Goal: Task Accomplishment & Management: Manage account settings

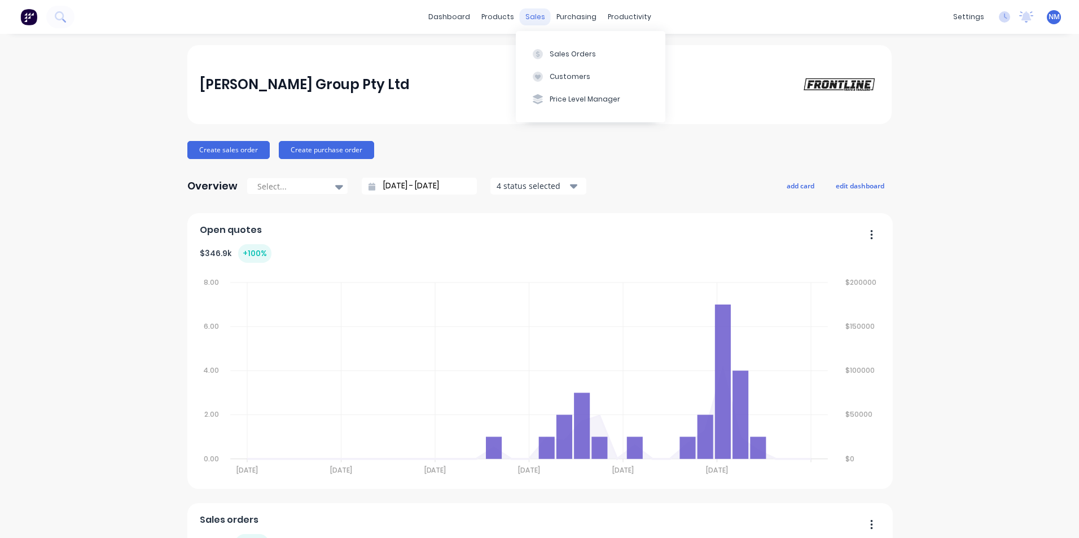
click at [533, 20] on div "sales" at bounding box center [535, 16] width 31 height 17
click at [589, 53] on div "Sales Orders" at bounding box center [572, 54] width 46 height 10
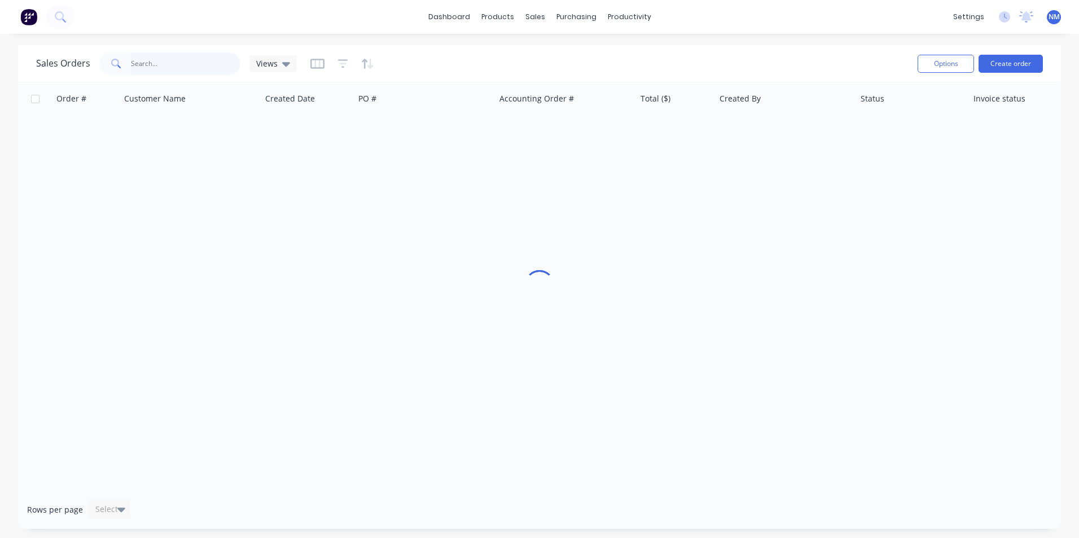
click at [165, 65] on input "text" at bounding box center [186, 63] width 110 height 23
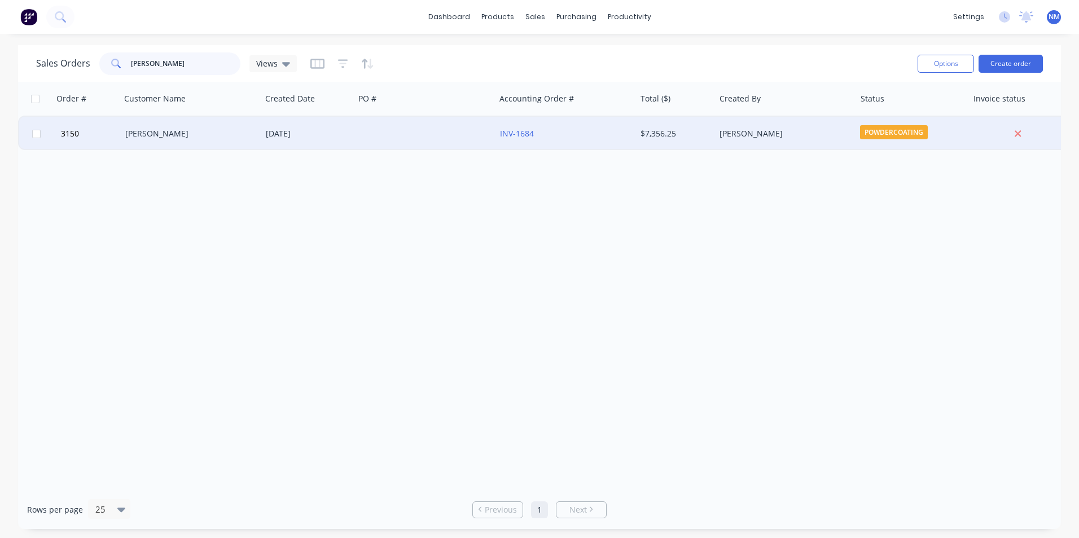
type input "[PERSON_NAME]"
click at [159, 141] on div "[PERSON_NAME]" at bounding box center [191, 134] width 140 height 34
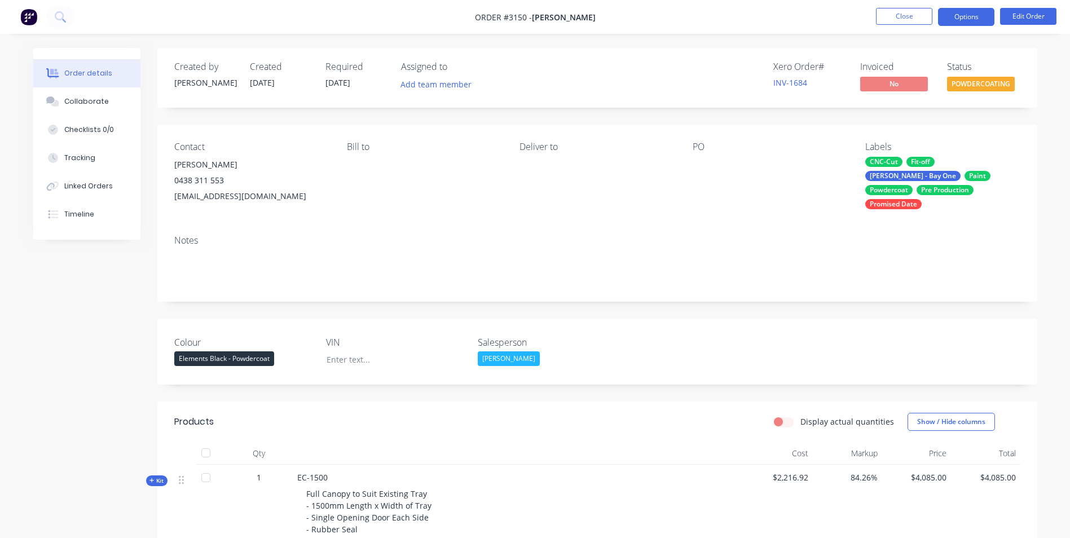
click at [964, 10] on button "Options" at bounding box center [966, 17] width 56 height 18
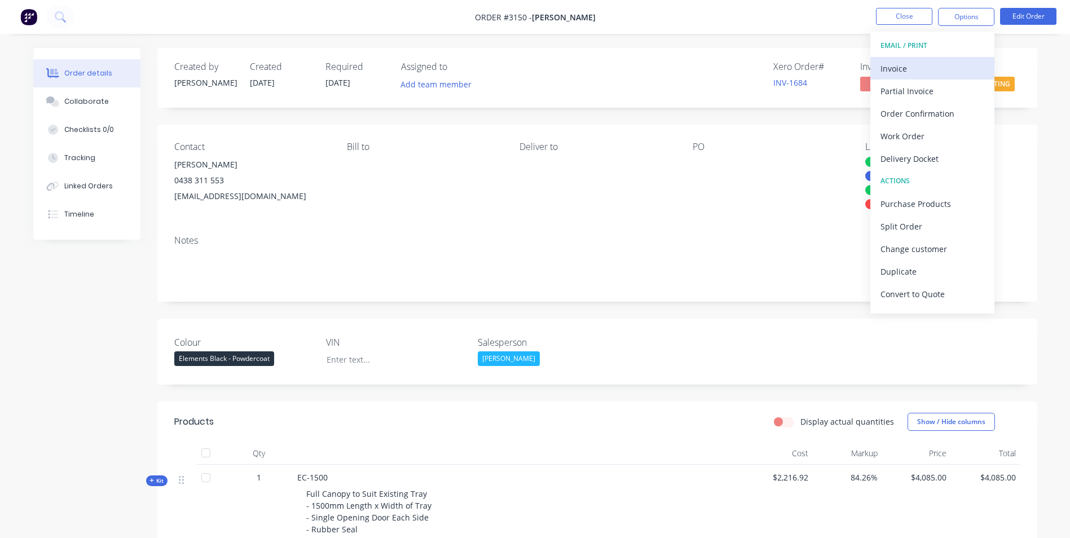
click at [905, 73] on div "Invoice" at bounding box center [933, 68] width 104 height 16
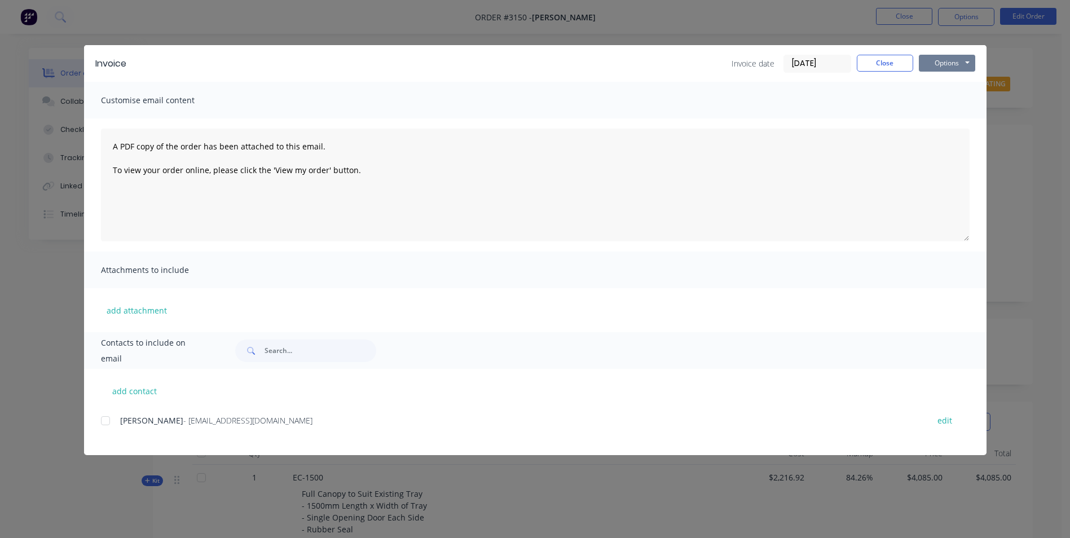
click at [941, 60] on button "Options" at bounding box center [947, 63] width 56 height 17
click at [880, 63] on button "Close" at bounding box center [885, 63] width 56 height 17
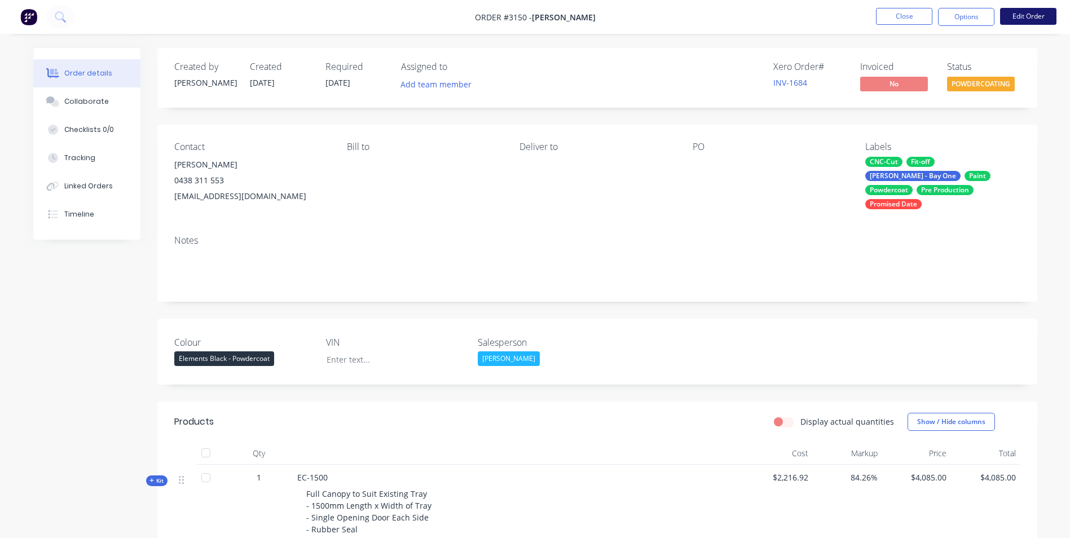
click at [1021, 12] on button "Edit Order" at bounding box center [1028, 16] width 56 height 17
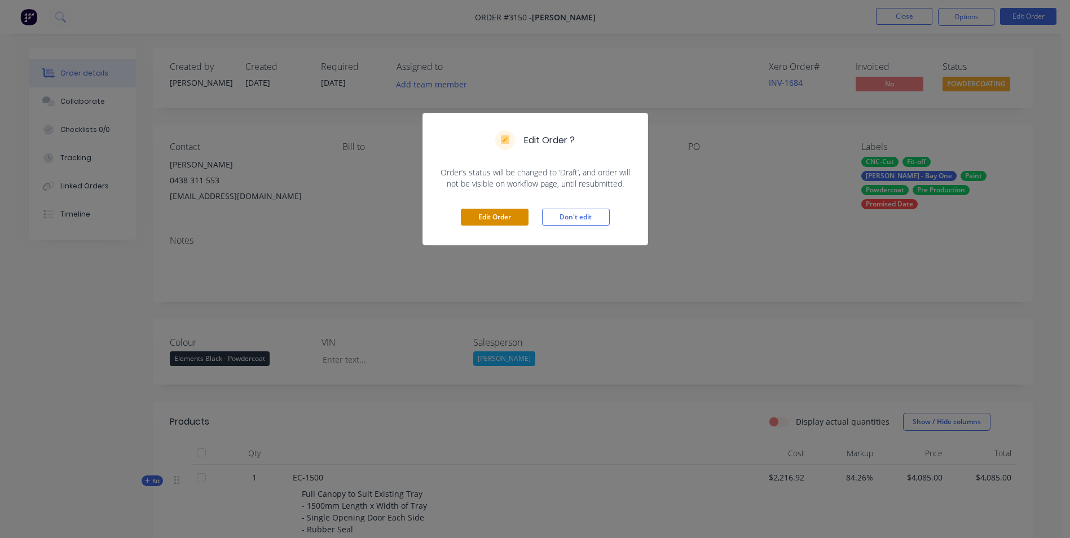
click at [503, 215] on button "Edit Order" at bounding box center [495, 217] width 68 height 17
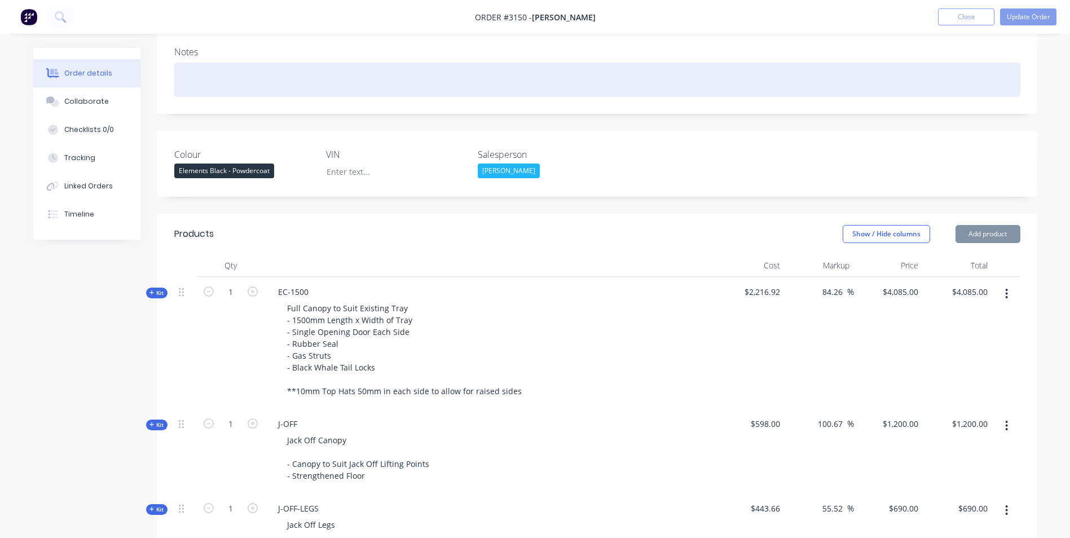
scroll to position [226, 0]
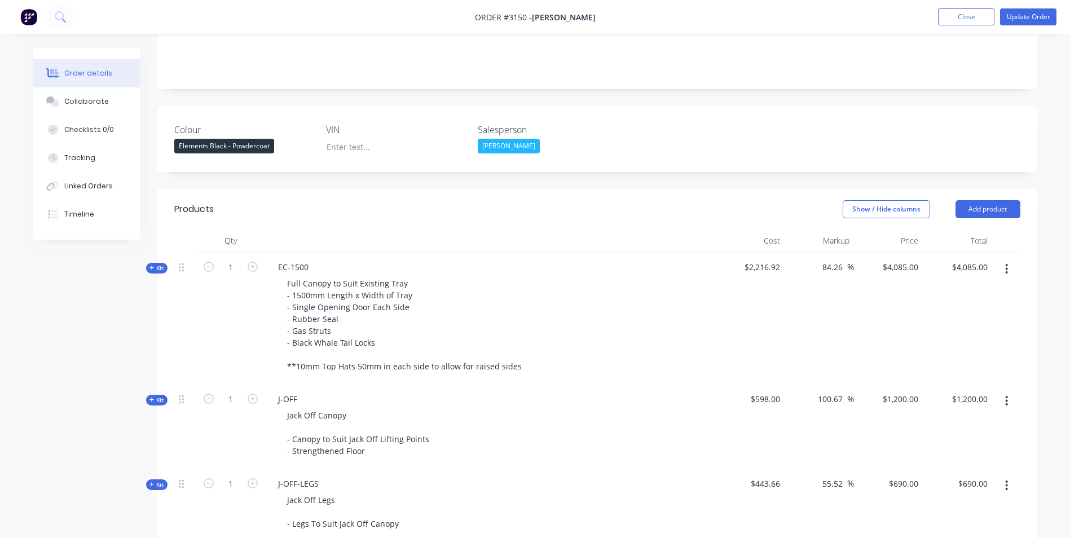
click at [225, 139] on div "Elements Black - Powdercoat" at bounding box center [224, 146] width 100 height 15
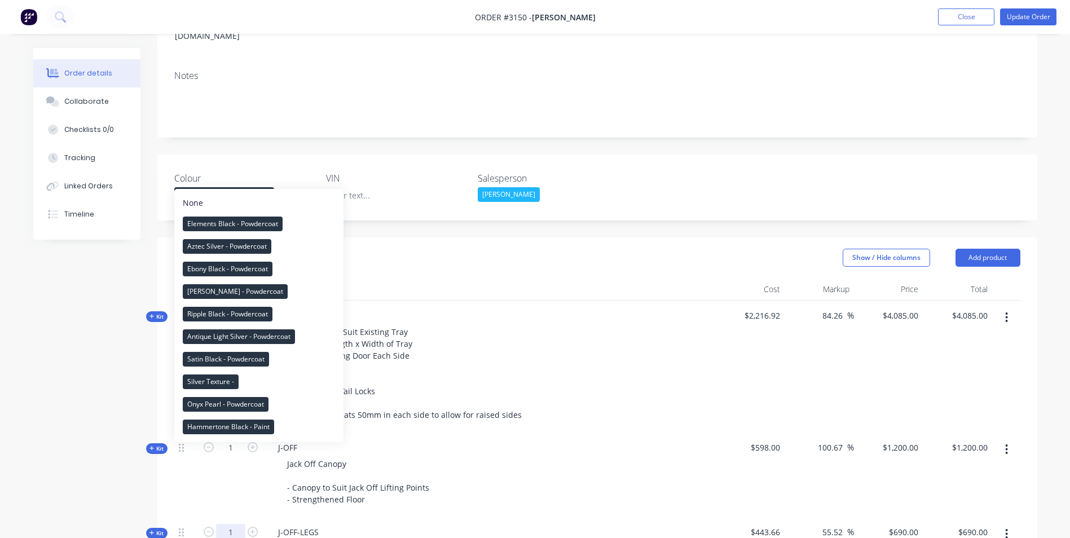
scroll to position [169, 0]
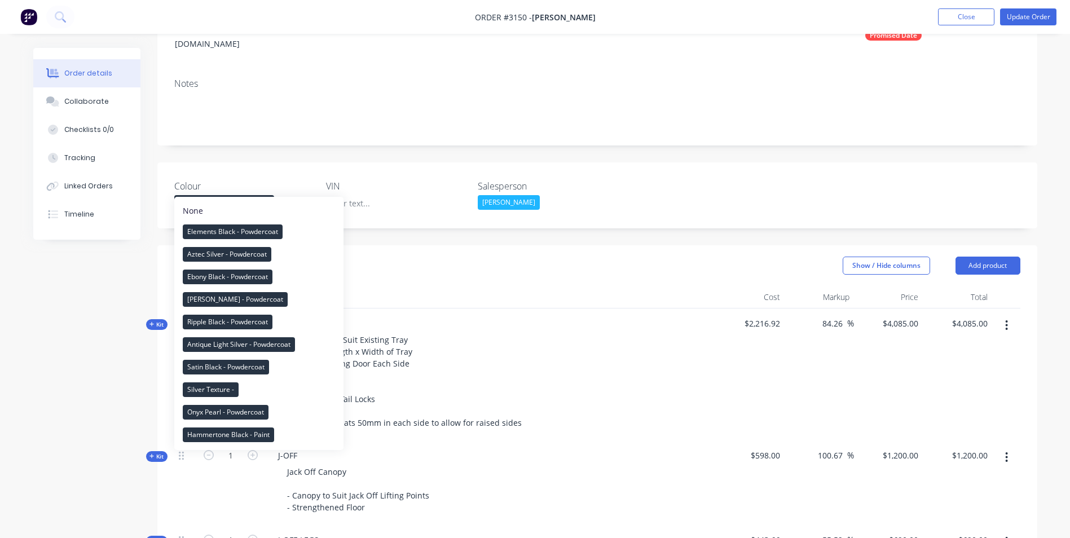
drag, startPoint x: 524, startPoint y: 267, endPoint x: 513, endPoint y: 264, distance: 11.6
click at [519, 266] on header "Products Show / Hide columns Add product" at bounding box center [597, 265] width 880 height 41
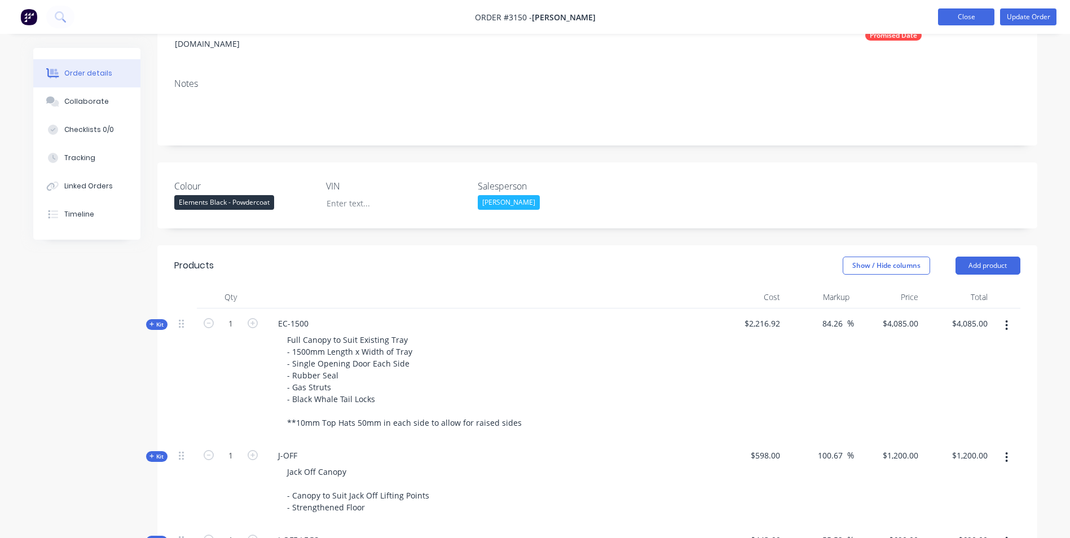
click at [971, 13] on button "Close" at bounding box center [966, 16] width 56 height 17
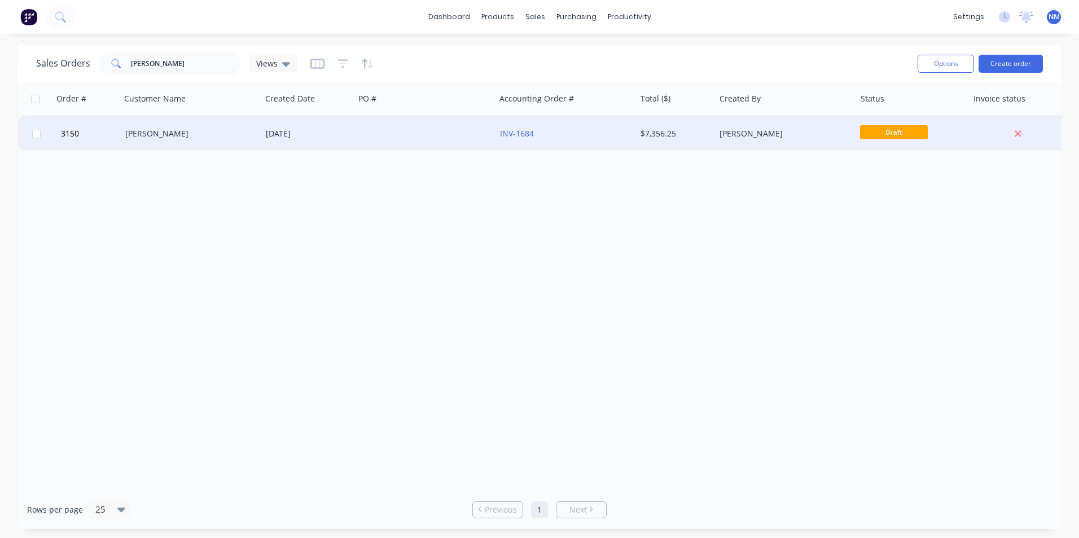
click at [324, 132] on div "[DATE]" at bounding box center [308, 133] width 84 height 11
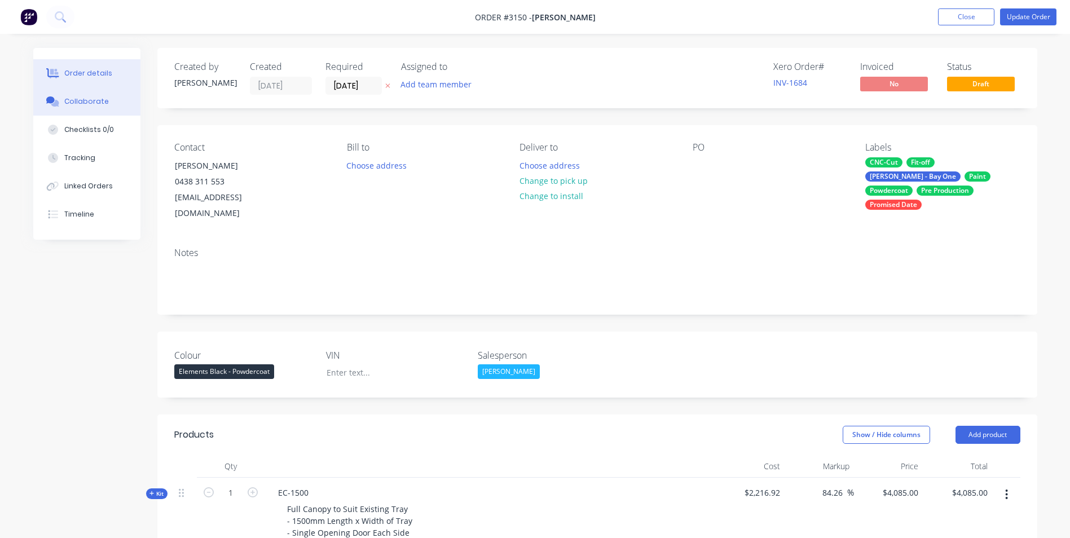
click at [115, 93] on button "Collaborate" at bounding box center [86, 101] width 107 height 28
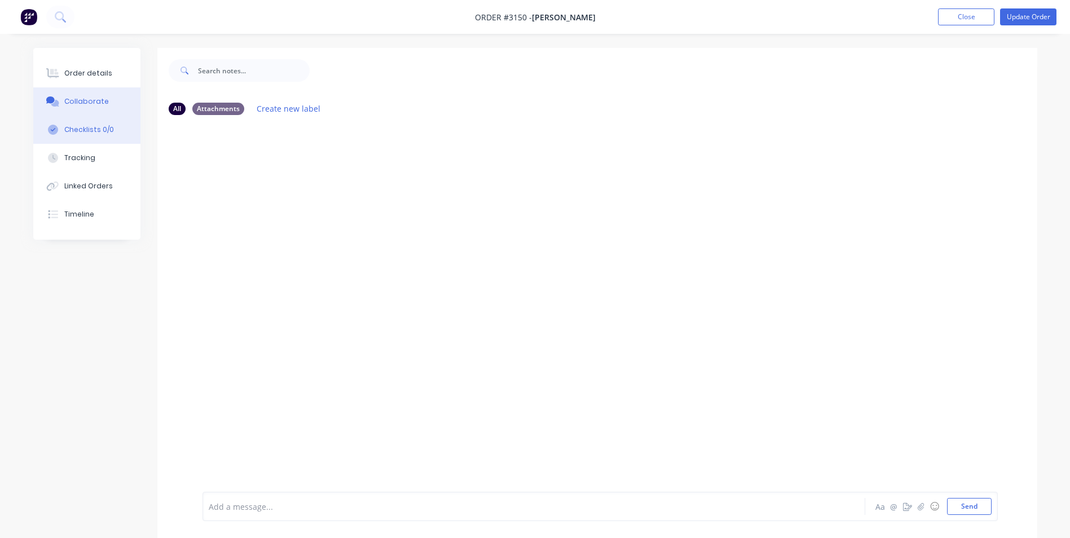
click at [109, 129] on div "Checklists 0/0" at bounding box center [89, 130] width 50 height 10
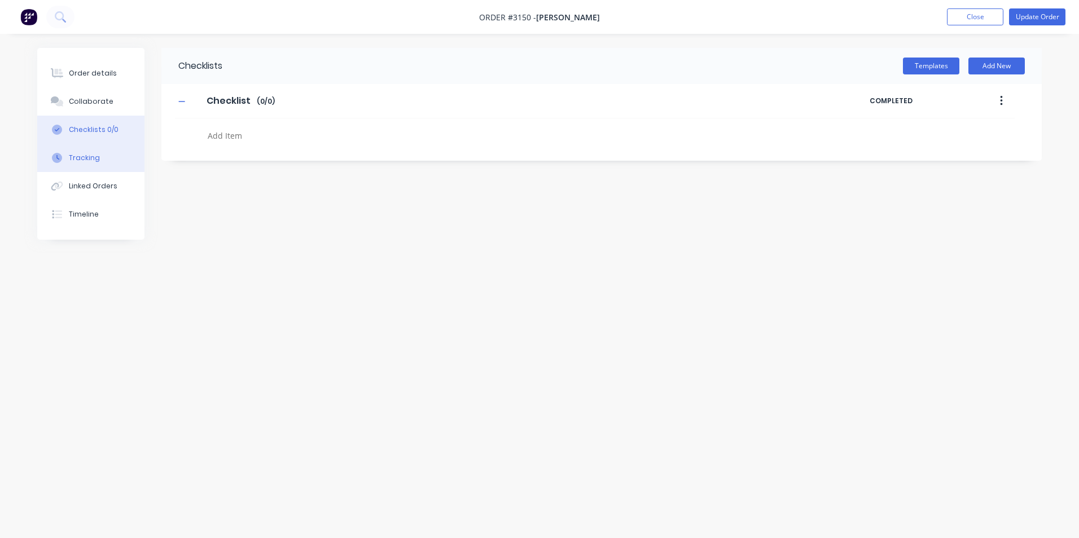
click at [109, 153] on button "Tracking" at bounding box center [90, 158] width 107 height 28
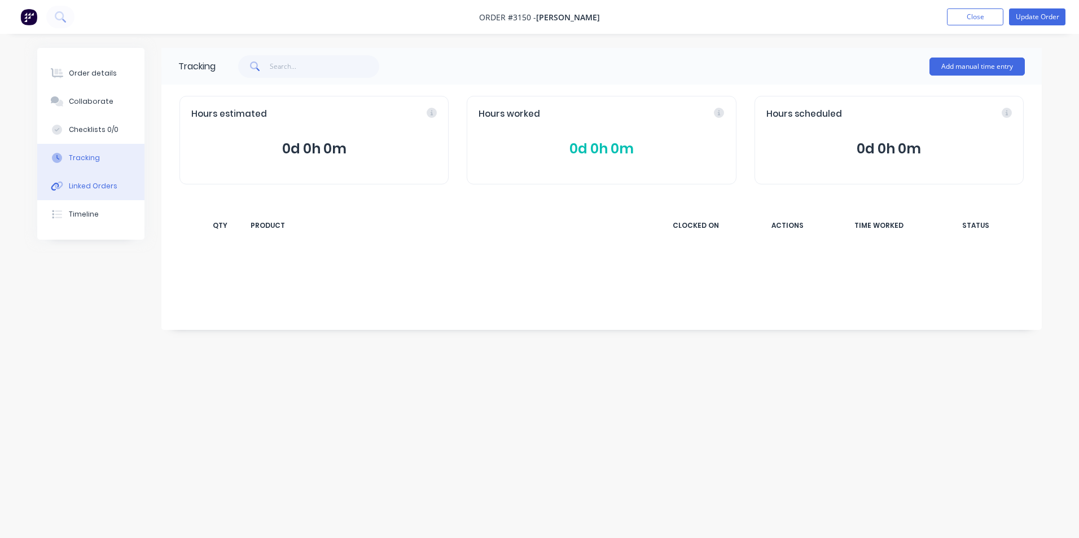
click at [107, 182] on div "Linked Orders" at bounding box center [93, 186] width 49 height 10
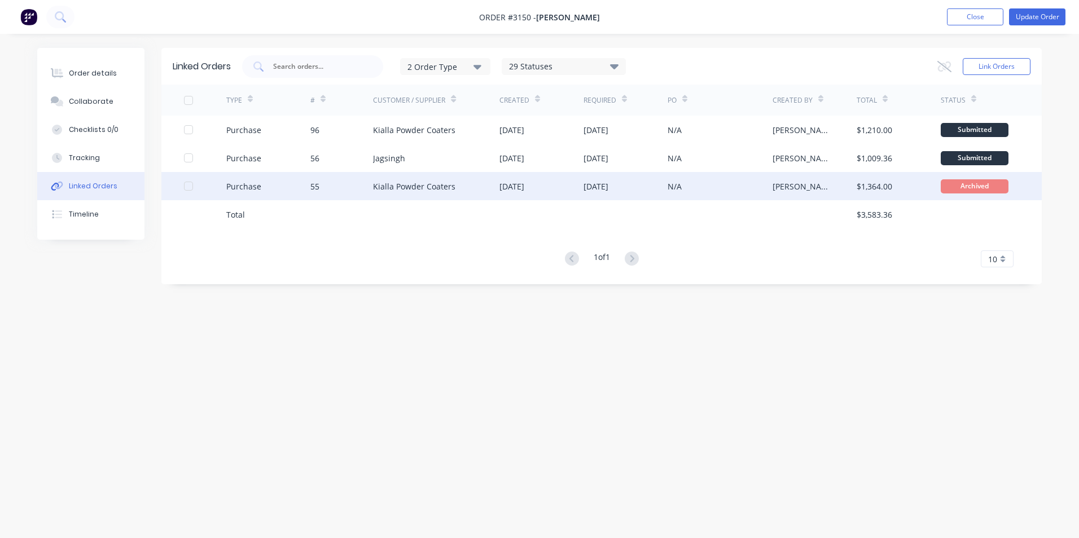
click at [461, 195] on div "Kialla Powder Coaters" at bounding box center [436, 186] width 126 height 28
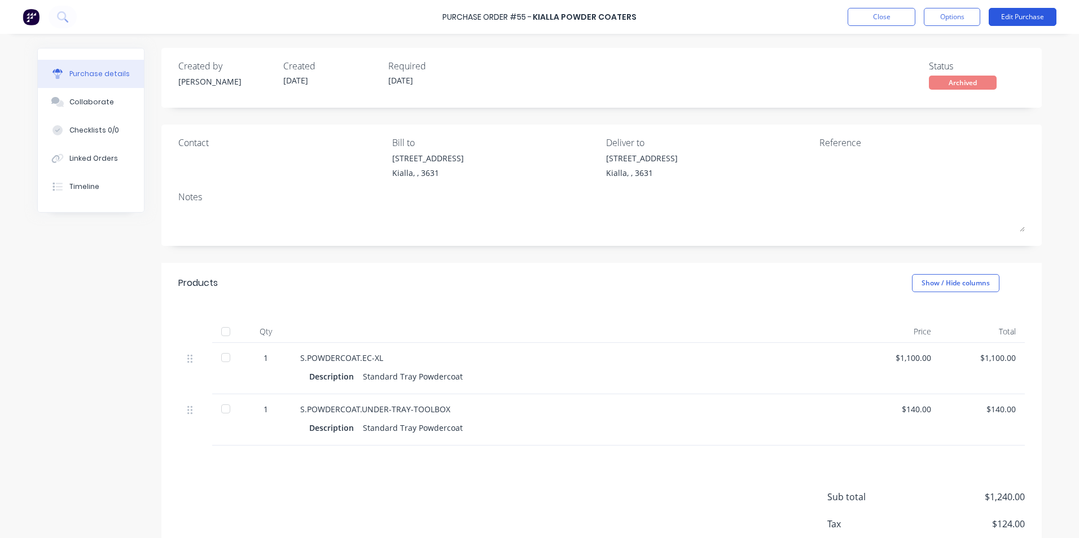
click at [1039, 15] on button "Edit Purchase" at bounding box center [1022, 17] width 68 height 18
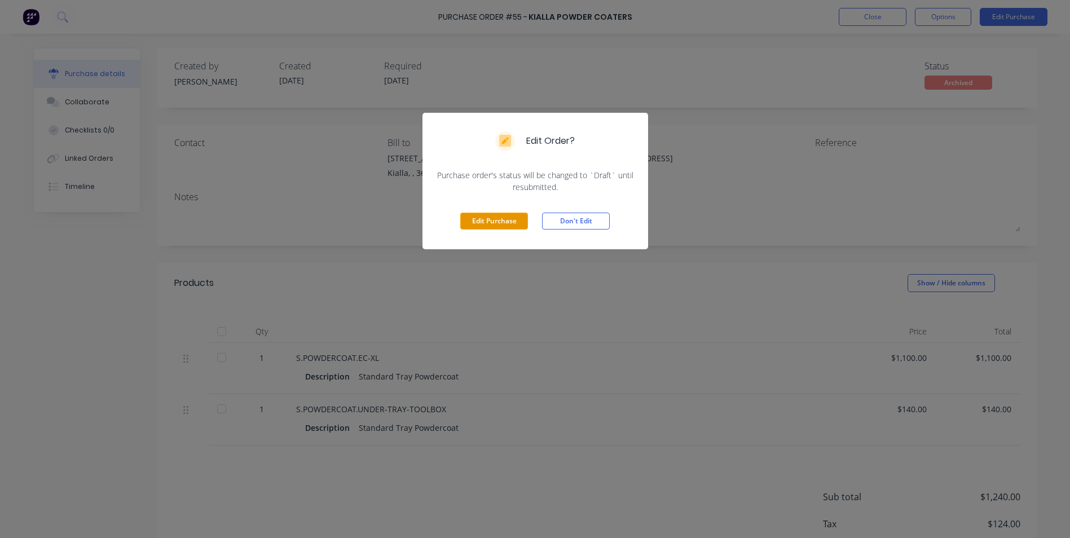
click at [505, 224] on button "Edit Purchase" at bounding box center [494, 221] width 68 height 17
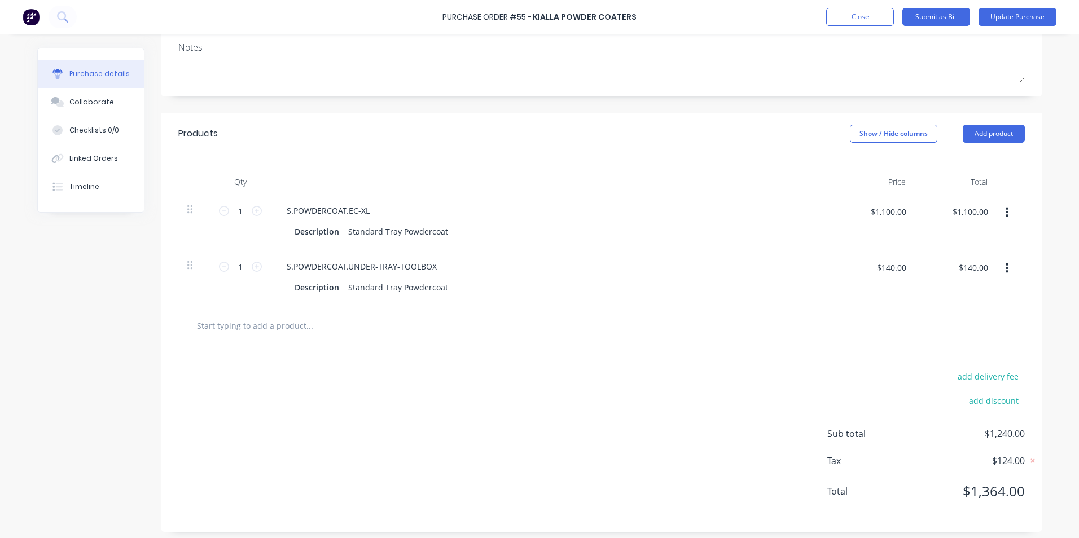
scroll to position [169, 0]
click at [445, 227] on div "Description Standard Tray Powdercoat" at bounding box center [548, 229] width 517 height 16
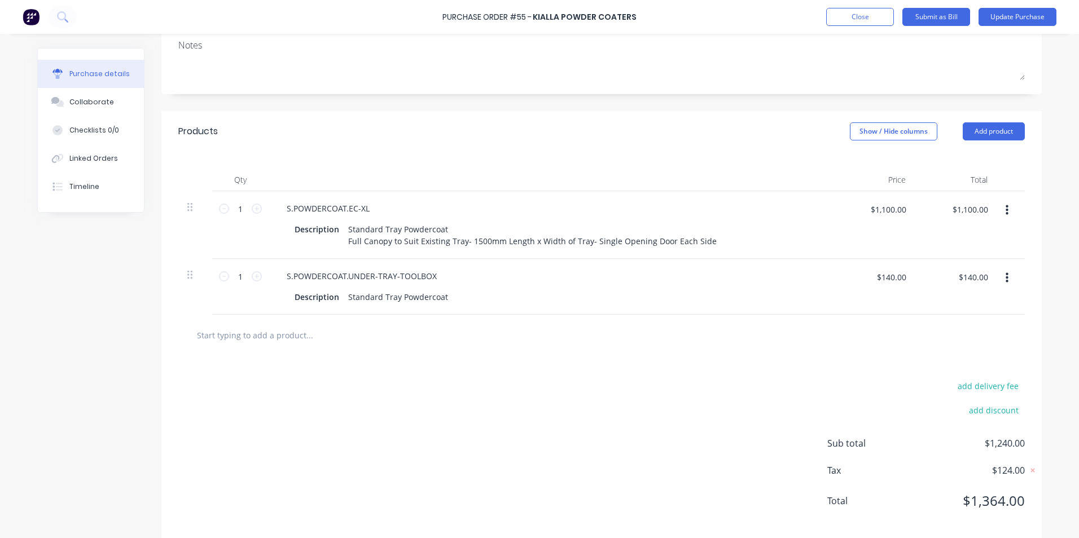
click at [1005, 279] on button "button" at bounding box center [1006, 278] width 27 height 20
click at [970, 377] on button "Delete" at bounding box center [972, 375] width 96 height 23
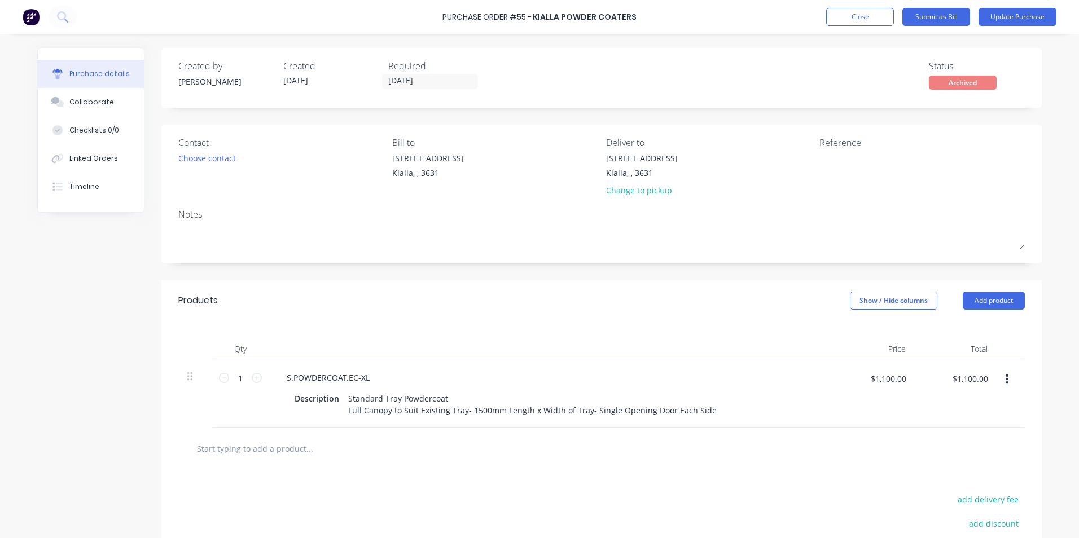
scroll to position [113, 0]
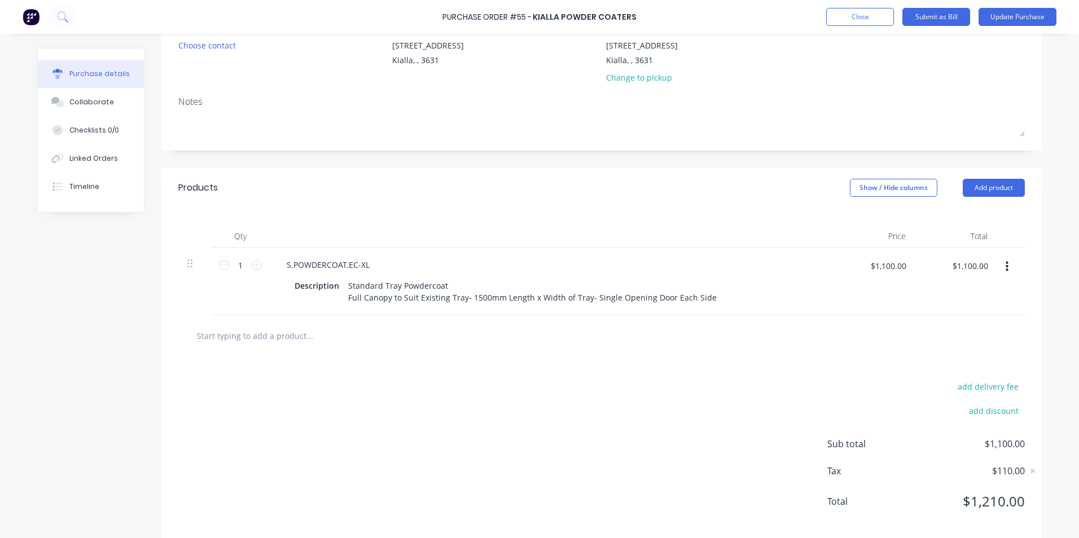
click at [275, 340] on input "text" at bounding box center [309, 335] width 226 height 23
click at [700, 301] on div "Standard Tray Powdercoat Full Canopy to Suit Existing Tray- 1500mm Length x Wid…" at bounding box center [532, 292] width 377 height 28
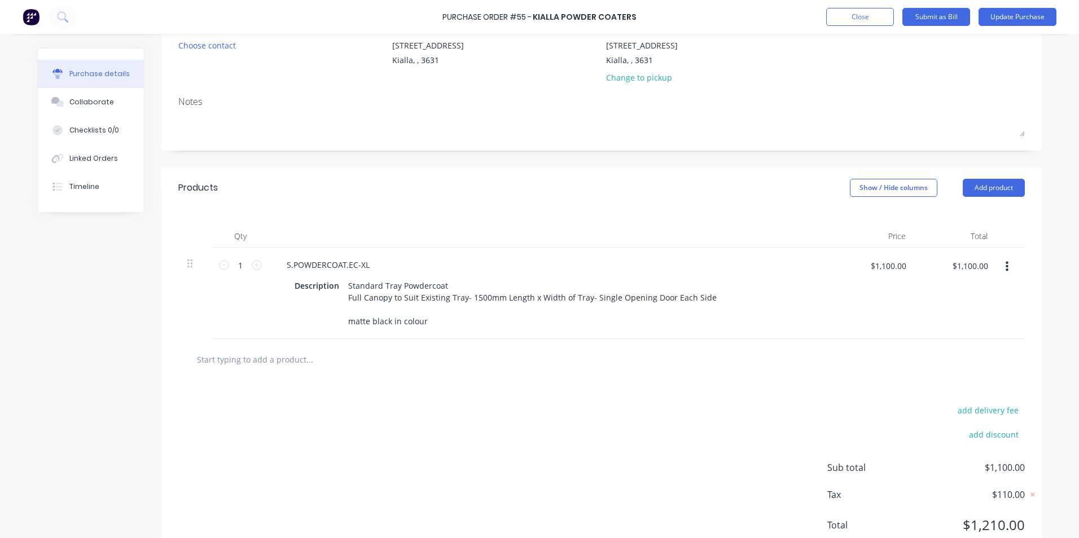
drag, startPoint x: 433, startPoint y: 360, endPoint x: 426, endPoint y: 358, distance: 6.6
click at [432, 360] on div at bounding box center [356, 359] width 338 height 23
click at [300, 362] on input "text" at bounding box center [309, 359] width 226 height 23
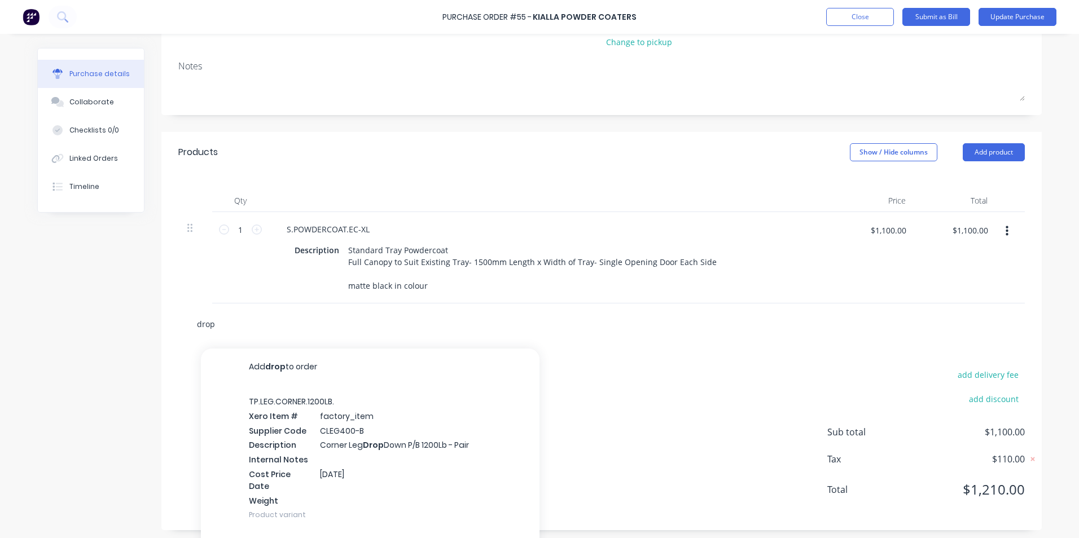
scroll to position [168, 0]
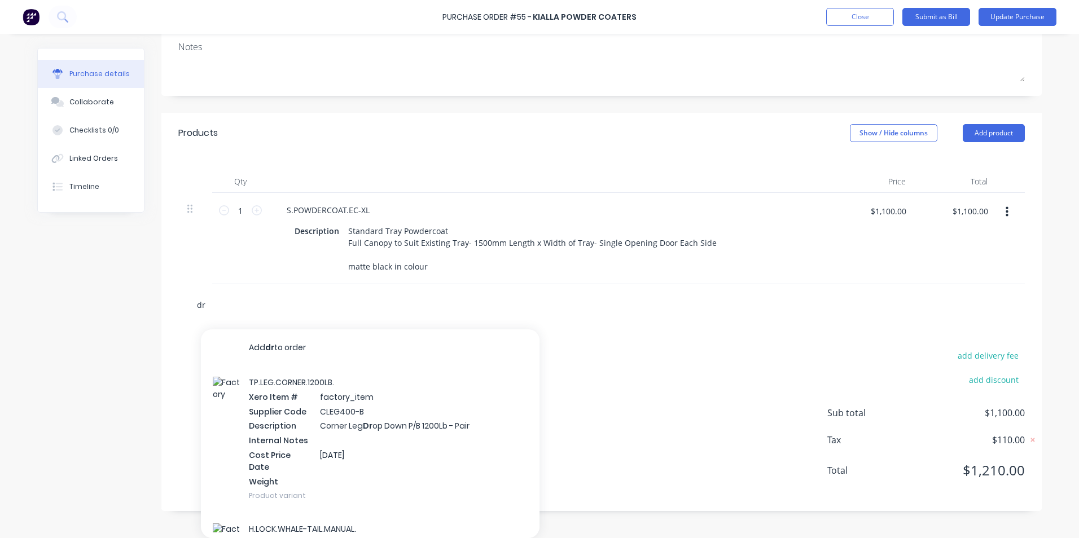
type input "d"
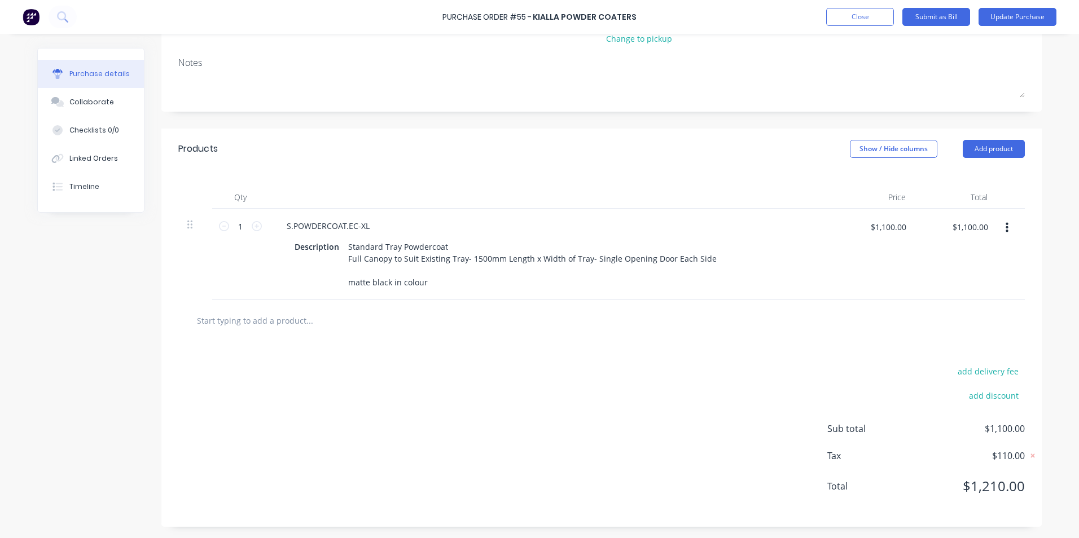
scroll to position [152, 0]
type input "drop sides"
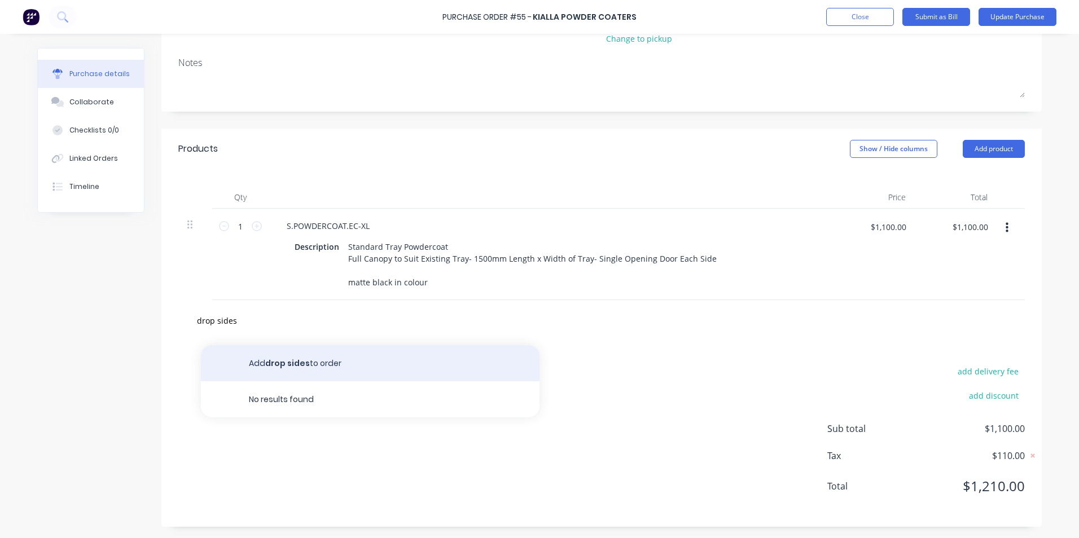
click at [314, 374] on button "Add drop sides to order" at bounding box center [370, 363] width 338 height 36
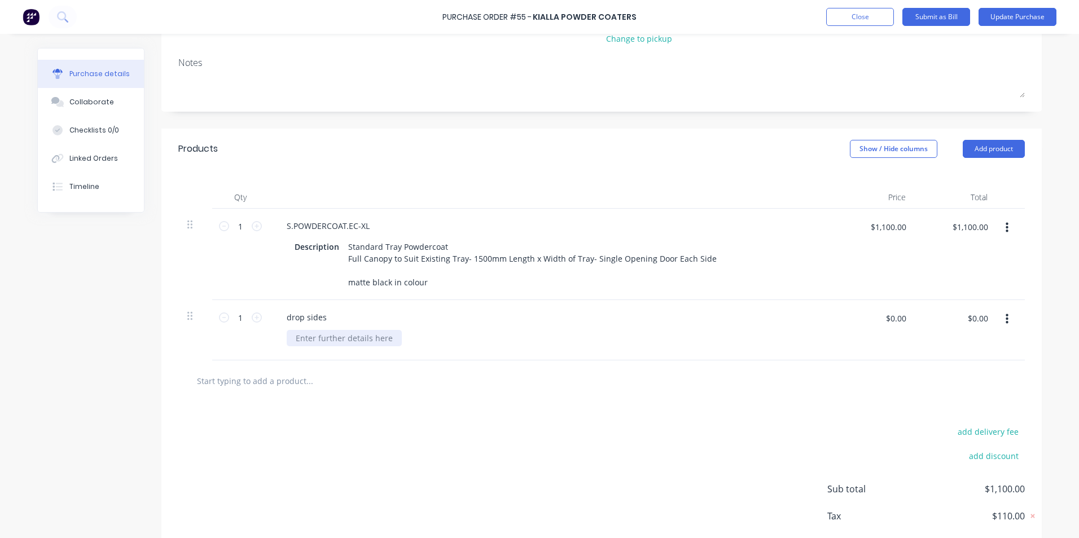
click at [330, 340] on div at bounding box center [344, 338] width 115 height 16
drag, startPoint x: 292, startPoint y: 335, endPoint x: 299, endPoint y: 336, distance: 7.4
click at [293, 336] on div "400mm long" at bounding box center [319, 338] width 65 height 16
click at [360, 339] on div "short 400mm long" at bounding box center [330, 338] width 87 height 16
click at [253, 318] on icon at bounding box center [257, 318] width 10 height 10
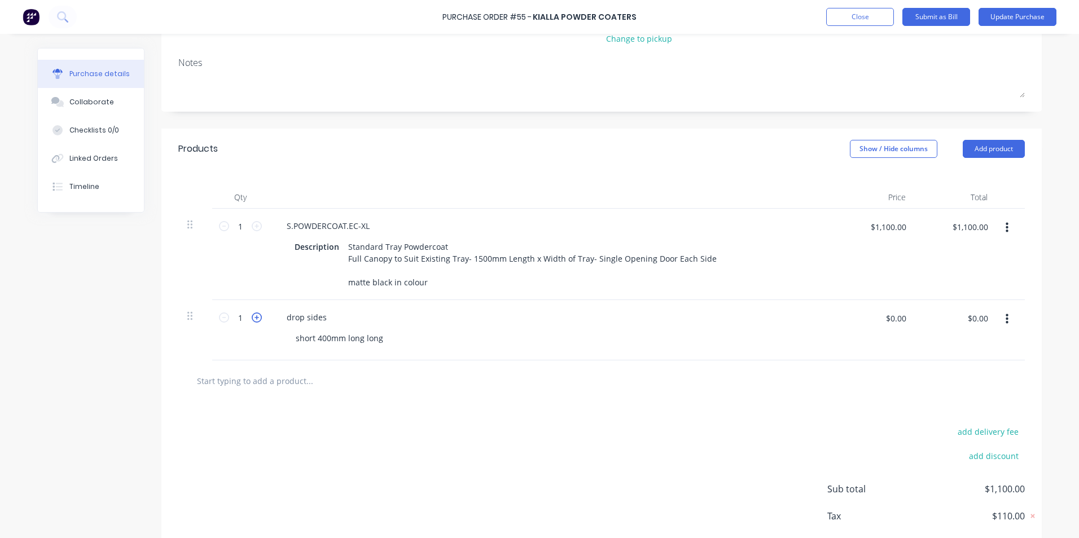
type input "2"
click at [377, 338] on div "short 400mm long long" at bounding box center [339, 338] width 105 height 16
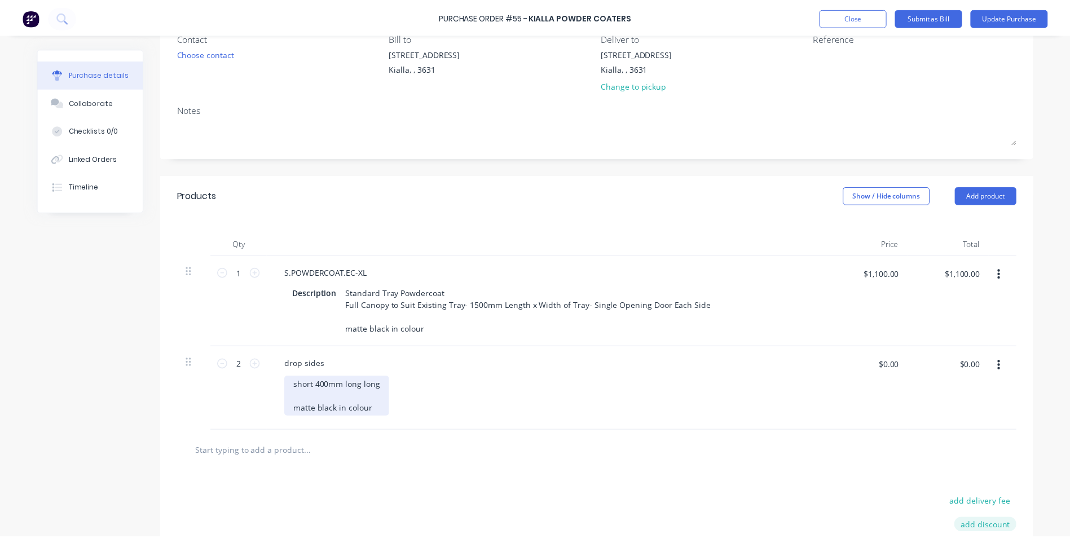
scroll to position [0, 0]
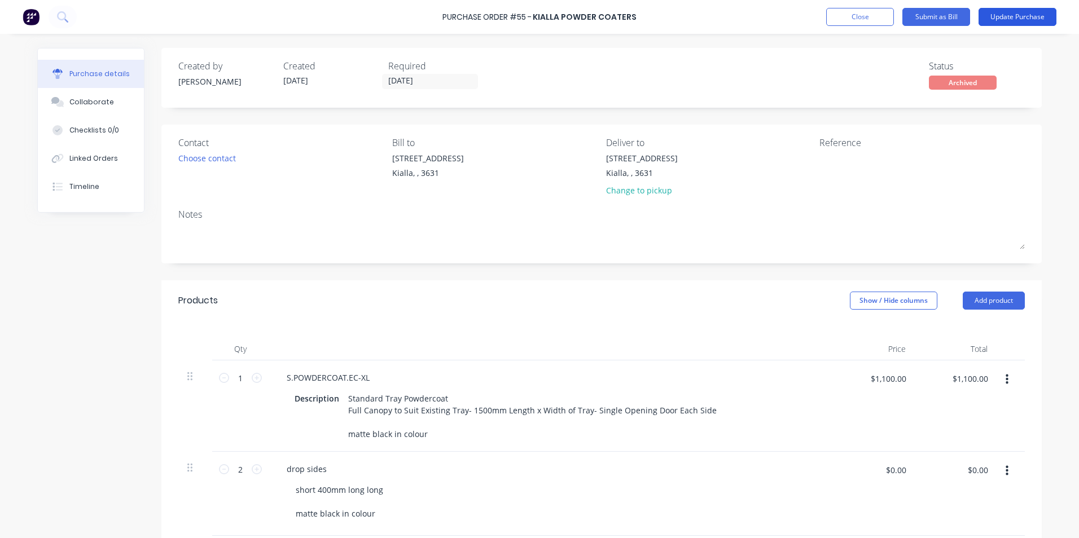
click at [1017, 11] on button "Update Purchase" at bounding box center [1017, 17] width 78 height 18
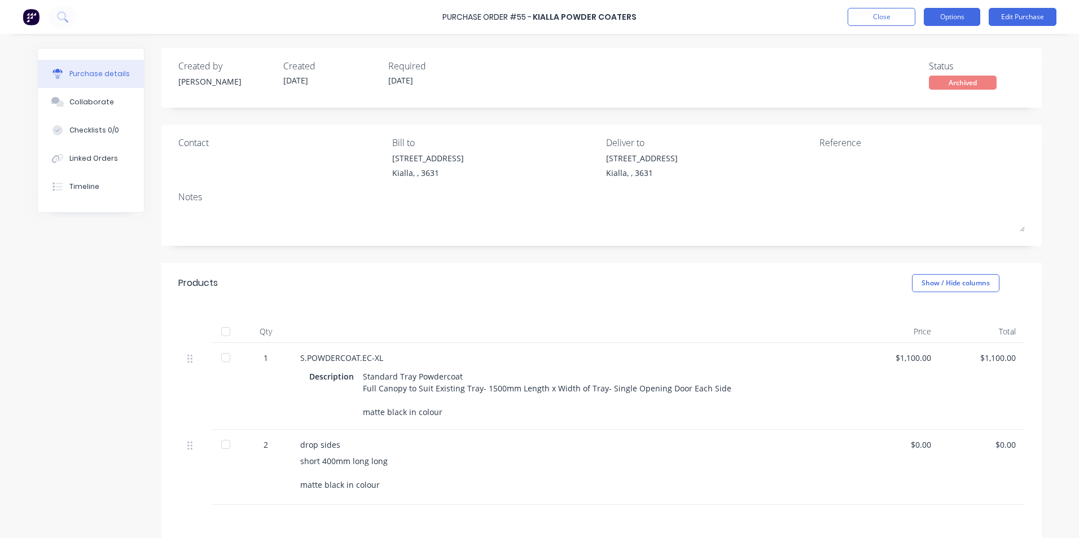
drag, startPoint x: 949, startPoint y: 17, endPoint x: 953, endPoint y: 8, distance: 9.6
click at [954, 9] on button "Options" at bounding box center [951, 17] width 56 height 18
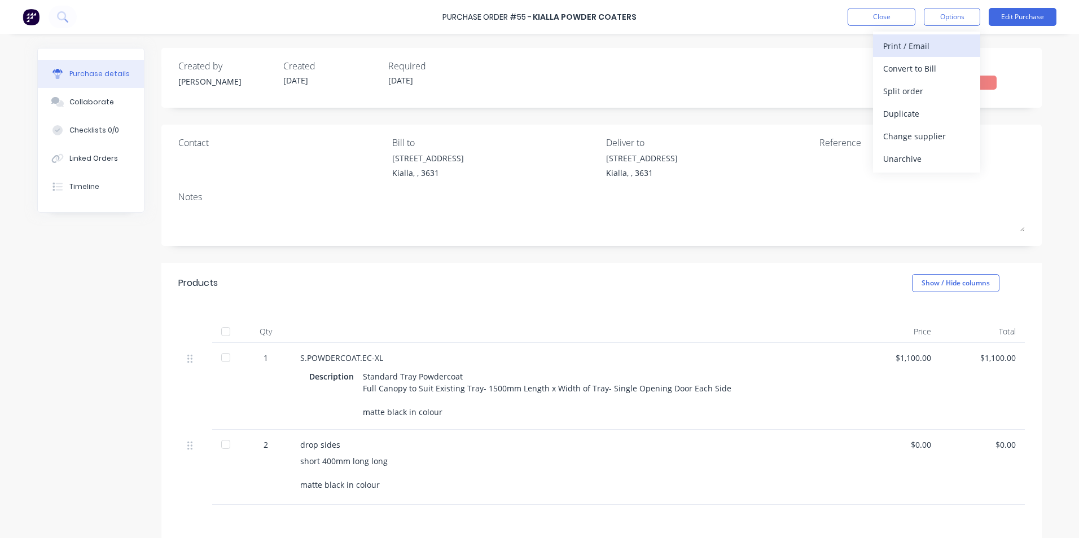
click at [939, 47] on div "Print / Email" at bounding box center [926, 46] width 87 height 16
click at [939, 97] on div "Without pricing" at bounding box center [926, 91] width 87 height 16
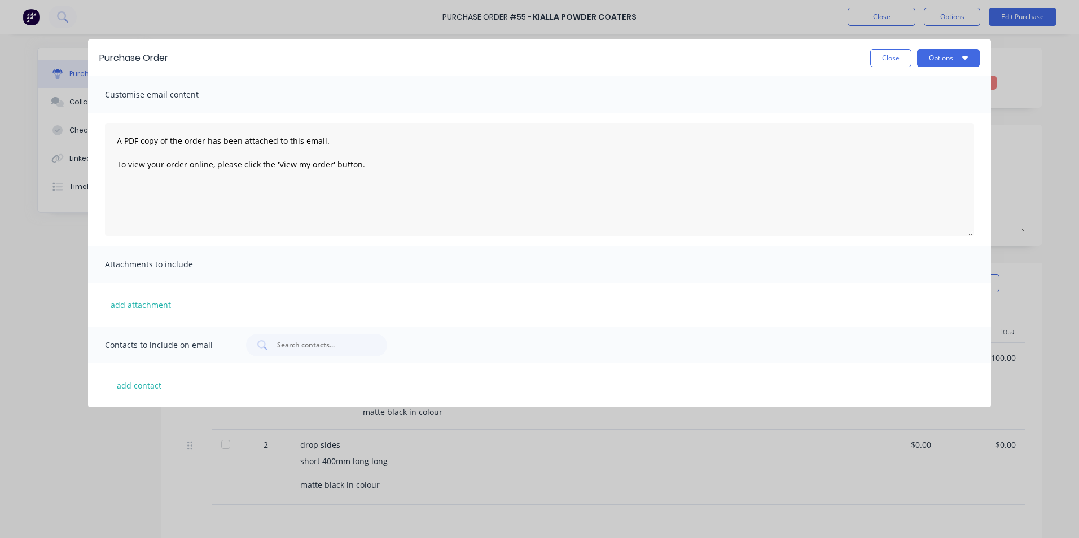
click at [1020, 159] on div "Purchase Order Close Options Customise email content A PDF copy of the order ha…" at bounding box center [539, 269] width 1079 height 538
click at [884, 58] on button "Close" at bounding box center [890, 58] width 41 height 18
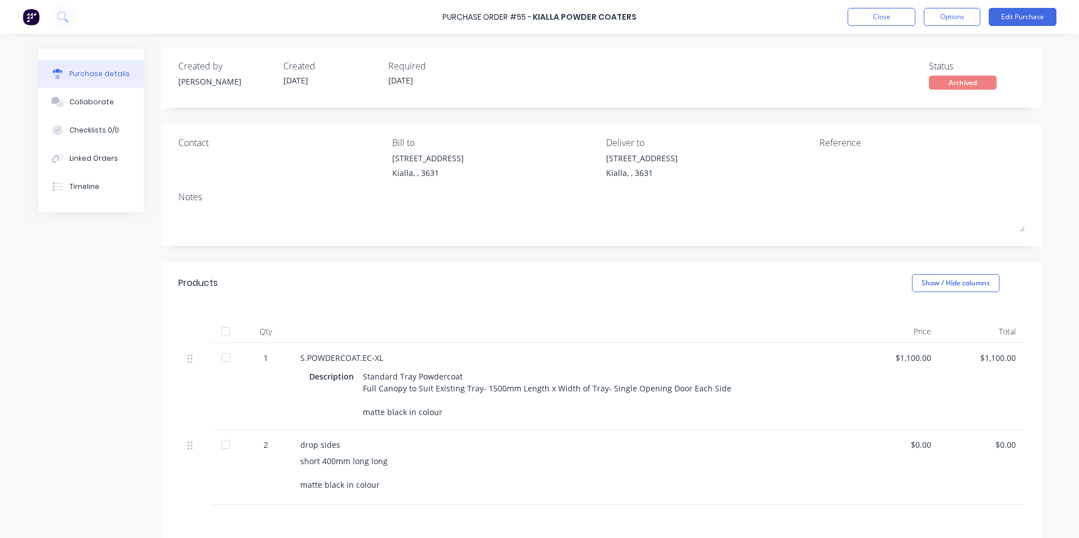
click at [852, 138] on div "Reference" at bounding box center [921, 143] width 205 height 14
click at [1036, 16] on button "Edit Purchase" at bounding box center [1022, 17] width 68 height 18
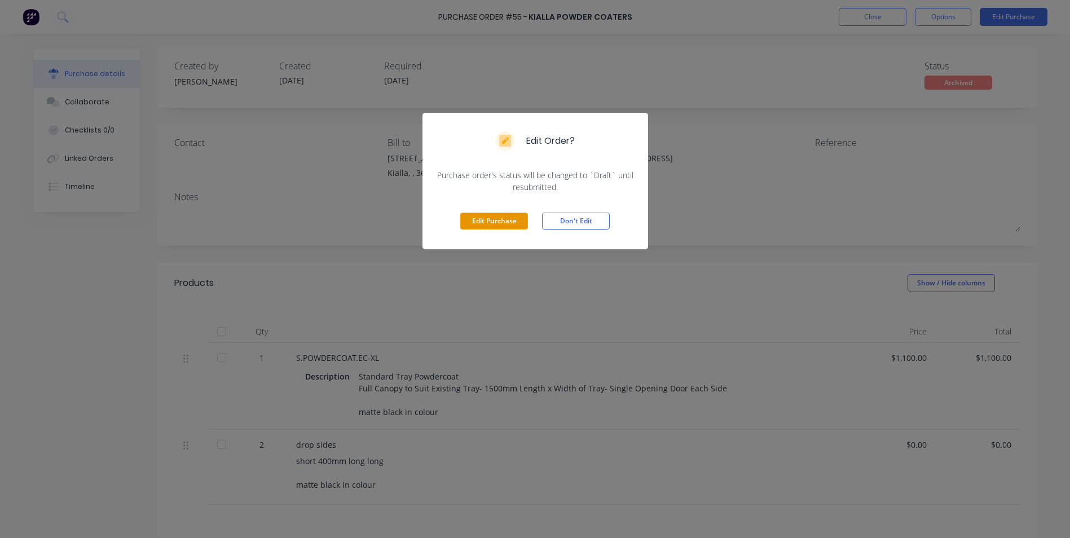
click at [490, 218] on button "Edit Purchase" at bounding box center [494, 221] width 68 height 17
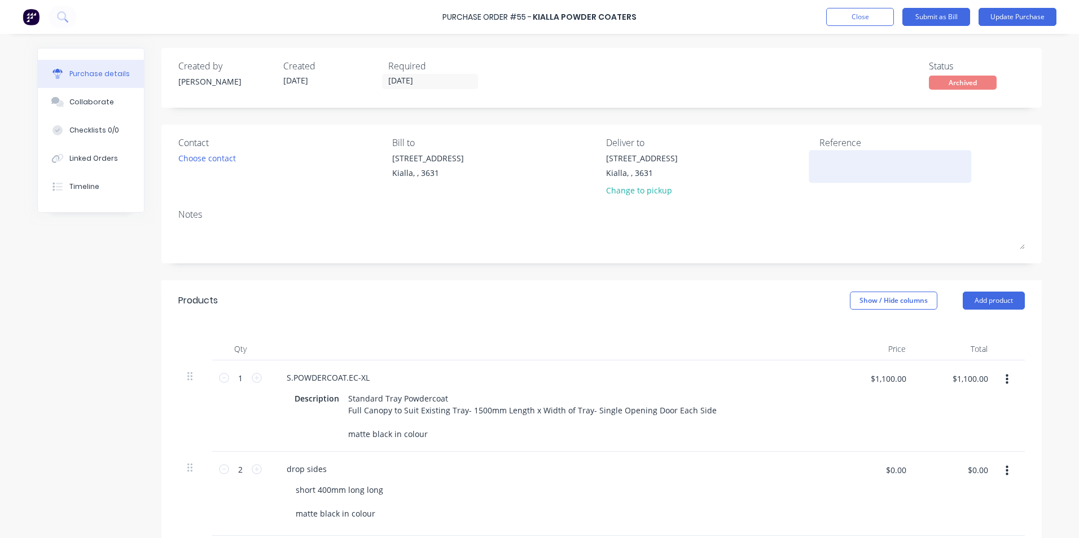
click at [846, 161] on textarea at bounding box center [889, 164] width 141 height 25
type textarea "[PERSON_NAME]"
type textarea "x"
type textarea "[PERSON_NAME]"
click at [1042, 16] on button "Update Purchase" at bounding box center [1017, 17] width 78 height 18
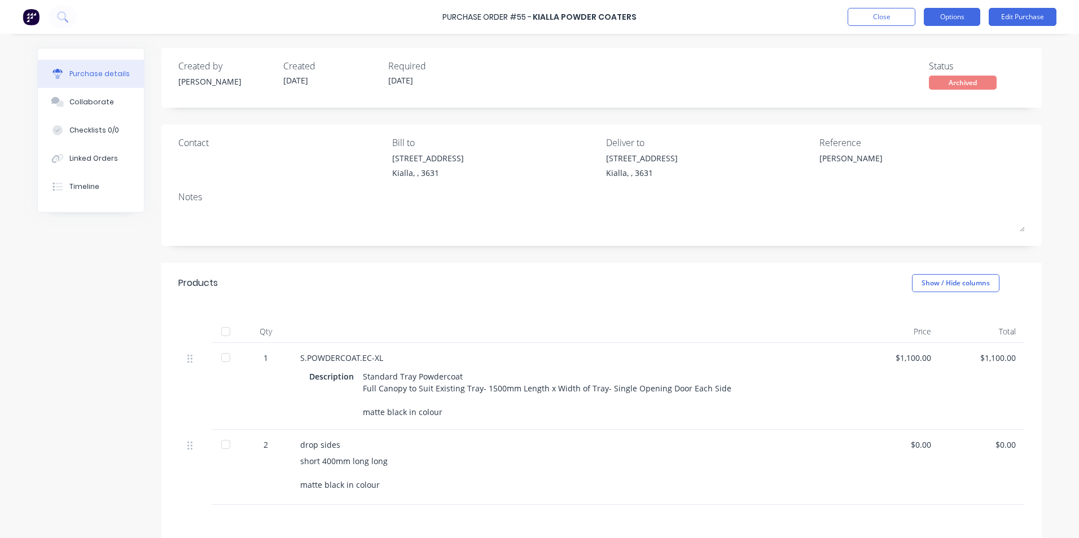
click at [949, 16] on button "Options" at bounding box center [951, 17] width 56 height 18
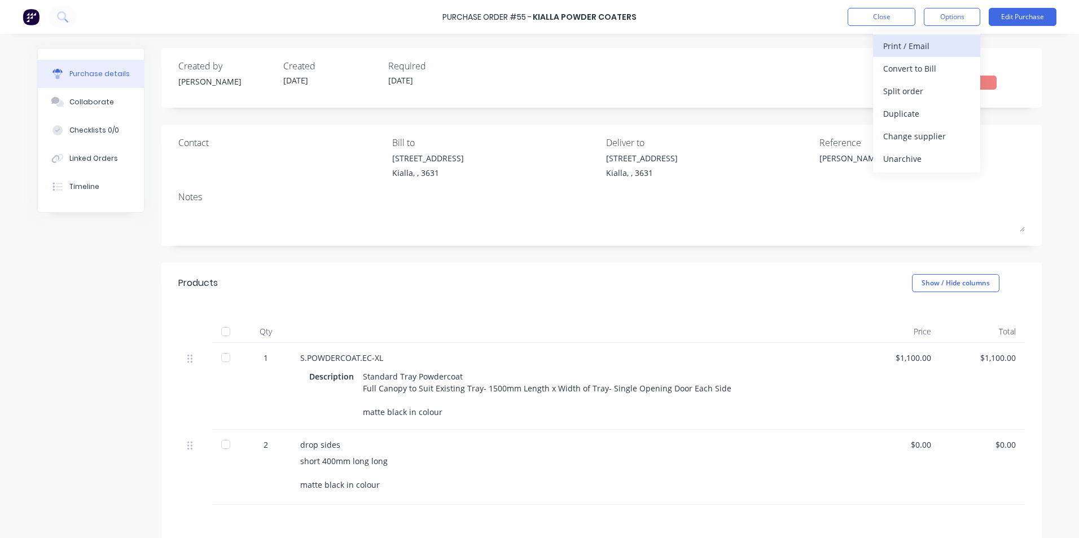
click at [938, 47] on div "Print / Email" at bounding box center [926, 46] width 87 height 16
click at [931, 87] on div "Without pricing" at bounding box center [926, 91] width 87 height 16
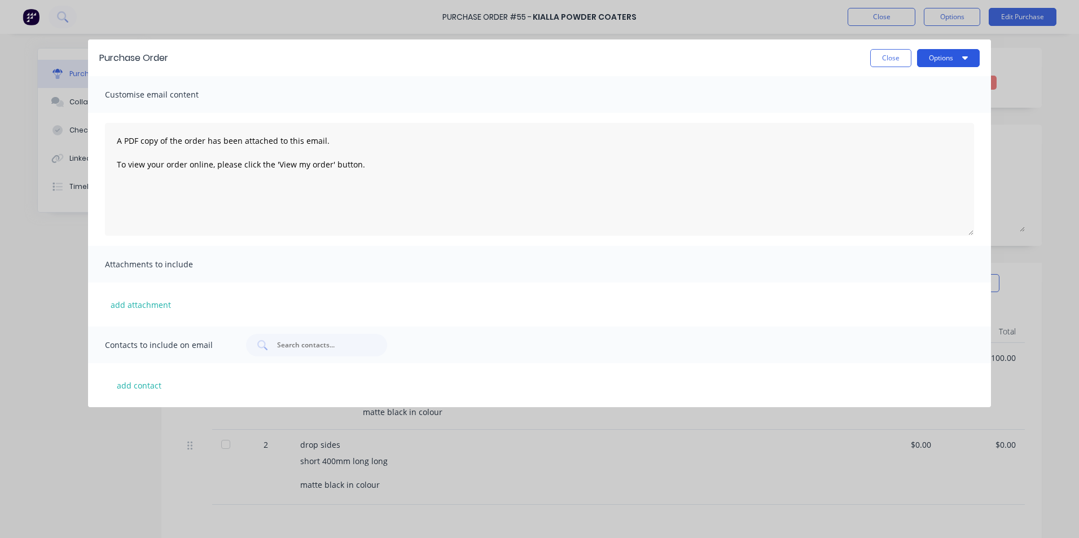
click at [941, 60] on button "Options" at bounding box center [948, 58] width 63 height 18
click at [932, 85] on div "Print" at bounding box center [925, 86] width 87 height 16
click at [895, 59] on button "Close" at bounding box center [890, 58] width 41 height 18
type textarea "x"
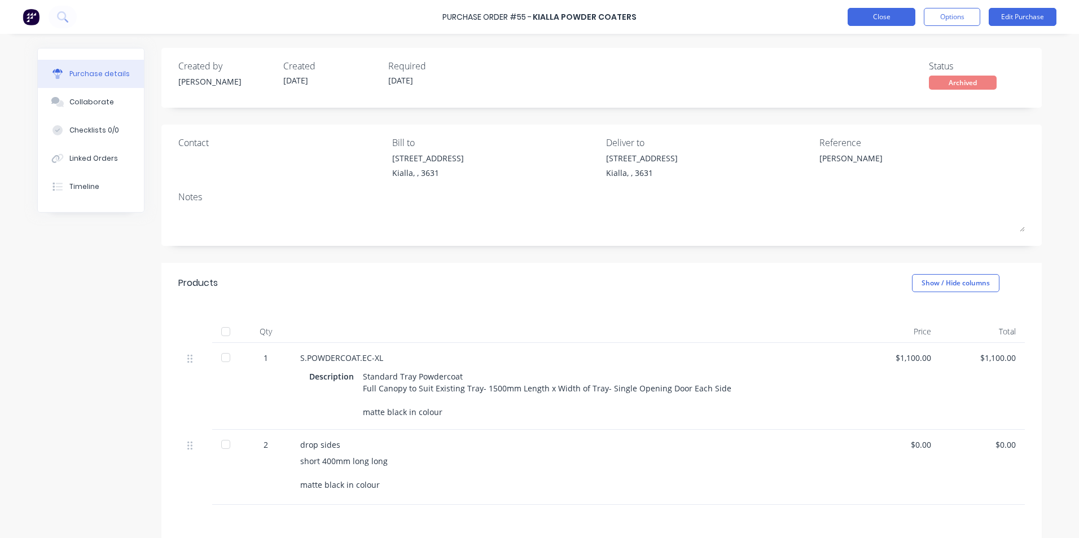
click at [896, 18] on button "Close" at bounding box center [881, 17] width 68 height 18
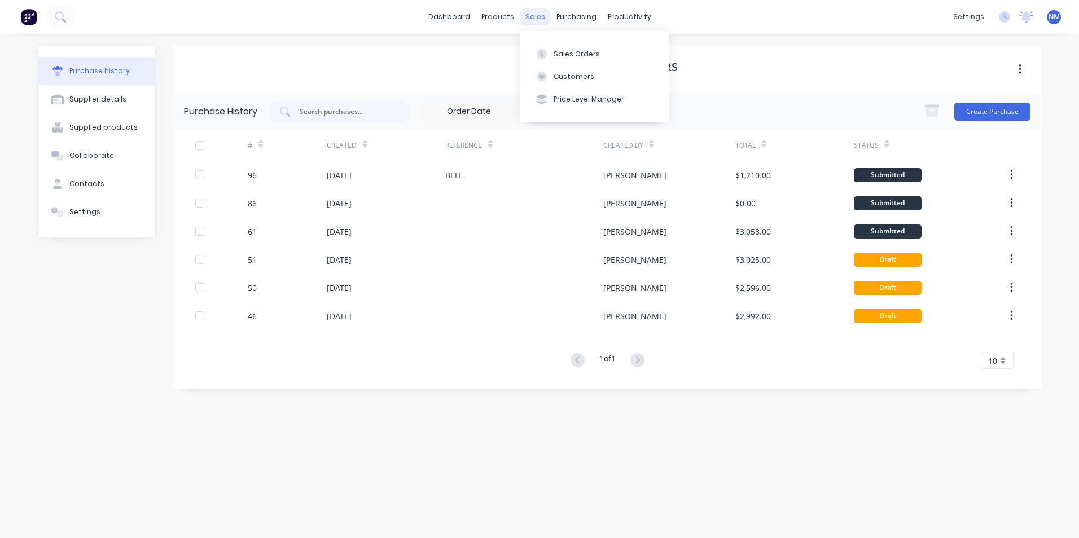
click at [546, 14] on div "sales" at bounding box center [535, 16] width 31 height 17
click at [535, 19] on div "sales" at bounding box center [535, 16] width 31 height 17
click at [566, 51] on div "Sales Orders" at bounding box center [576, 54] width 46 height 10
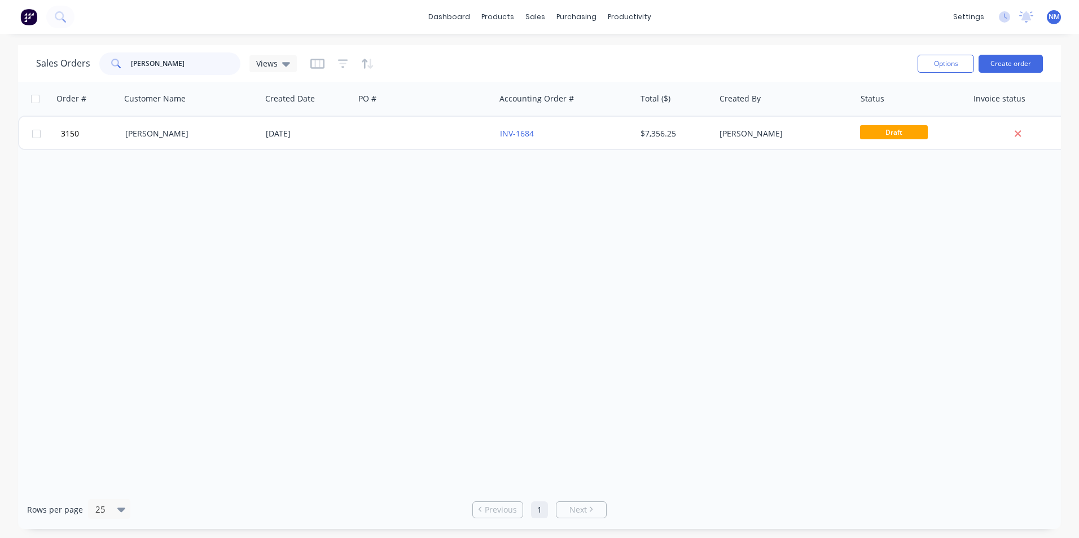
drag, startPoint x: 165, startPoint y: 60, endPoint x: 36, endPoint y: 49, distance: 129.6
click at [76, 48] on div "Sales Orders [PERSON_NAME] Views Options Create order" at bounding box center [539, 63] width 1043 height 37
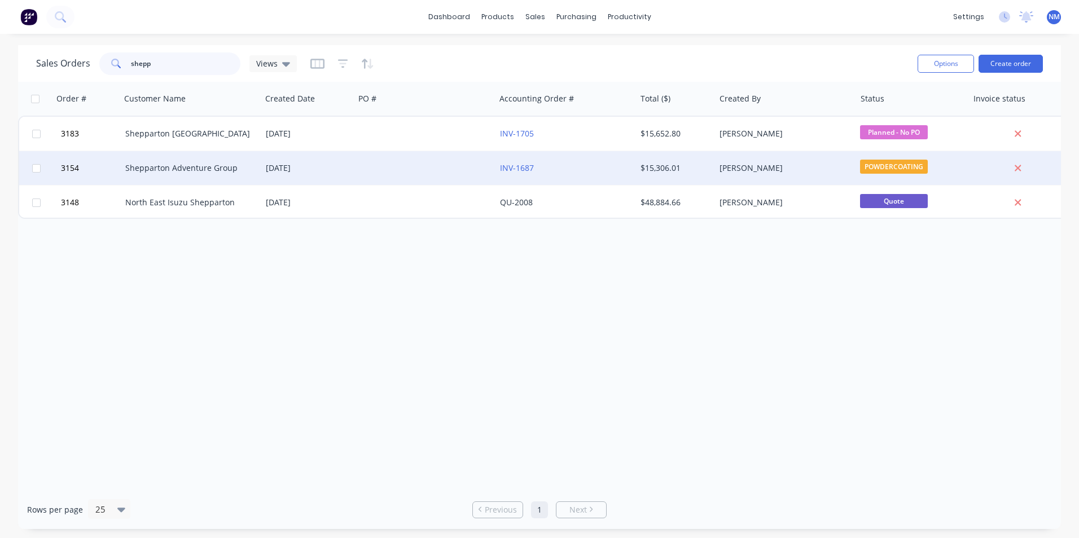
type input "shepp"
click at [250, 161] on div "Shepparton Adventure Group" at bounding box center [191, 168] width 140 height 34
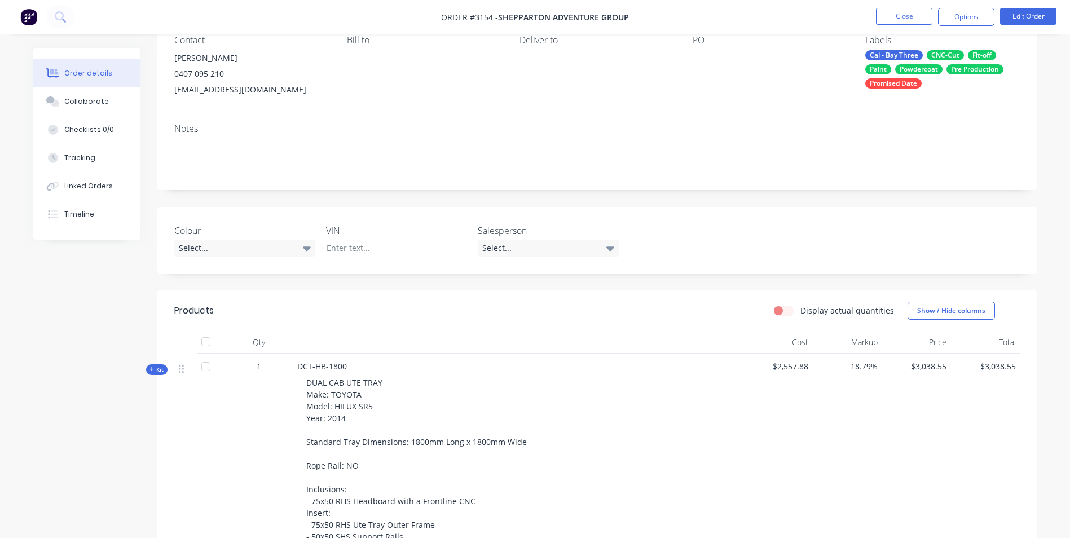
scroll to position [226, 0]
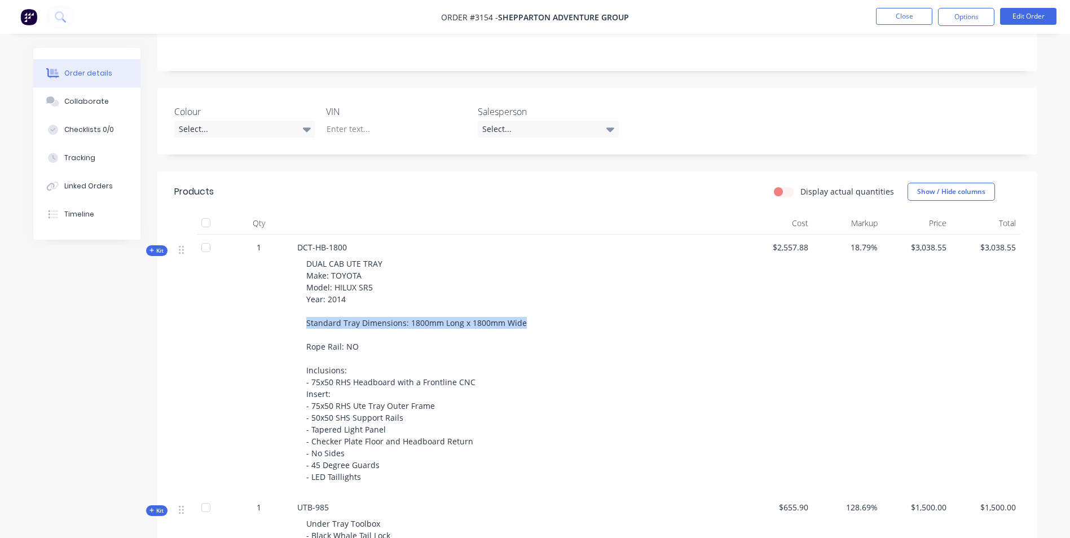
drag, startPoint x: 520, startPoint y: 323, endPoint x: 301, endPoint y: 325, distance: 218.9
click at [301, 325] on div "DUAL CAB UTE TRAY Make: TOYOTA Model: HILUX SR5 Year: 2014 Standard Tray Dimens…" at bounding box center [518, 370] width 442 height 234
copy span "Standard Tray Dimensions: 1800mm Long x 1800mm Wide"
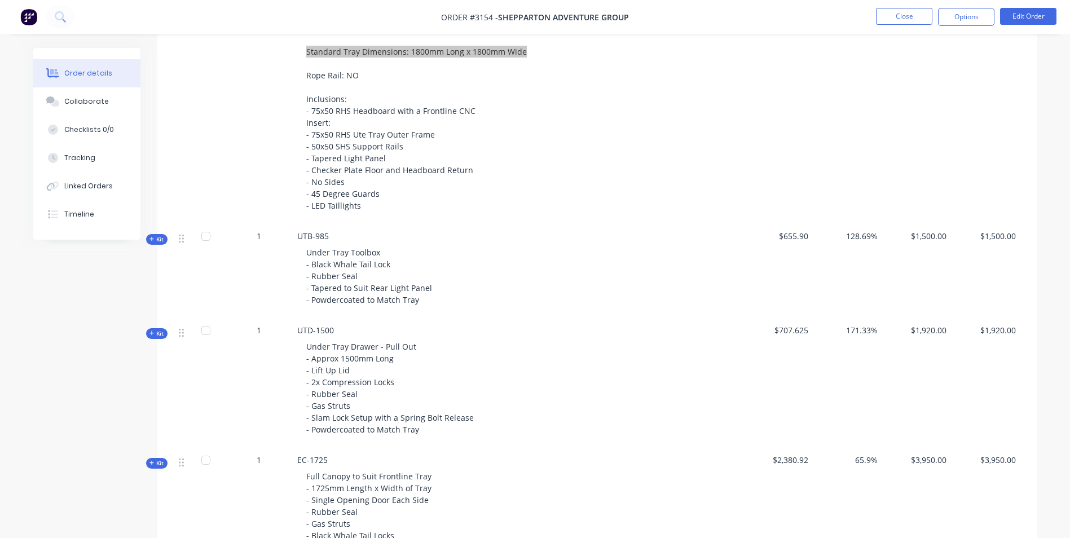
scroll to position [508, 0]
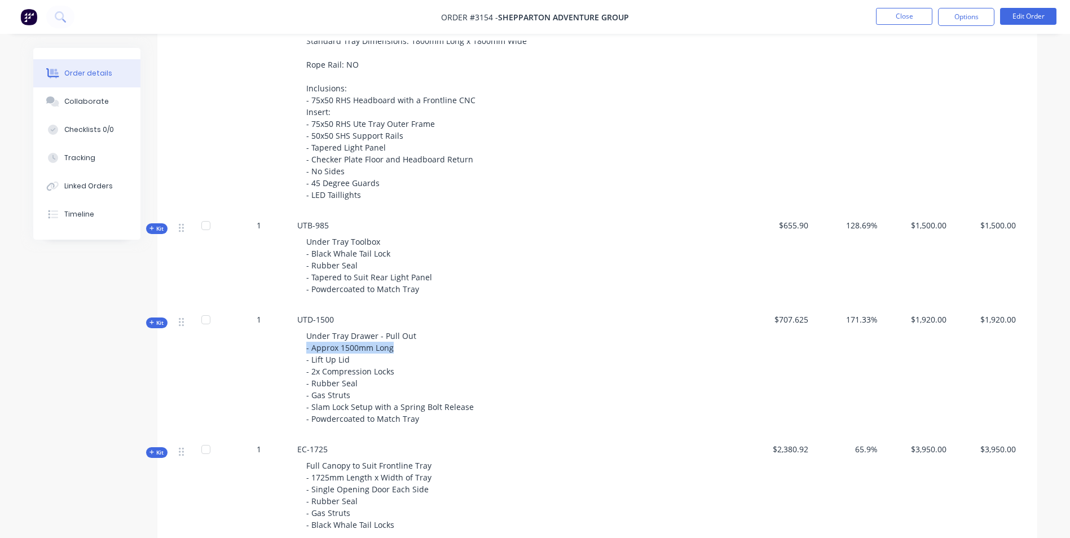
drag, startPoint x: 391, startPoint y: 347, endPoint x: 298, endPoint y: 346, distance: 92.5
click at [298, 346] on div "Under Tray Drawer - Pull Out - Approx 1500mm Long - Lift Up Lid - 2x Compressio…" at bounding box center [518, 378] width 442 height 104
copy span "- Approx 1500mm Long"
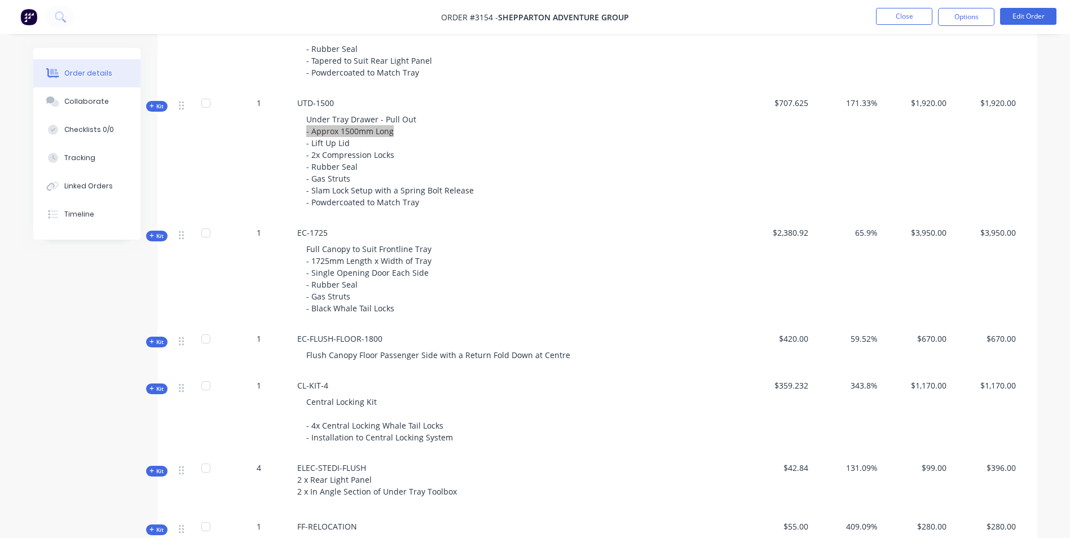
scroll to position [790, 0]
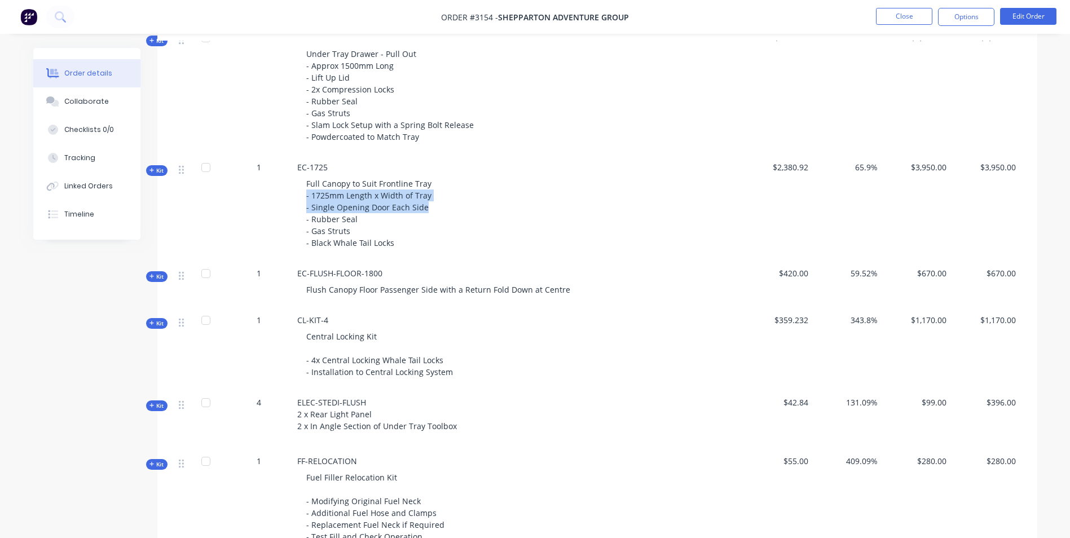
drag, startPoint x: 423, startPoint y: 207, endPoint x: 302, endPoint y: 196, distance: 120.6
click at [302, 196] on div "Full Canopy to Suit Frontline Tray - 1725mm Length x Width of Tray - Single Ope…" at bounding box center [518, 213] width 442 height 80
copy span "- 1725mm Length x Width of Tray - Single Opening Door Each Side"
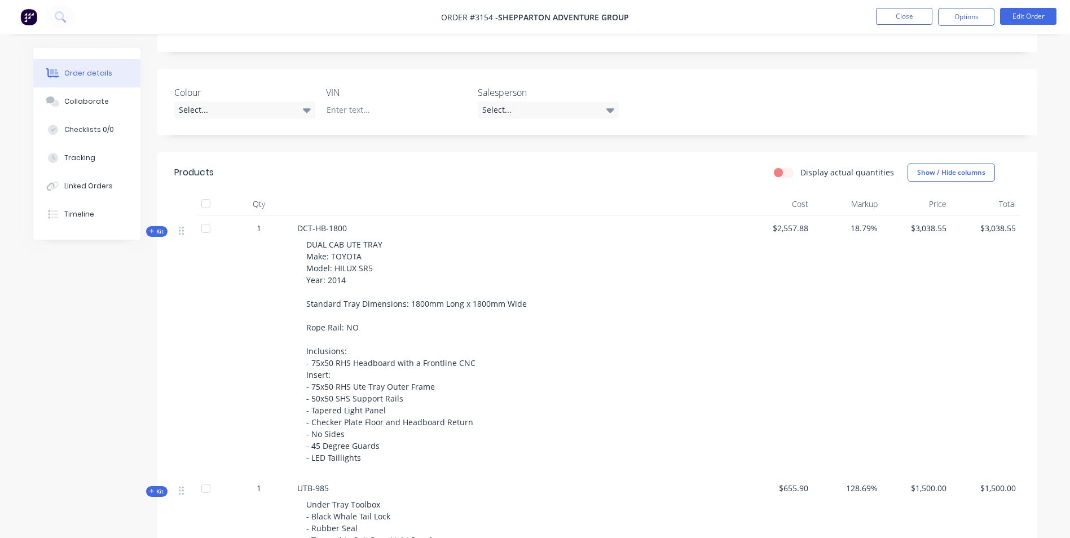
scroll to position [226, 0]
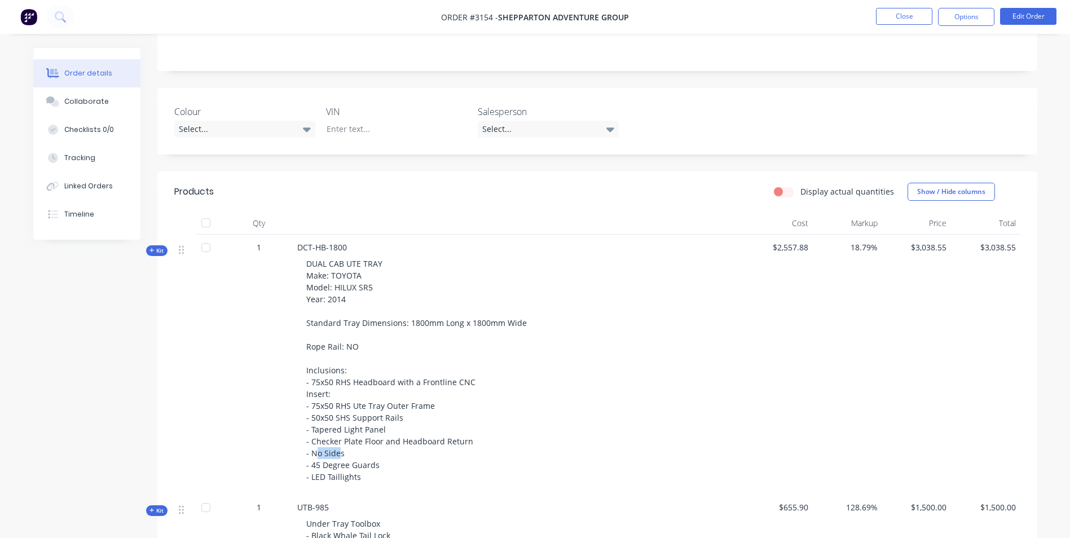
drag, startPoint x: 341, startPoint y: 454, endPoint x: 323, endPoint y: 455, distance: 18.1
click at [323, 455] on span "DUAL CAB UTE TRAY Make: TOYOTA Model: HILUX SR5 Year: 2014 Standard Tray Dimens…" at bounding box center [416, 370] width 221 height 224
drag, startPoint x: 323, startPoint y: 455, endPoint x: 349, endPoint y: 454, distance: 26.5
click at [349, 455] on div "DUAL CAB UTE TRAY Make: TOYOTA Model: HILUX SR5 Year: 2014 Standard Tray Dimens…" at bounding box center [518, 370] width 442 height 234
drag, startPoint x: 346, startPoint y: 455, endPoint x: 298, endPoint y: 456, distance: 48.5
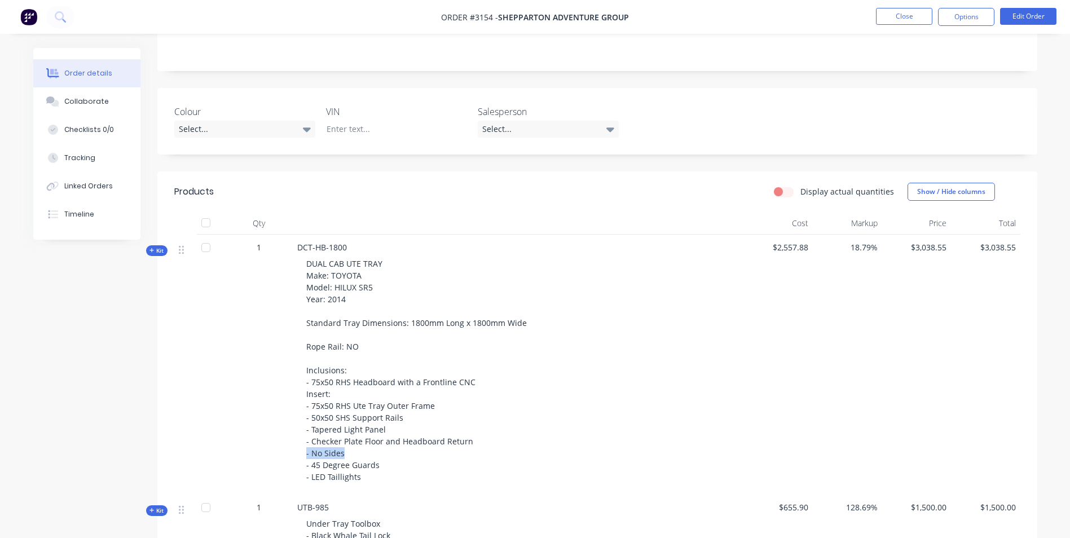
click at [298, 456] on div "DUAL CAB UTE TRAY Make: TOYOTA Model: HILUX SR5 Year: 2014 Standard Tray Dimens…" at bounding box center [518, 370] width 442 height 234
copy span "- No Sides"
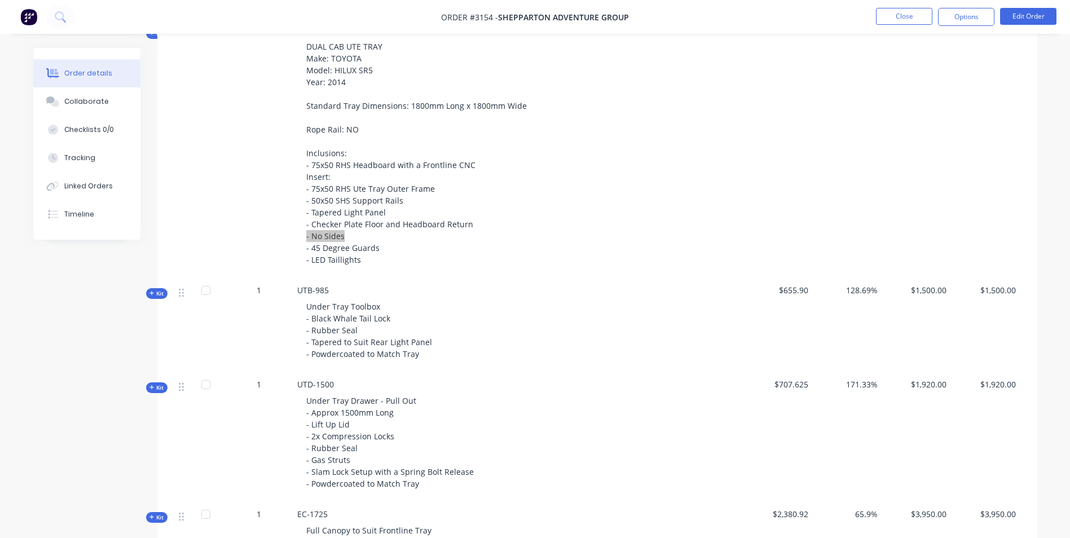
scroll to position [113, 0]
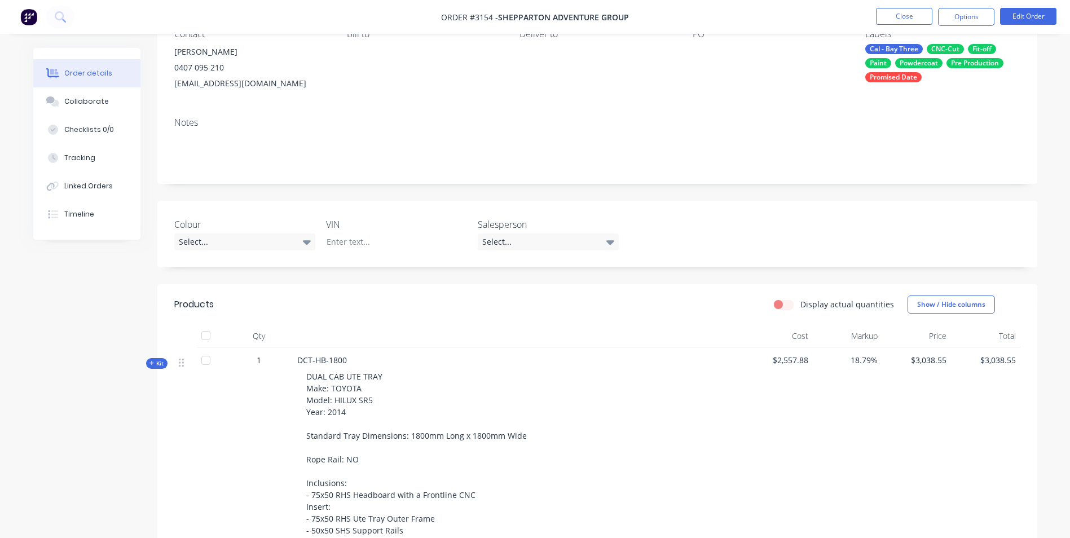
click at [315, 247] on div "Colour Select... VIN Salesperson Select..." at bounding box center [597, 234] width 880 height 67
click at [313, 238] on div "Select..." at bounding box center [244, 242] width 141 height 17
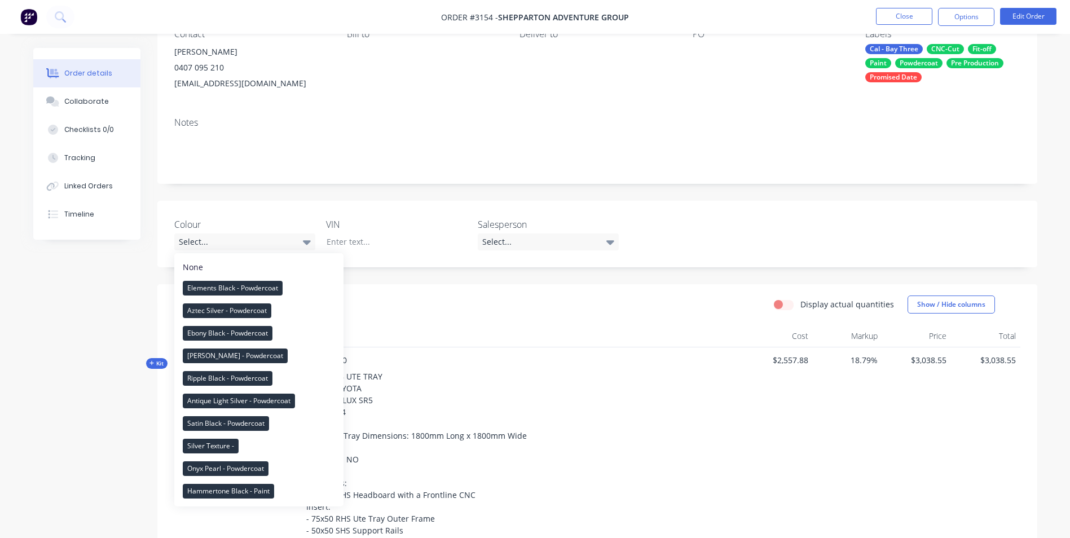
click at [275, 284] on div "Elements Black - Powdercoat" at bounding box center [233, 288] width 100 height 15
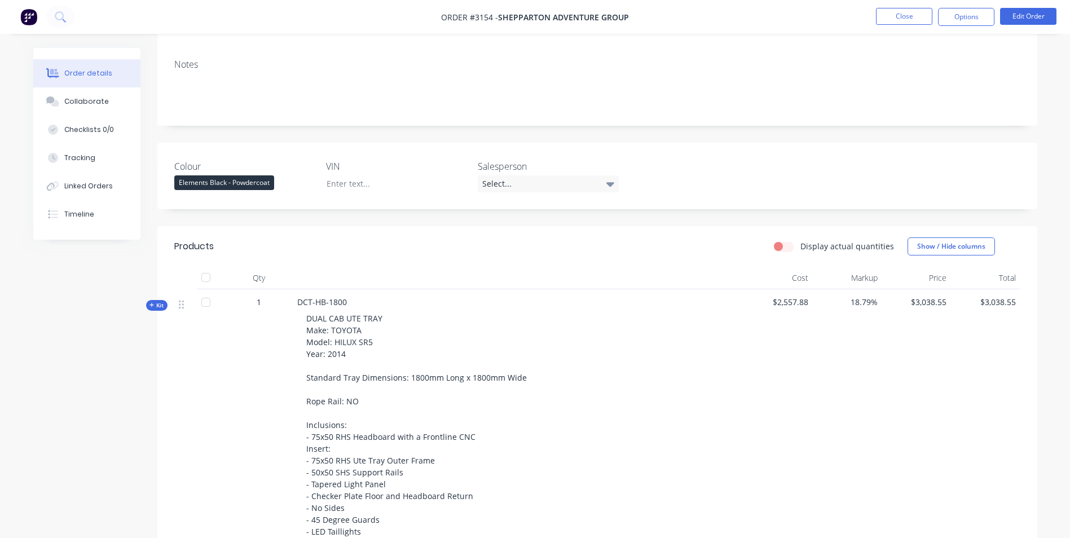
scroll to position [226, 0]
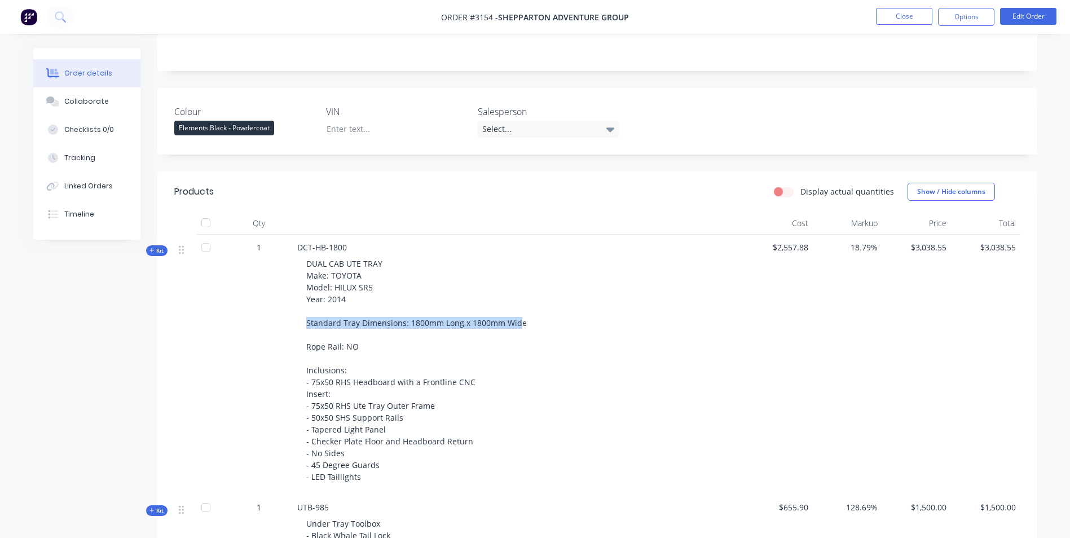
drag, startPoint x: 519, startPoint y: 321, endPoint x: 290, endPoint y: 317, distance: 229.1
click at [290, 317] on div "Kit 1 DCT-HB-1800 DUAL CAB UTE TRAY Make: TOYOTA Model: HILUX SR5 Year: 2014 St…" at bounding box center [597, 365] width 846 height 260
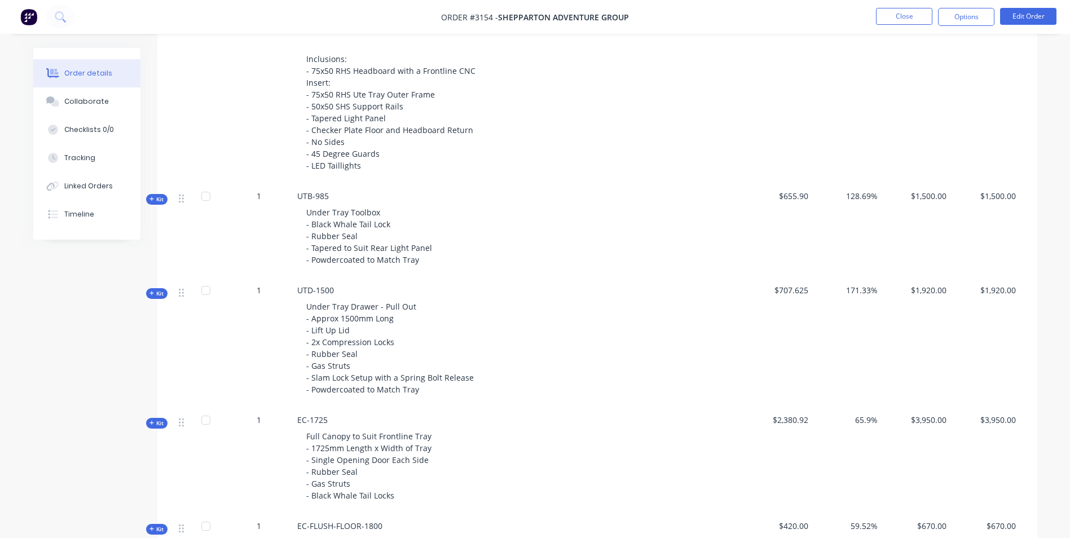
scroll to position [564, 0]
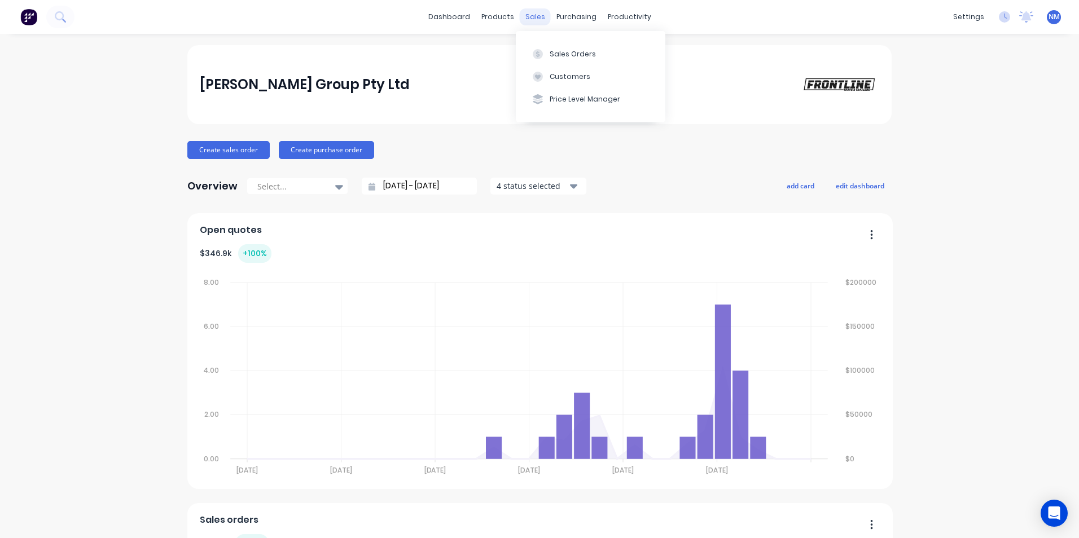
click at [530, 16] on div "sales" at bounding box center [535, 16] width 31 height 17
click at [565, 54] on div "Sales Orders" at bounding box center [572, 54] width 46 height 10
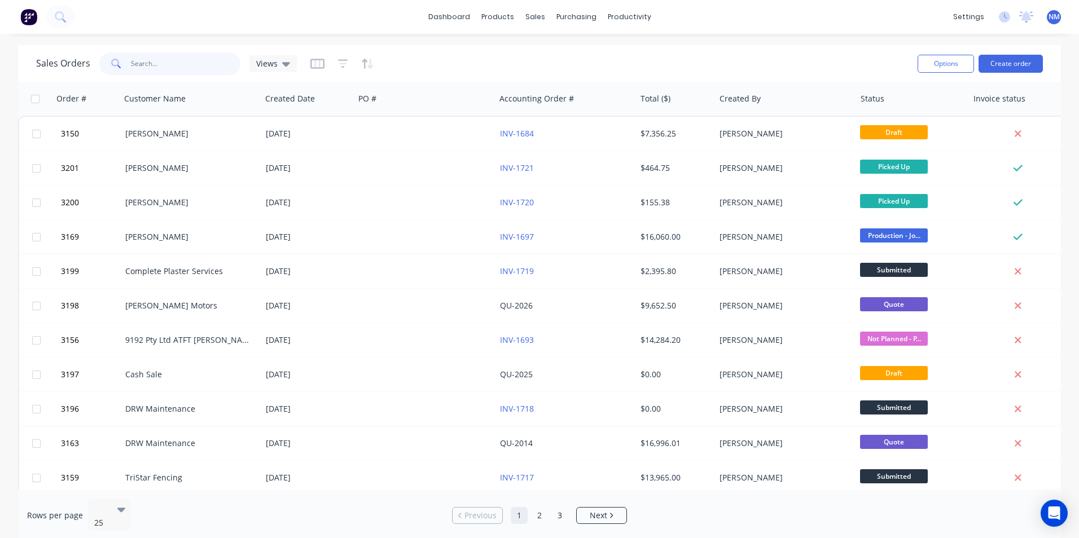
click at [148, 68] on input "text" at bounding box center [186, 63] width 110 height 23
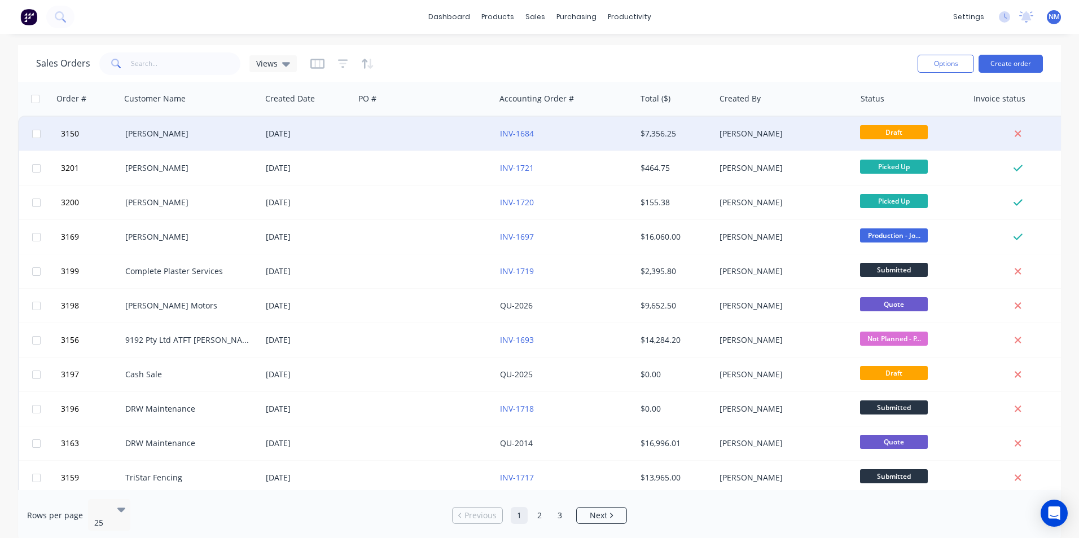
click at [199, 124] on div "[PERSON_NAME]" at bounding box center [191, 134] width 140 height 34
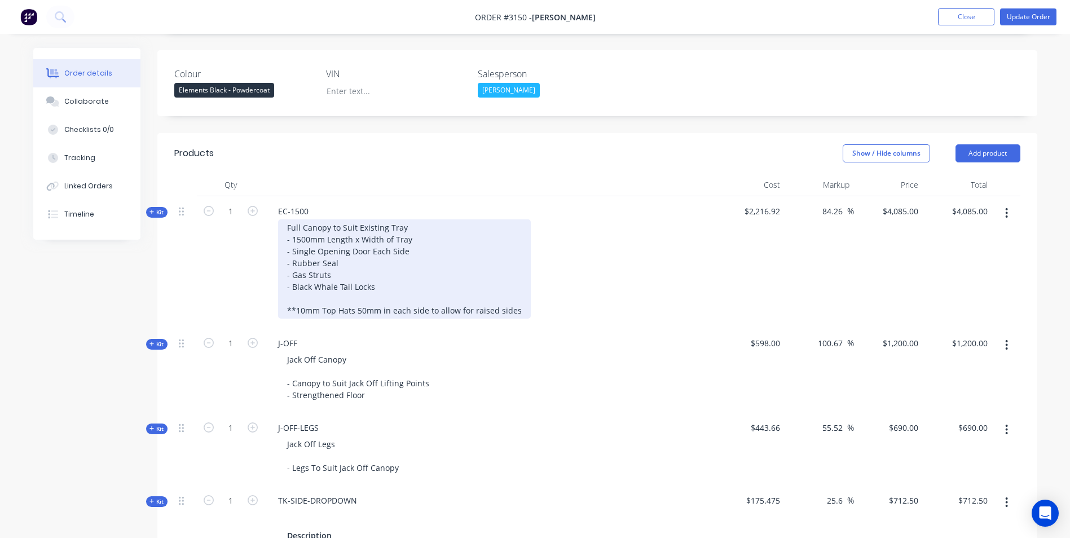
scroll to position [282, 0]
drag, startPoint x: 402, startPoint y: 234, endPoint x: 267, endPoint y: 206, distance: 137.6
click at [267, 206] on div "EC-1500 Full Canopy to Suit Existing Tray - 1500mm Length x Width of Tray - Sin…" at bounding box center [490, 262] width 451 height 132
click at [410, 240] on div "Full Canopy to Suit Existing Tray - 1500mm Length x Width of Tray - Single Open…" at bounding box center [404, 268] width 253 height 99
drag, startPoint x: 410, startPoint y: 239, endPoint x: 241, endPoint y: 202, distance: 173.3
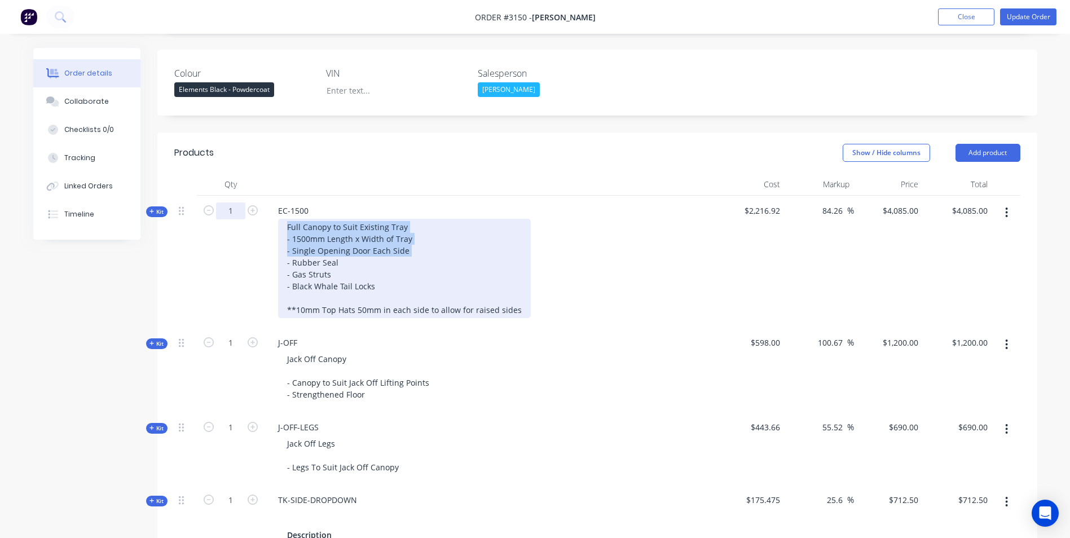
click at [241, 202] on div "Kit 1 EC-1500 Full Canopy to Suit Existing Tray - 1500mm Length x Width of Tray…" at bounding box center [597, 262] width 846 height 132
copy div "Full Canopy to Suit Existing Tray - 1500mm Length x Width of Tray - Single Open…"
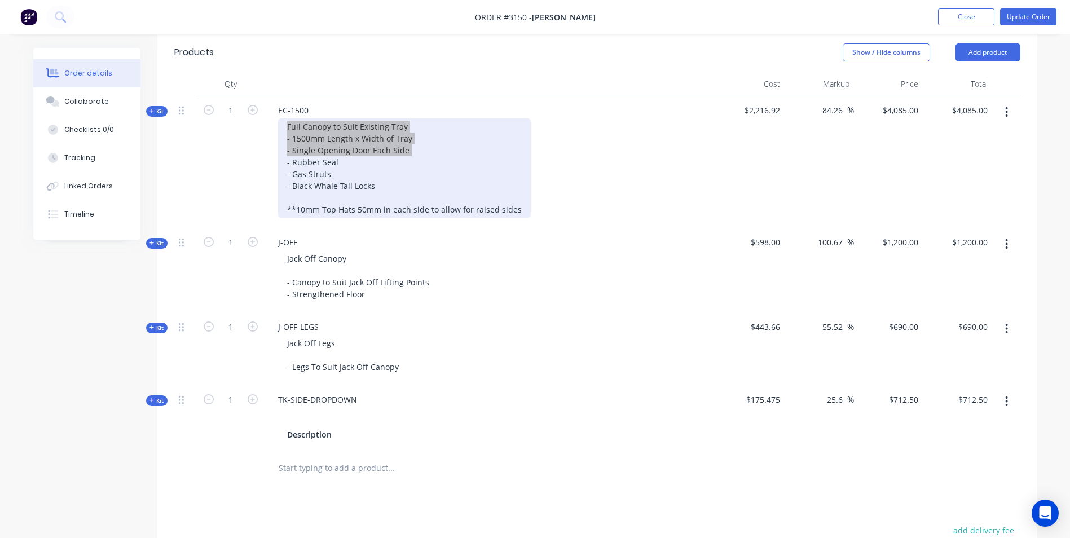
scroll to position [395, 0]
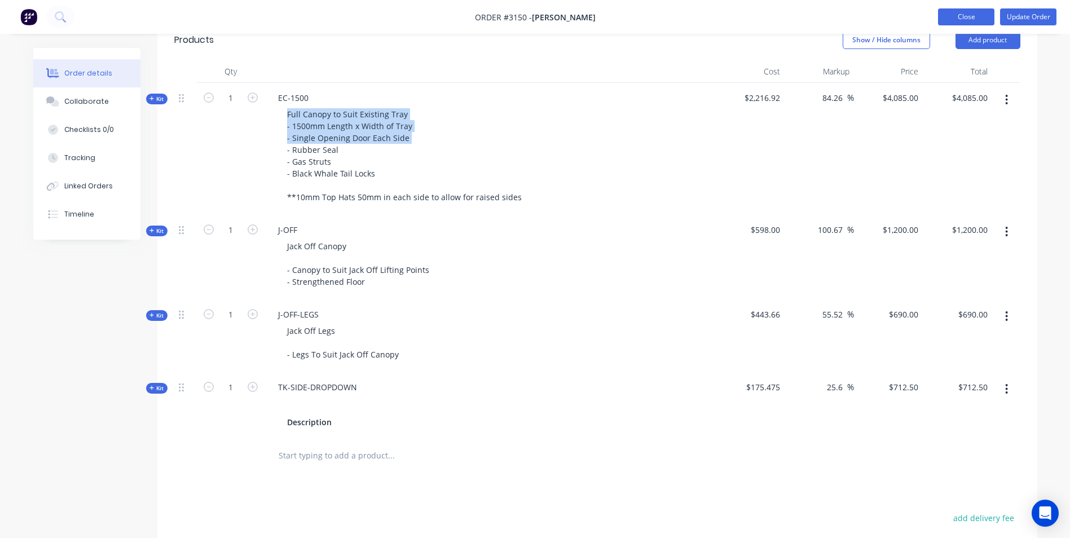
click at [957, 16] on button "Close" at bounding box center [966, 16] width 56 height 17
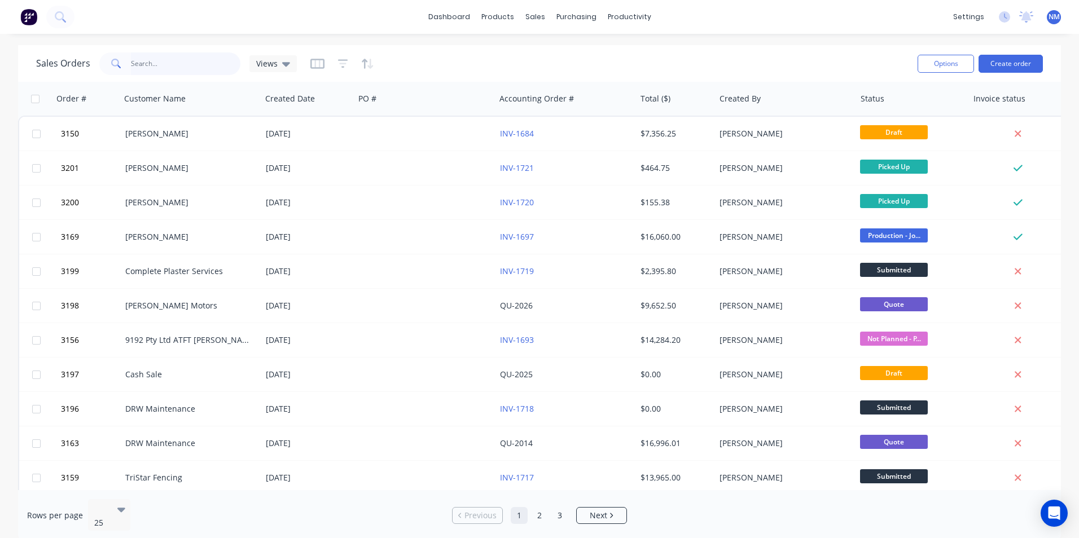
click at [157, 63] on input "text" at bounding box center [186, 63] width 110 height 23
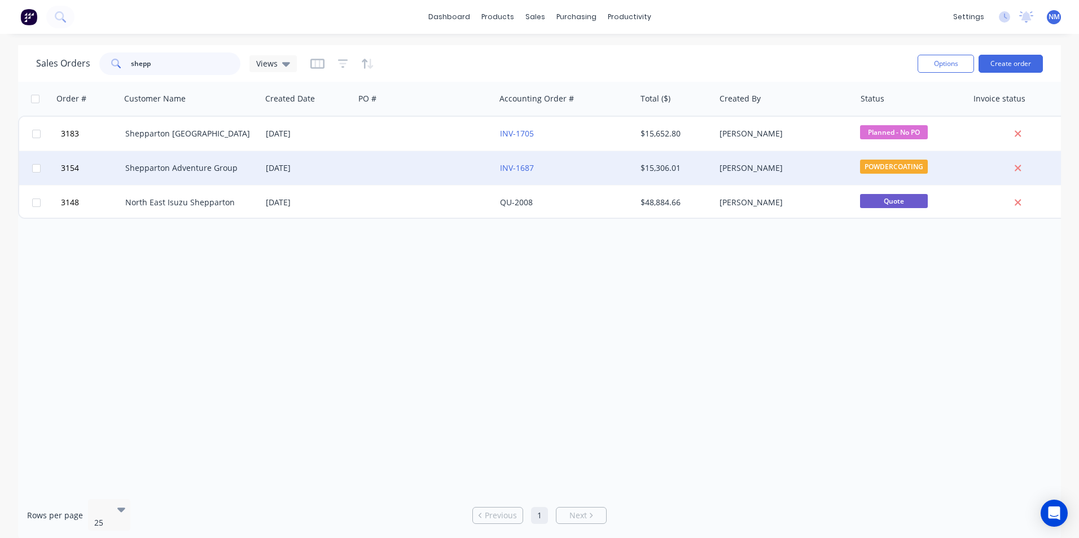
type input "shepp"
click at [197, 161] on div "Shepparton Adventure Group" at bounding box center [191, 168] width 140 height 34
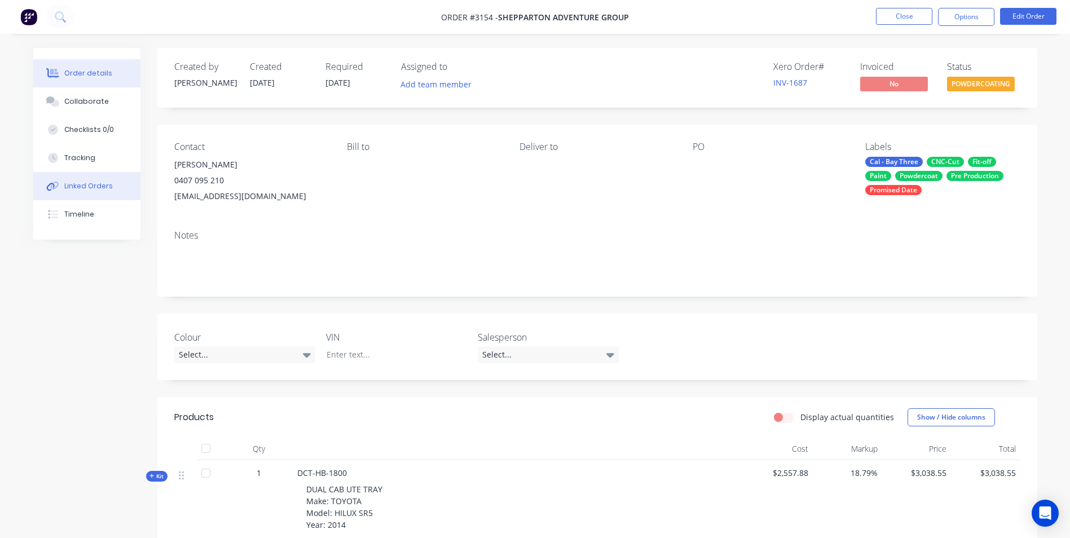
drag, startPoint x: 89, startPoint y: 195, endPoint x: 88, endPoint y: 189, distance: 5.7
click at [89, 191] on button "Linked Orders" at bounding box center [86, 186] width 107 height 28
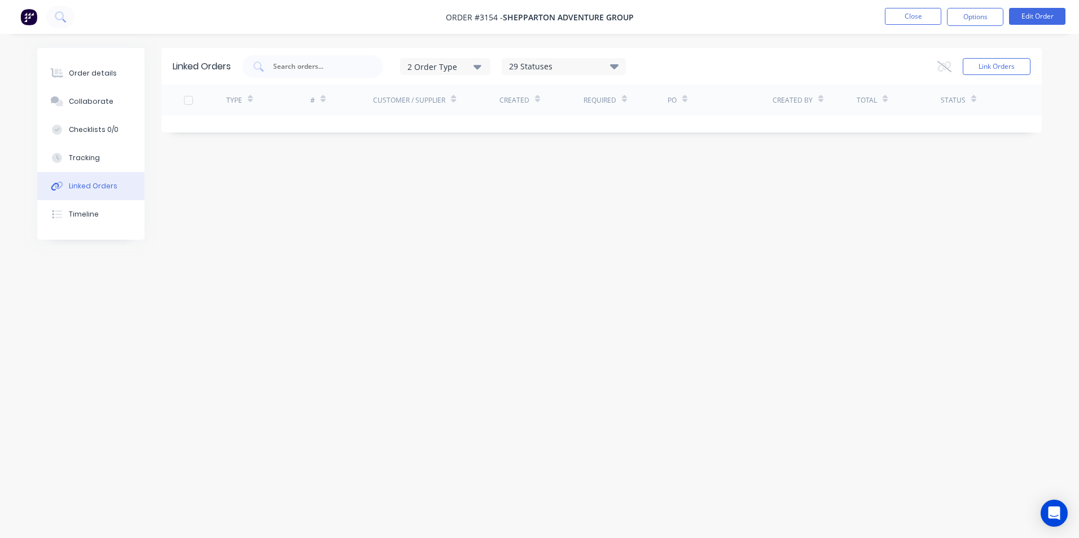
click at [86, 60] on button "Order details" at bounding box center [90, 73] width 107 height 28
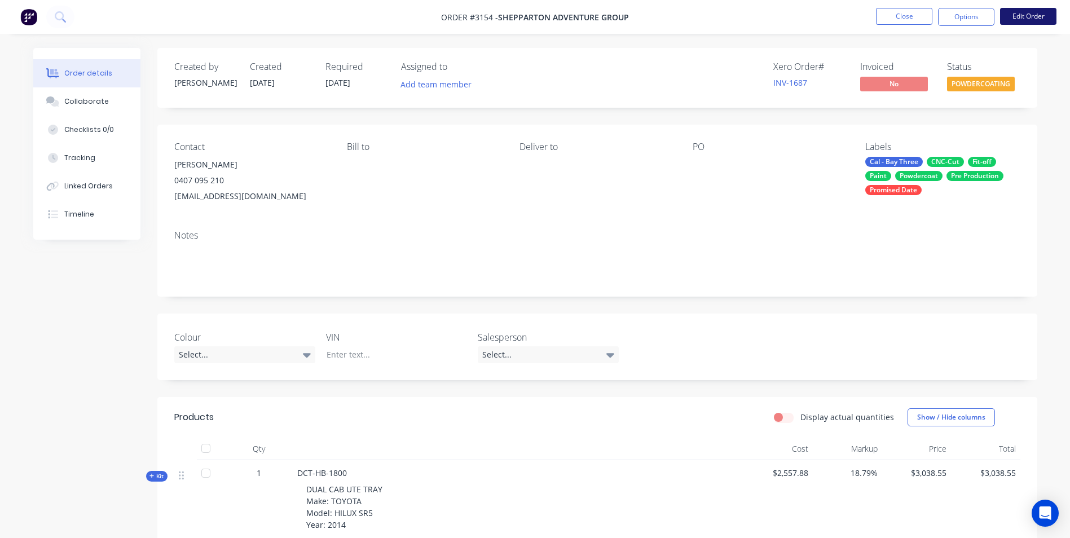
click at [1034, 22] on button "Edit Order" at bounding box center [1028, 16] width 56 height 17
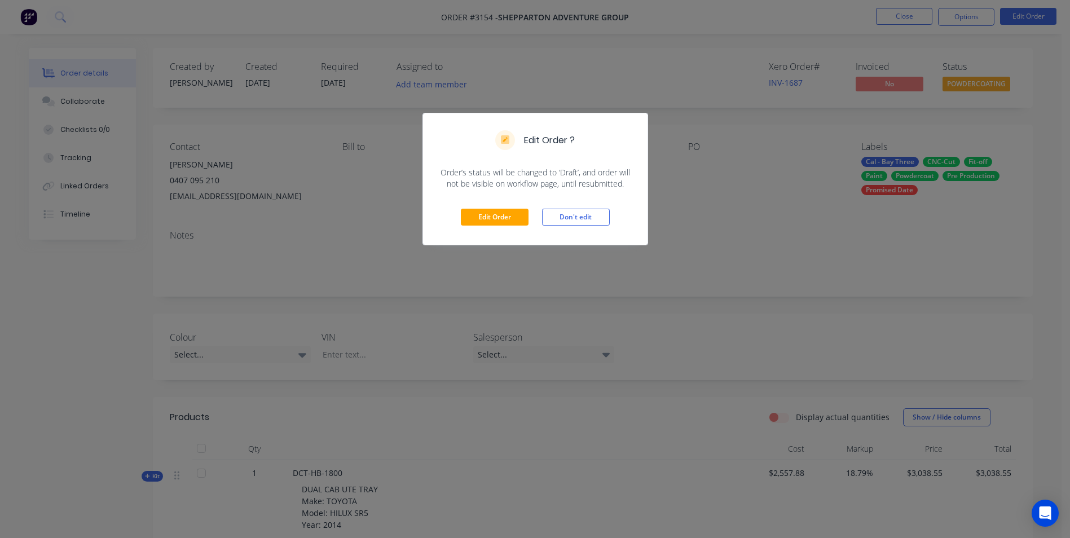
drag, startPoint x: 771, startPoint y: 222, endPoint x: 731, endPoint y: 242, distance: 44.9
click at [772, 222] on div "Edit Order ? Order’s status will be changed to ‘Draft’, and order will not be v…" at bounding box center [535, 269] width 1070 height 538
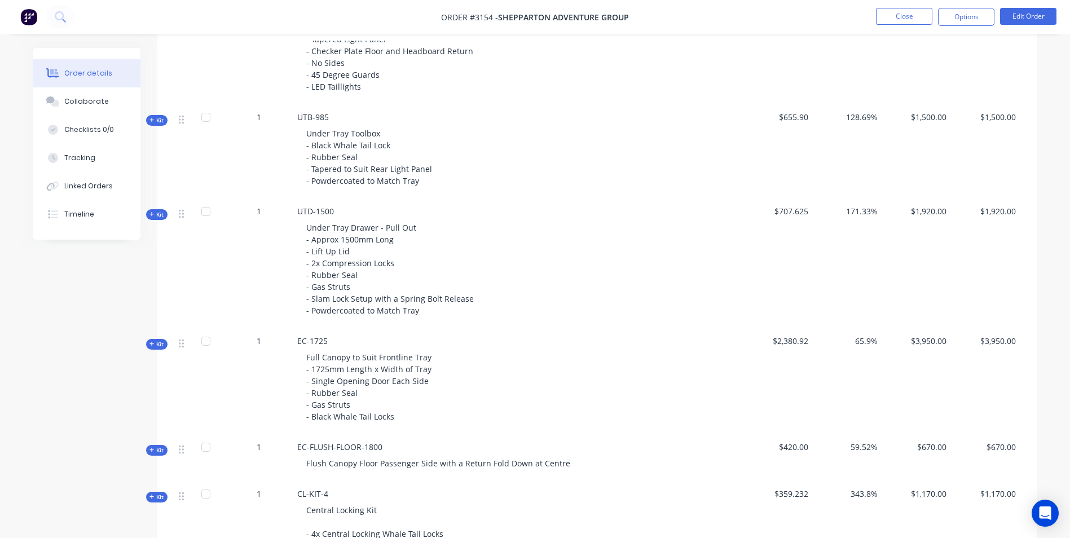
scroll to position [614, 0]
click at [93, 152] on button "Tracking" at bounding box center [86, 158] width 107 height 28
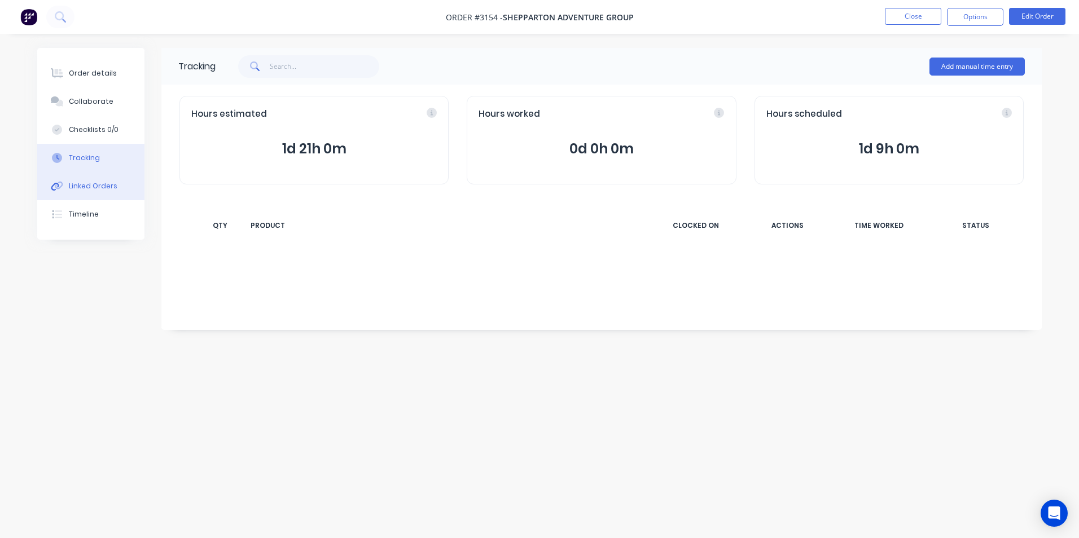
click at [102, 187] on div "Linked Orders" at bounding box center [93, 186] width 49 height 10
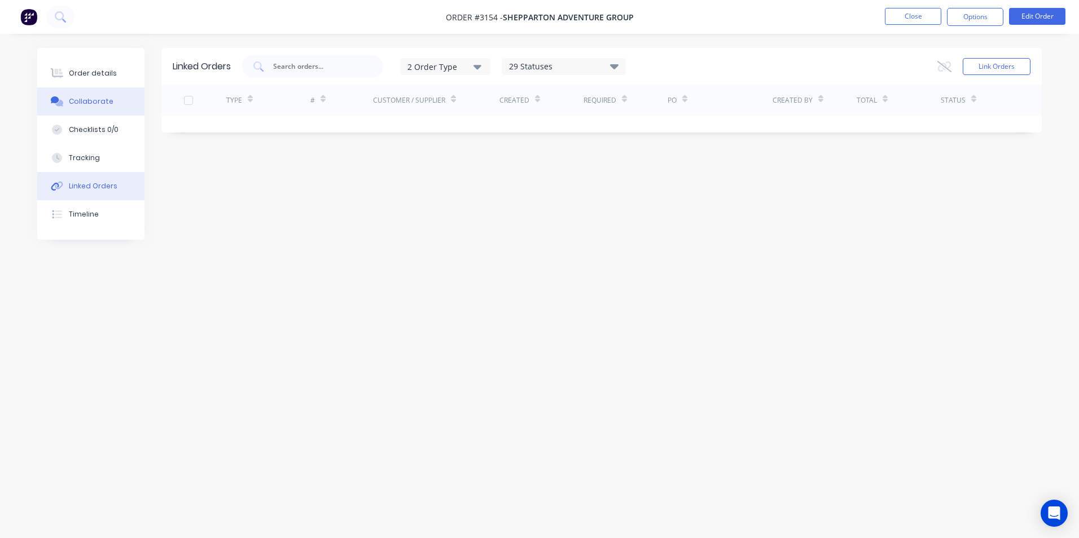
click at [91, 100] on div "Collaborate" at bounding box center [91, 101] width 45 height 10
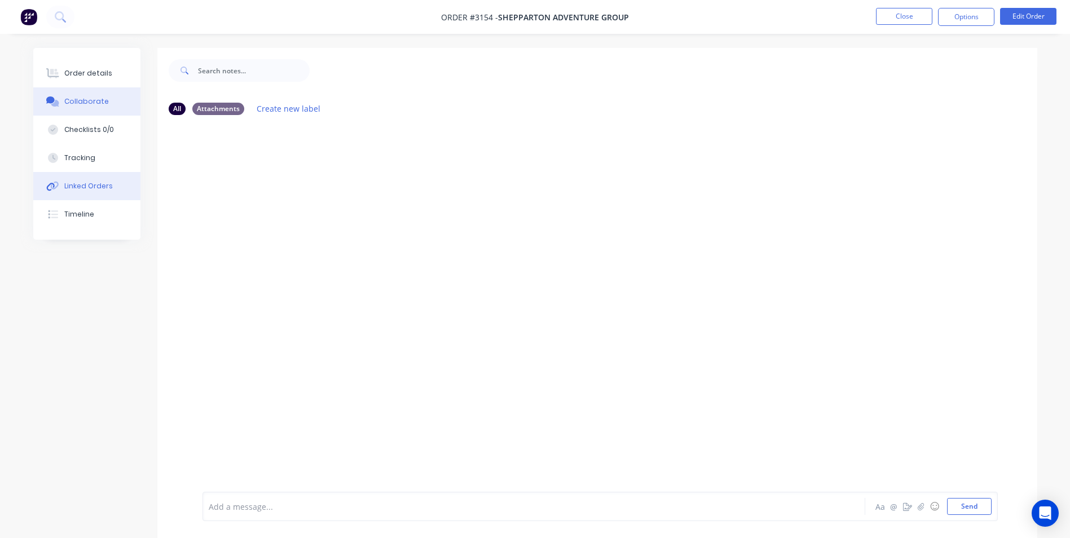
click at [82, 180] on button "Linked Orders" at bounding box center [86, 186] width 107 height 28
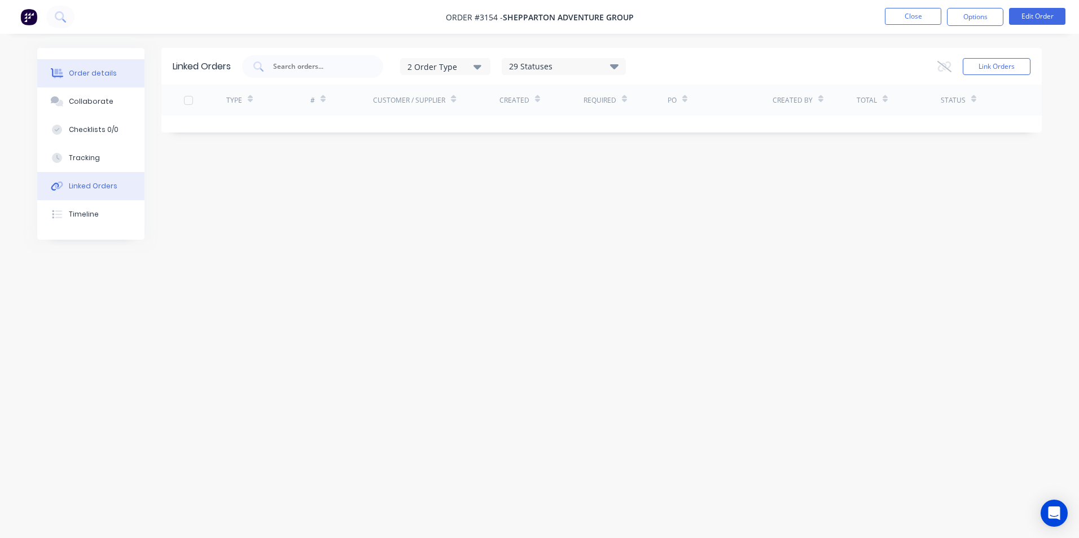
click at [92, 61] on div "Order details Collaborate Checklists 0/0 Tracking Linked Orders Timeline" at bounding box center [90, 144] width 107 height 192
click at [86, 68] on div "Order details" at bounding box center [93, 73] width 48 height 10
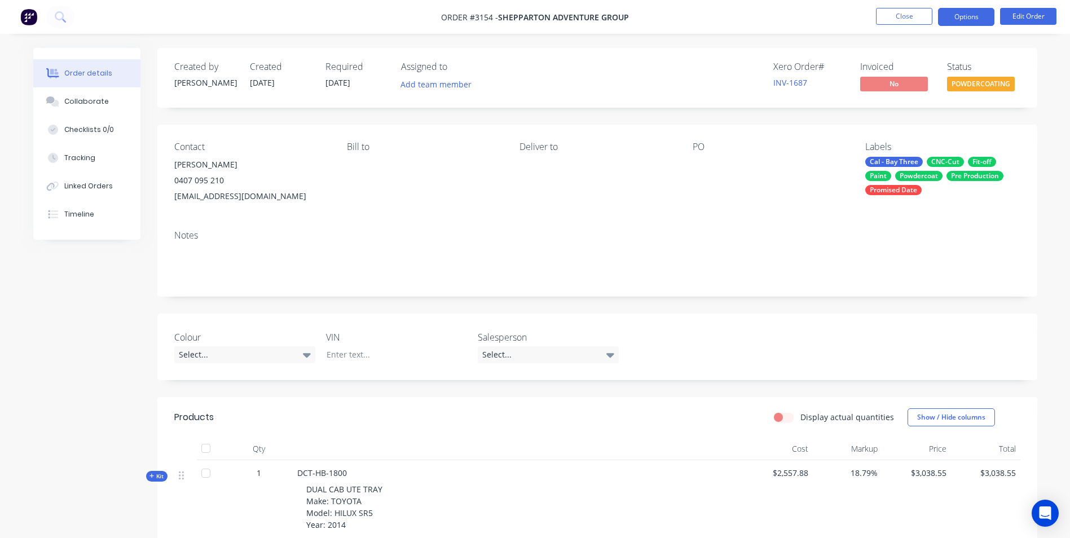
click at [958, 15] on button "Options" at bounding box center [966, 17] width 56 height 18
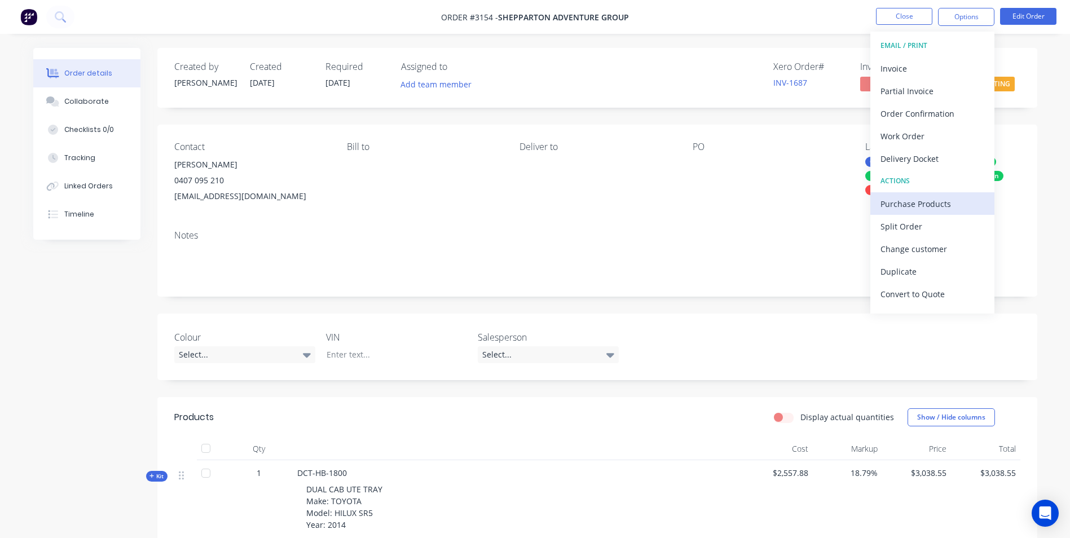
click at [926, 204] on div "Purchase Products" at bounding box center [933, 204] width 104 height 16
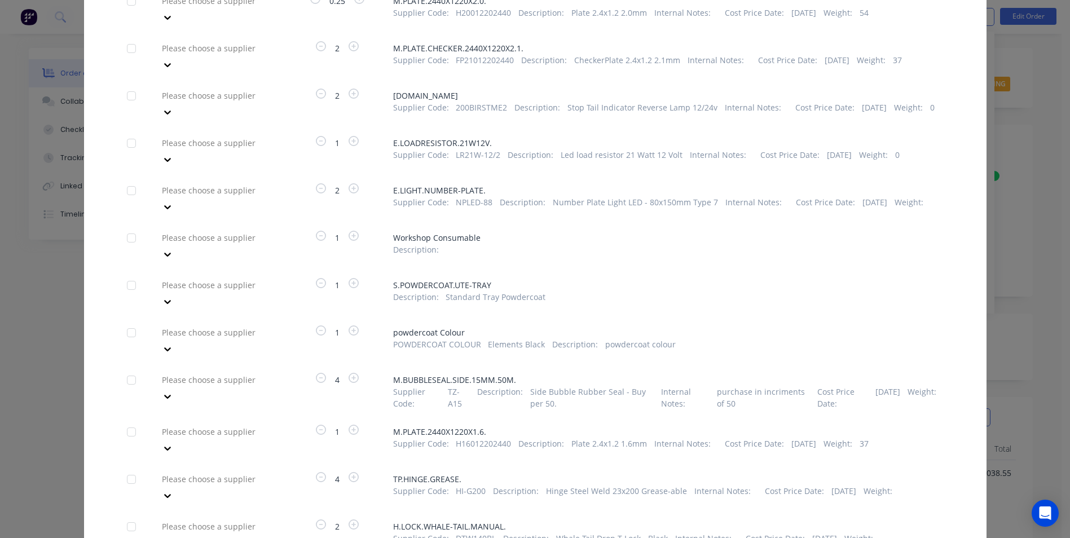
scroll to position [395, 0]
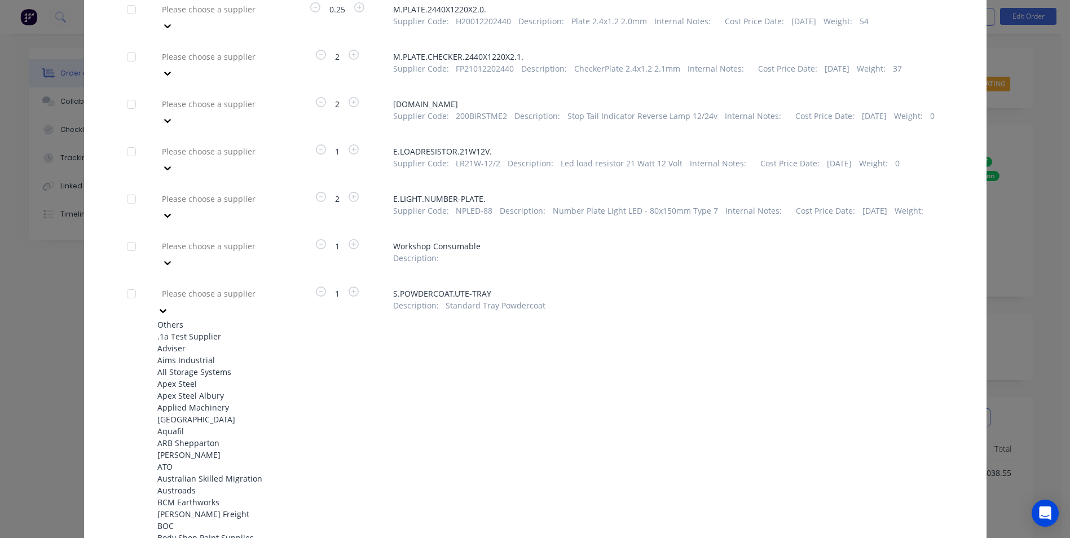
click at [181, 287] on div at bounding box center [242, 294] width 162 height 14
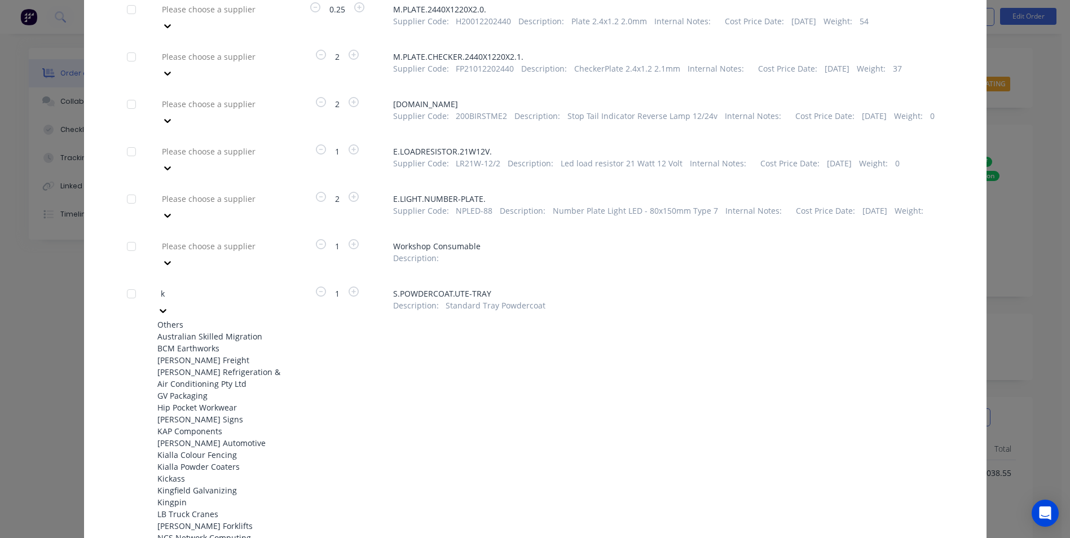
type input "ki"
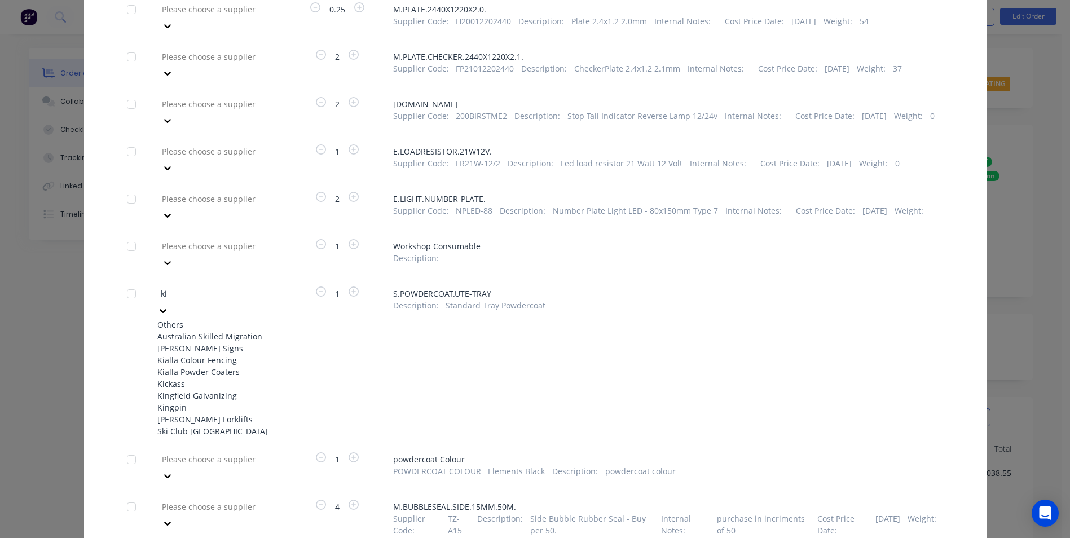
click at [224, 366] on div "Kialla Powder Coaters" at bounding box center [219, 372] width 124 height 12
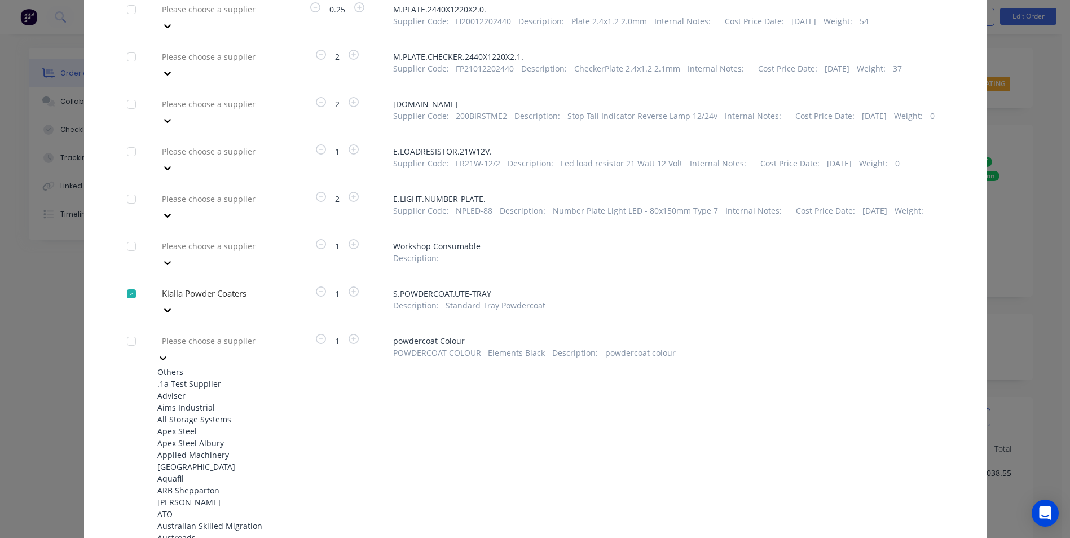
click at [217, 334] on div at bounding box center [242, 341] width 162 height 14
type input "ki"
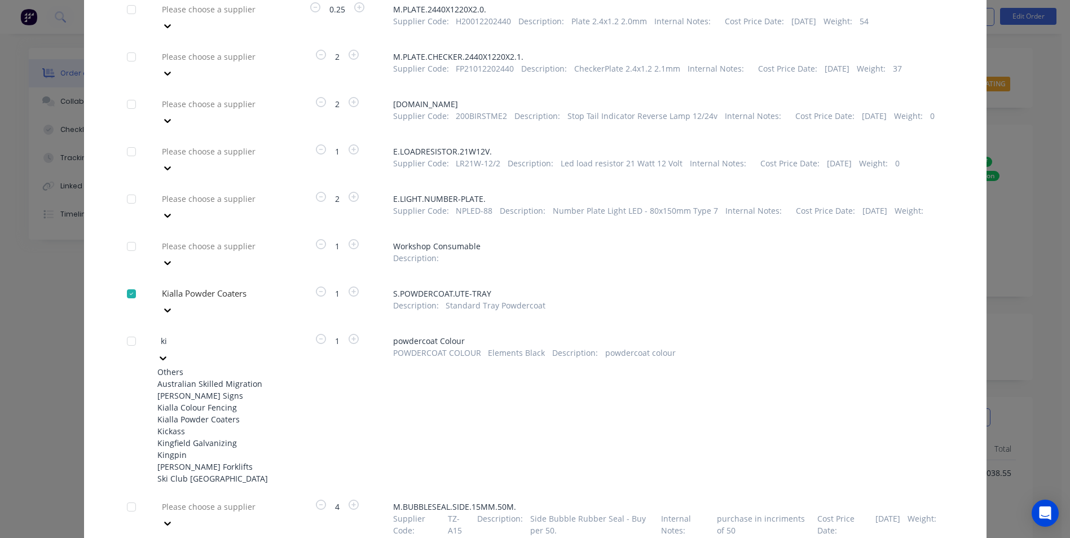
click at [226, 414] on div "Kialla Powder Coaters" at bounding box center [219, 420] width 124 height 12
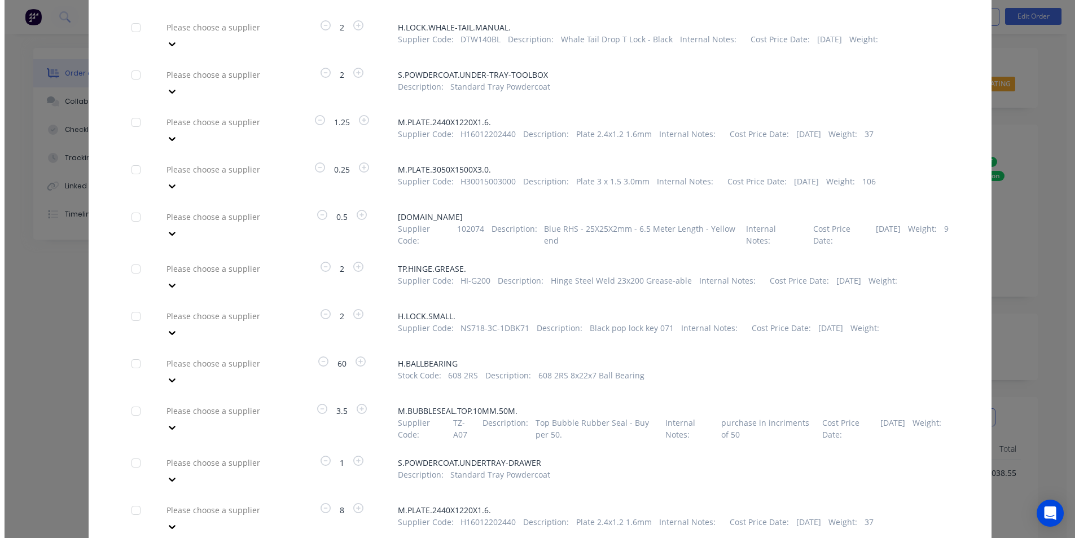
scroll to position [1368, 0]
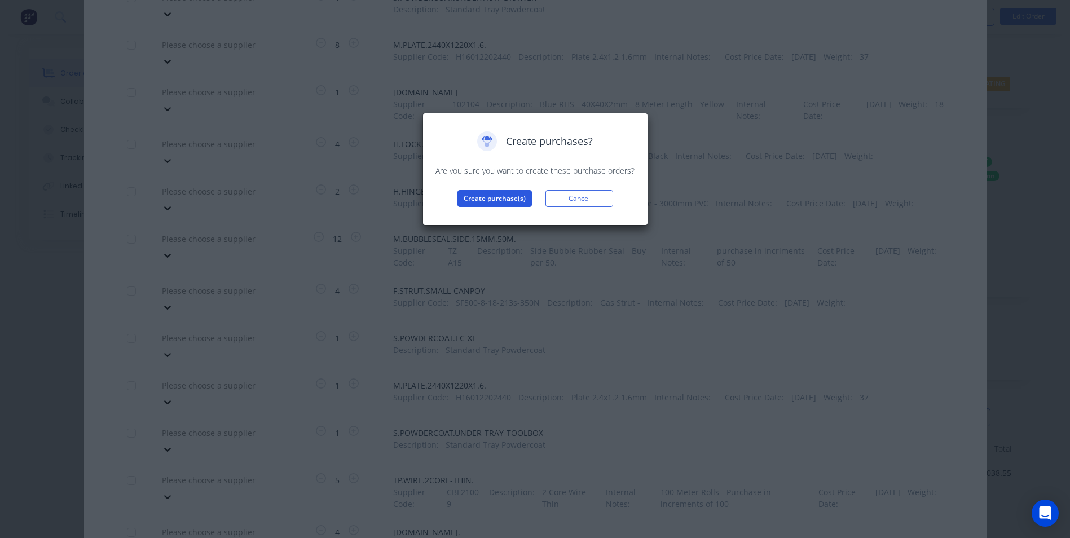
click at [485, 202] on button "Create purchase(s)" at bounding box center [495, 198] width 74 height 17
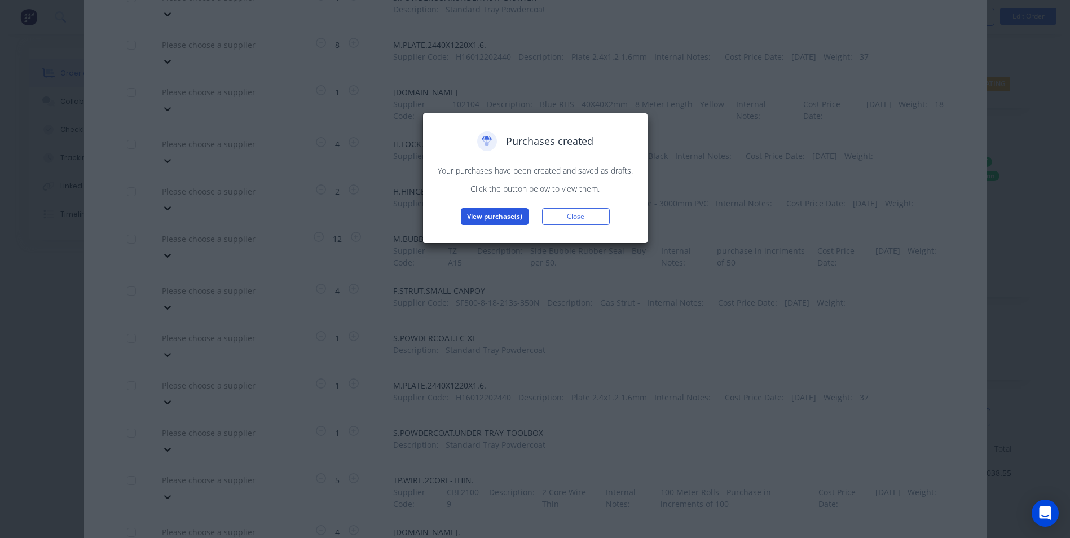
click at [516, 214] on button "View purchase(s)" at bounding box center [495, 216] width 68 height 17
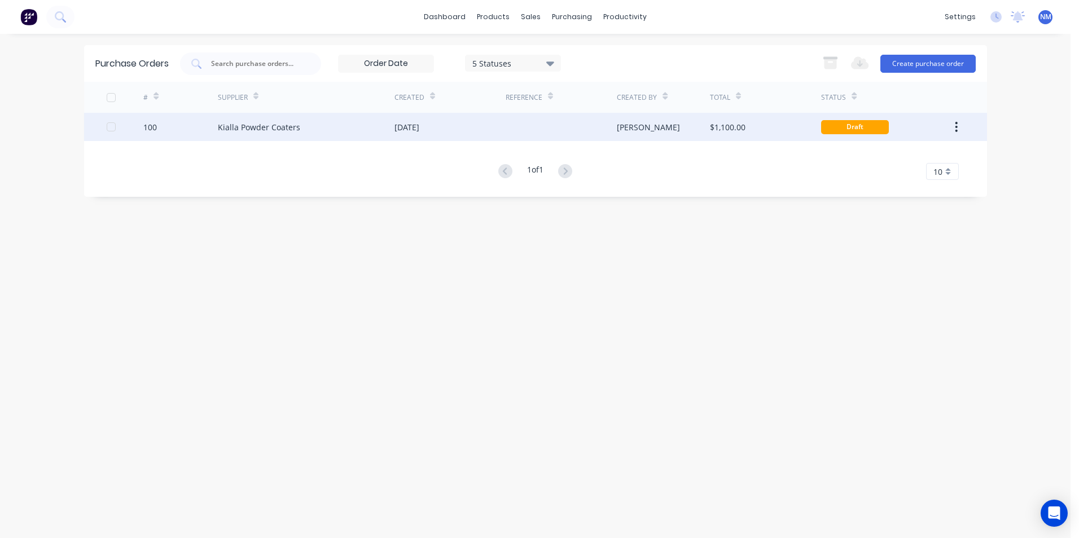
click at [284, 131] on div "Kialla Powder Coaters" at bounding box center [259, 127] width 82 height 12
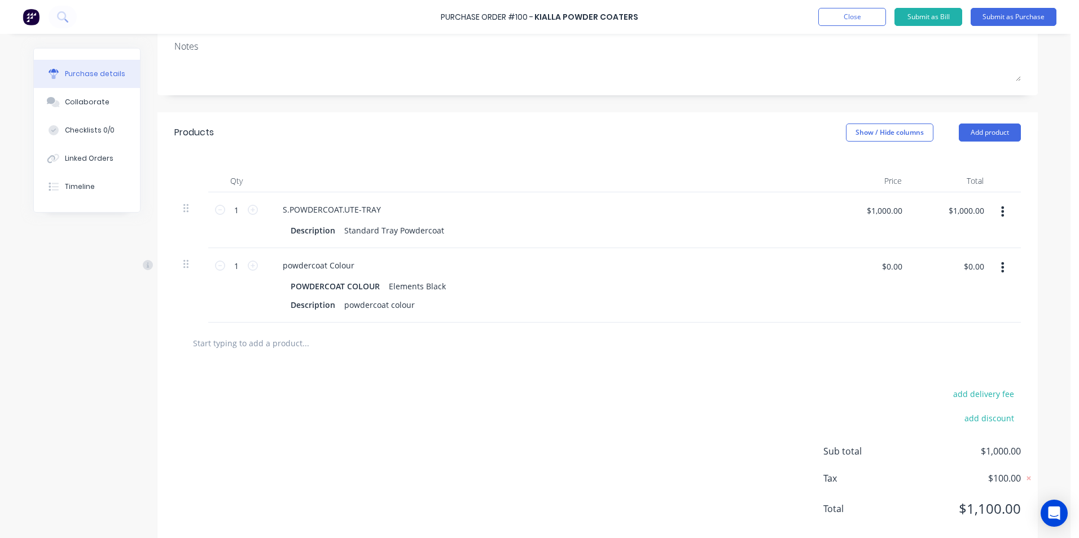
scroll to position [169, 0]
click at [857, 18] on button "Close" at bounding box center [852, 17] width 68 height 18
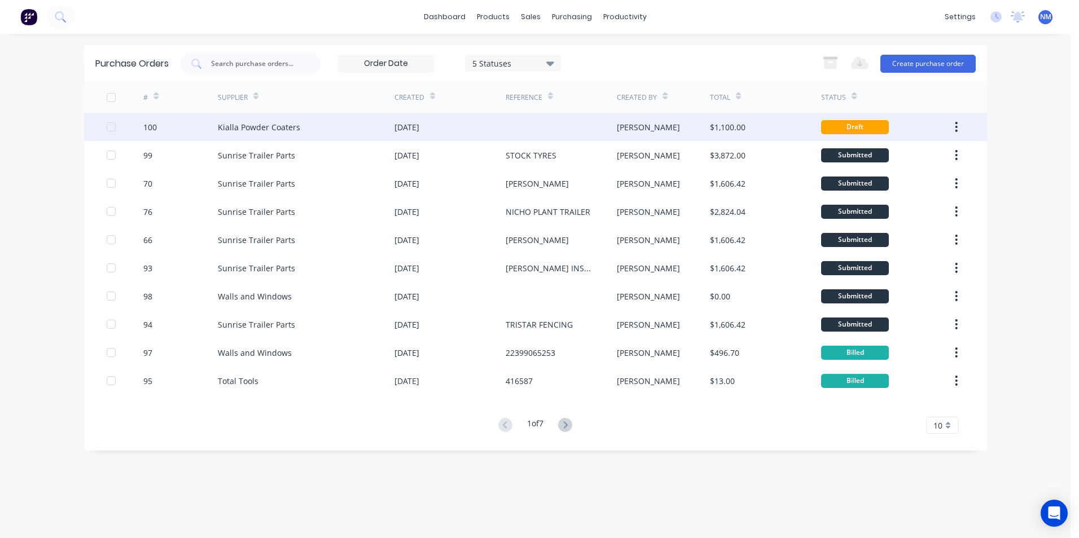
click at [219, 116] on div "Kialla Powder Coaters" at bounding box center [306, 127] width 177 height 28
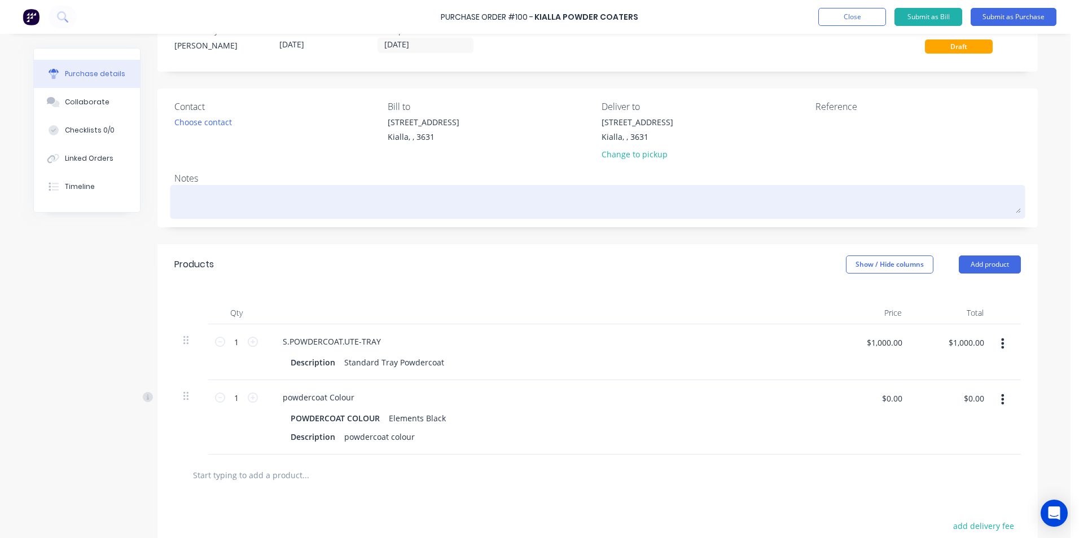
scroll to position [113, 0]
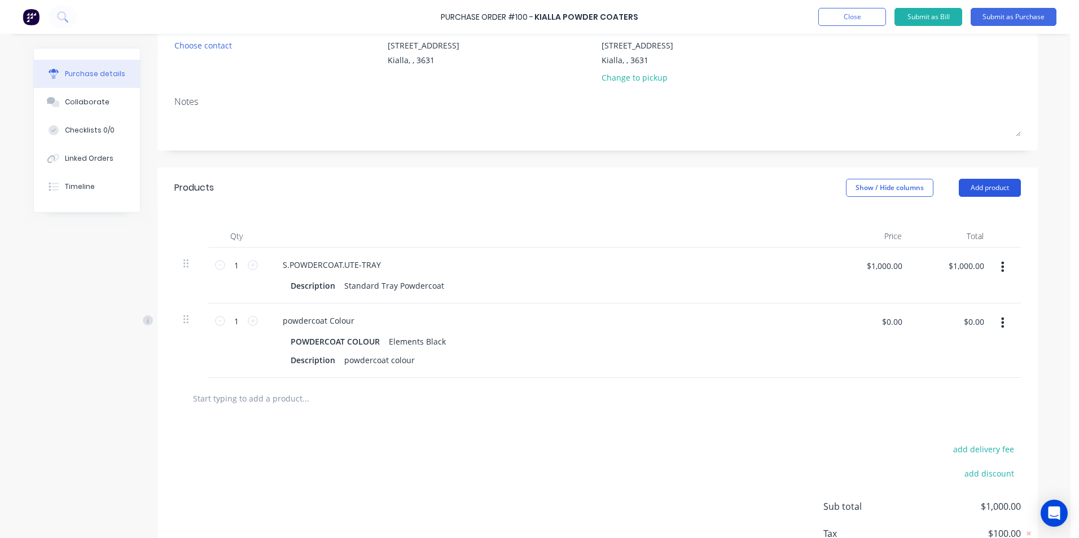
click at [986, 187] on button "Add product" at bounding box center [989, 188] width 62 height 18
click at [945, 210] on div "Product catalogue" at bounding box center [966, 217] width 87 height 16
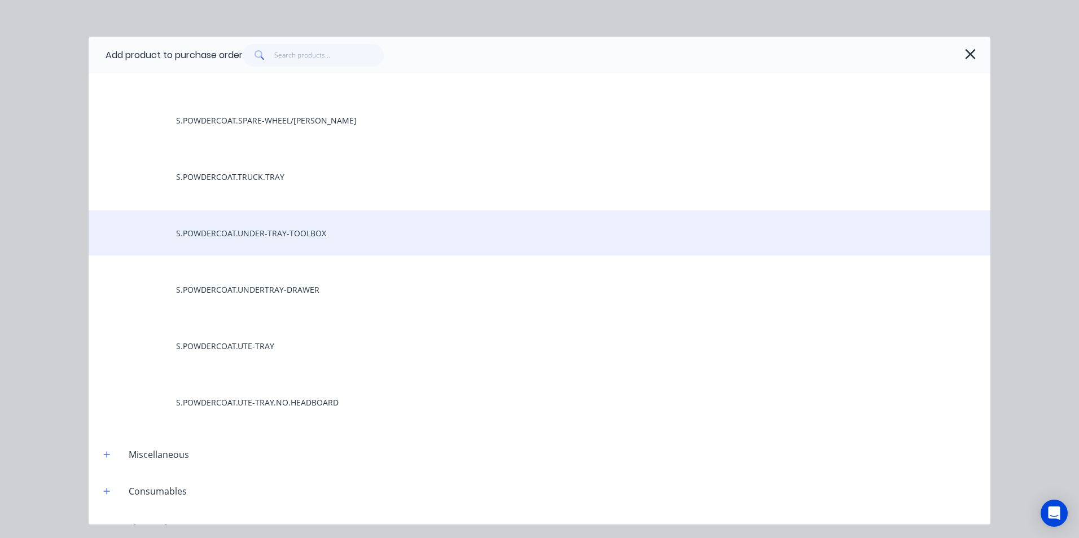
scroll to position [677, 0]
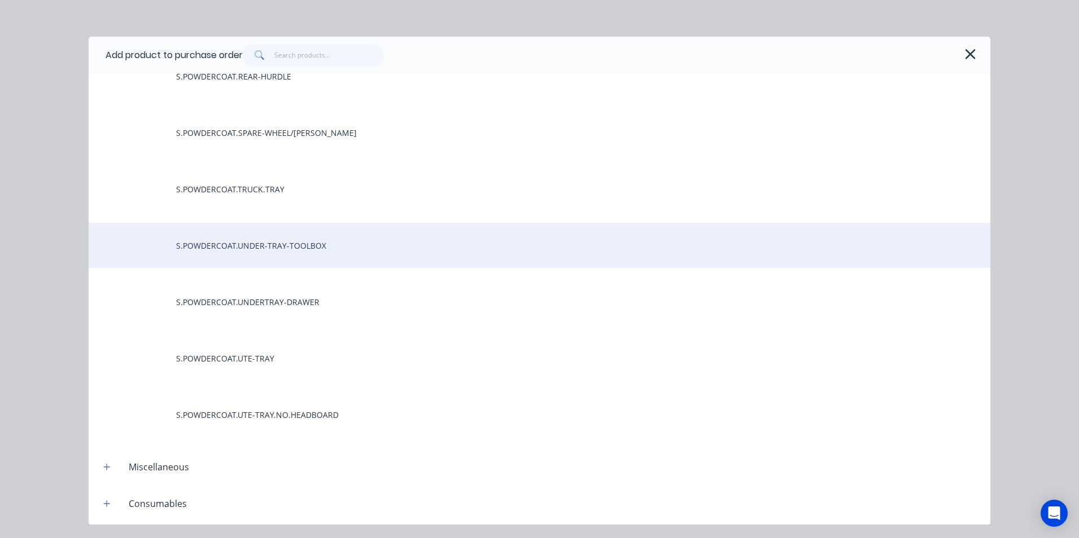
click at [287, 250] on div "S.POWDERCOAT.UNDER-TRAY-TOOLBOX" at bounding box center [539, 245] width 901 height 45
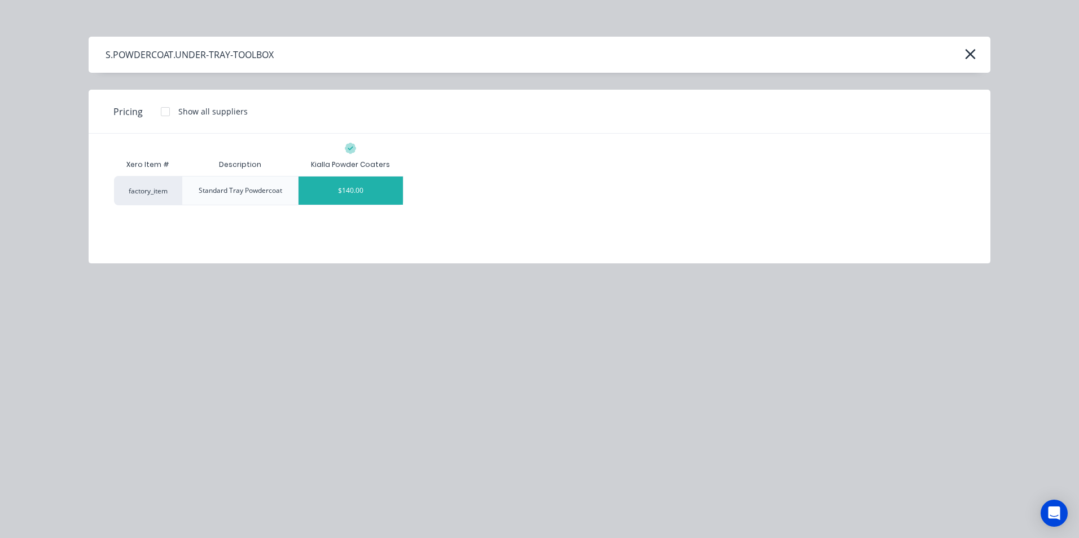
click at [358, 186] on div "$140.00" at bounding box center [350, 191] width 104 height 28
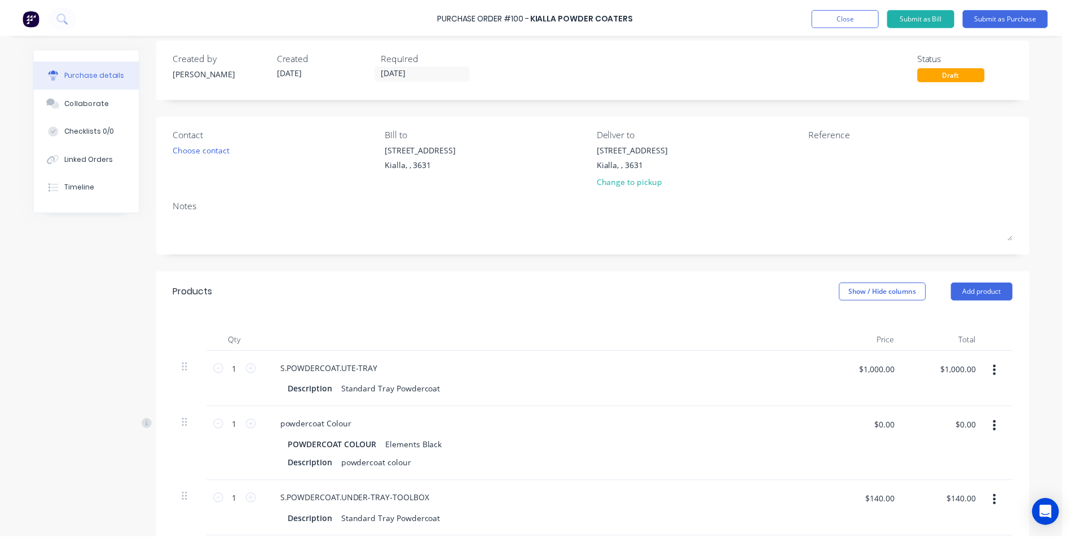
scroll to position [0, 0]
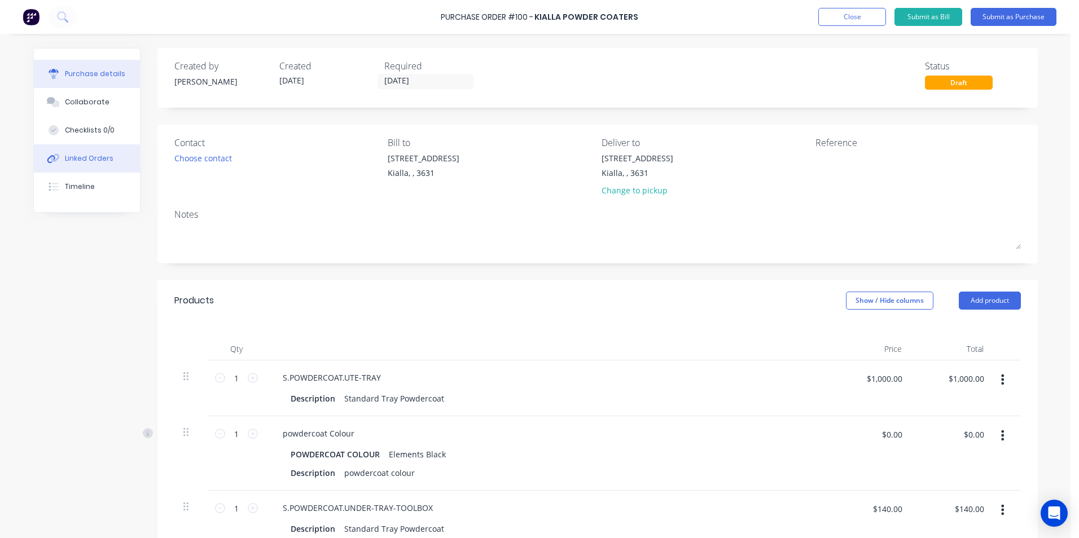
click at [89, 160] on div "Linked Orders" at bounding box center [89, 158] width 49 height 10
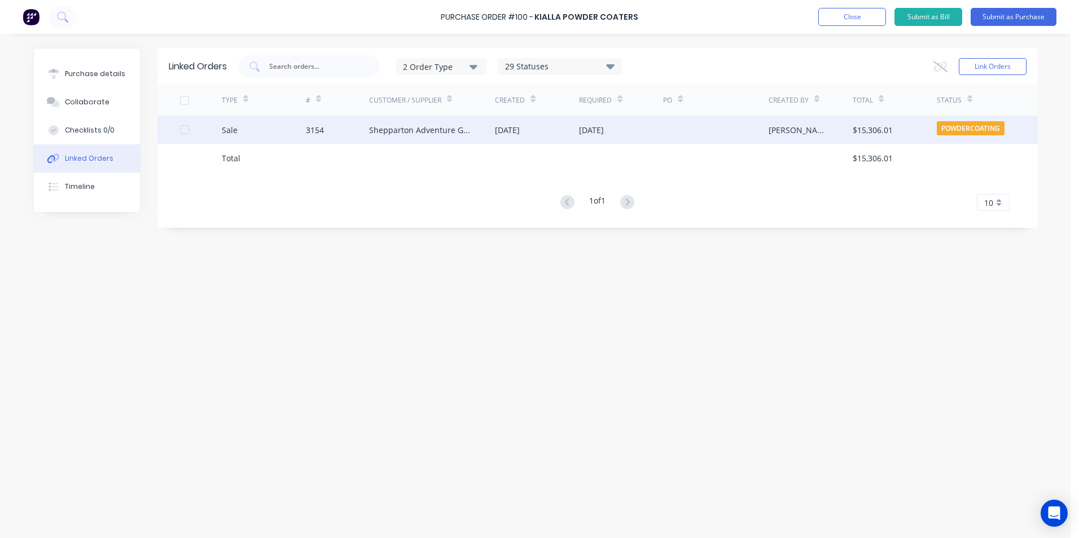
click at [830, 122] on div "[PERSON_NAME]" at bounding box center [810, 130] width 84 height 28
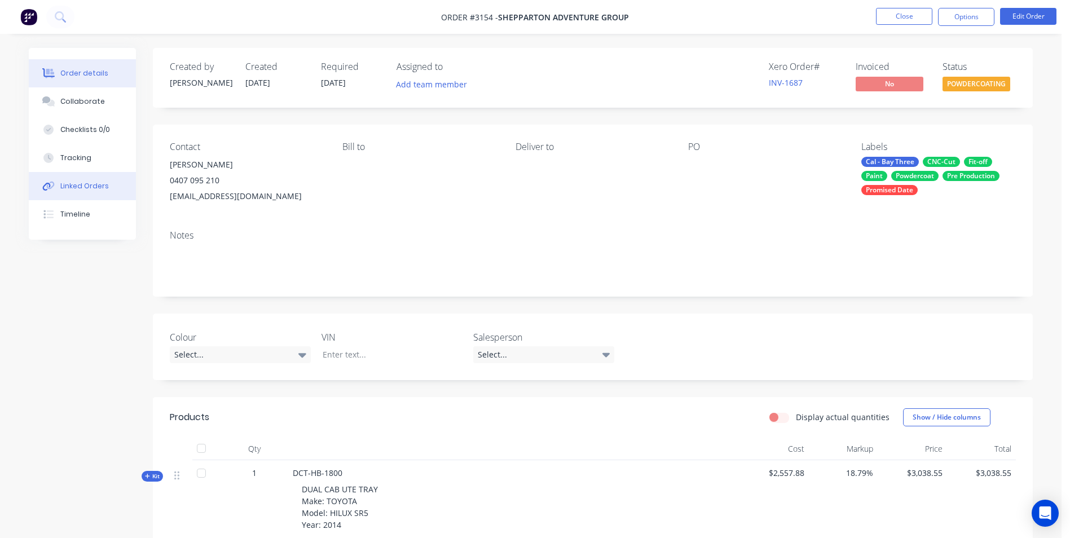
click at [59, 180] on button "Linked Orders" at bounding box center [82, 186] width 107 height 28
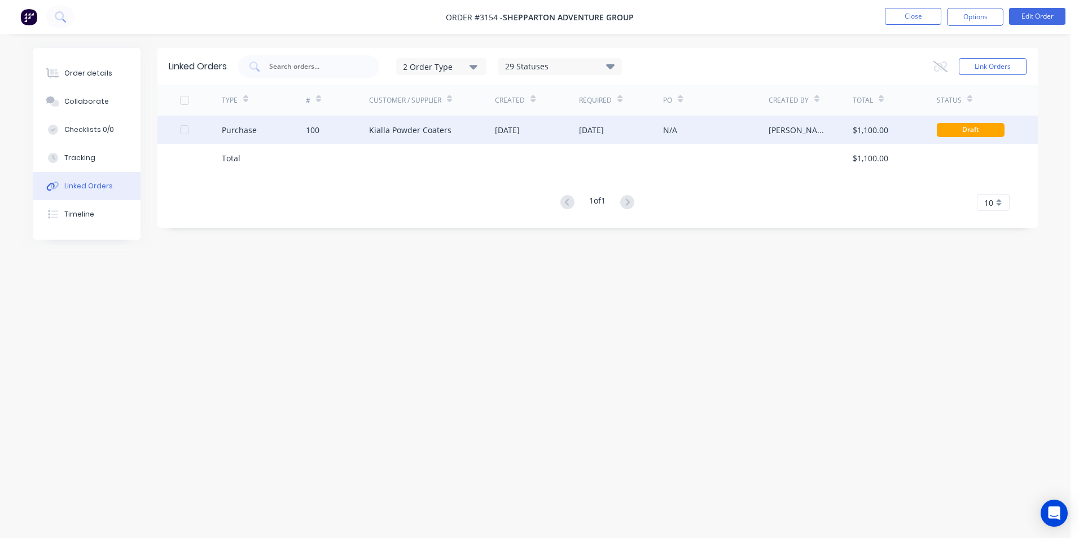
click at [316, 129] on div "100" at bounding box center [313, 130] width 14 height 12
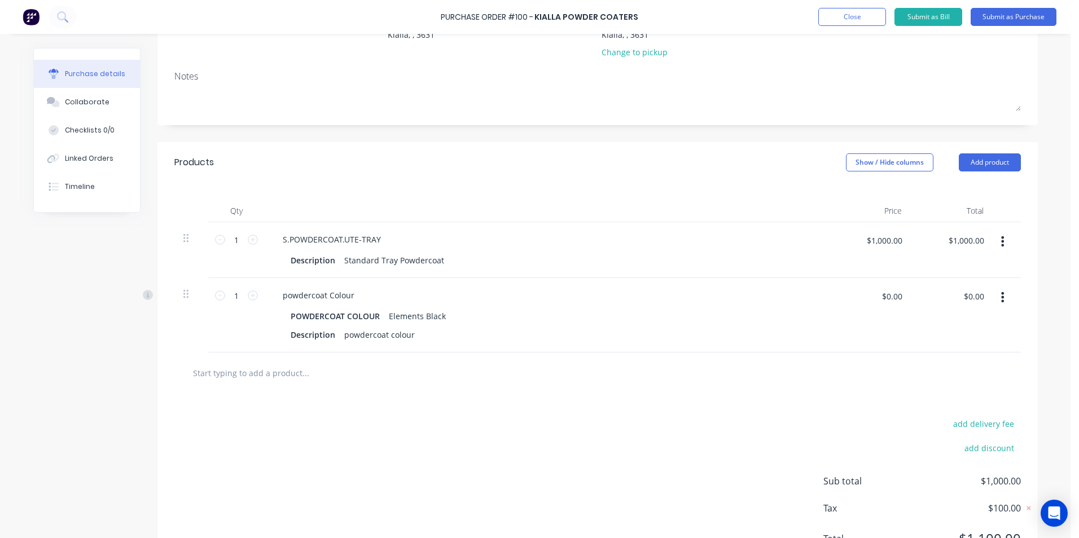
scroll to position [169, 0]
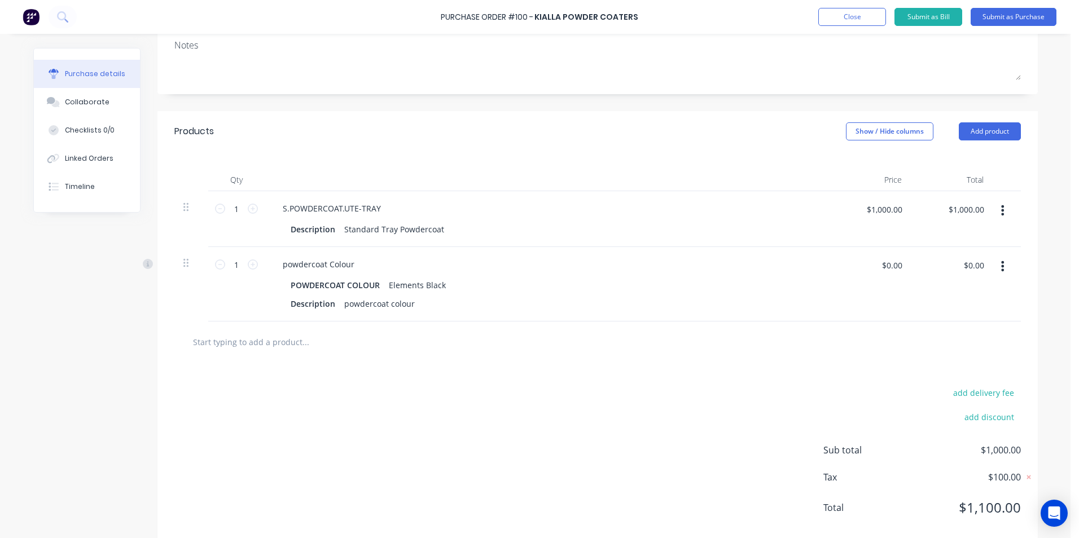
click at [237, 353] on input "text" at bounding box center [305, 342] width 226 height 23
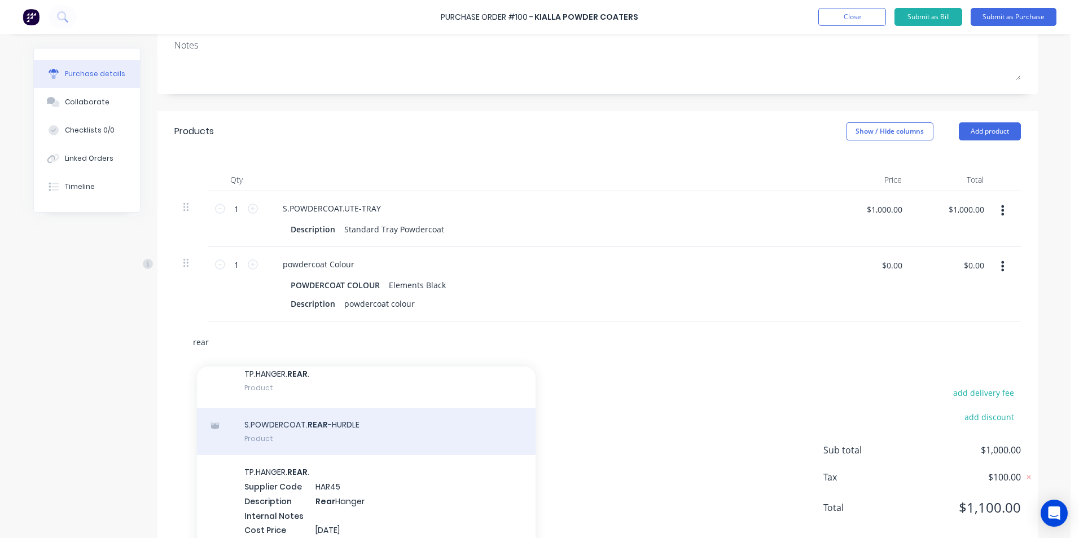
scroll to position [0, 0]
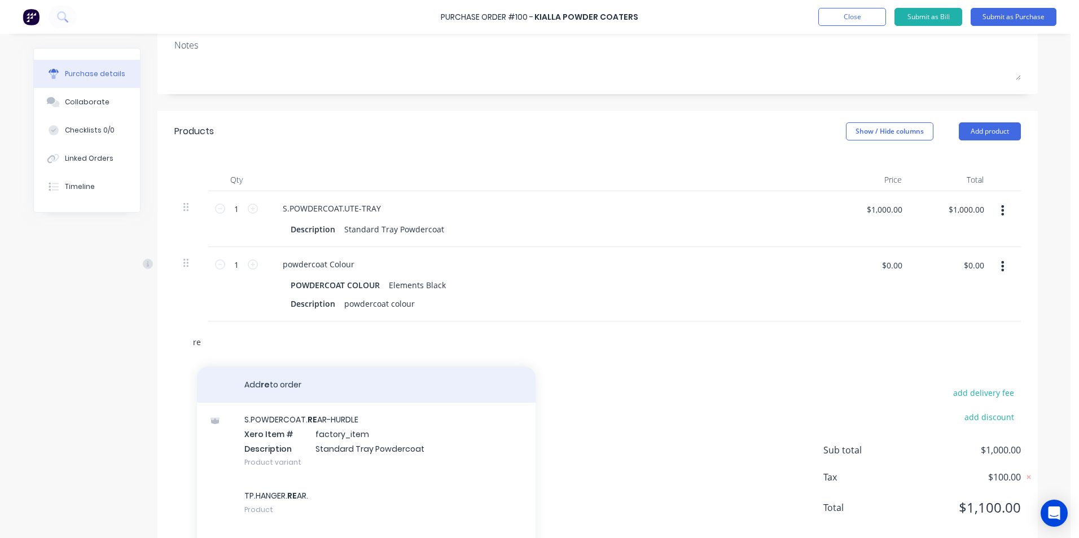
type input "r"
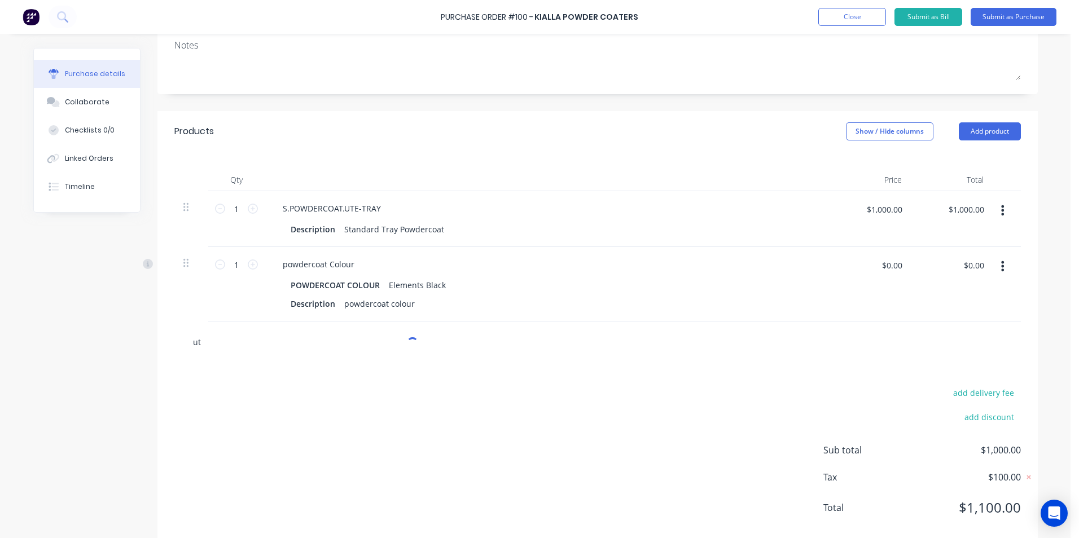
type input "u"
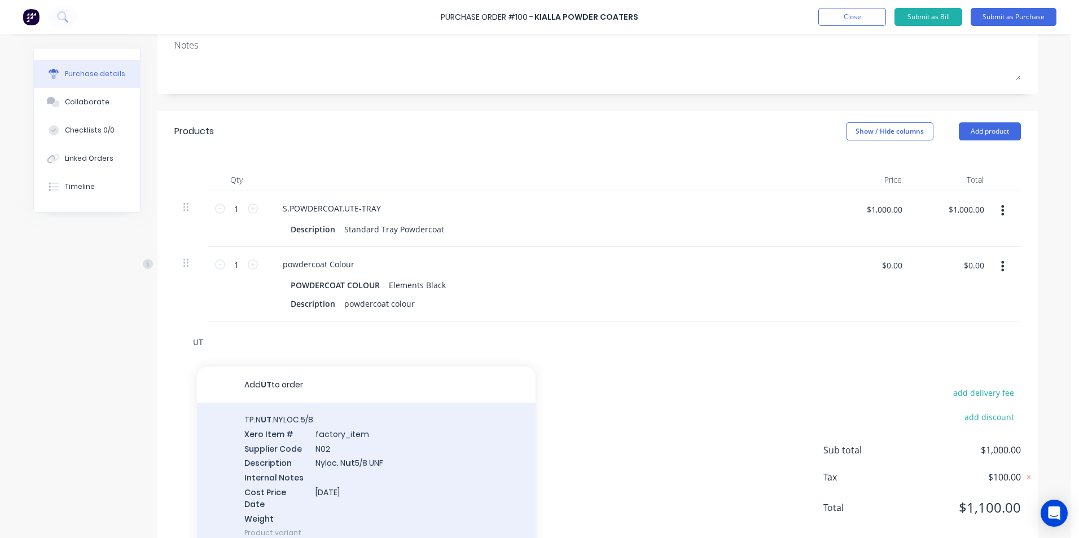
type input "U"
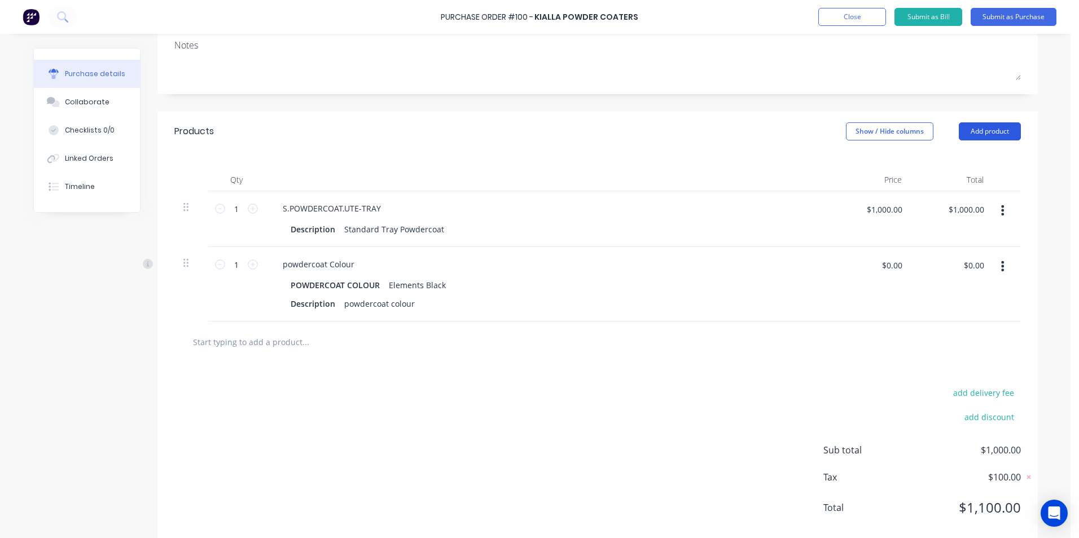
click at [983, 129] on button "Add product" at bounding box center [989, 131] width 62 height 18
click at [970, 156] on div "Product catalogue" at bounding box center [966, 160] width 87 height 16
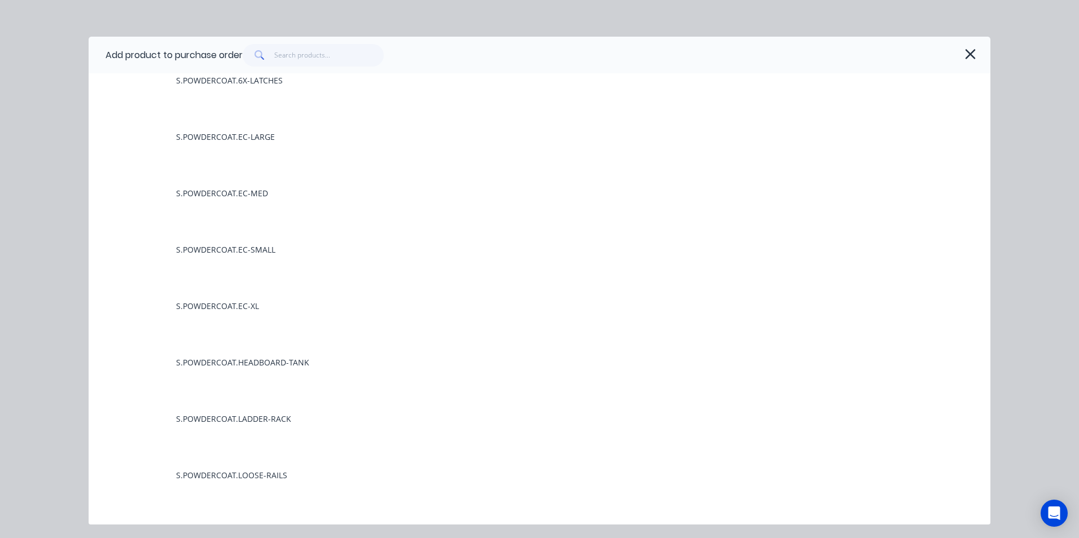
scroll to position [226, 0]
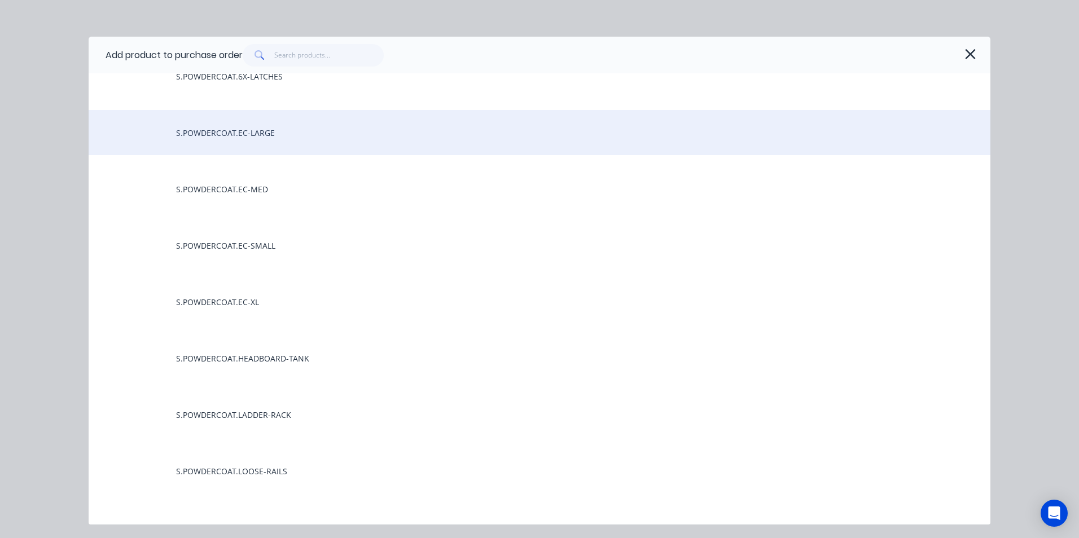
click at [320, 136] on div "S.POWDERCOAT.EC-LARGE" at bounding box center [539, 132] width 901 height 45
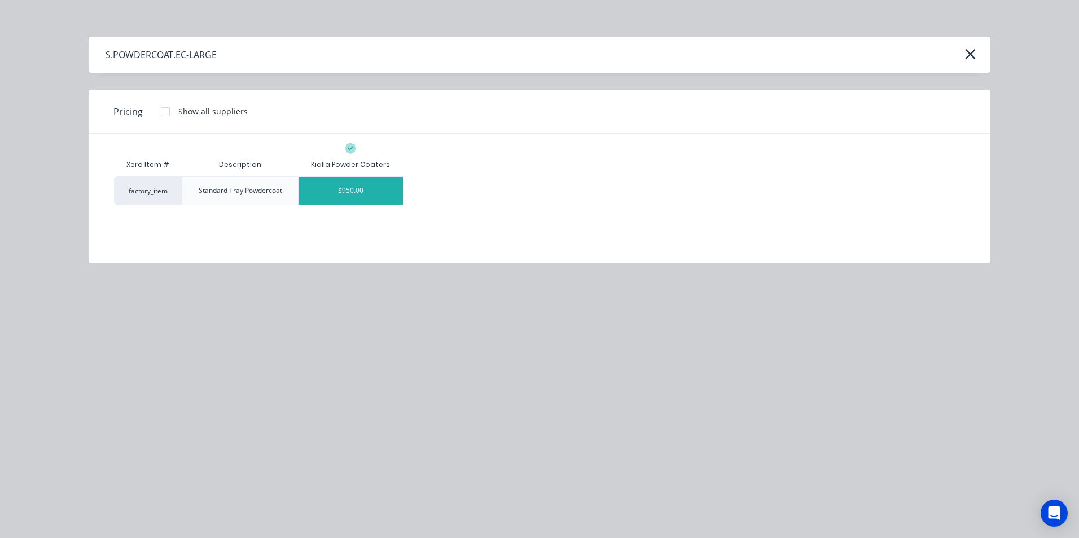
click at [344, 196] on div "$950.00" at bounding box center [350, 191] width 104 height 28
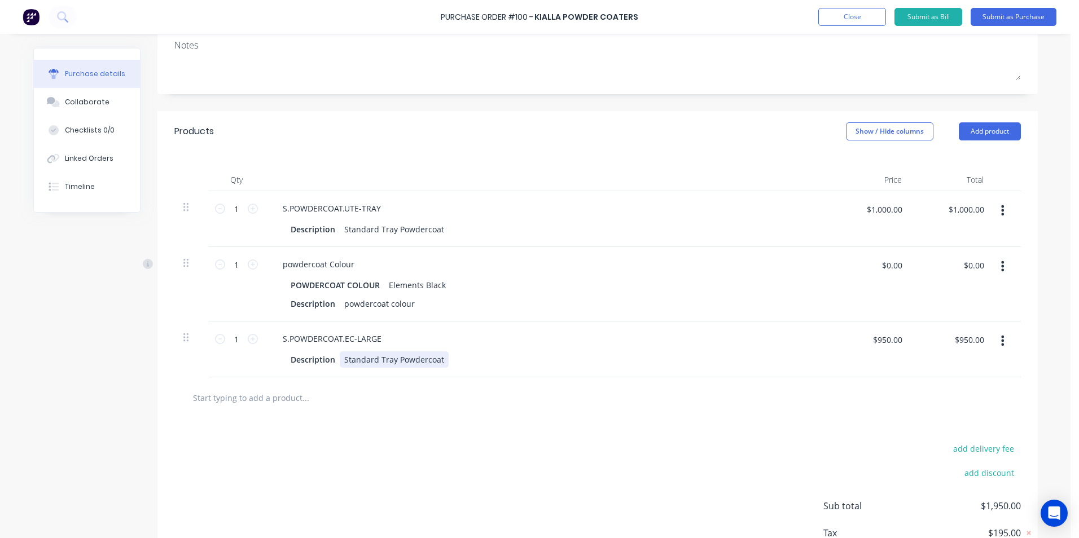
click at [340, 368] on div "Standard Tray Powdercoat" at bounding box center [394, 359] width 109 height 16
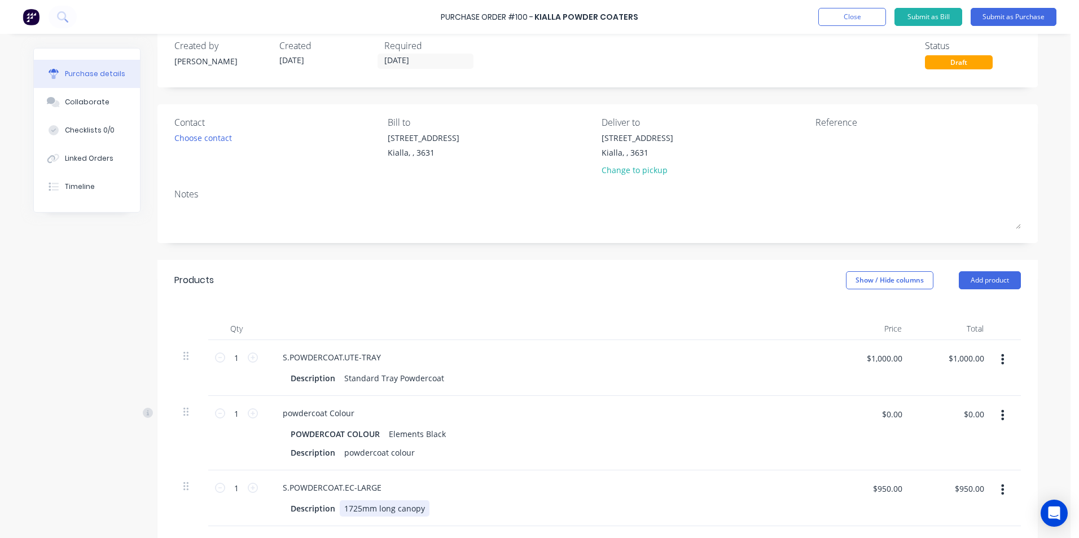
scroll to position [0, 0]
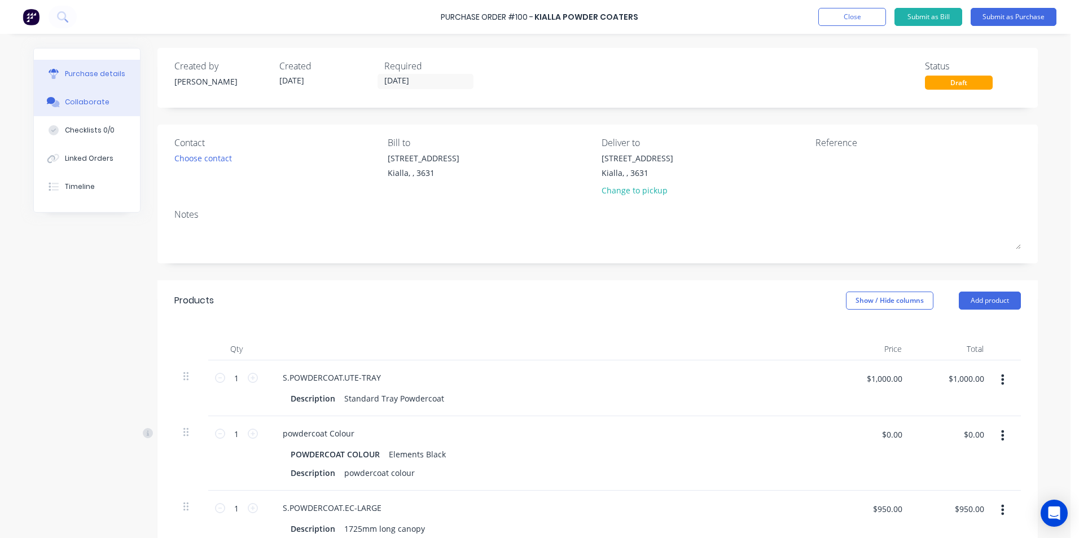
click at [51, 94] on button "Collaborate" at bounding box center [87, 102] width 106 height 28
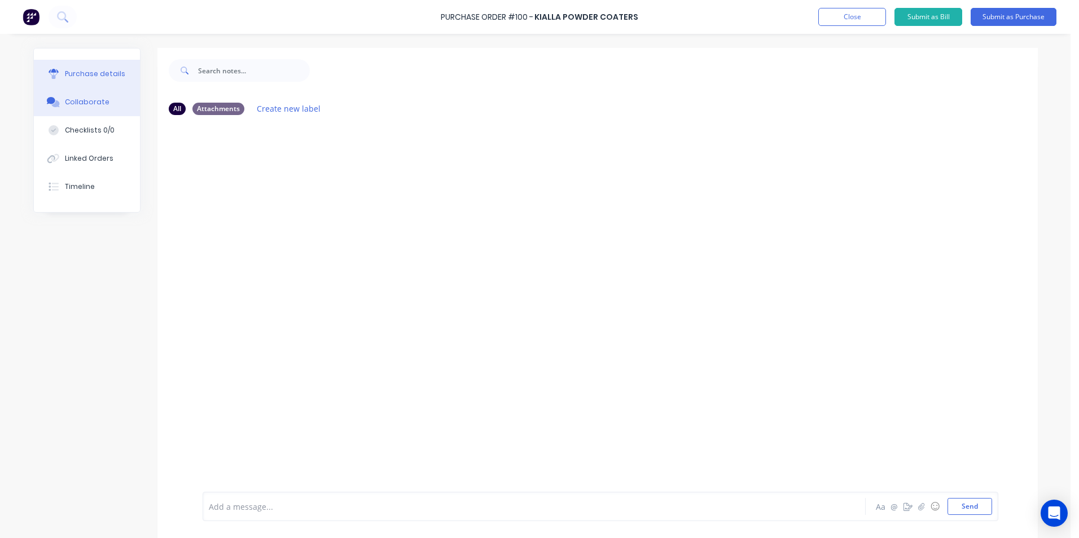
click at [81, 64] on button "Purchase details" at bounding box center [87, 74] width 106 height 28
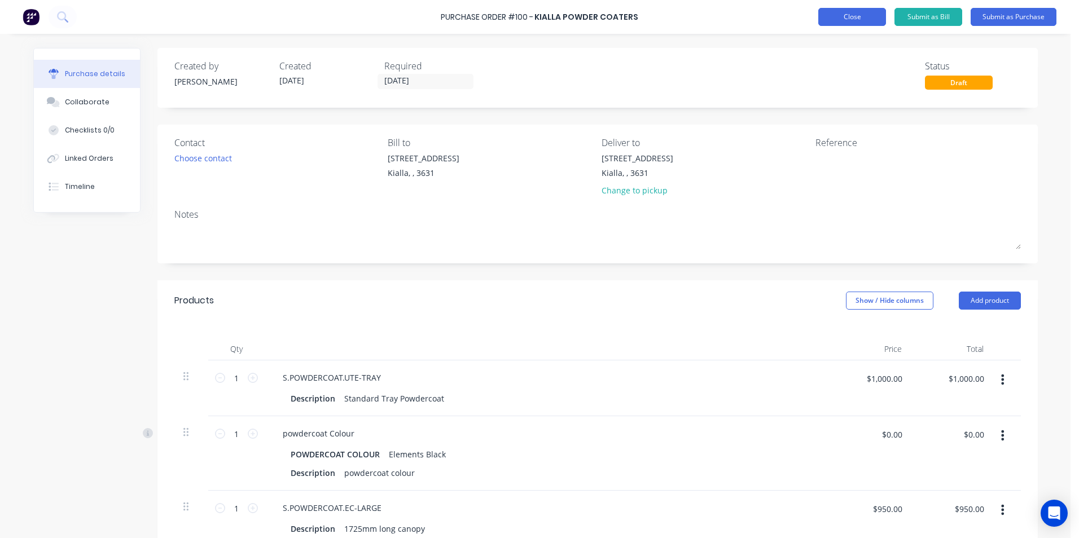
click at [872, 22] on button "Close" at bounding box center [852, 17] width 68 height 18
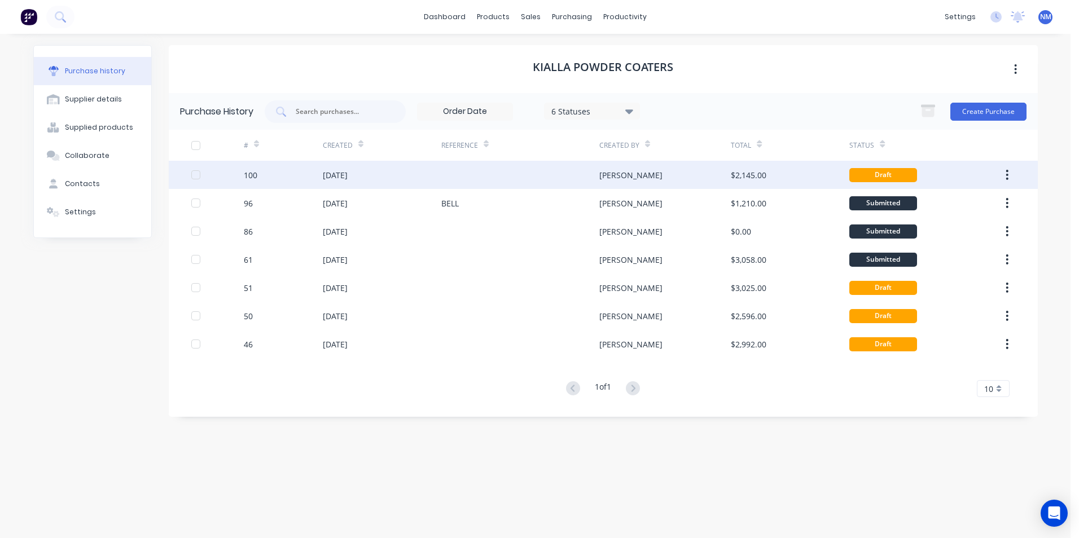
click at [814, 167] on div "$2,145.00" at bounding box center [790, 175] width 118 height 28
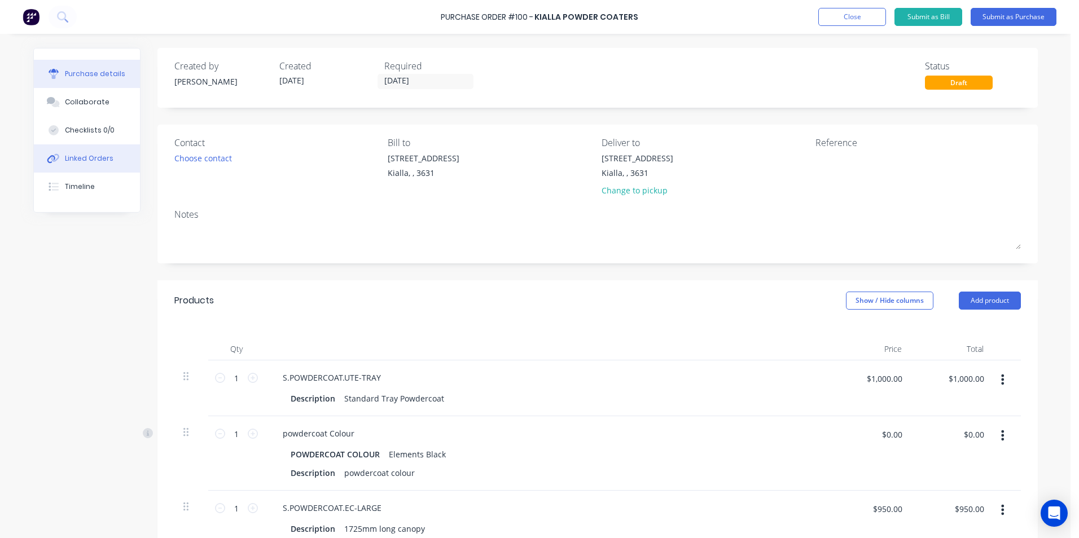
click at [77, 168] on button "Linked Orders" at bounding box center [87, 158] width 106 height 28
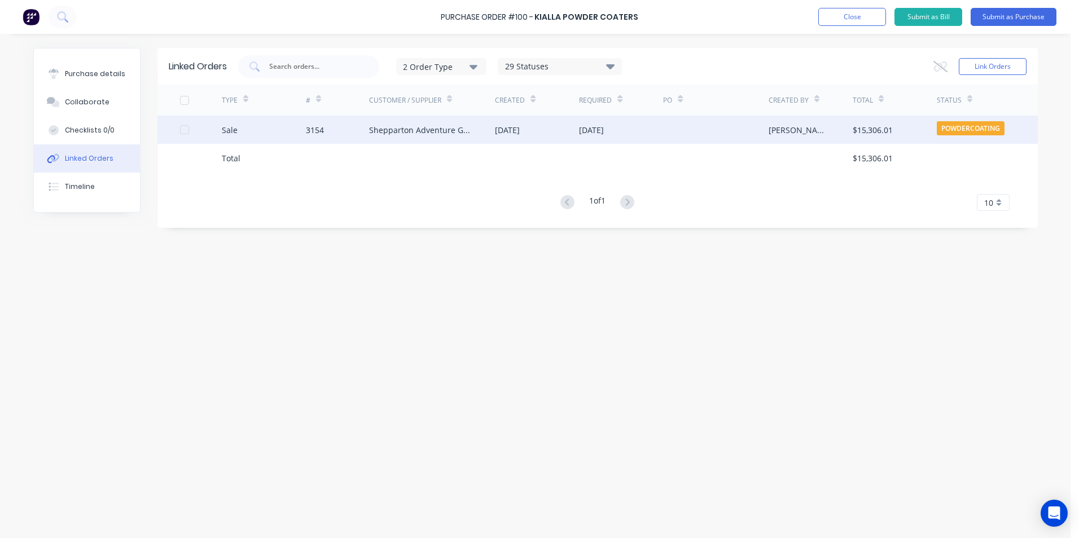
click at [280, 126] on div "Sale" at bounding box center [264, 130] width 84 height 28
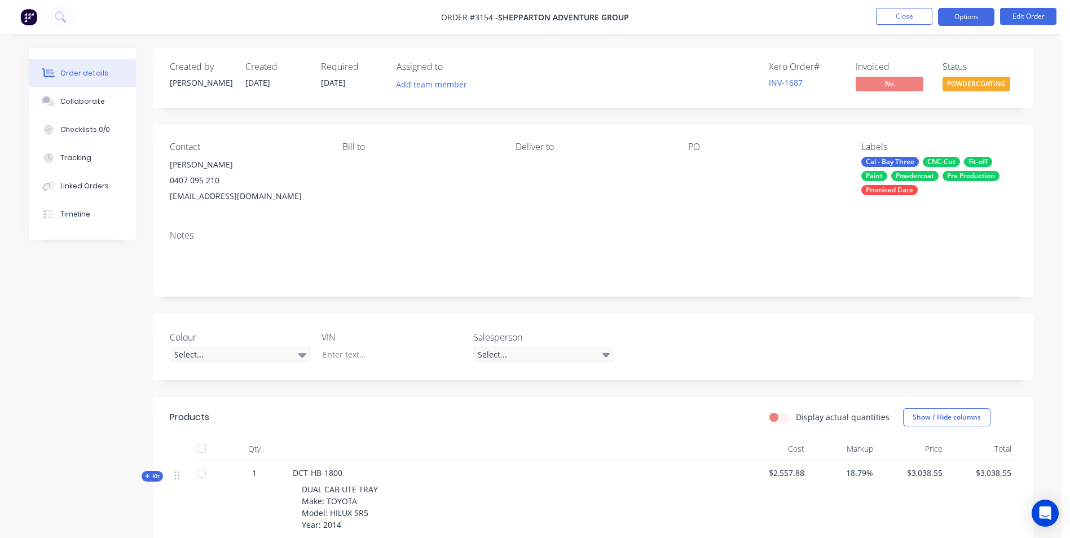
click at [972, 21] on button "Options" at bounding box center [966, 17] width 56 height 18
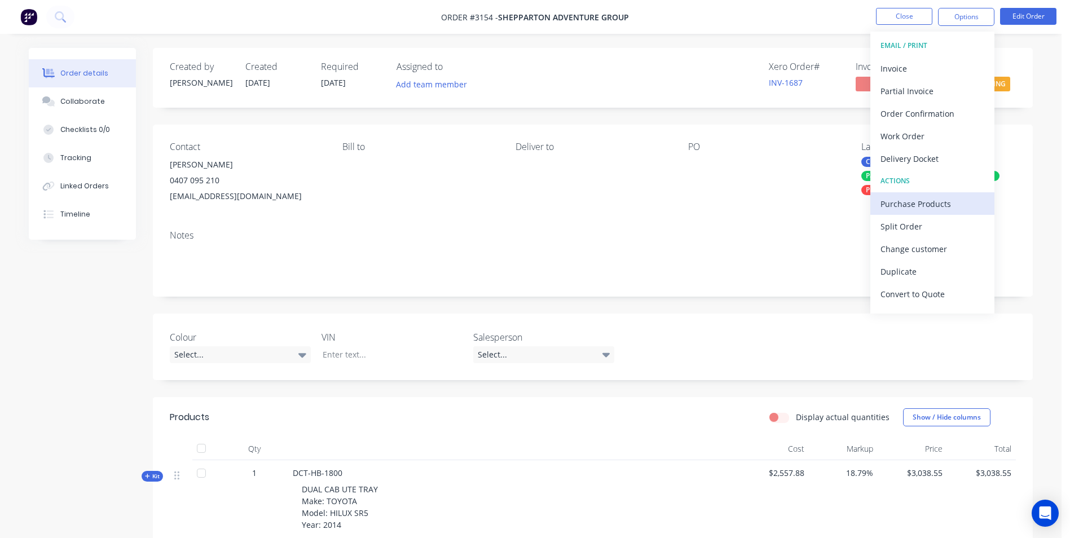
click at [949, 203] on div "Purchase Products" at bounding box center [933, 204] width 104 height 16
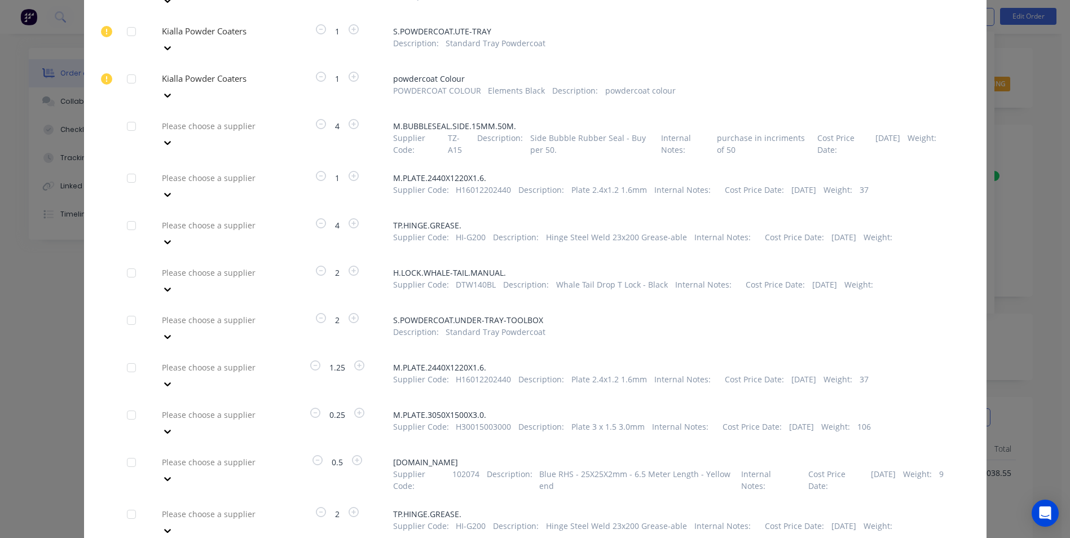
scroll to position [677, 0]
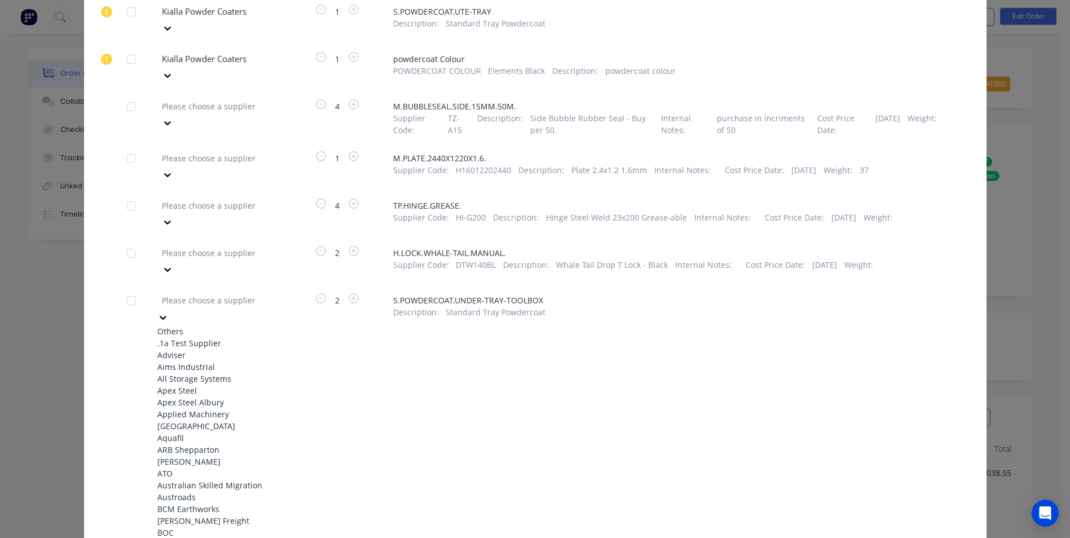
click at [261, 293] on div at bounding box center [242, 300] width 162 height 14
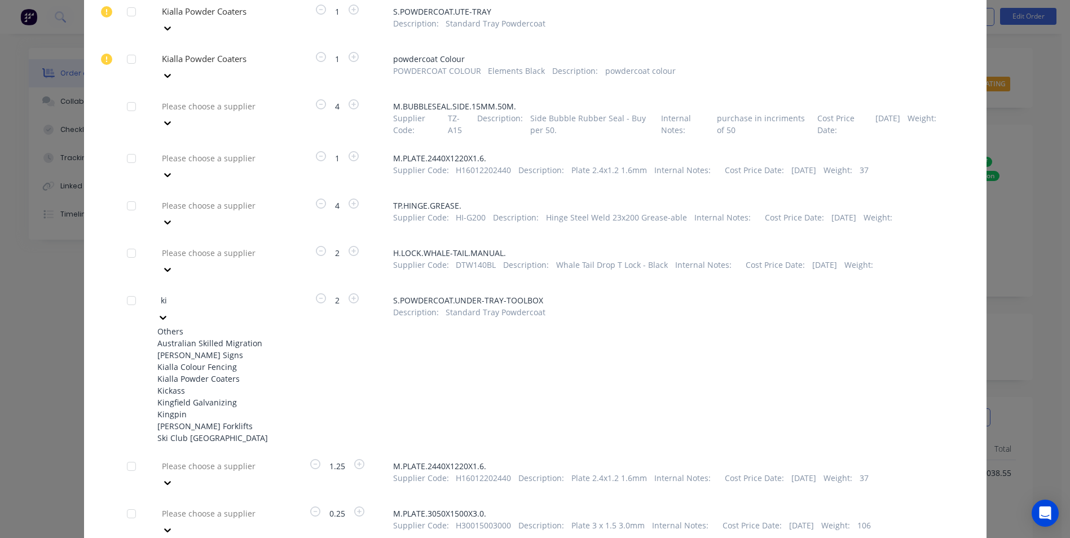
type input "kia"
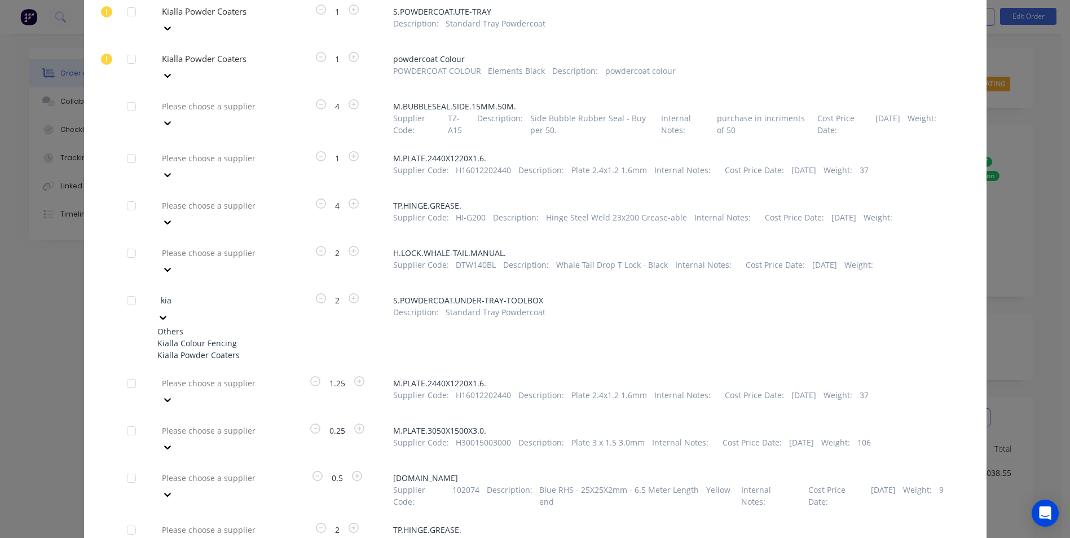
click at [226, 349] on div "Kialla Powder Coaters" at bounding box center [219, 355] width 124 height 12
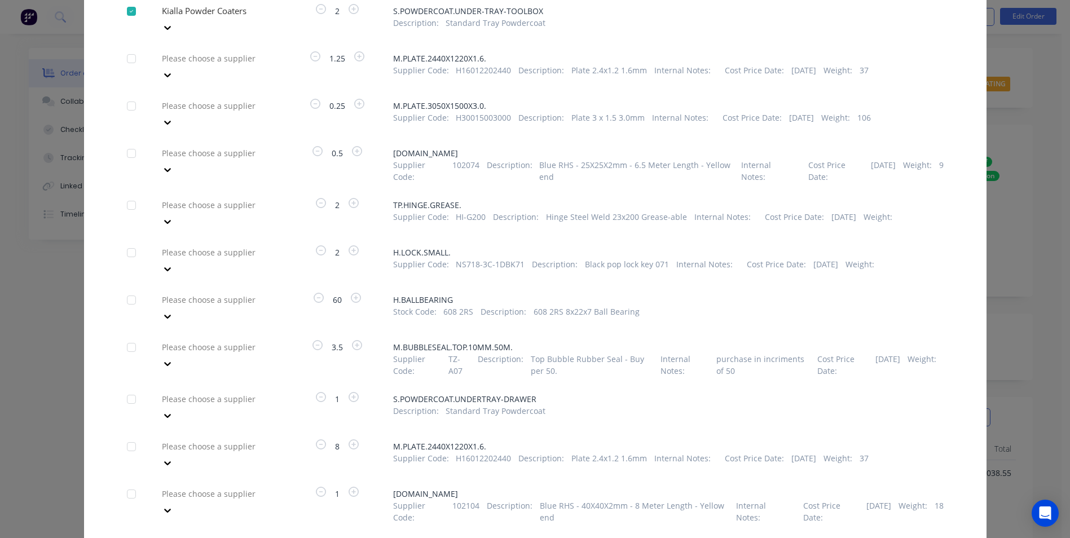
scroll to position [1015, 0]
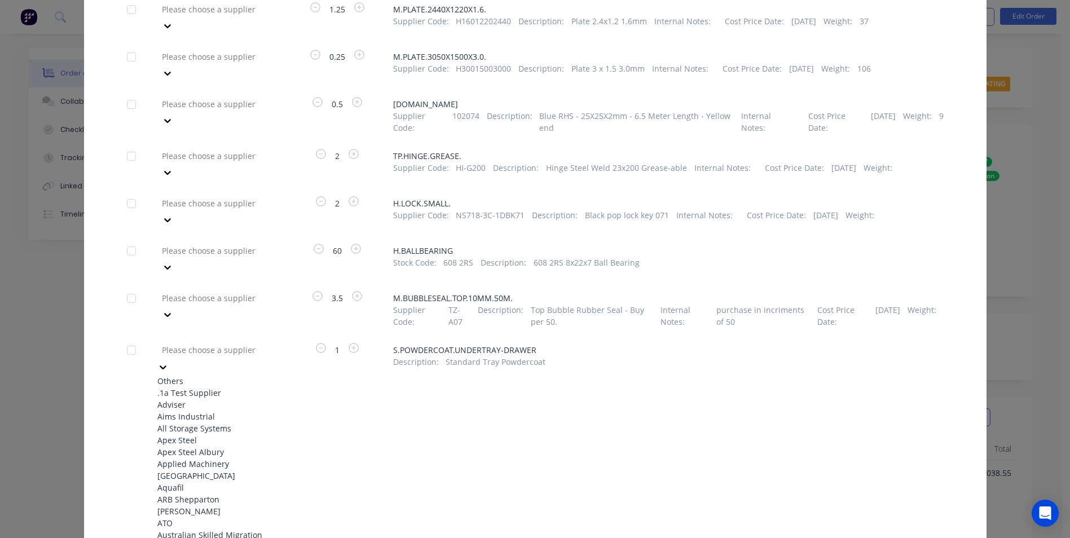
click at [241, 343] on div at bounding box center [242, 350] width 162 height 14
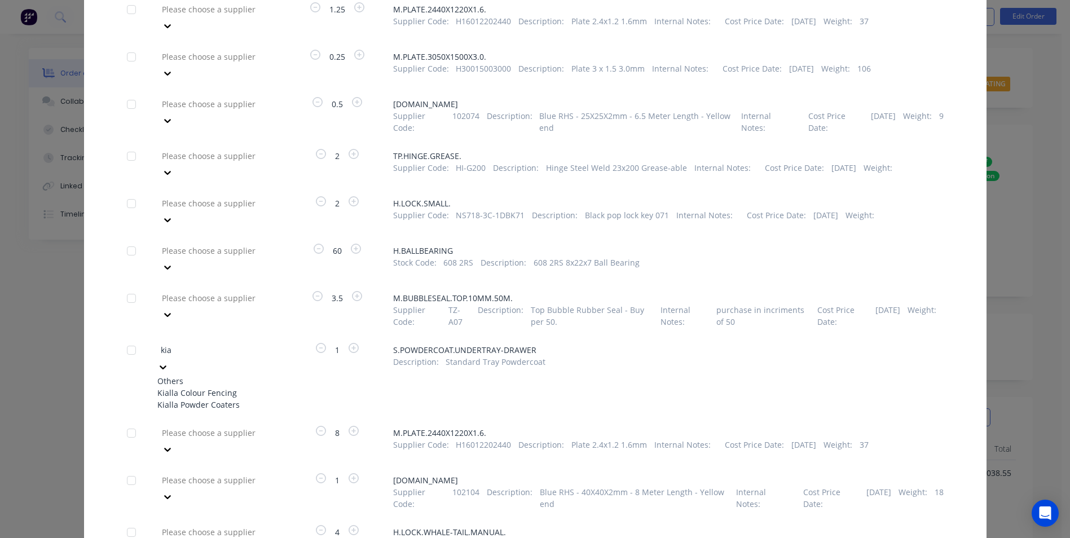
type input "kial"
click at [203, 399] on div "Kialla Powder Coaters" at bounding box center [219, 405] width 124 height 12
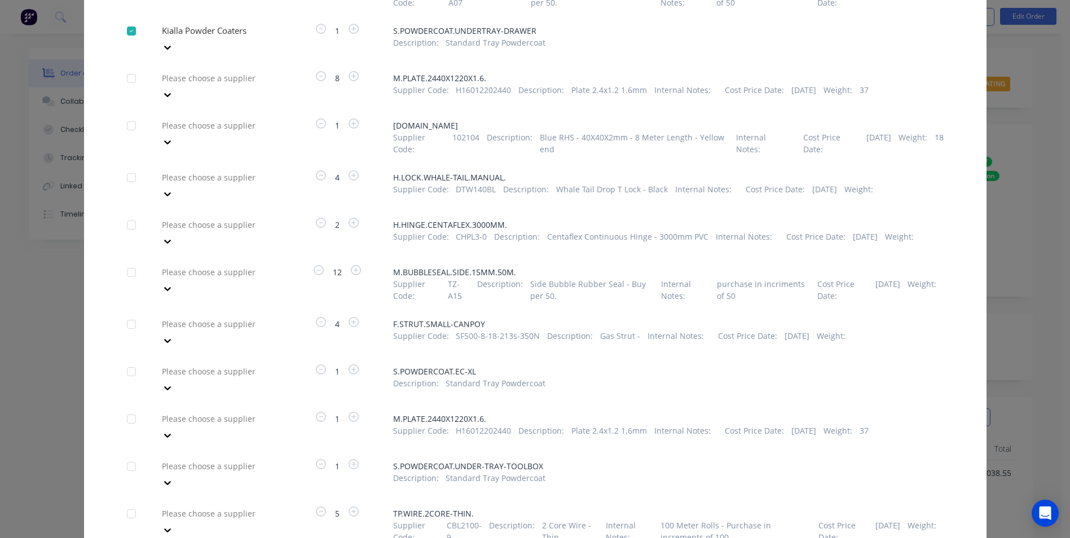
scroll to position [1354, 0]
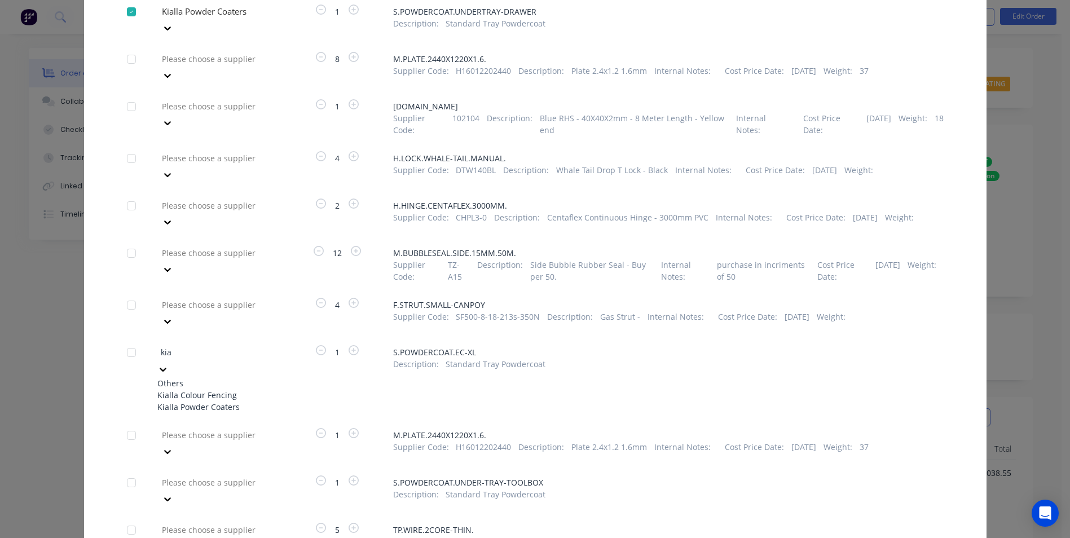
type input "kial"
click at [229, 401] on div "Kialla Powder Coaters" at bounding box center [219, 407] width 124 height 12
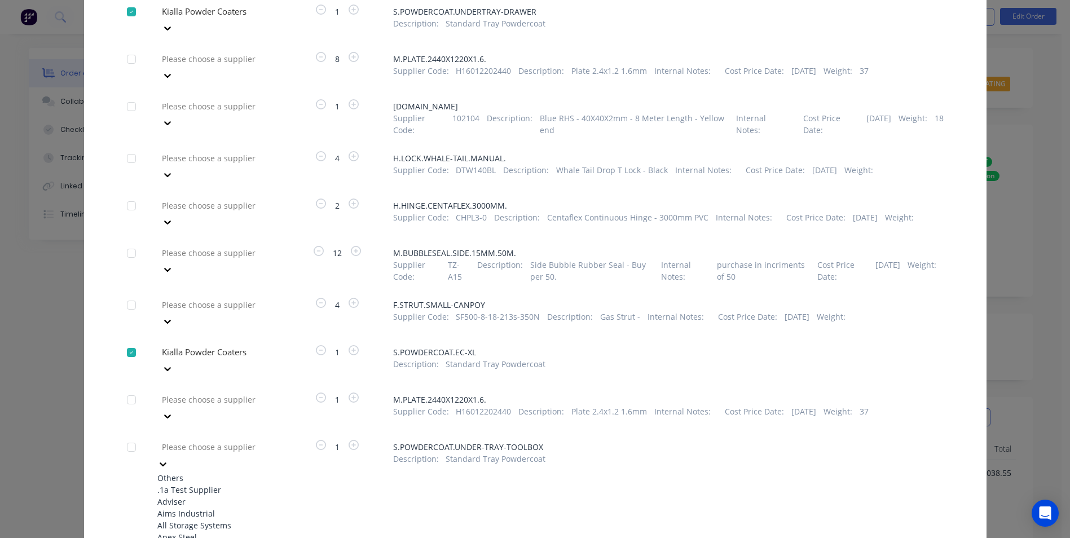
click at [232, 440] on div at bounding box center [242, 447] width 162 height 14
type input "kia"
click at [209, 496] on div "Kialla Powder Coaters" at bounding box center [219, 502] width 124 height 12
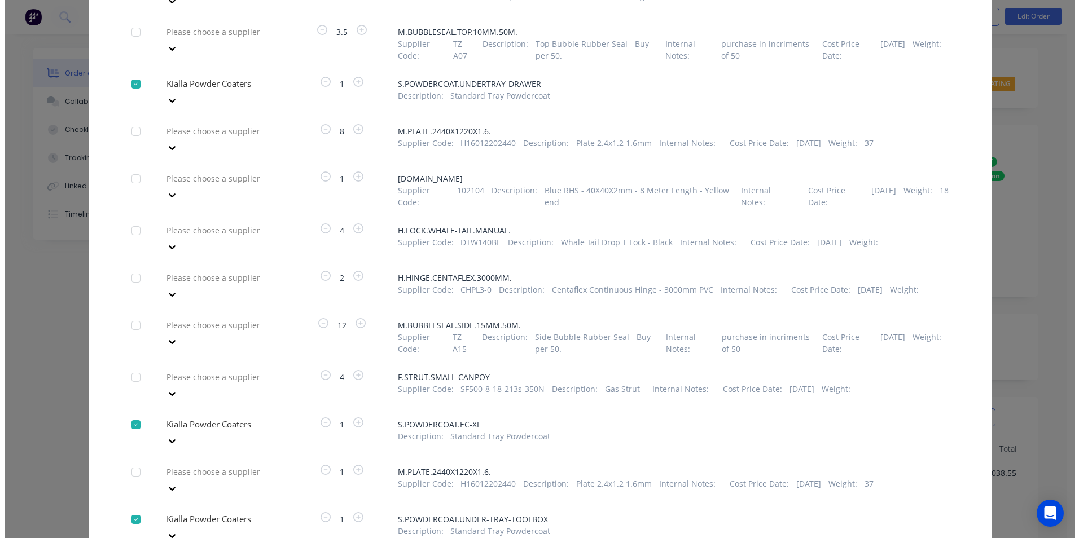
scroll to position [1368, 0]
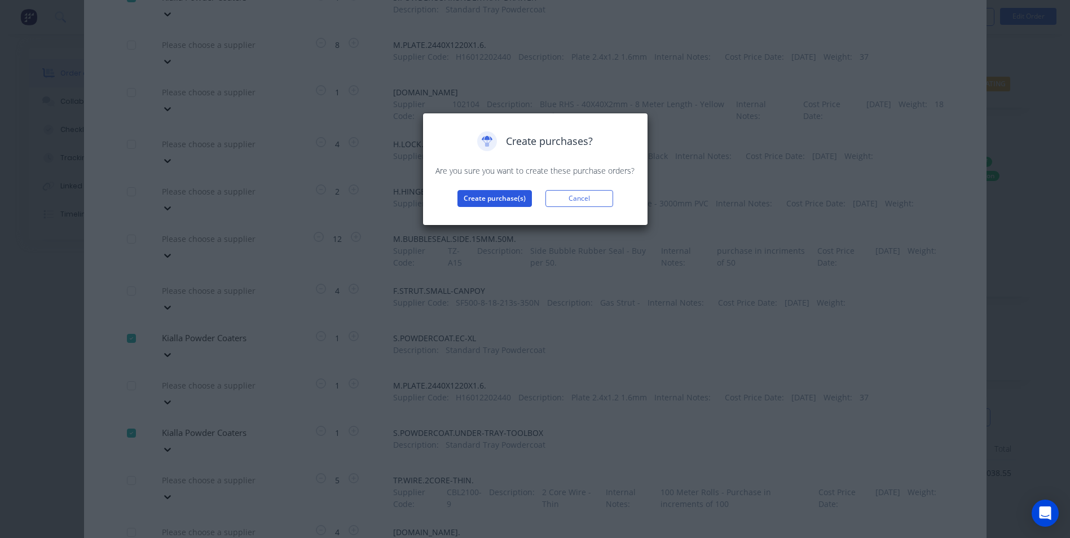
click at [496, 190] on button "Create purchase(s)" at bounding box center [495, 198] width 74 height 17
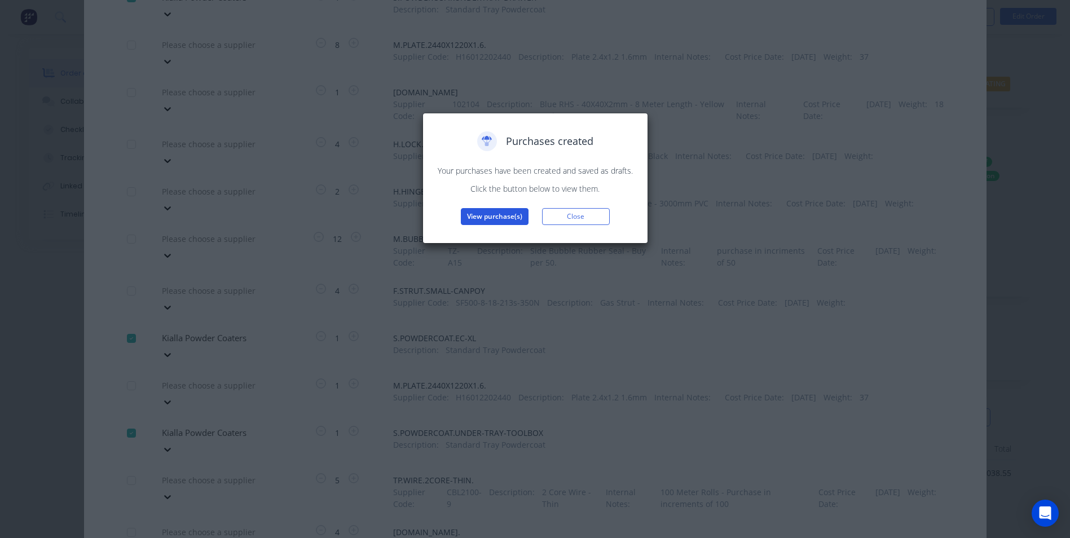
click at [503, 213] on button "View purchase(s)" at bounding box center [495, 216] width 68 height 17
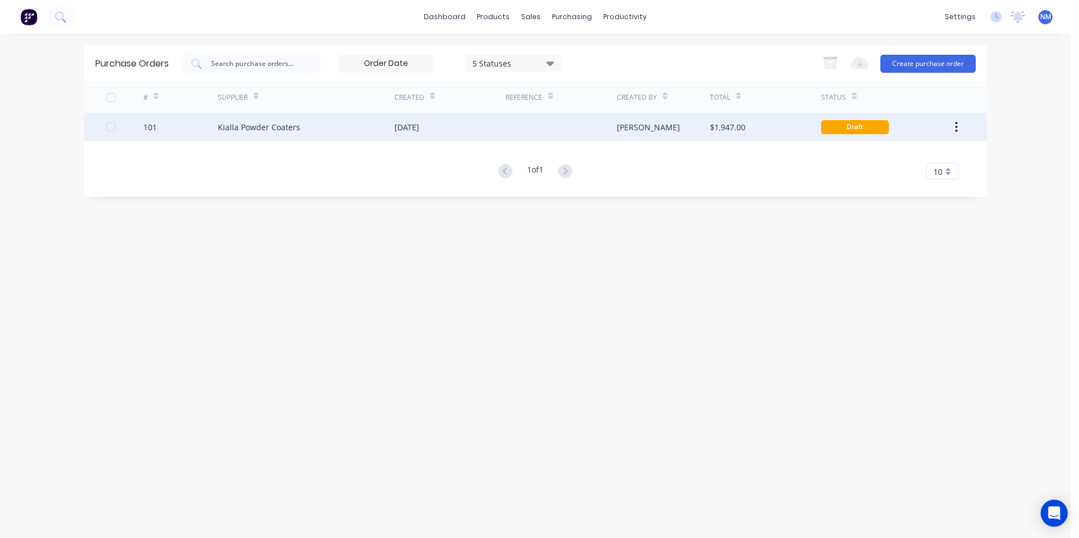
click at [614, 122] on div at bounding box center [560, 127] width 111 height 28
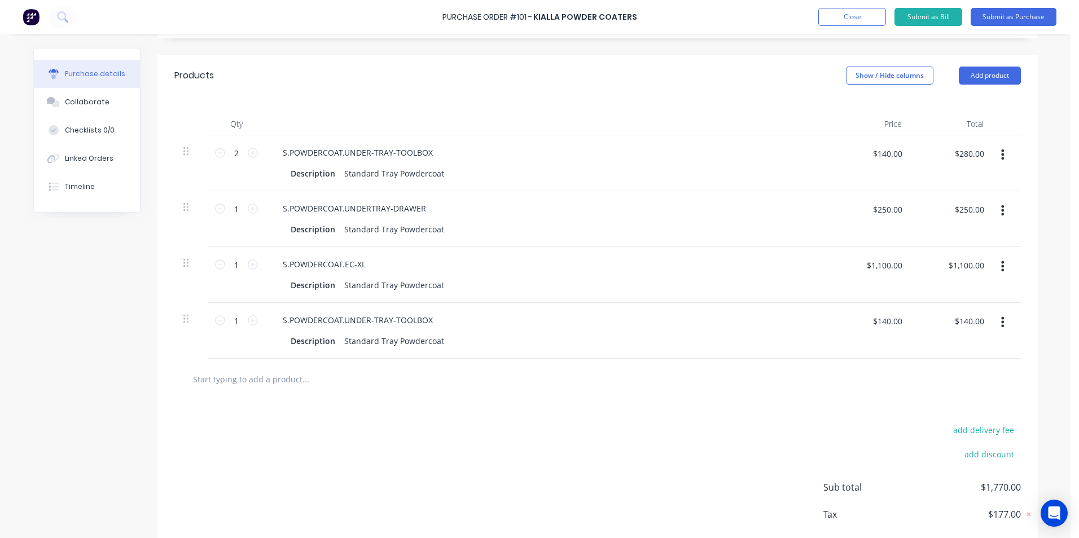
scroll to position [226, 0]
click at [808, 101] on div "Qty Price Total 2 2 S.POWDERCOAT.UNDER-TRAY-TOOLBOX Description Standard Tray P…" at bounding box center [597, 226] width 880 height 263
click at [99, 157] on div "Linked Orders" at bounding box center [89, 158] width 49 height 10
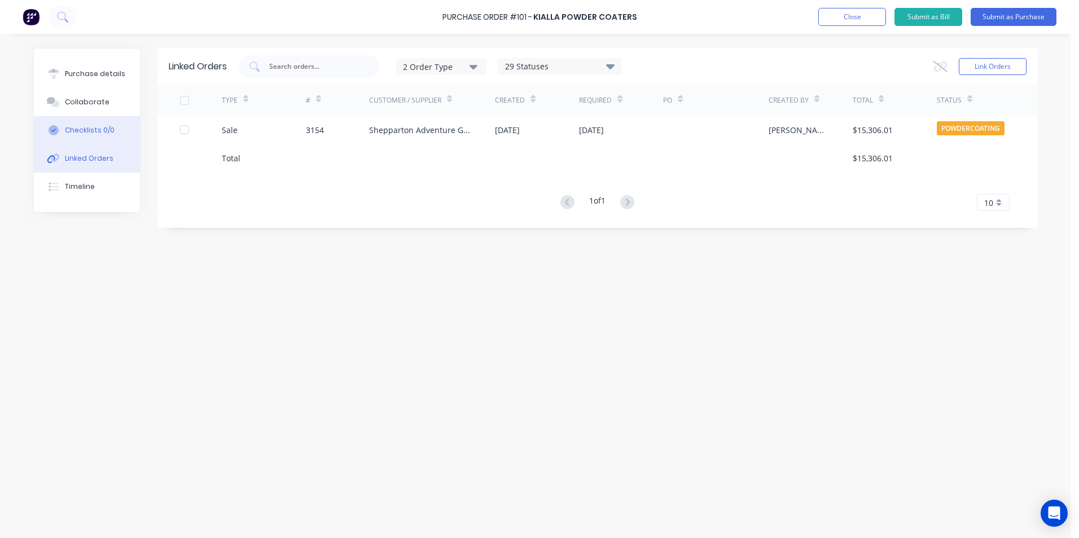
click at [86, 129] on div "Checklists 0/0" at bounding box center [90, 130] width 50 height 10
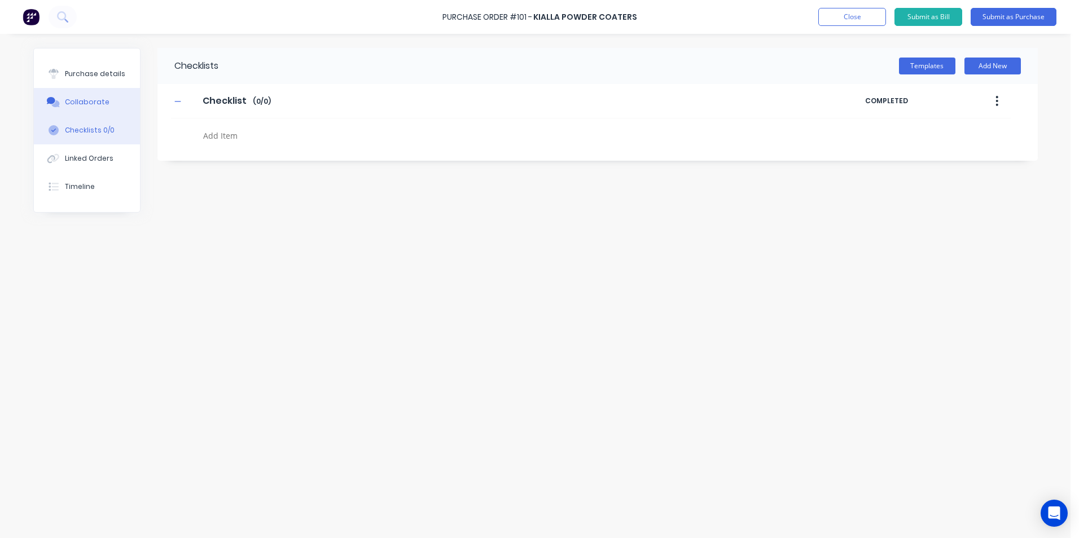
click at [87, 107] on div "Collaborate" at bounding box center [87, 102] width 45 height 10
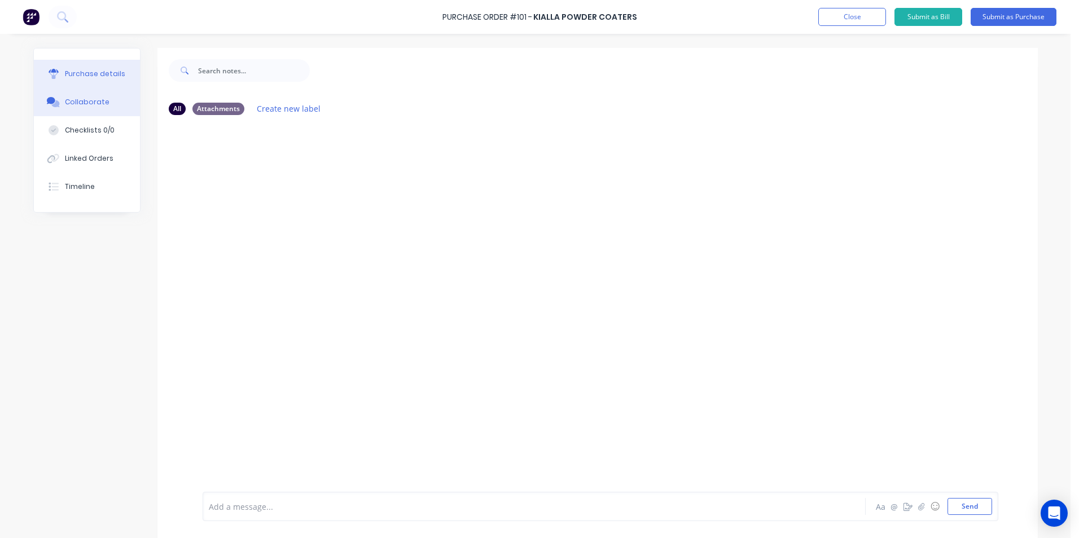
click at [105, 72] on div "Purchase details" at bounding box center [95, 74] width 60 height 10
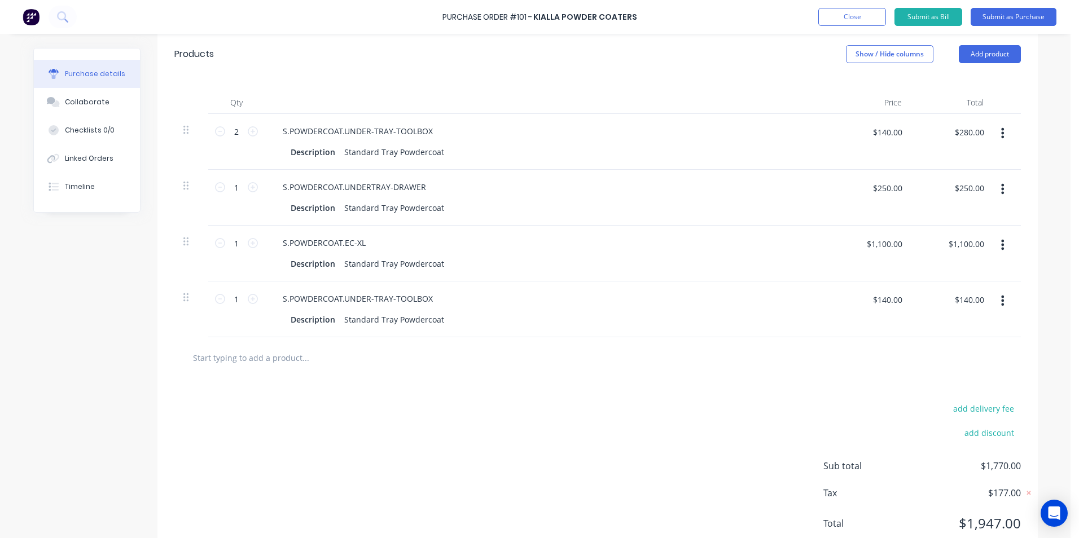
scroll to position [171, 0]
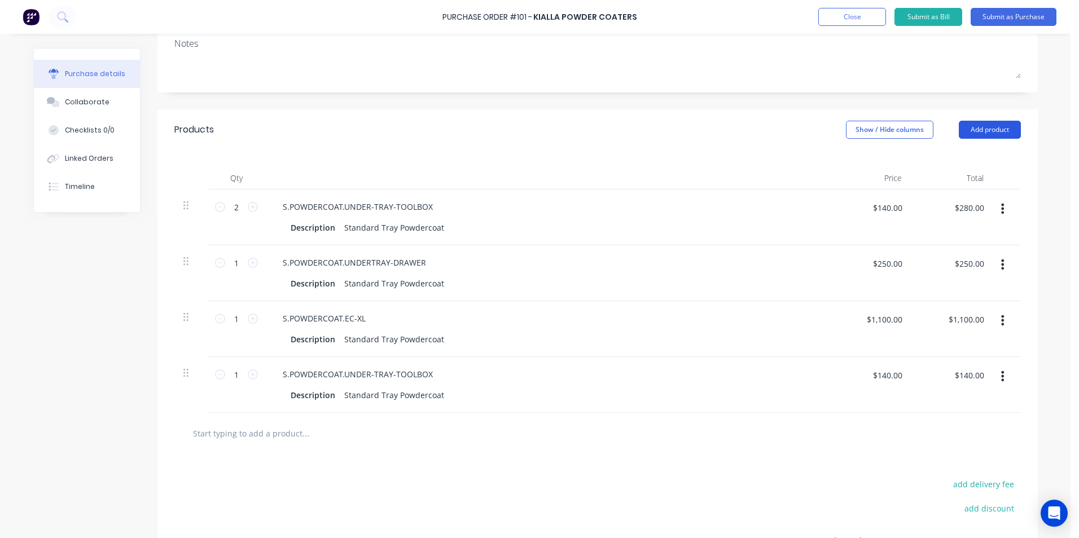
click at [1004, 125] on button "Add product" at bounding box center [989, 130] width 62 height 18
click at [952, 154] on div "Product catalogue" at bounding box center [966, 159] width 87 height 16
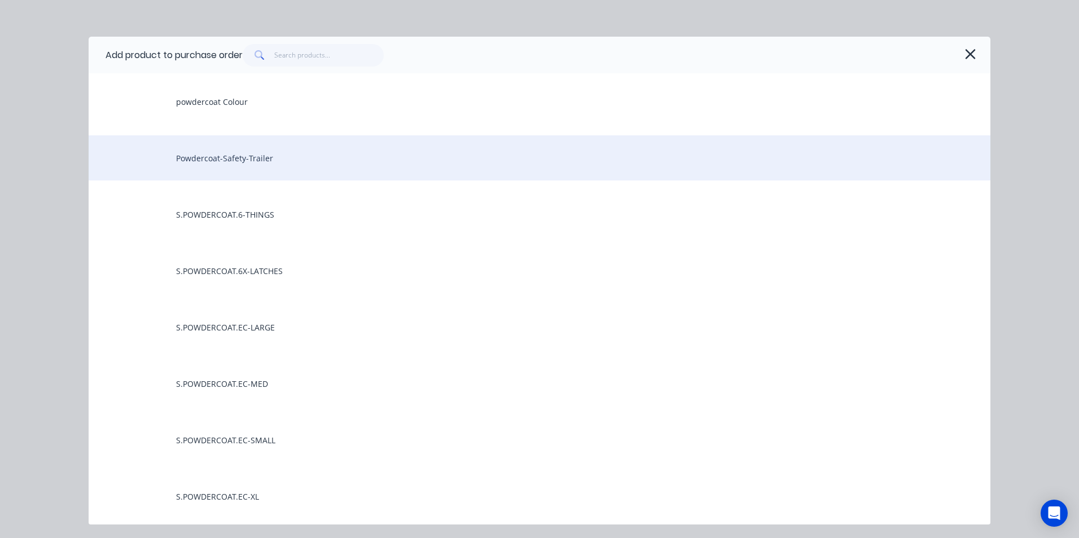
scroll to position [56, 0]
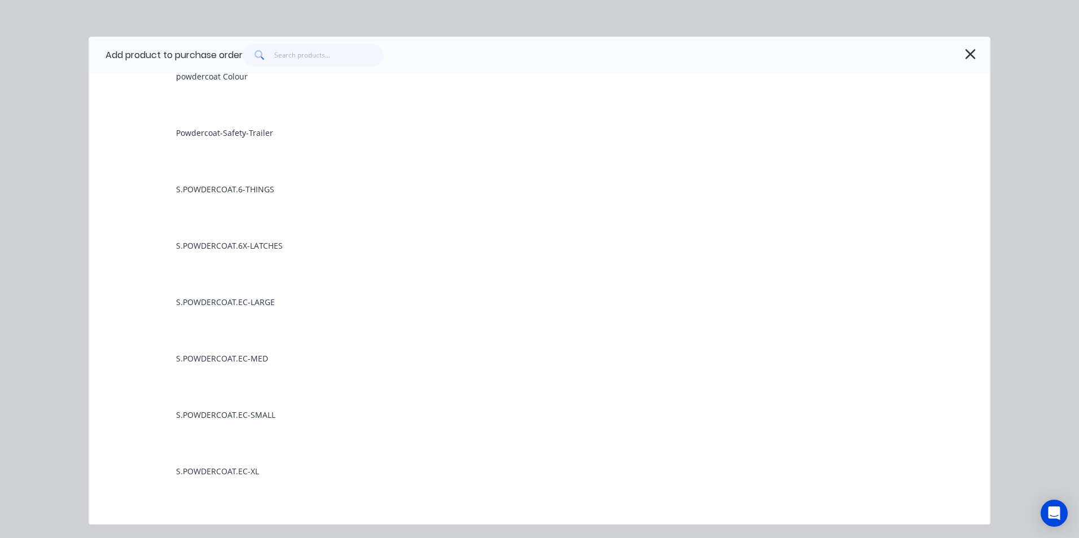
click at [971, 51] on icon "button" at bounding box center [970, 54] width 12 height 16
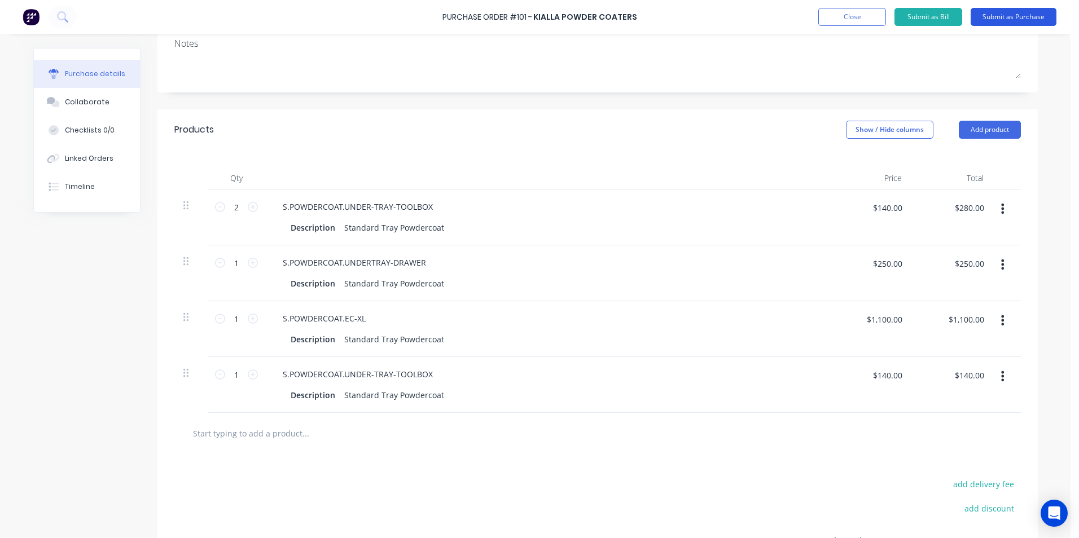
click at [998, 16] on button "Submit as Purchase" at bounding box center [1013, 17] width 86 height 18
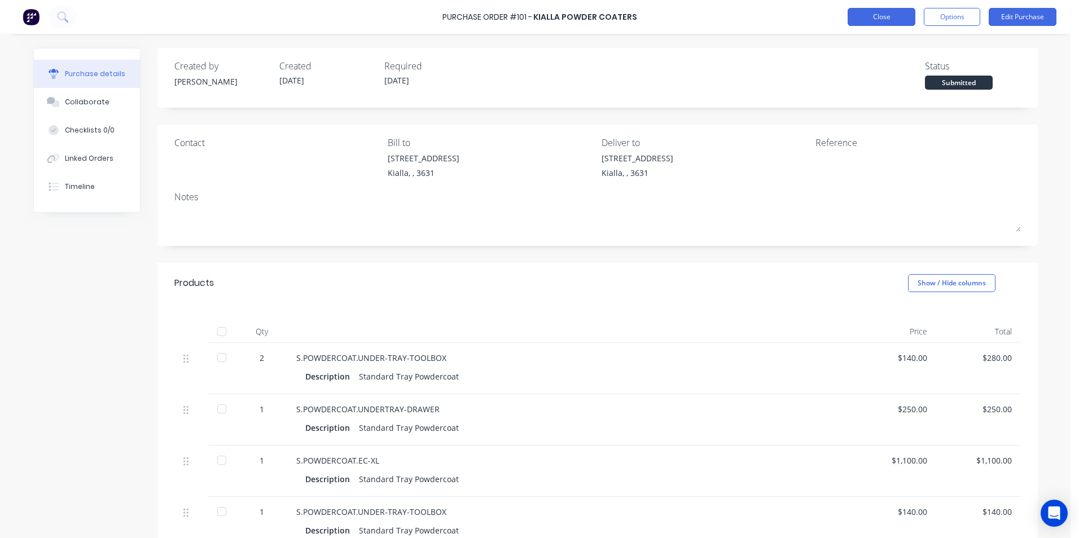
click at [899, 16] on button "Close" at bounding box center [881, 17] width 68 height 18
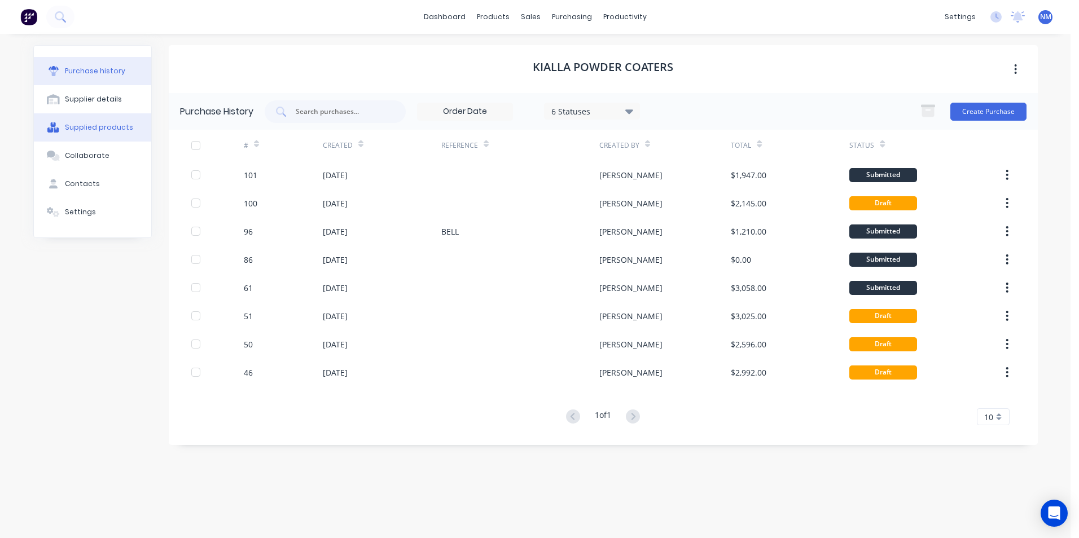
click at [91, 120] on button "Supplied products" at bounding box center [92, 127] width 117 height 28
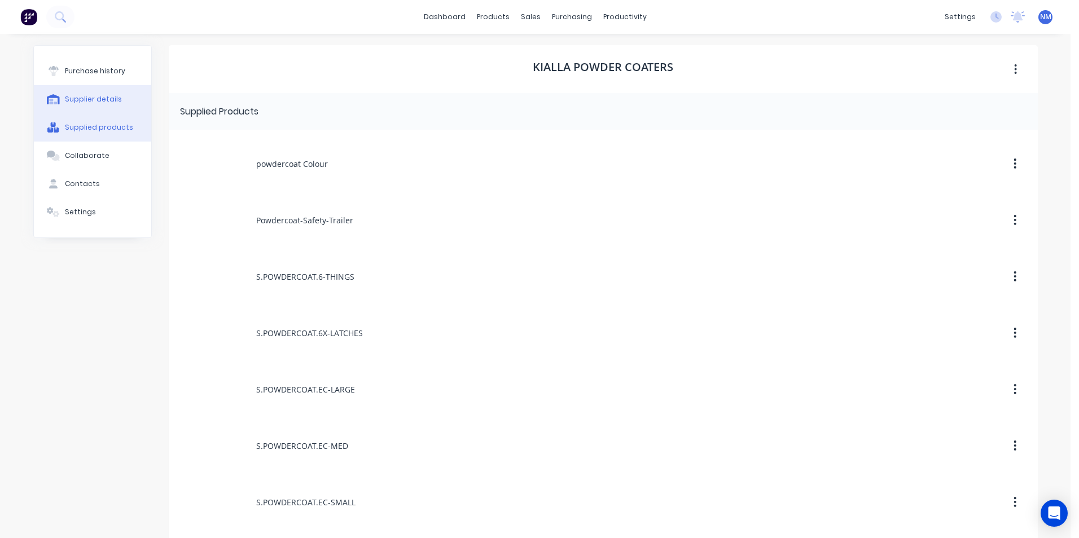
click at [99, 87] on button "Supplier details" at bounding box center [92, 99] width 117 height 28
select select "AU"
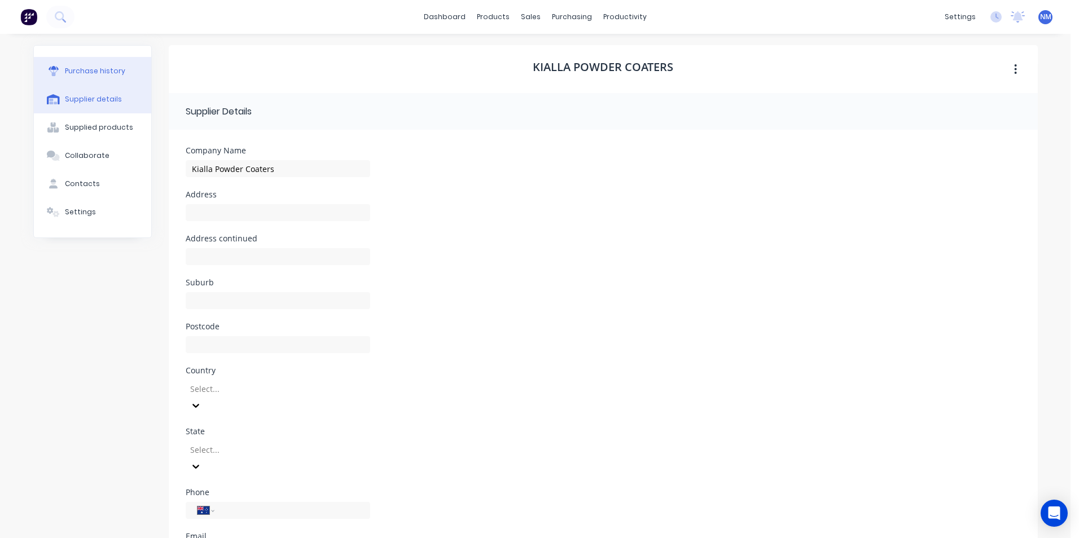
click at [93, 66] on button "Purchase history" at bounding box center [92, 71] width 117 height 28
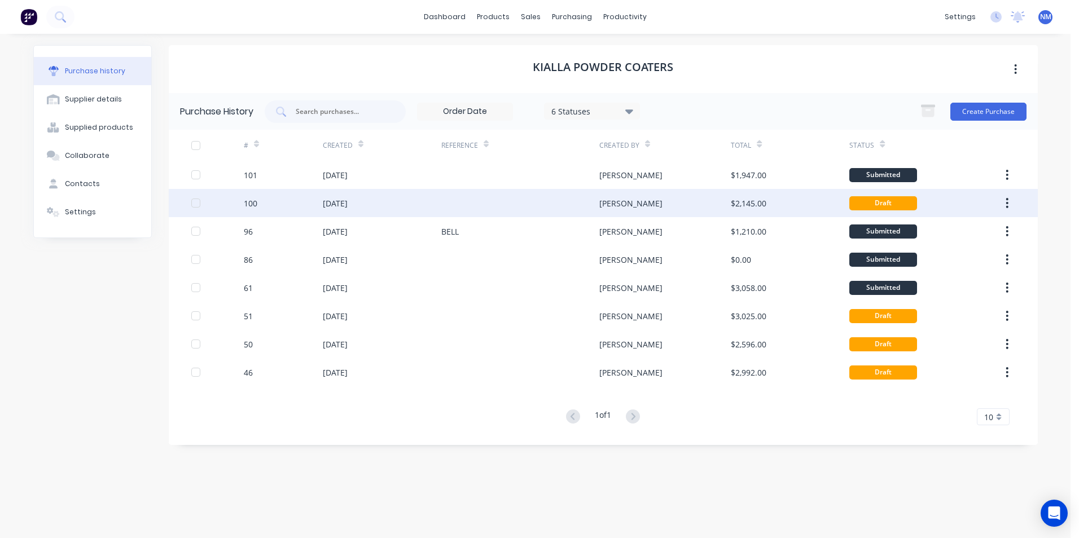
click at [706, 207] on div "[PERSON_NAME]" at bounding box center [664, 203] width 131 height 28
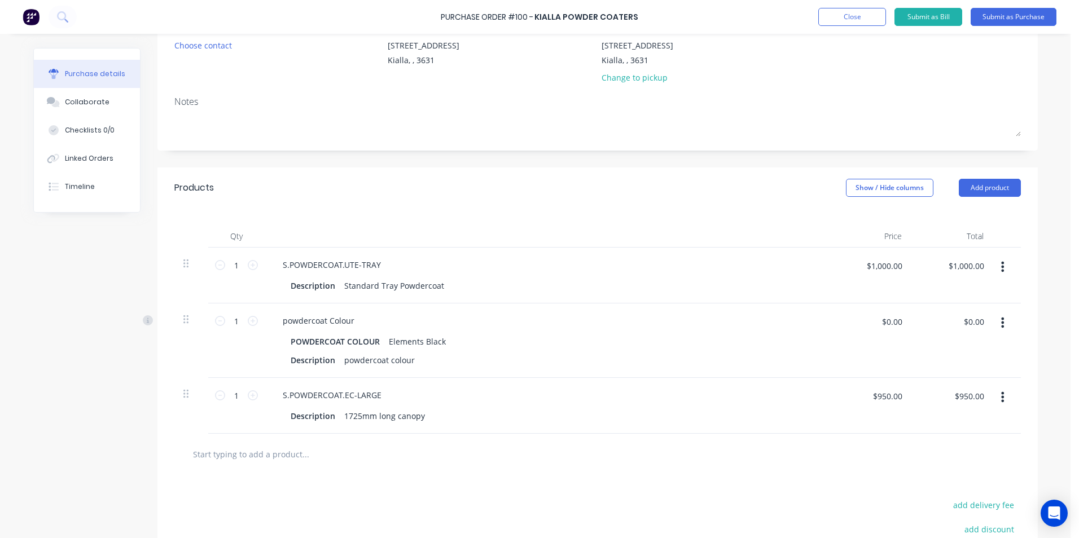
scroll to position [56, 0]
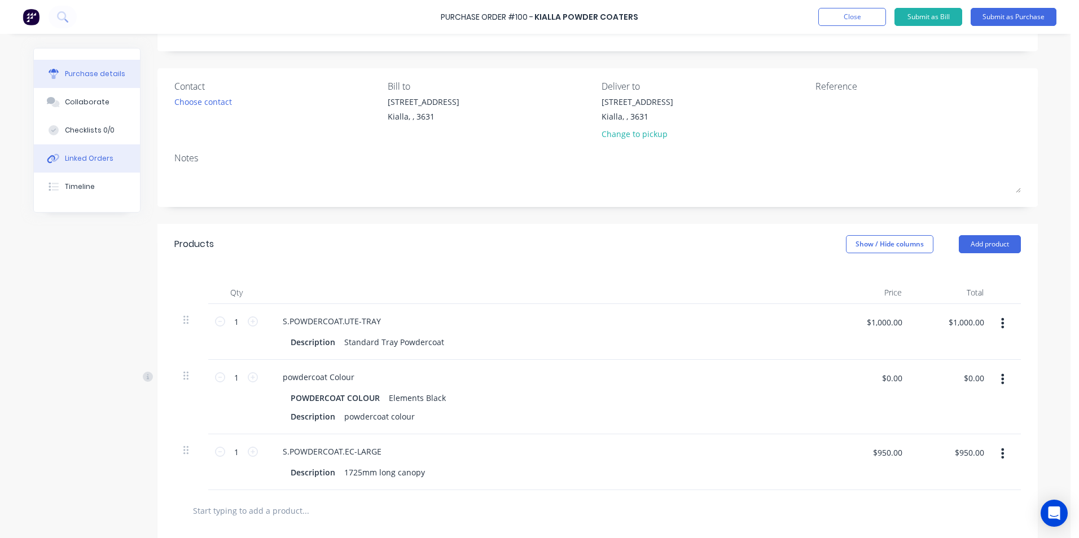
click at [66, 162] on div "Linked Orders" at bounding box center [89, 158] width 49 height 10
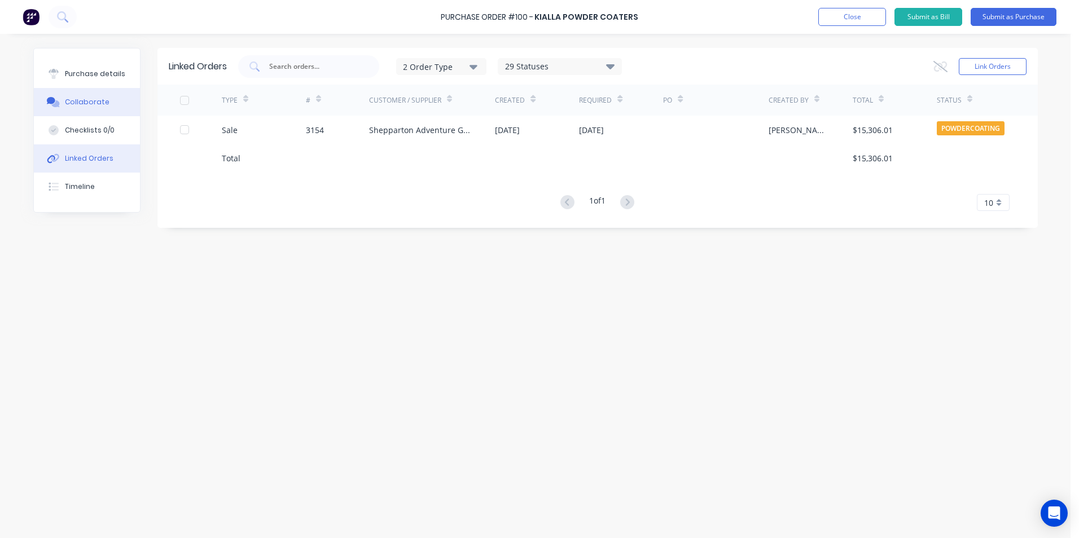
click at [93, 102] on div "Collaborate" at bounding box center [87, 102] width 45 height 10
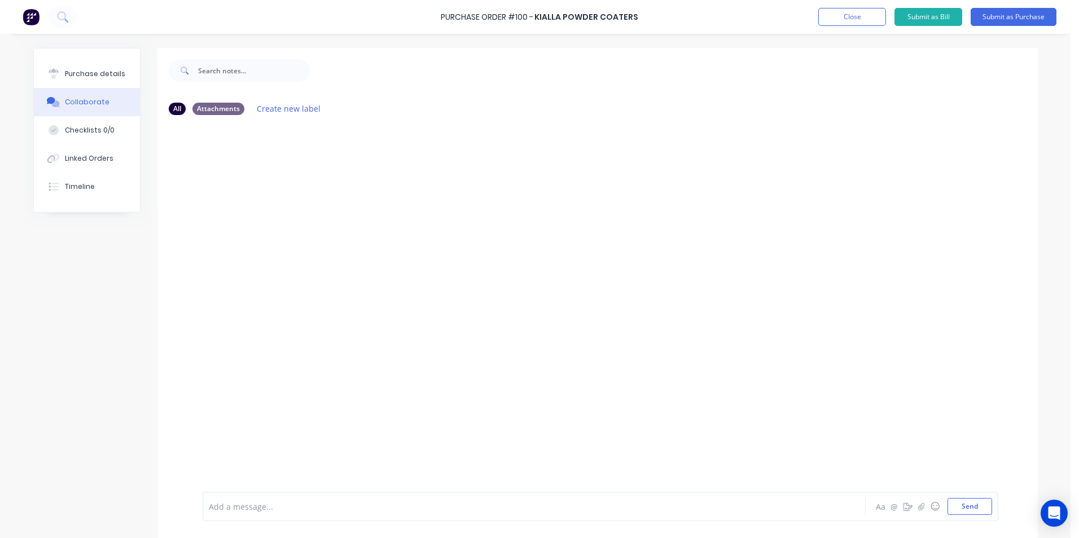
drag, startPoint x: 95, startPoint y: 130, endPoint x: 99, endPoint y: 102, distance: 27.9
click at [96, 130] on div "Checklists 0/0" at bounding box center [90, 130] width 50 height 10
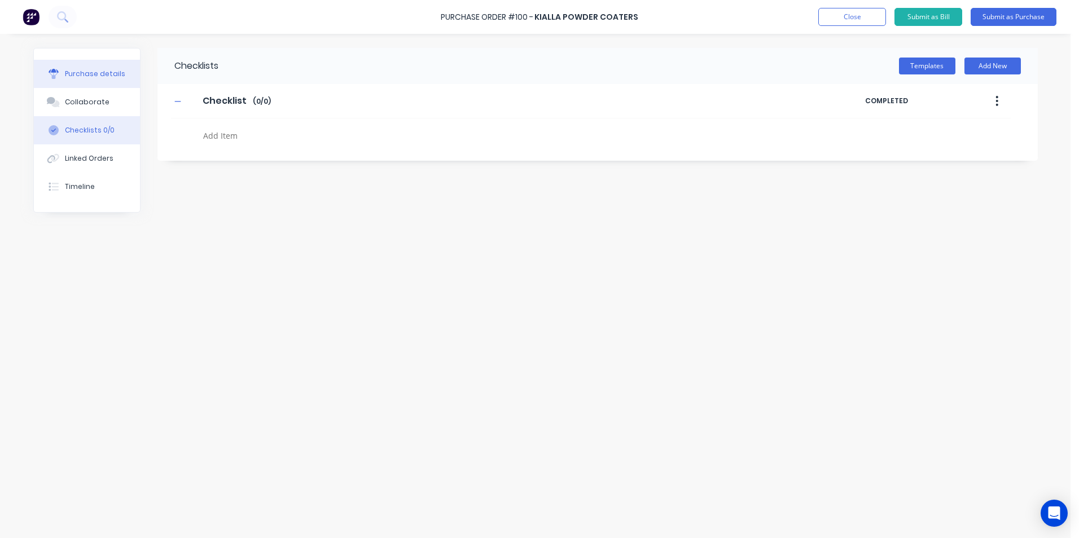
click at [99, 71] on div "Purchase details" at bounding box center [95, 74] width 60 height 10
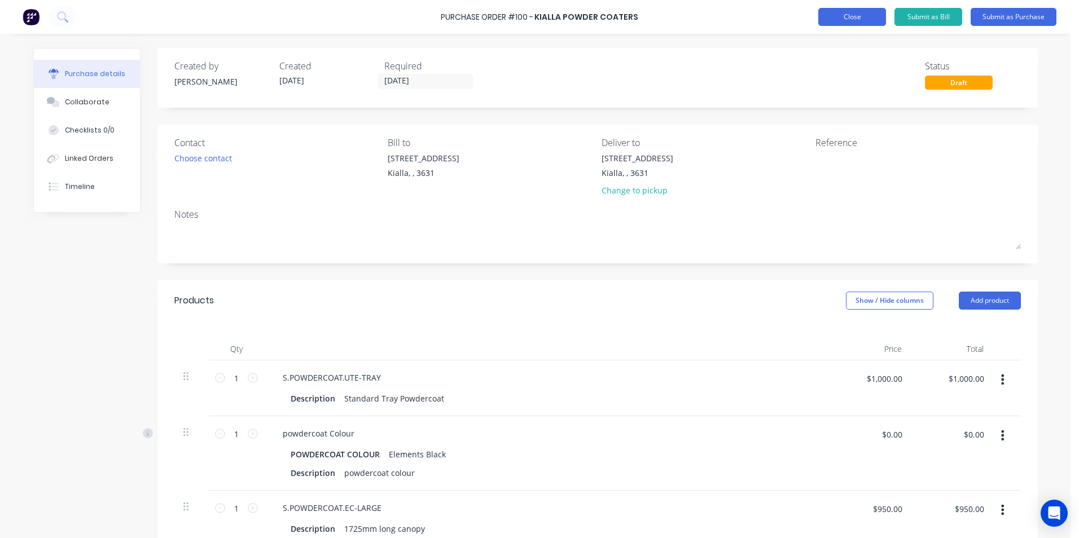
click at [839, 15] on button "Close" at bounding box center [852, 17] width 68 height 18
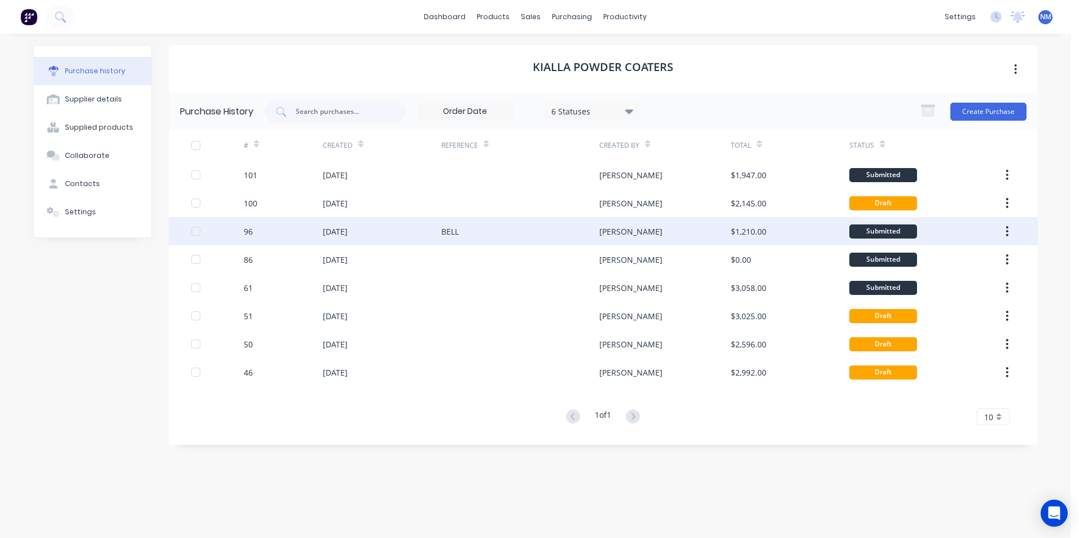
click at [498, 228] on div "BELL" at bounding box center [520, 231] width 158 height 28
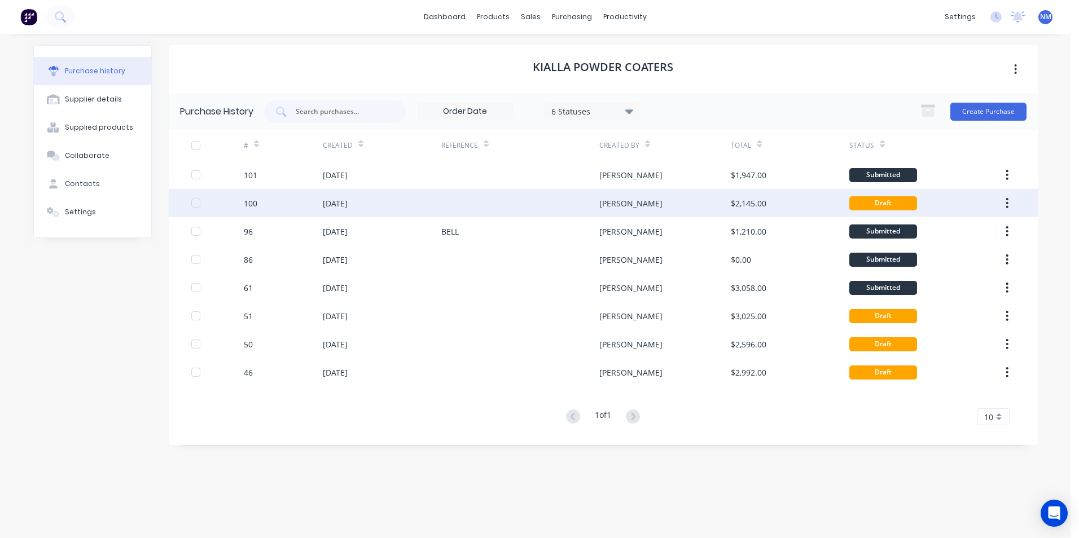
click at [753, 203] on div "$2,145.00" at bounding box center [749, 203] width 36 height 12
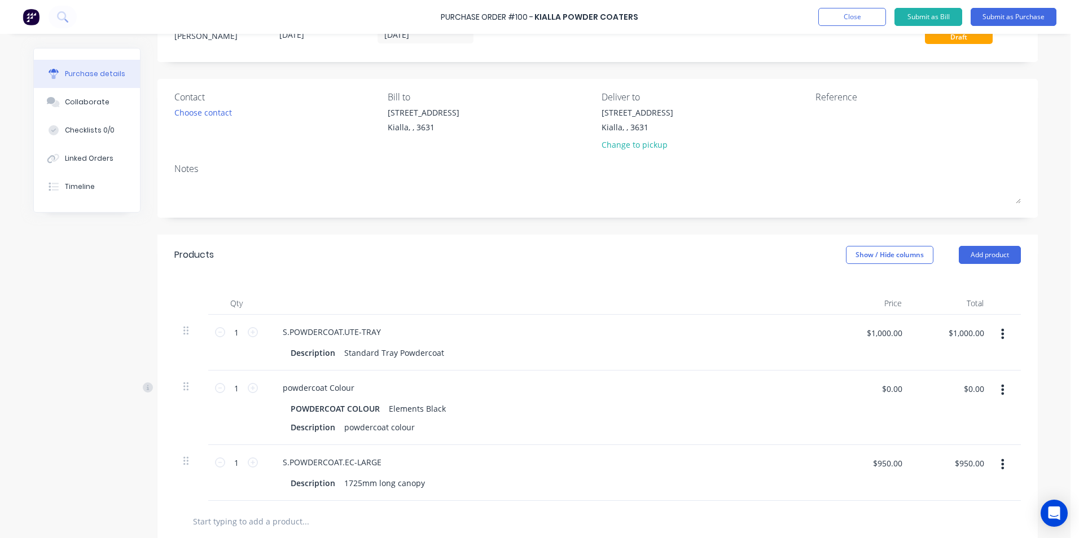
scroll to position [226, 0]
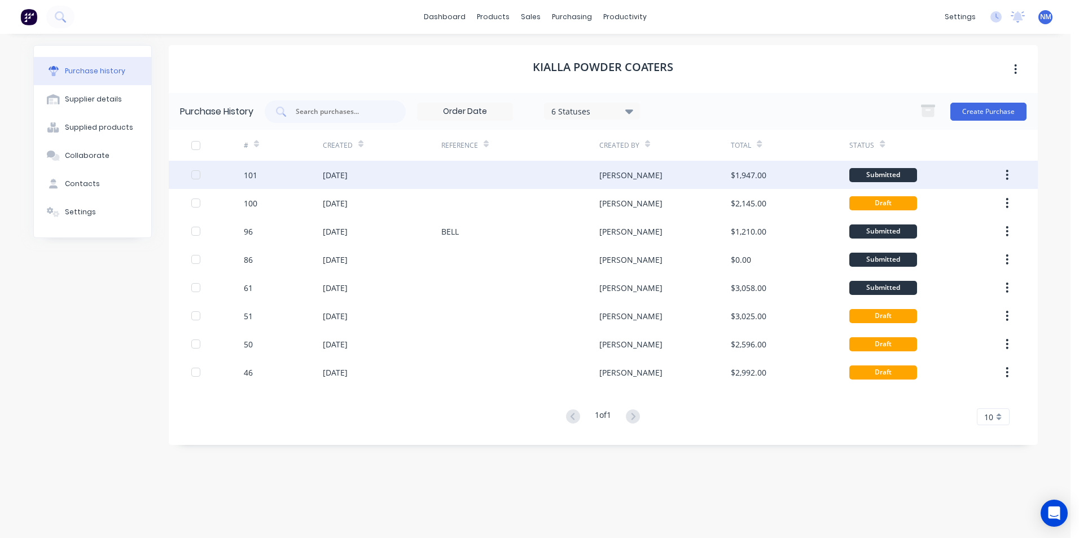
click at [855, 176] on div "Submitted" at bounding box center [883, 175] width 68 height 14
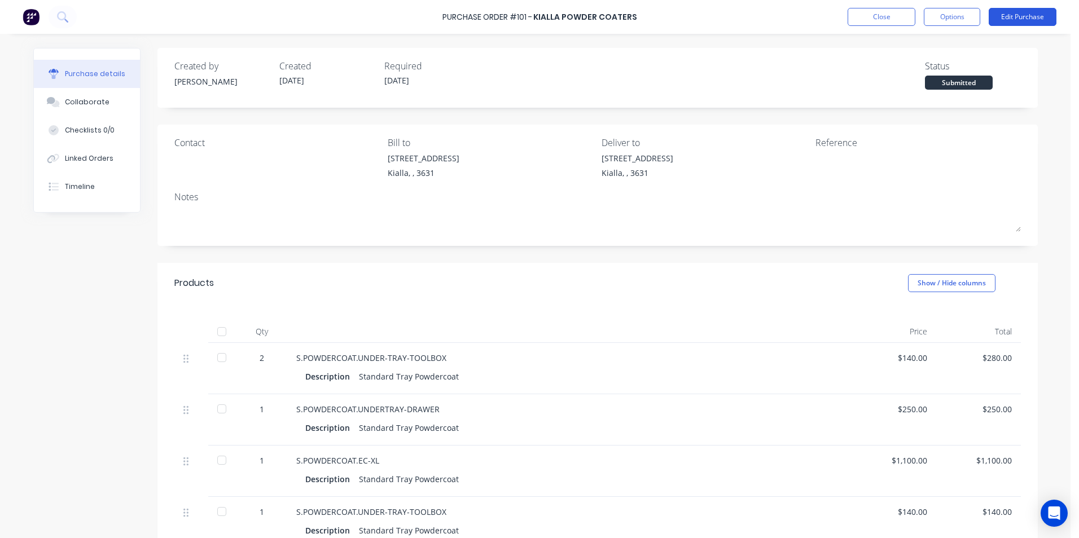
click at [1019, 16] on button "Edit Purchase" at bounding box center [1022, 17] width 68 height 18
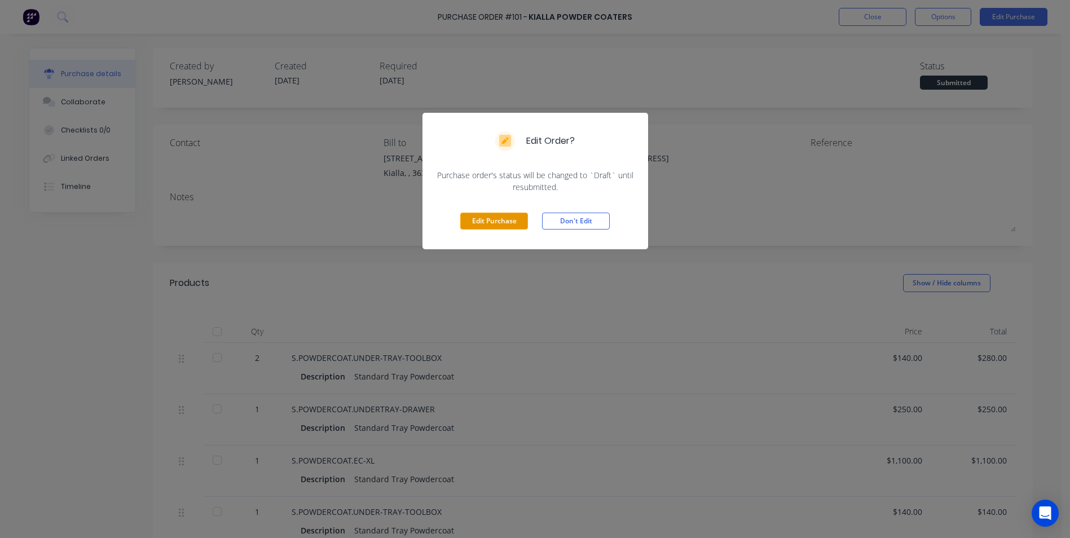
click at [503, 224] on button "Edit Purchase" at bounding box center [494, 221] width 68 height 17
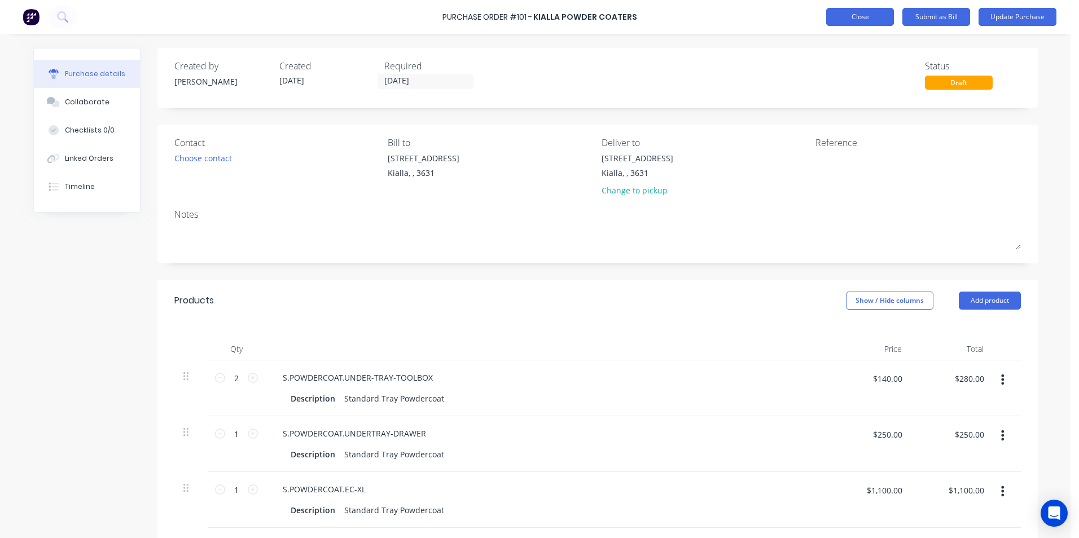
click at [846, 16] on button "Close" at bounding box center [860, 17] width 68 height 18
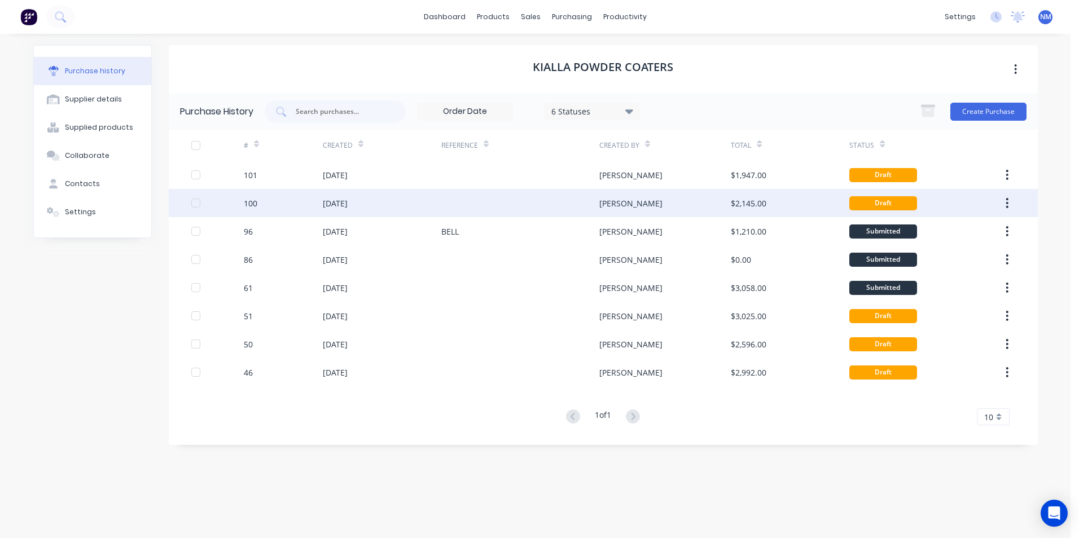
click at [1004, 203] on button "button" at bounding box center [1006, 203] width 27 height 20
click at [195, 202] on div at bounding box center [195, 203] width 23 height 23
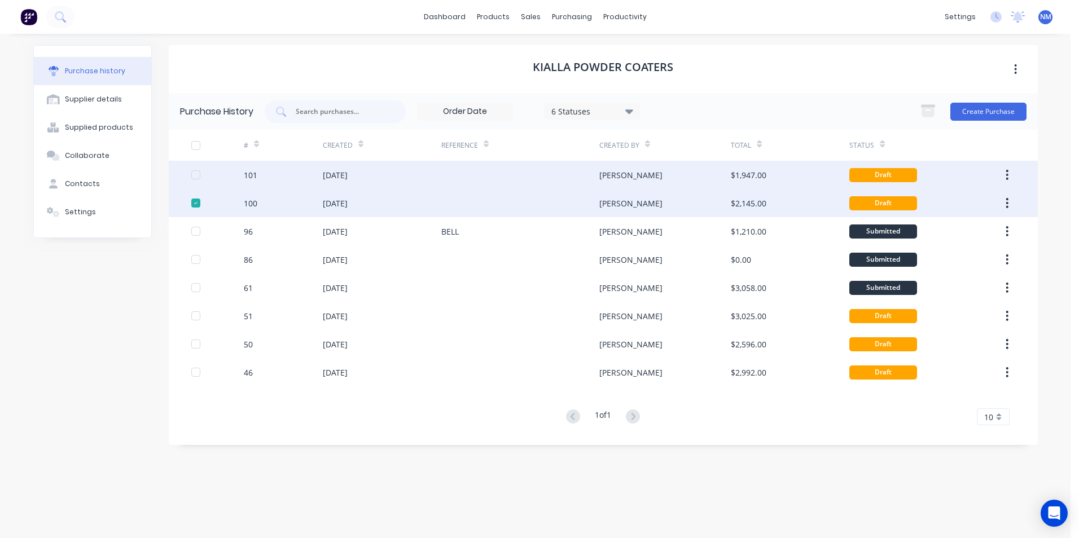
click at [193, 173] on div at bounding box center [195, 175] width 23 height 23
click at [200, 174] on div at bounding box center [217, 175] width 52 height 28
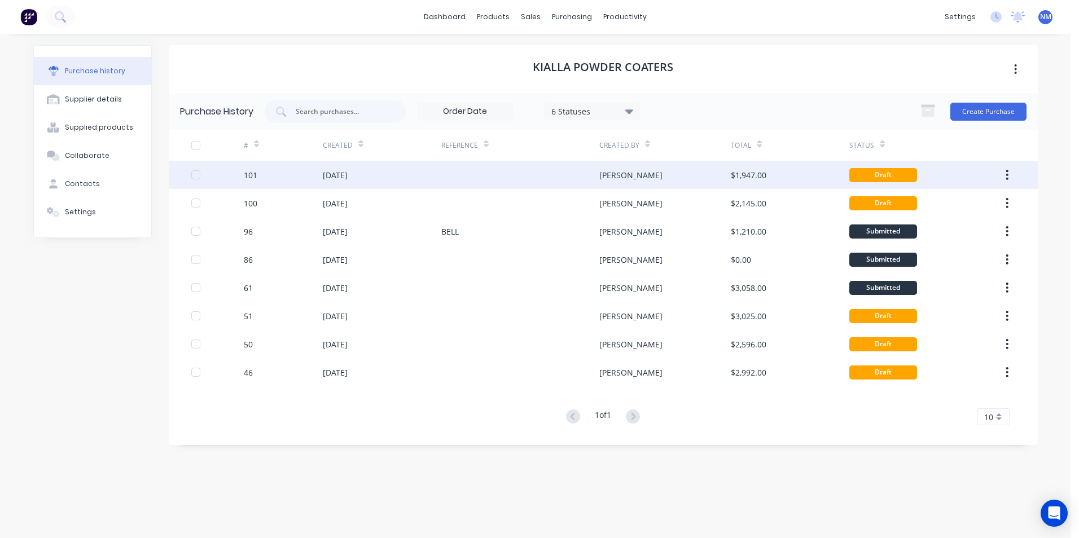
click at [1012, 180] on button "button" at bounding box center [1006, 175] width 27 height 20
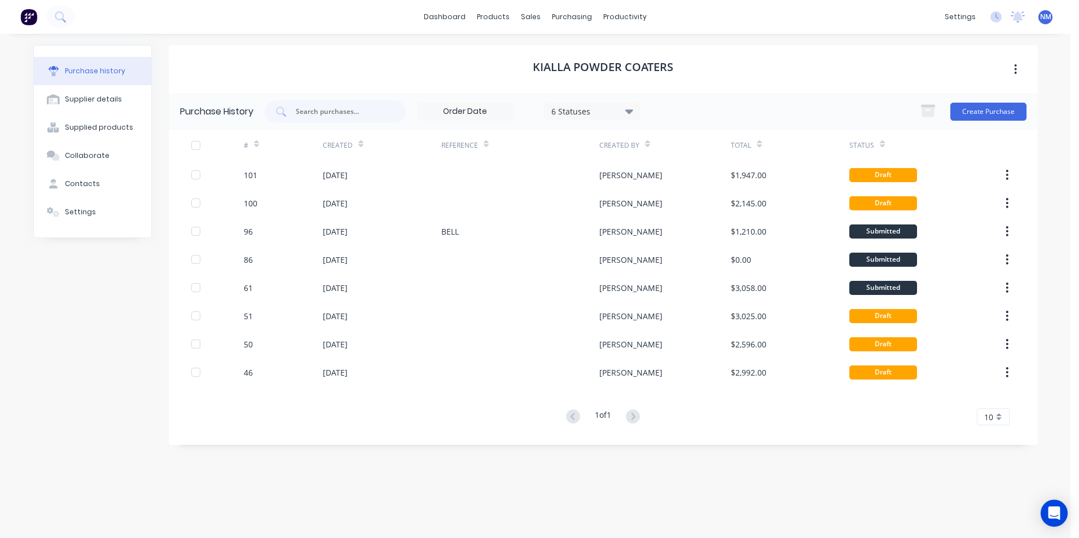
click at [1041, 157] on div "Purchase history Supplier details Supplied products Collaborate Contacts Settin…" at bounding box center [535, 280] width 1027 height 493
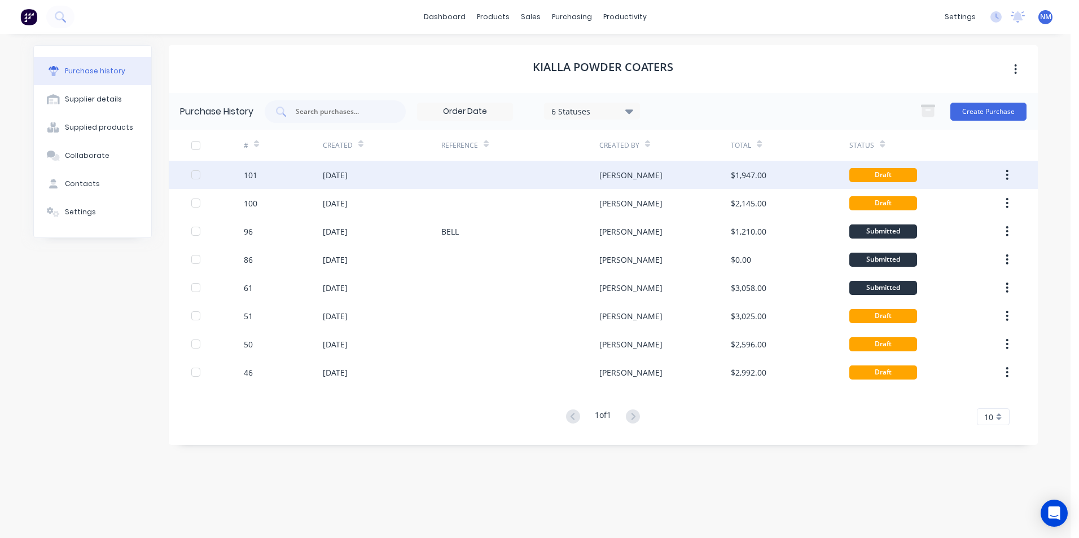
click at [341, 172] on div "[DATE]" at bounding box center [335, 175] width 25 height 12
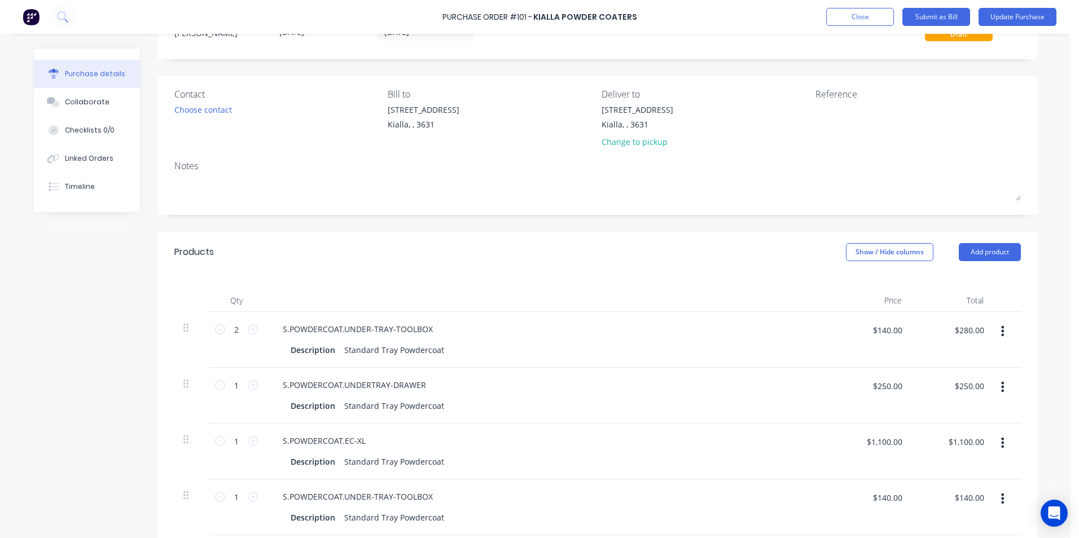
scroll to position [113, 0]
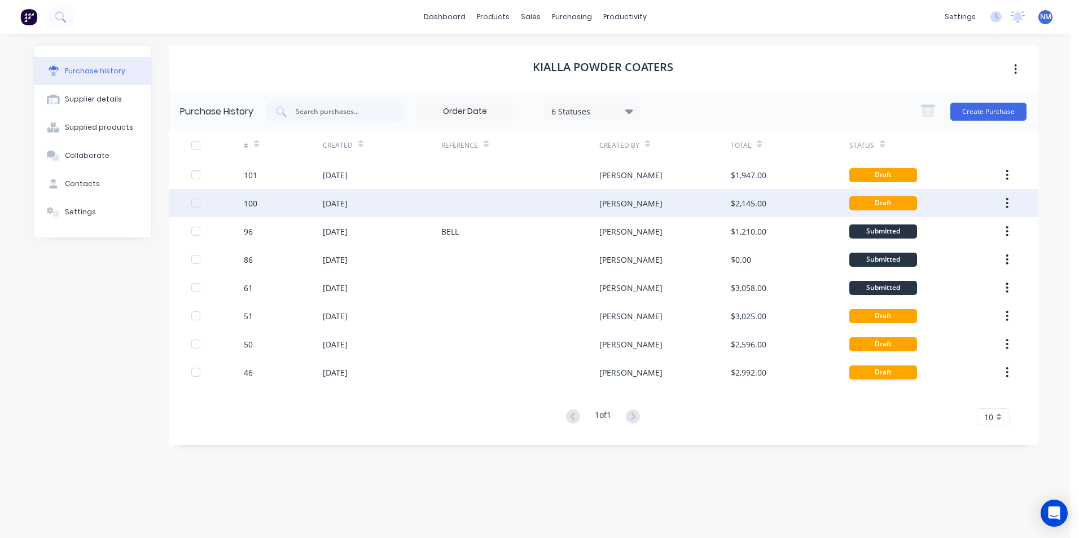
click at [373, 205] on div "[DATE]" at bounding box center [382, 203] width 118 height 28
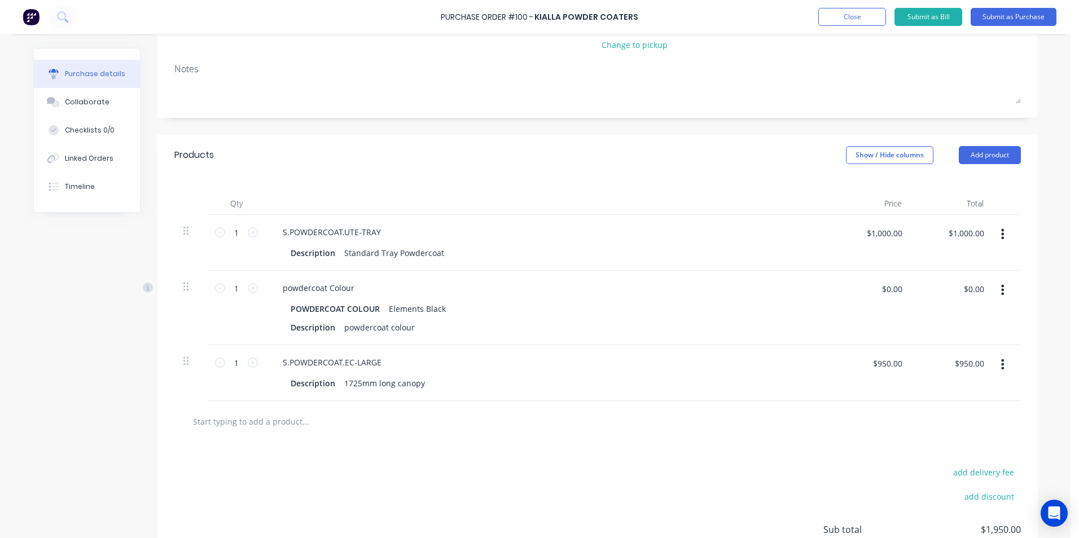
scroll to position [169, 0]
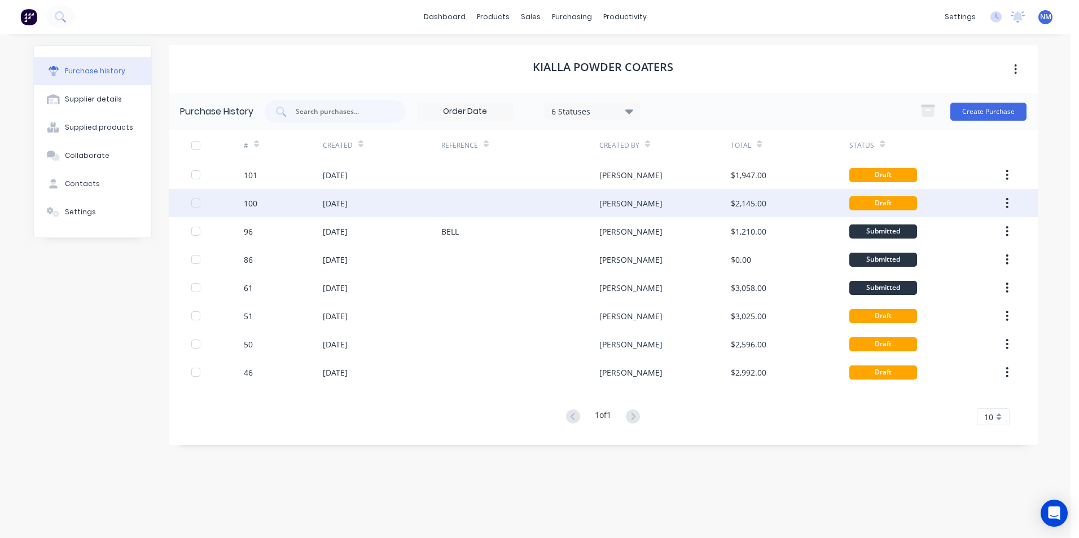
click at [973, 209] on div "Draft" at bounding box center [921, 203] width 145 height 28
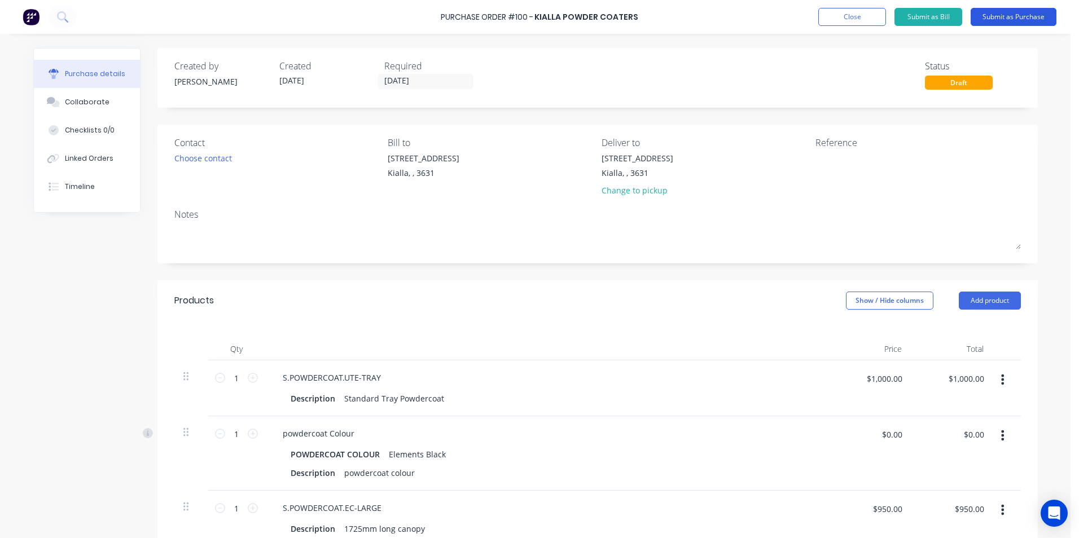
click at [1045, 19] on button "Submit as Purchase" at bounding box center [1013, 17] width 86 height 18
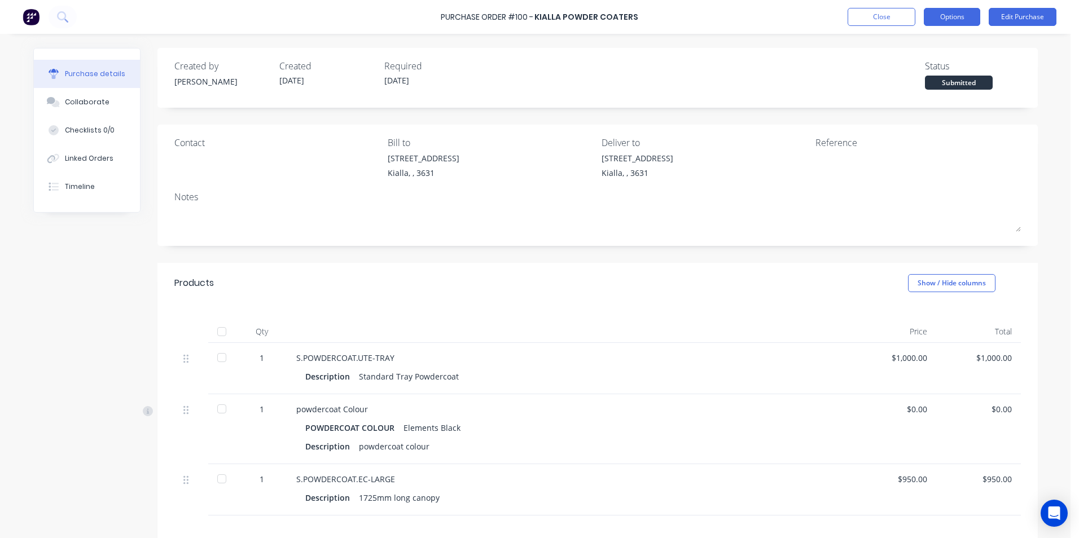
click at [940, 20] on button "Options" at bounding box center [951, 17] width 56 height 18
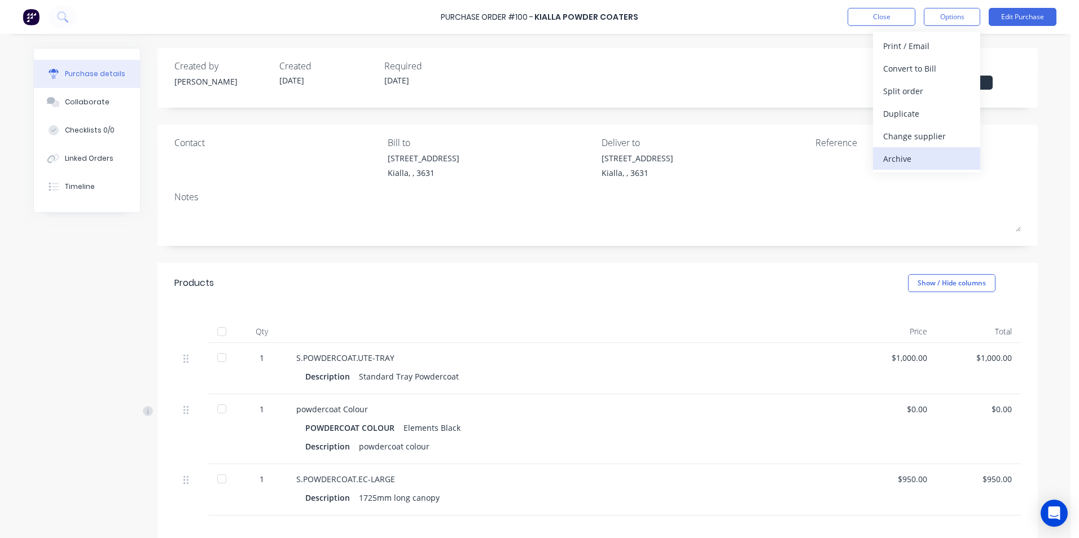
click at [912, 161] on div "Archive" at bounding box center [926, 159] width 87 height 16
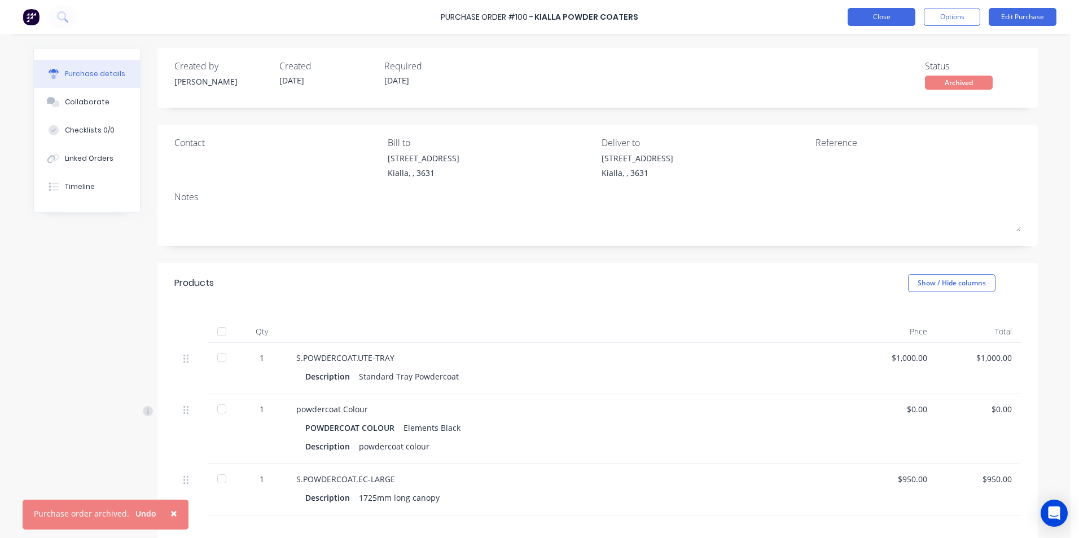
click at [901, 18] on button "Close" at bounding box center [881, 17] width 68 height 18
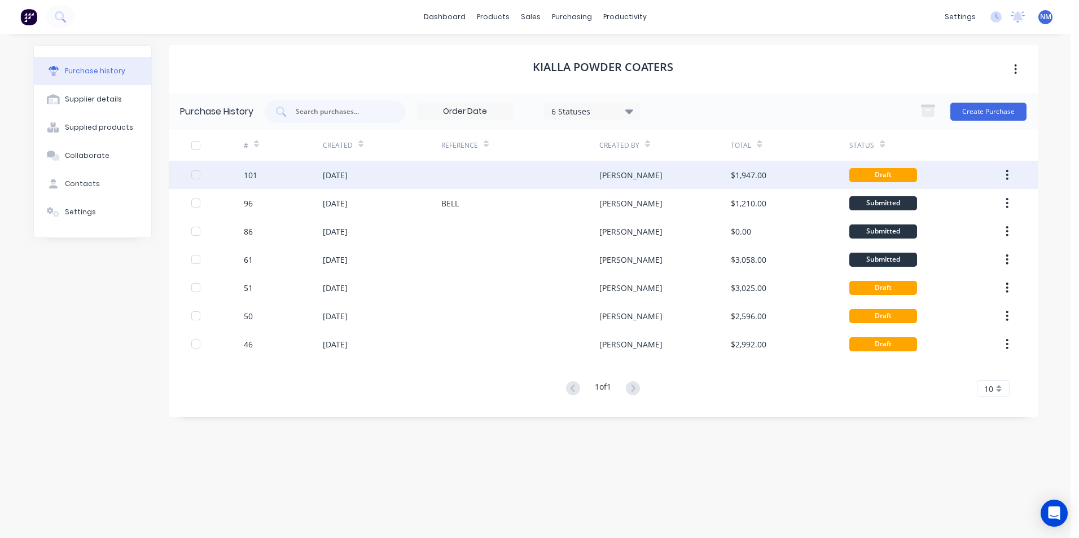
click at [664, 181] on div "[PERSON_NAME]" at bounding box center [664, 175] width 131 height 28
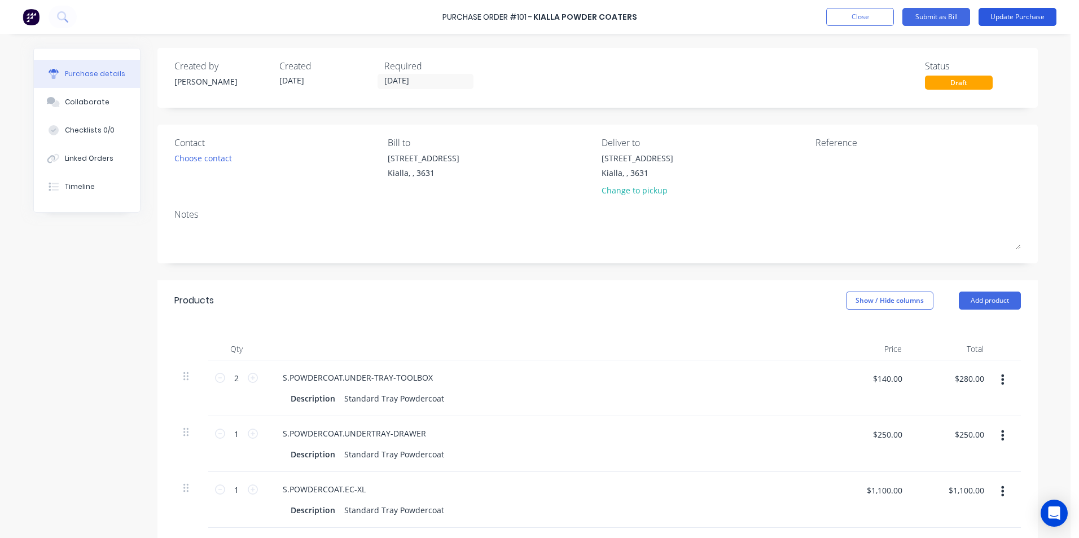
click at [1034, 11] on button "Update Purchase" at bounding box center [1017, 17] width 78 height 18
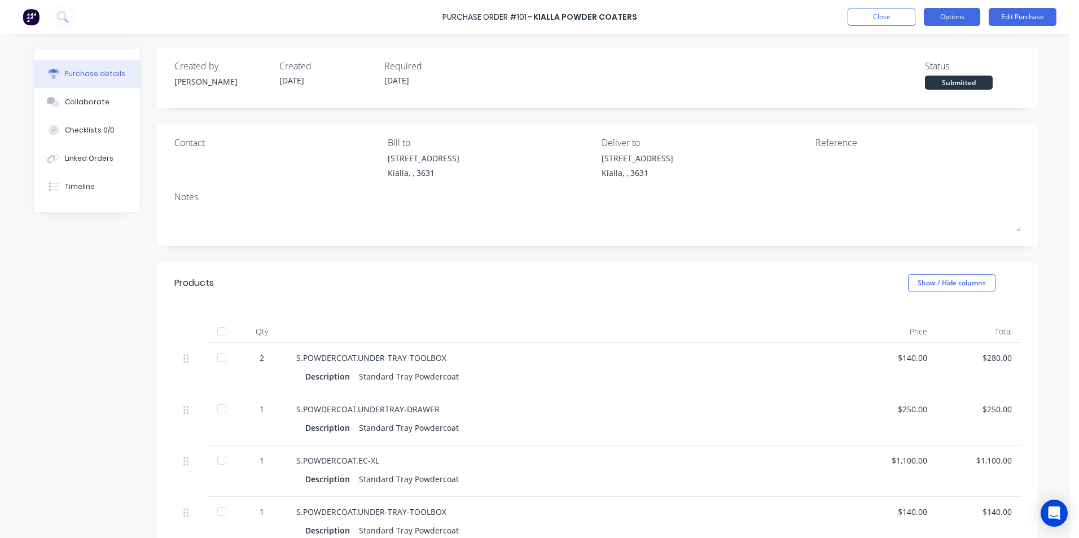
click at [964, 20] on button "Options" at bounding box center [951, 17] width 56 height 18
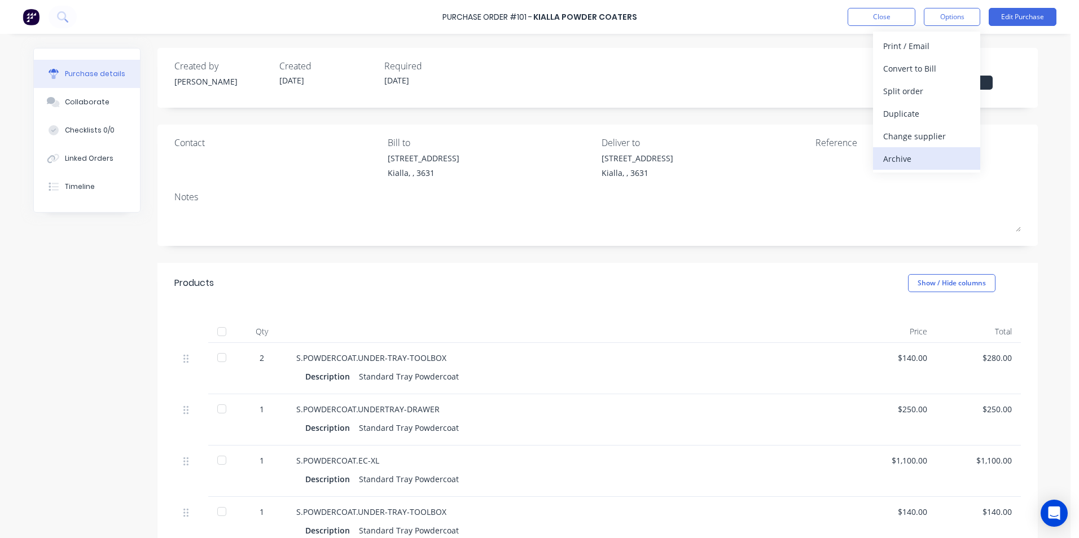
click at [917, 162] on div "Archive" at bounding box center [926, 159] width 87 height 16
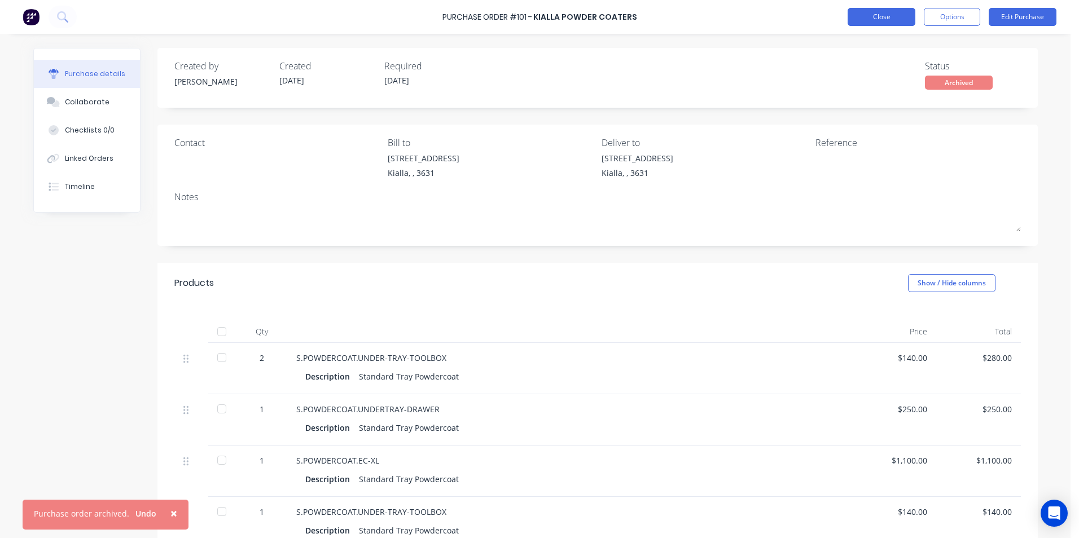
click at [890, 18] on button "Close" at bounding box center [881, 17] width 68 height 18
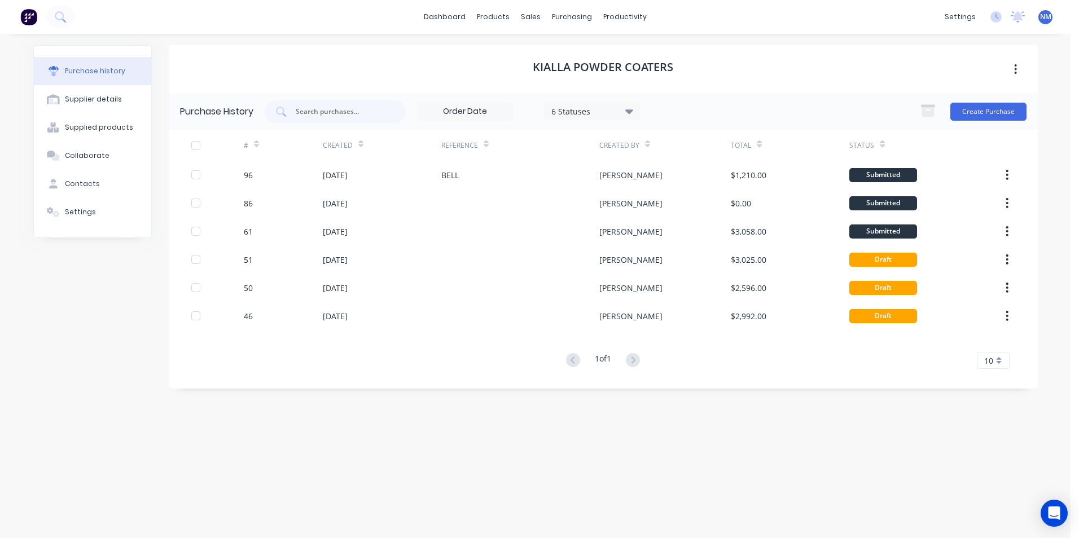
click at [1013, 66] on button "button" at bounding box center [1015, 69] width 27 height 20
click at [374, 59] on div "Kialla Powder Coaters" at bounding box center [603, 69] width 869 height 48
click at [566, 54] on div "Sales Orders" at bounding box center [572, 54] width 46 height 10
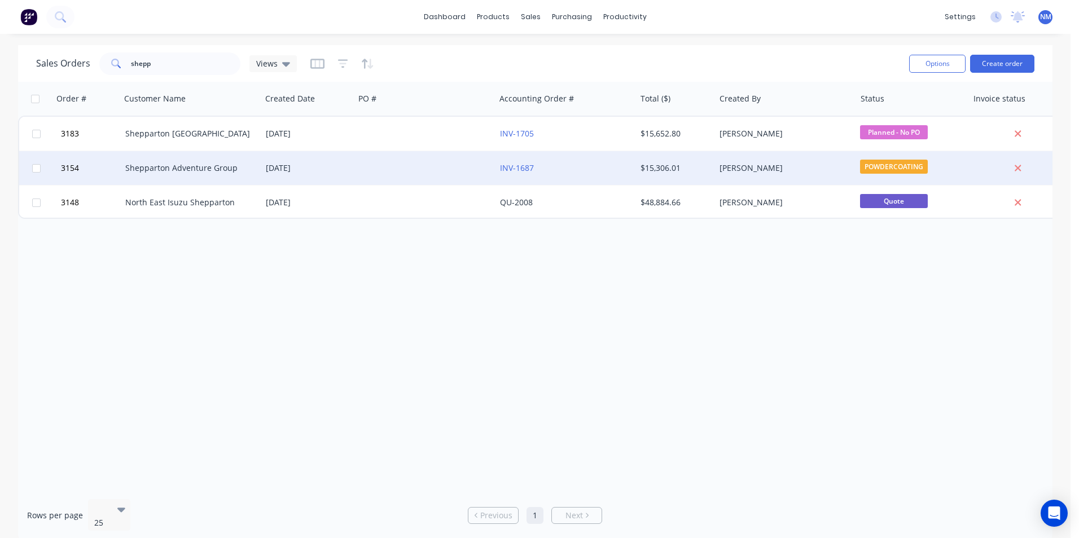
drag, startPoint x: 218, startPoint y: 168, endPoint x: 226, endPoint y: 171, distance: 8.9
click at [226, 171] on div "Shepparton Adventure Group" at bounding box center [187, 167] width 125 height 11
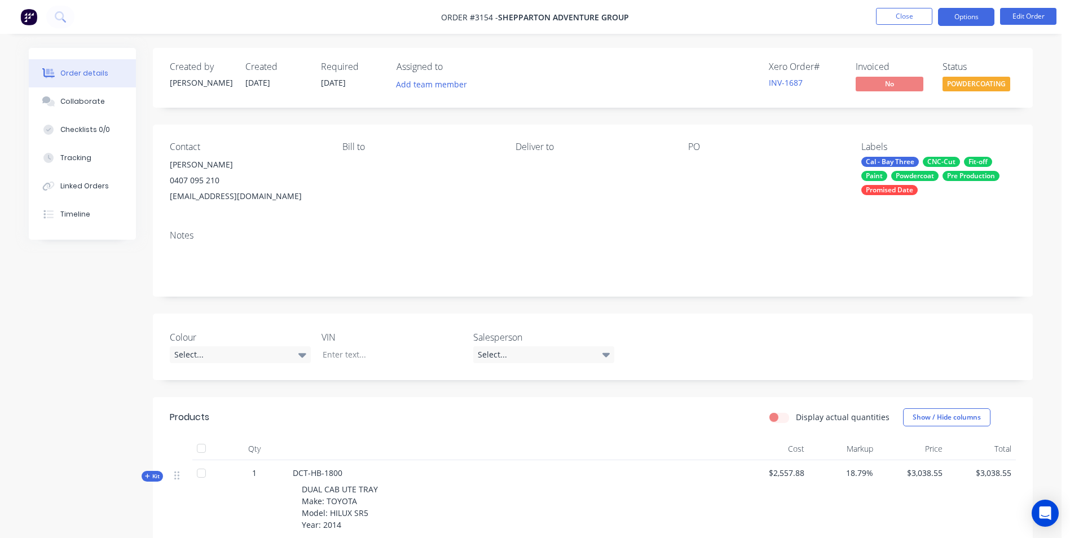
click at [983, 8] on button "Options" at bounding box center [966, 17] width 56 height 18
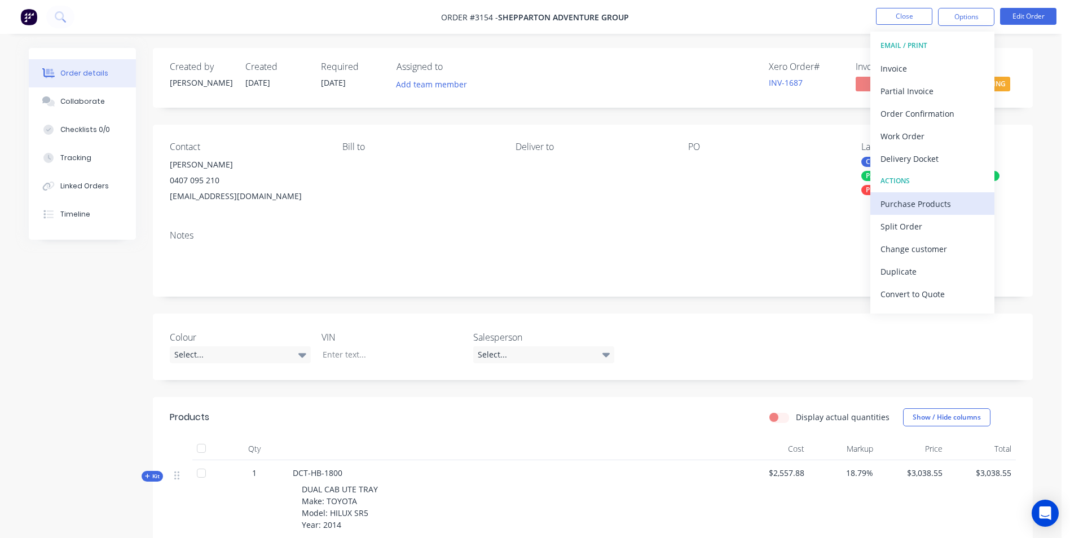
click at [937, 203] on div "Purchase Products" at bounding box center [933, 204] width 104 height 16
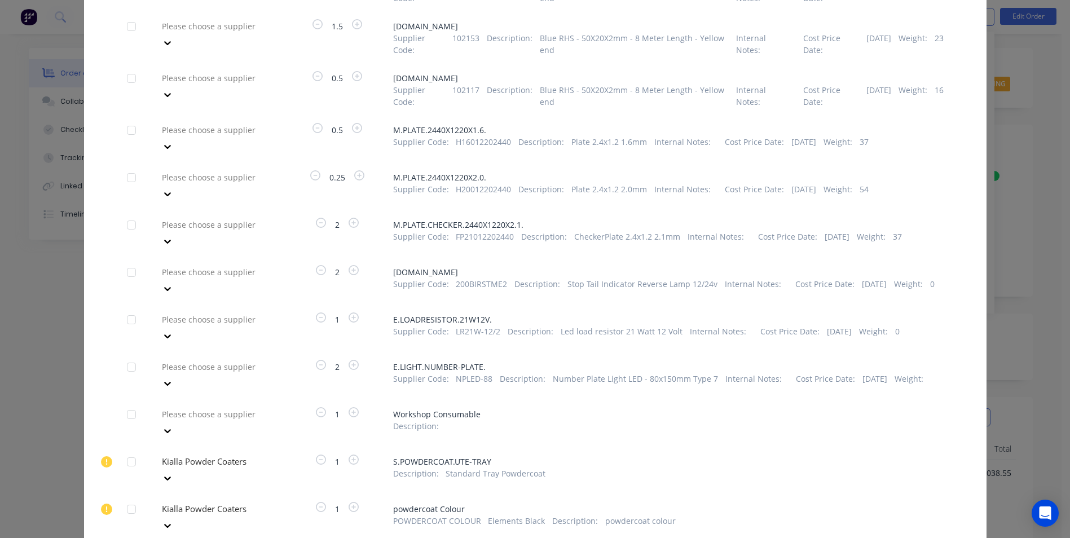
scroll to position [282, 0]
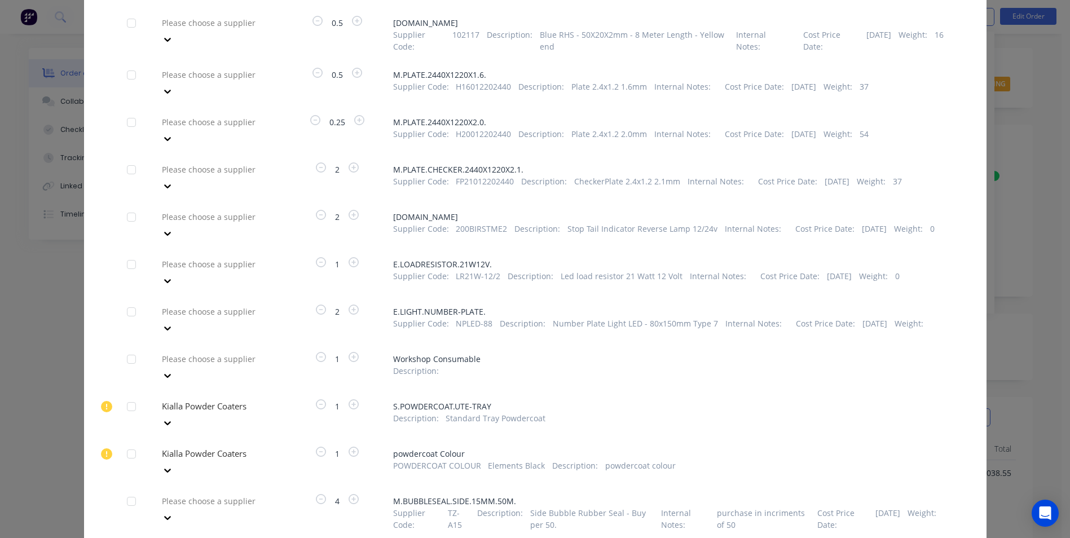
click at [126, 395] on div at bounding box center [131, 406] width 23 height 23
click at [127, 443] on div at bounding box center [131, 454] width 23 height 23
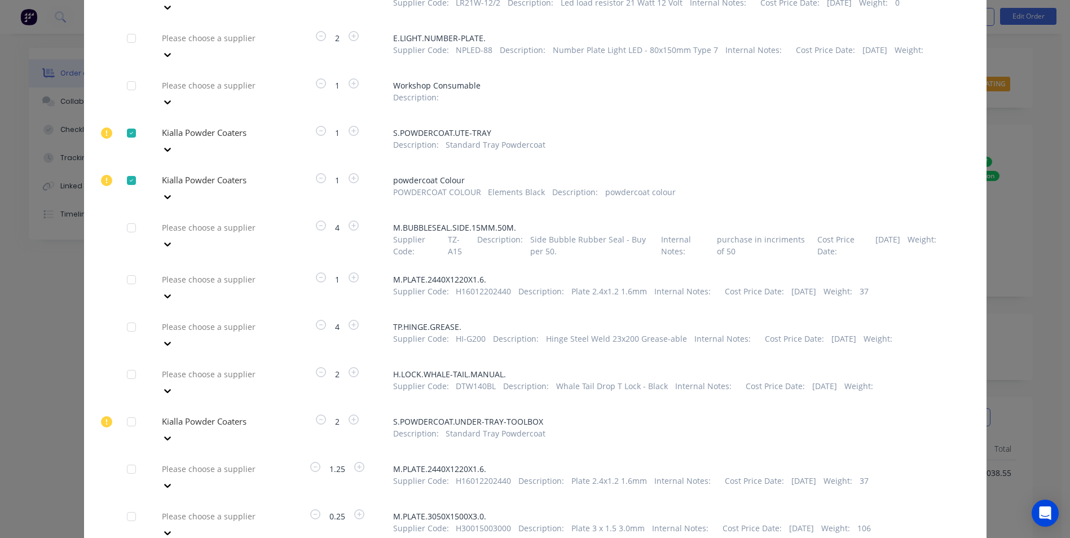
scroll to position [621, 0]
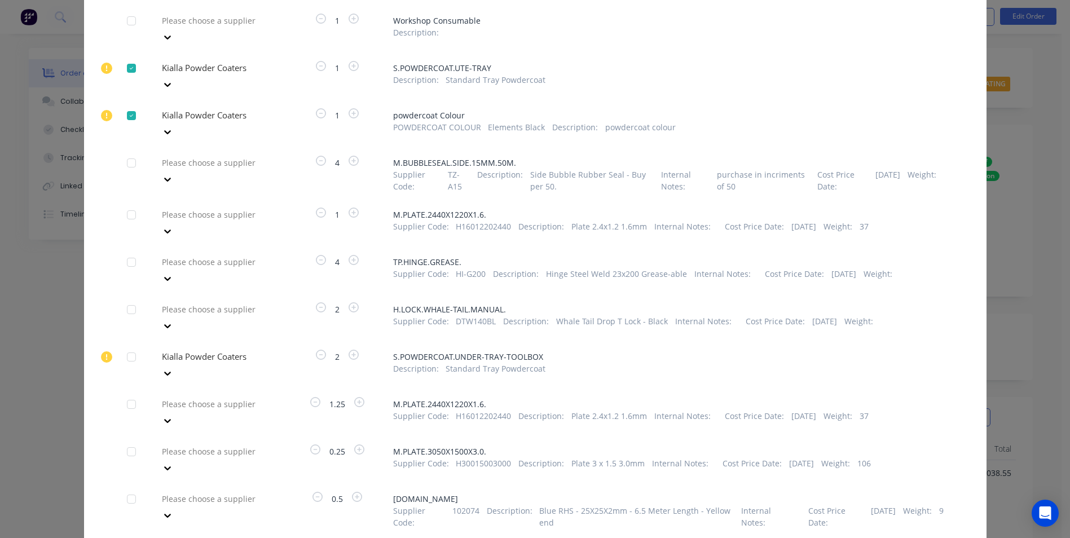
click at [125, 346] on div at bounding box center [131, 357] width 23 height 23
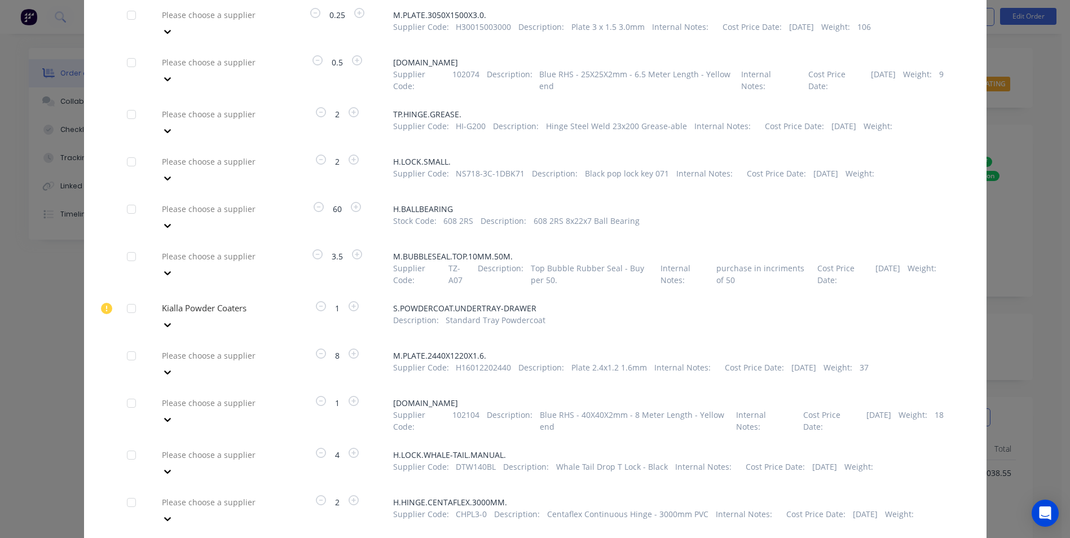
scroll to position [1015, 0]
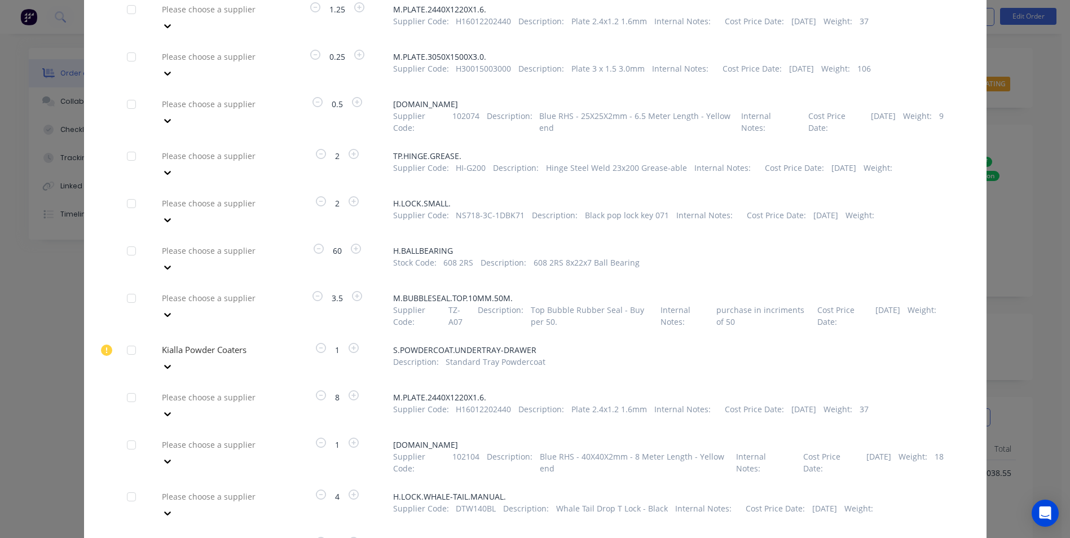
click at [128, 339] on div at bounding box center [131, 350] width 23 height 23
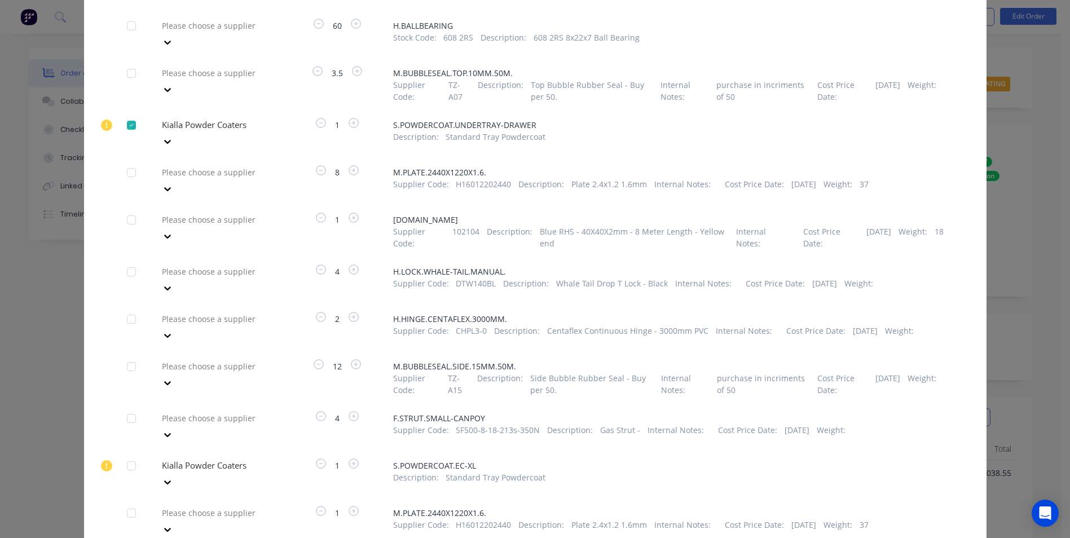
scroll to position [1297, 0]
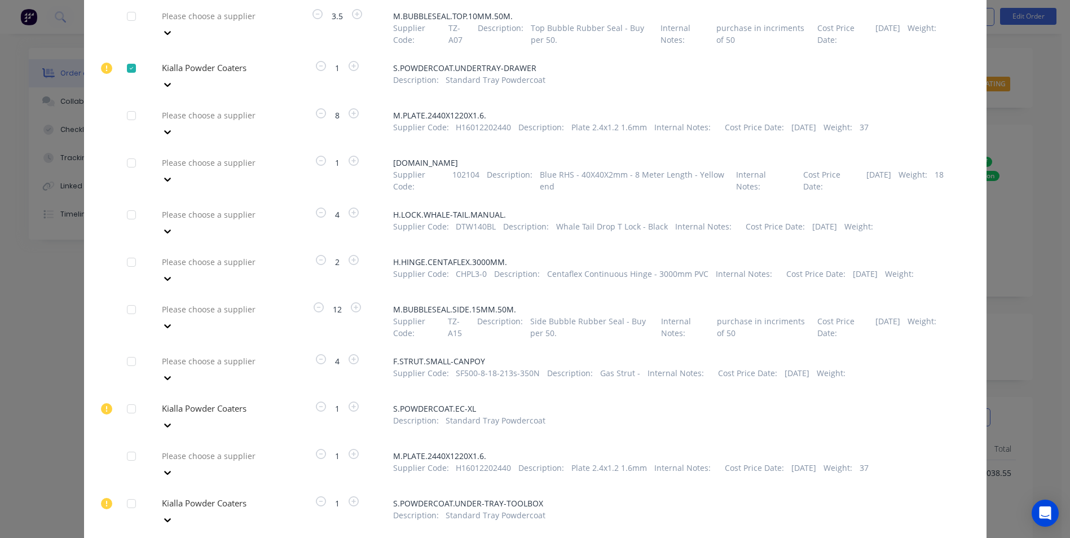
click at [125, 398] on div at bounding box center [131, 409] width 23 height 23
click at [129, 492] on div at bounding box center [131, 503] width 23 height 23
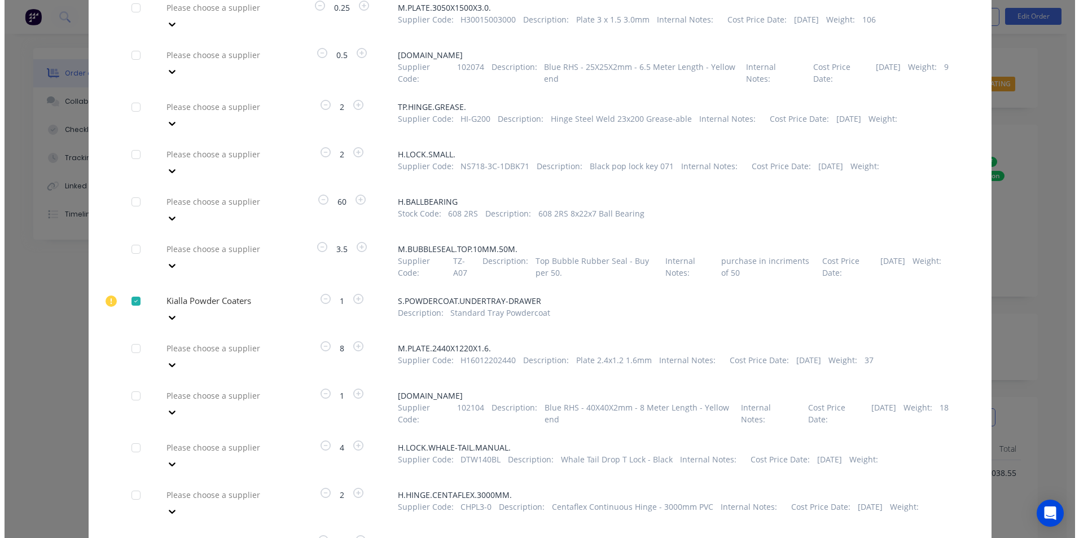
scroll to position [1368, 0]
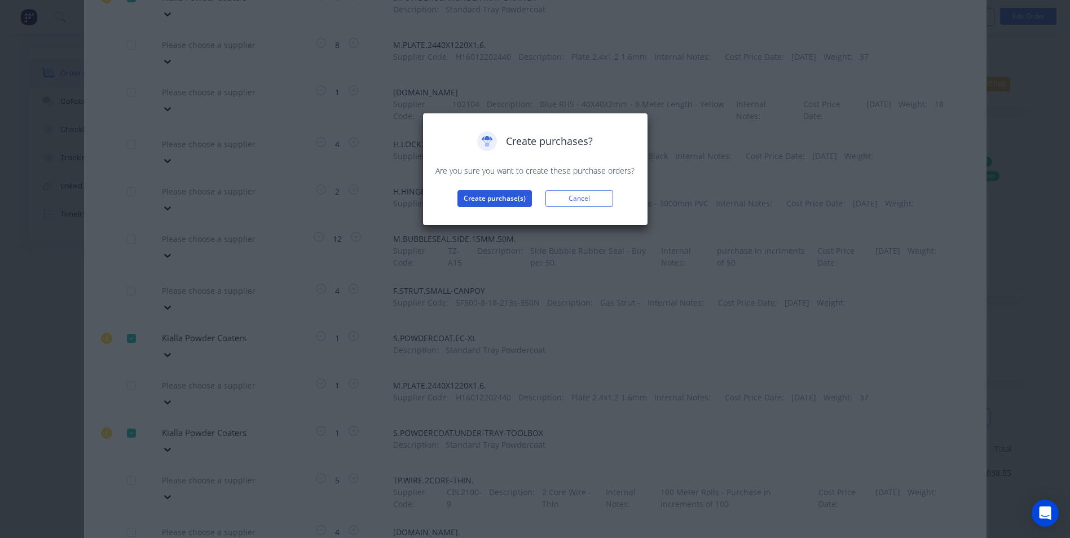
click at [502, 199] on button "Create purchase(s)" at bounding box center [495, 198] width 74 height 17
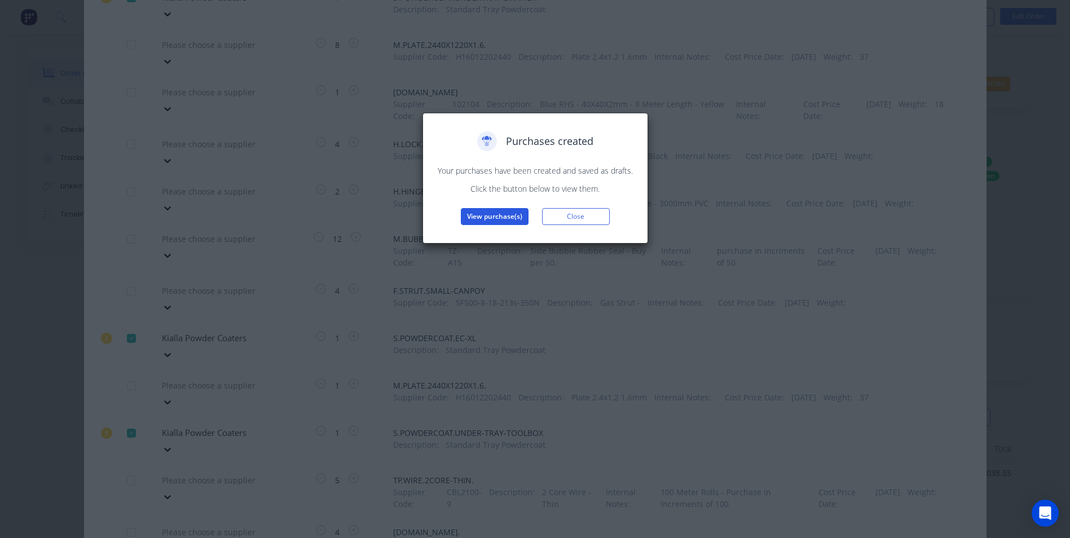
click at [502, 213] on button "View purchase(s)" at bounding box center [495, 216] width 68 height 17
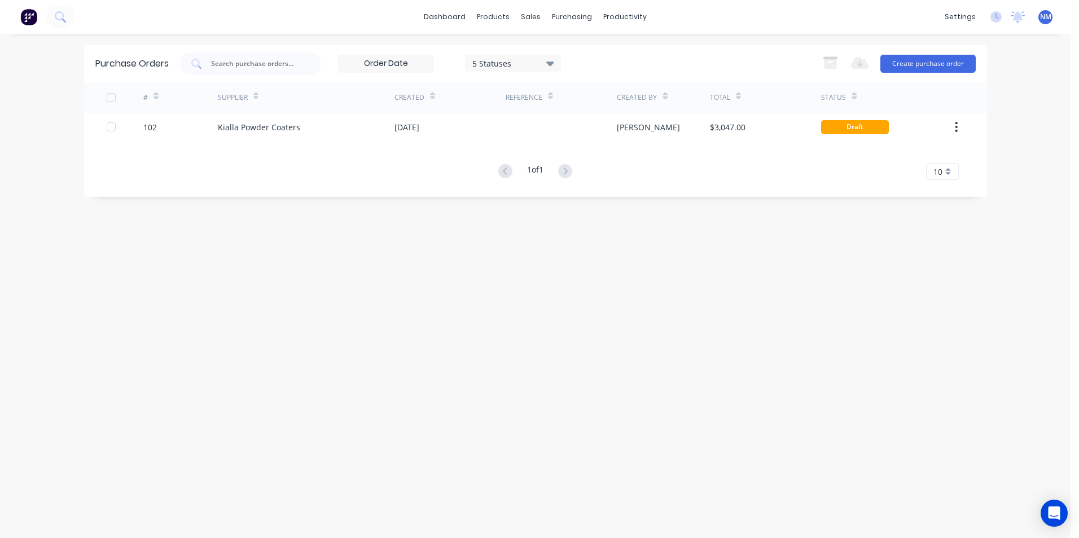
click at [351, 111] on div "Supplier" at bounding box center [306, 97] width 177 height 31
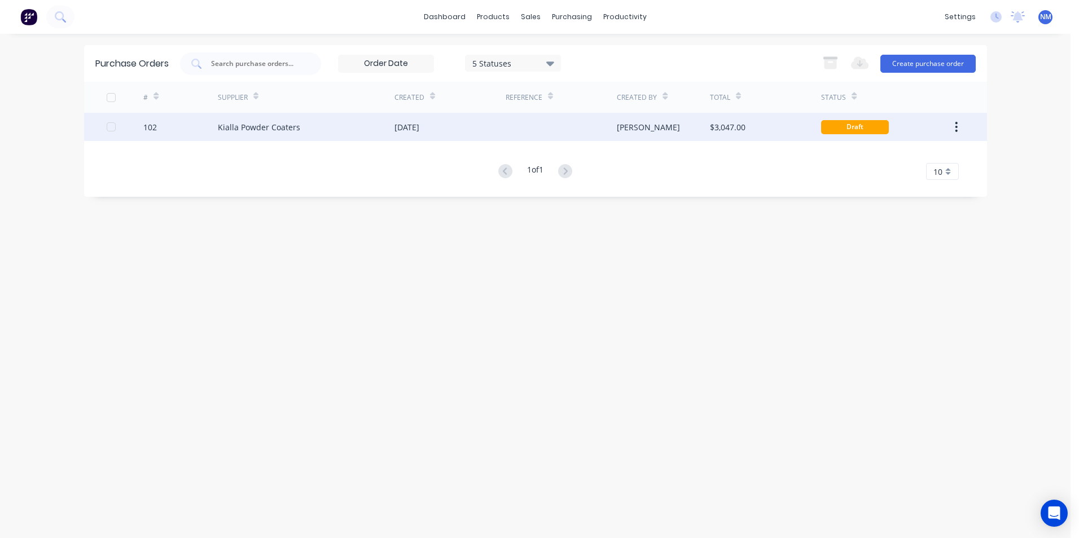
click at [349, 130] on div "Kialla Powder Coaters" at bounding box center [306, 127] width 177 height 28
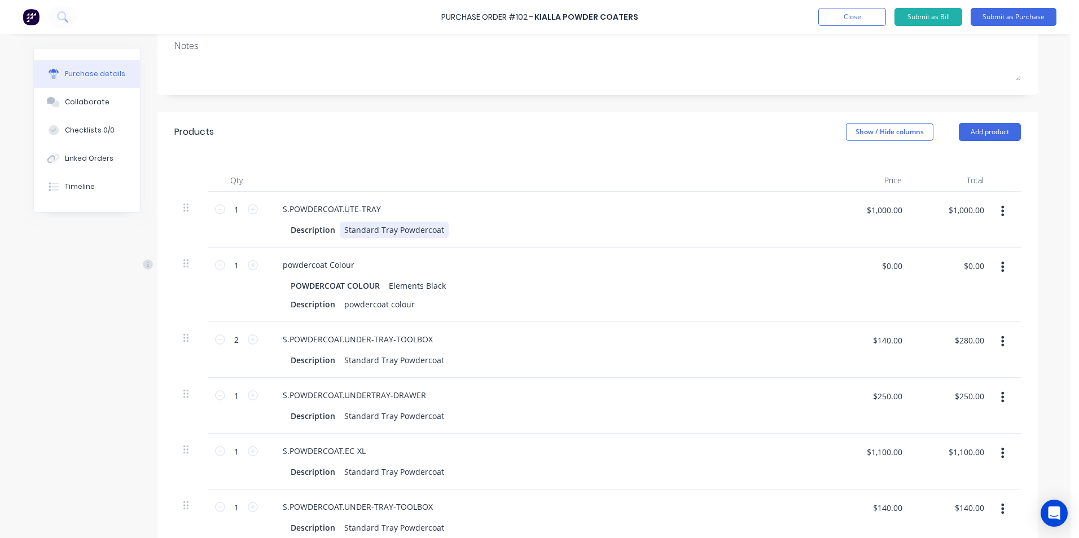
scroll to position [169, 0]
click at [437, 227] on div "Standard Tray Powdercoat" at bounding box center [394, 229] width 109 height 16
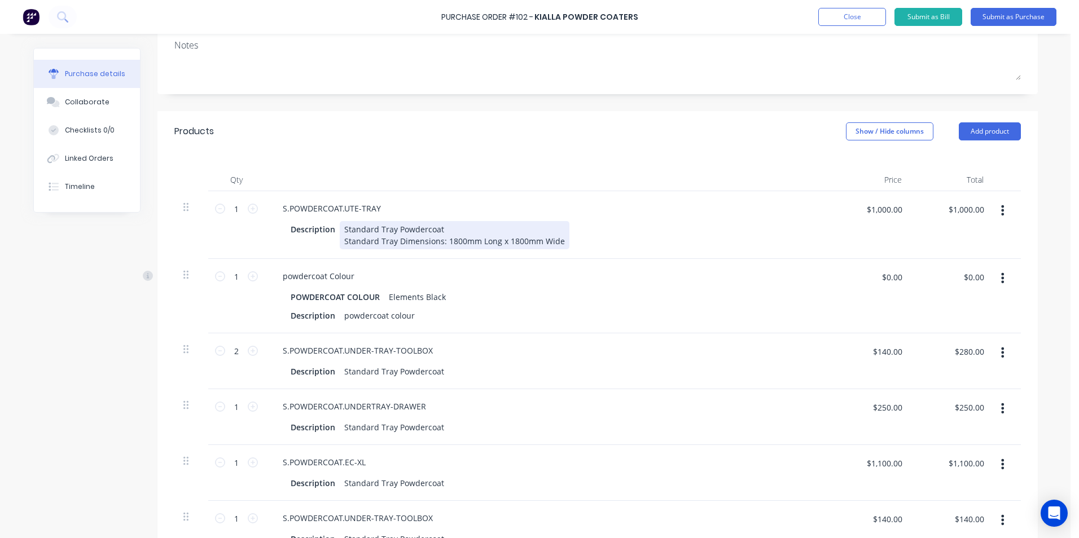
click at [340, 240] on div "Standard Tray Powdercoat Standard Tray Dimensions: 1800mm Long x 1800mm Wide" at bounding box center [455, 235] width 230 height 28
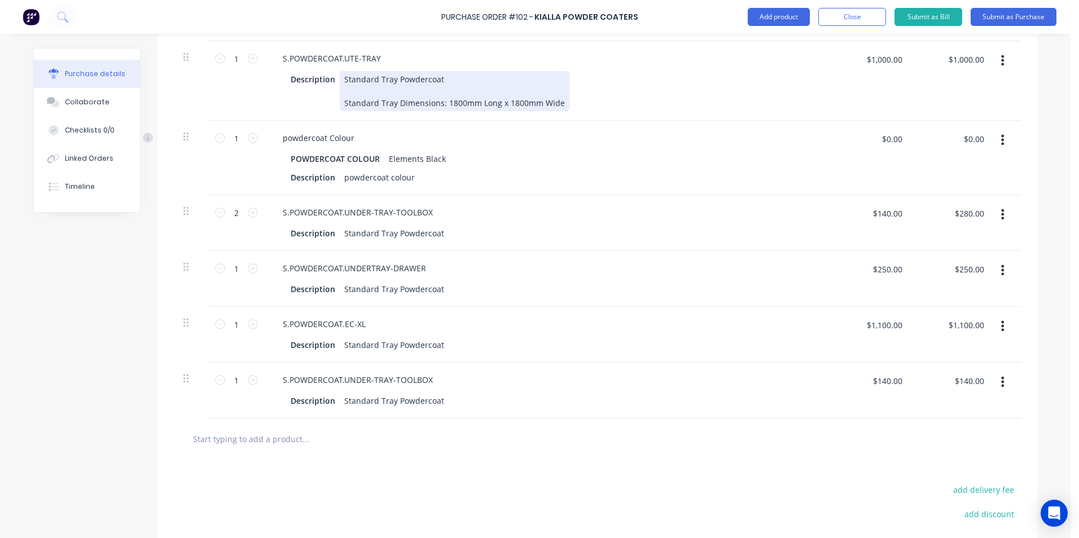
scroll to position [338, 0]
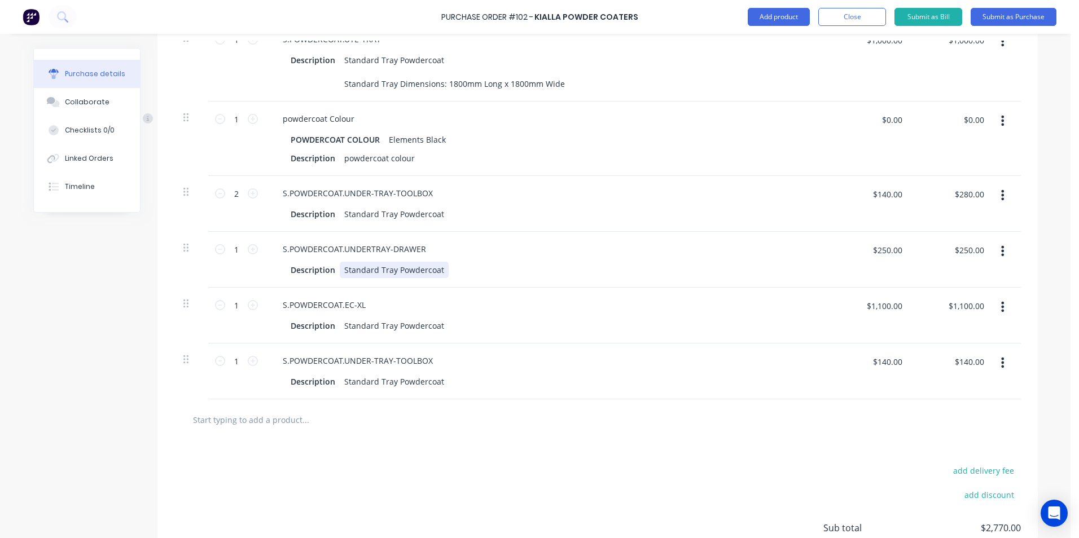
click at [439, 278] on div "Standard Tray Powdercoat" at bounding box center [394, 270] width 109 height 16
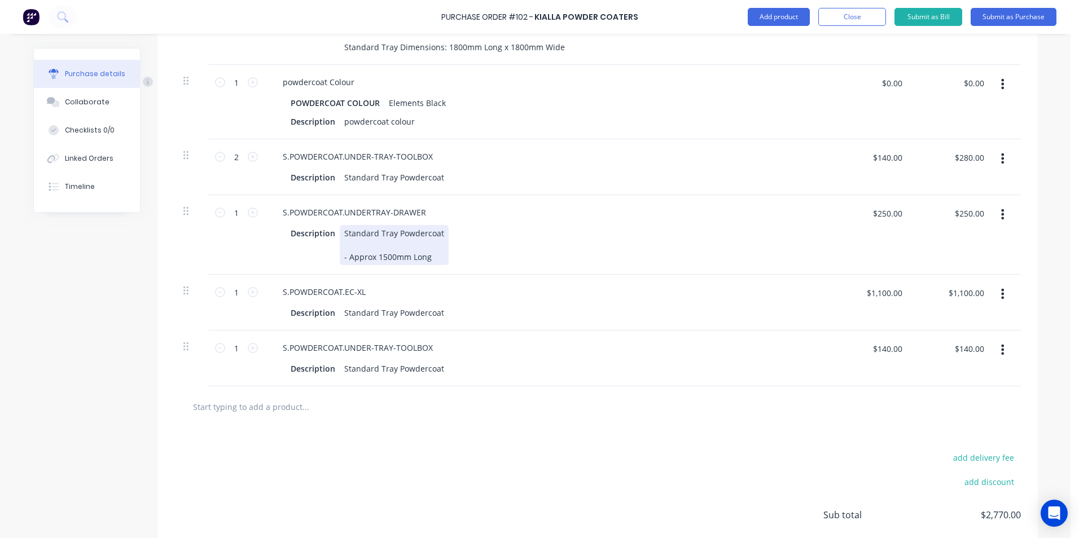
scroll to position [395, 0]
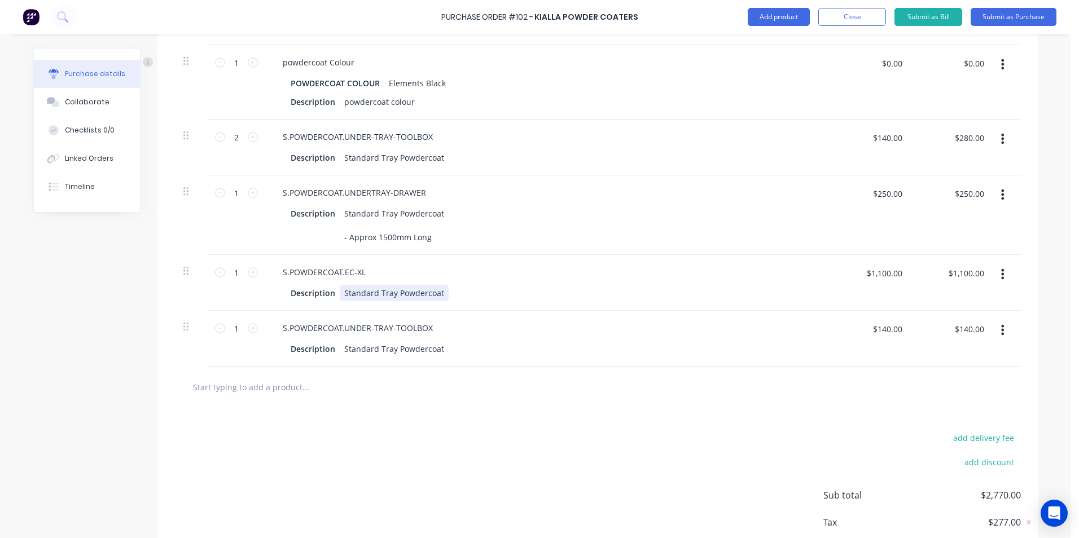
click at [443, 301] on div "Description Standard Tray Powdercoat" at bounding box center [544, 293] width 517 height 16
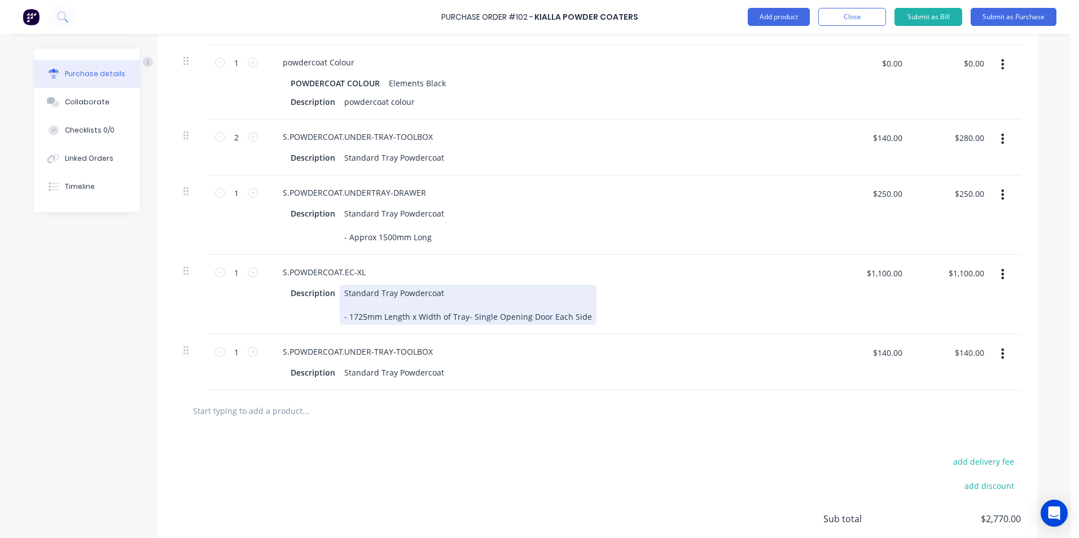
click at [463, 325] on div "Standard Tray Powdercoat - 1725mm Length x Width of Tray- Single Opening Door E…" at bounding box center [468, 305] width 257 height 40
click at [458, 325] on div "Standard Tray Powdercoat - 1725mm Length x Width of Tray- Single Opening Door E…" at bounding box center [468, 305] width 257 height 40
click at [459, 325] on div "Standard Tray Powdercoat - 1725mm Length x Width of Tray- Single Opening Door E…" at bounding box center [468, 305] width 257 height 40
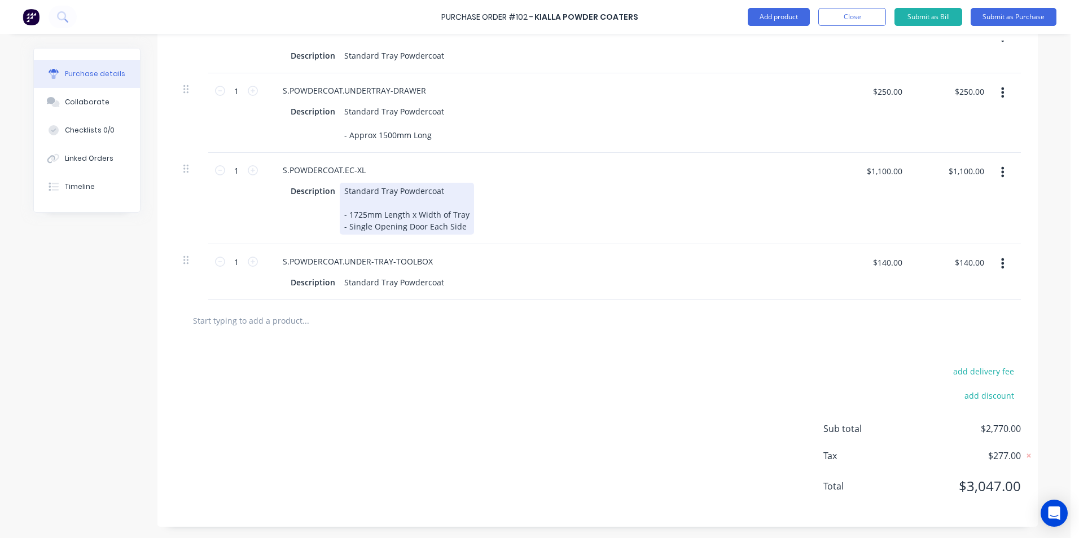
scroll to position [508, 0]
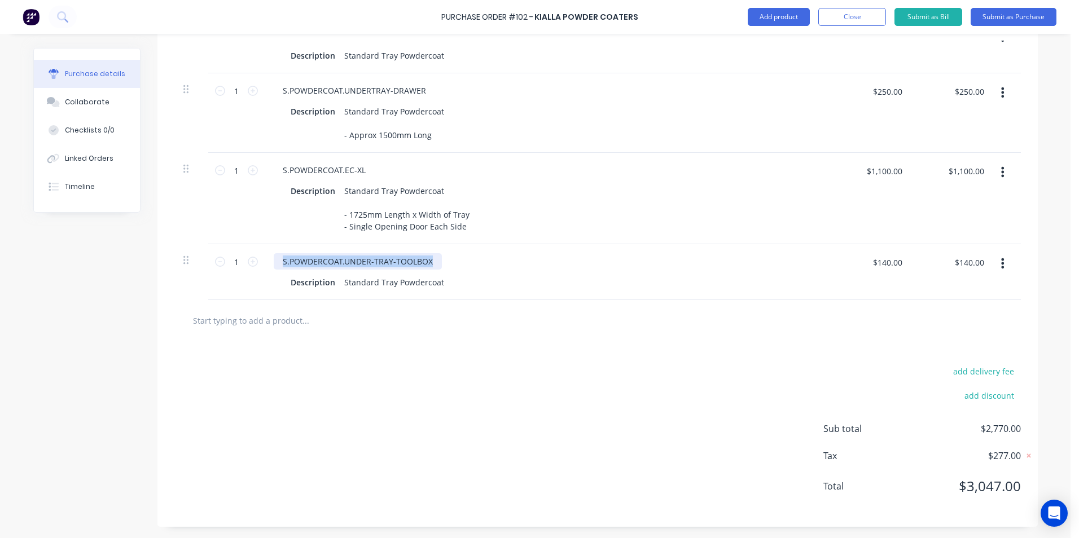
drag, startPoint x: 429, startPoint y: 274, endPoint x: 200, endPoint y: 278, distance: 228.5
click at [200, 278] on div "1 1 S.POWDERCOAT.UNDER-TRAY-TOOLBOX Description Standard Tray Powdercoat $140.0…" at bounding box center [597, 272] width 846 height 56
click at [434, 291] on div "Standard Tray Powdercoat" at bounding box center [394, 282] width 109 height 16
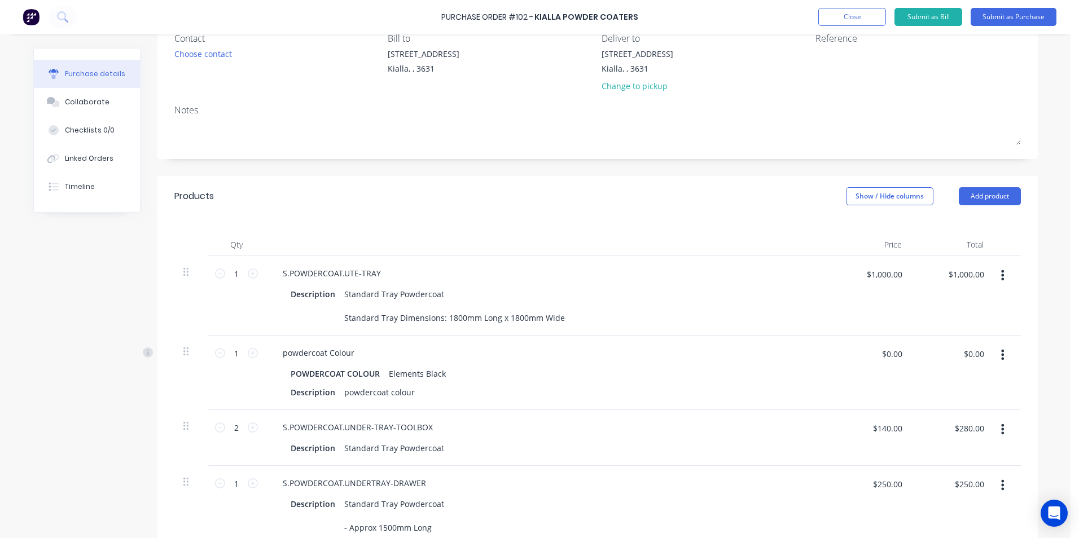
scroll to position [169, 0]
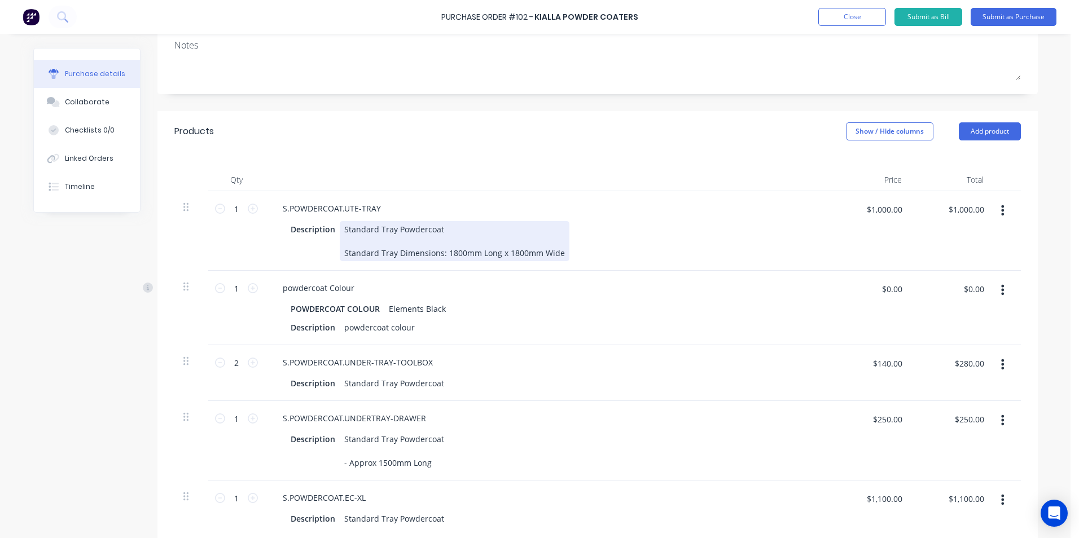
click at [555, 251] on div "Standard Tray Powdercoat Standard Tray Dimensions: 1800mm Long x 1800mm Wide" at bounding box center [455, 241] width 230 height 40
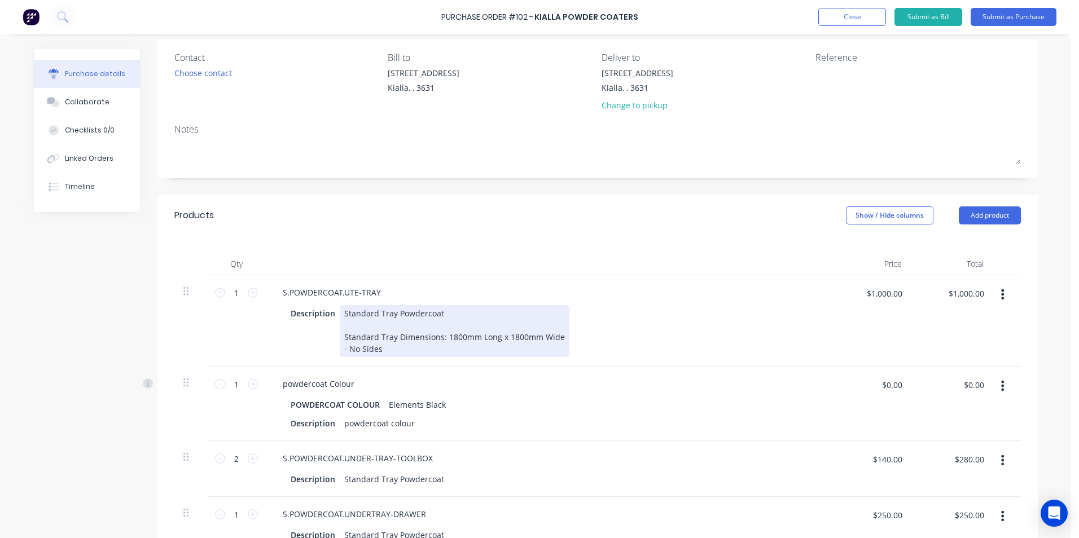
scroll to position [0, 0]
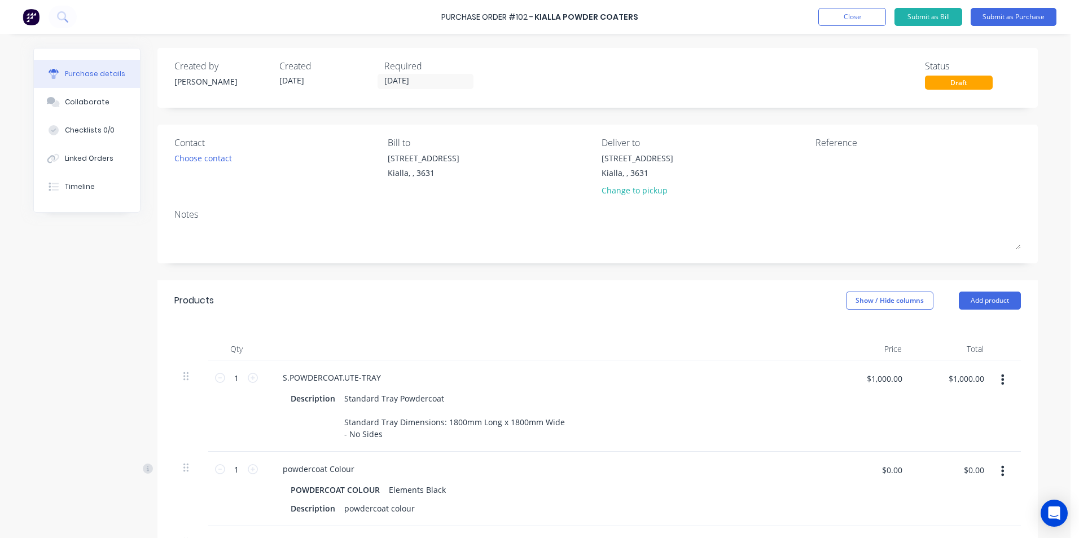
drag, startPoint x: 838, startPoint y: 169, endPoint x: 892, endPoint y: 184, distance: 56.4
click at [892, 184] on div "Reference" at bounding box center [917, 169] width 205 height 66
type textarea "shepp adventure group"
click at [1015, 19] on button "Submit as Purchase" at bounding box center [1013, 17] width 86 height 18
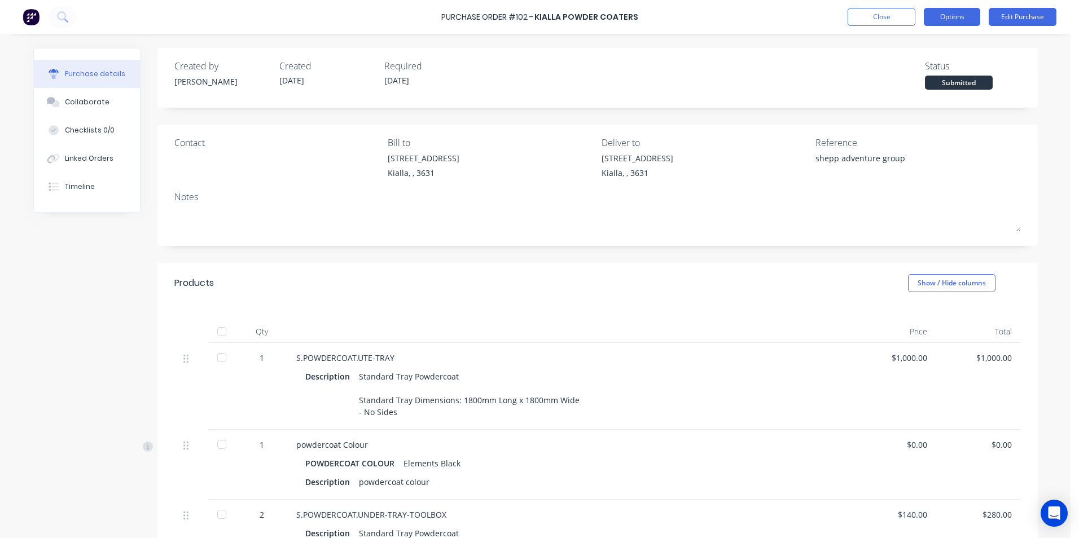
drag, startPoint x: 952, startPoint y: 15, endPoint x: 965, endPoint y: 14, distance: 13.6
click at [965, 14] on button "Options" at bounding box center [951, 17] width 56 height 18
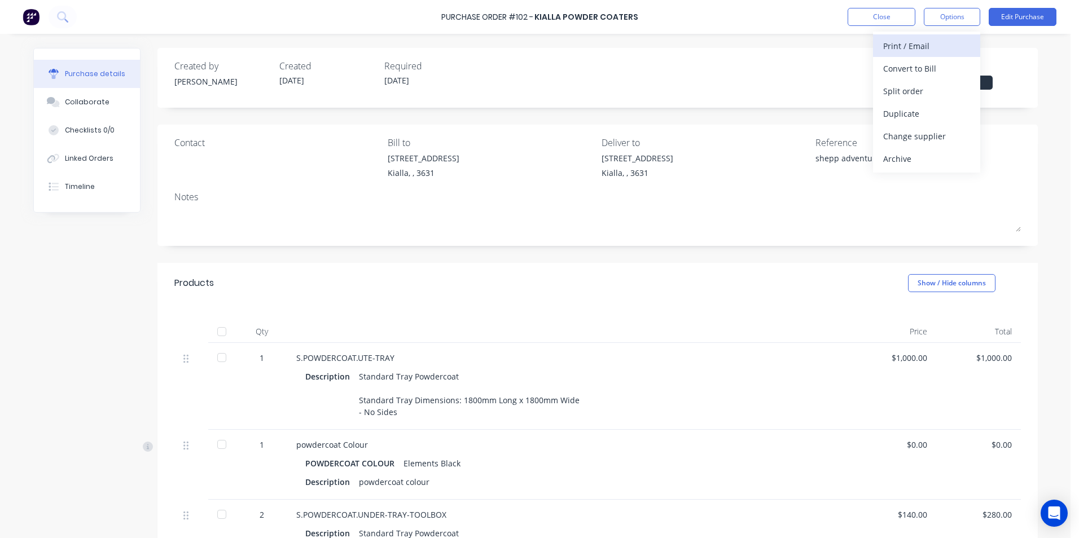
click at [918, 47] on div "Print / Email" at bounding box center [926, 46] width 87 height 16
click at [906, 91] on div "Without pricing" at bounding box center [926, 91] width 87 height 16
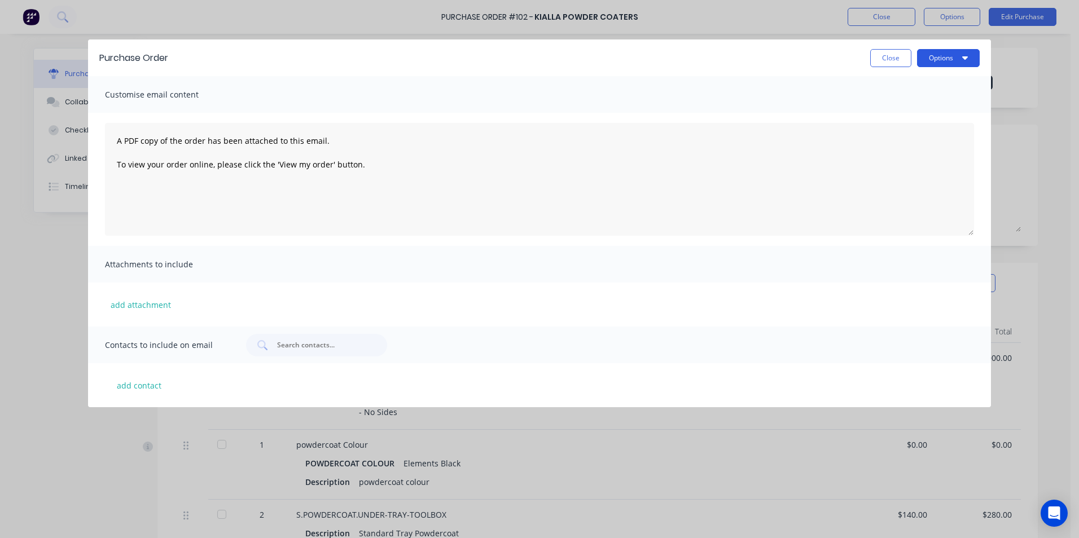
click at [967, 58] on icon "button" at bounding box center [965, 57] width 6 height 3
click at [934, 85] on div "Print" at bounding box center [925, 86] width 87 height 16
click at [883, 60] on button "Close" at bounding box center [890, 58] width 41 height 18
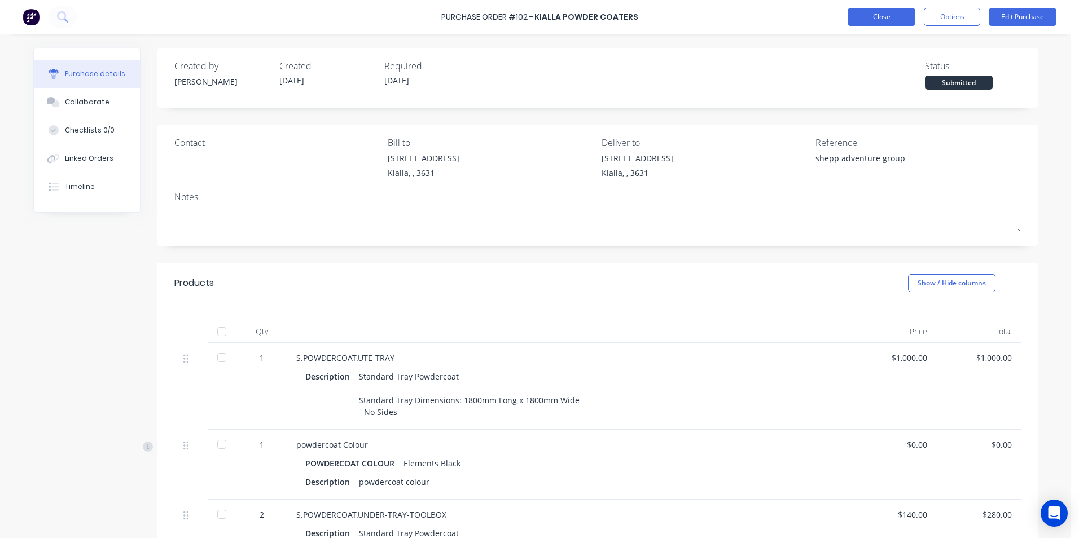
click at [863, 12] on button "Close" at bounding box center [881, 17] width 68 height 18
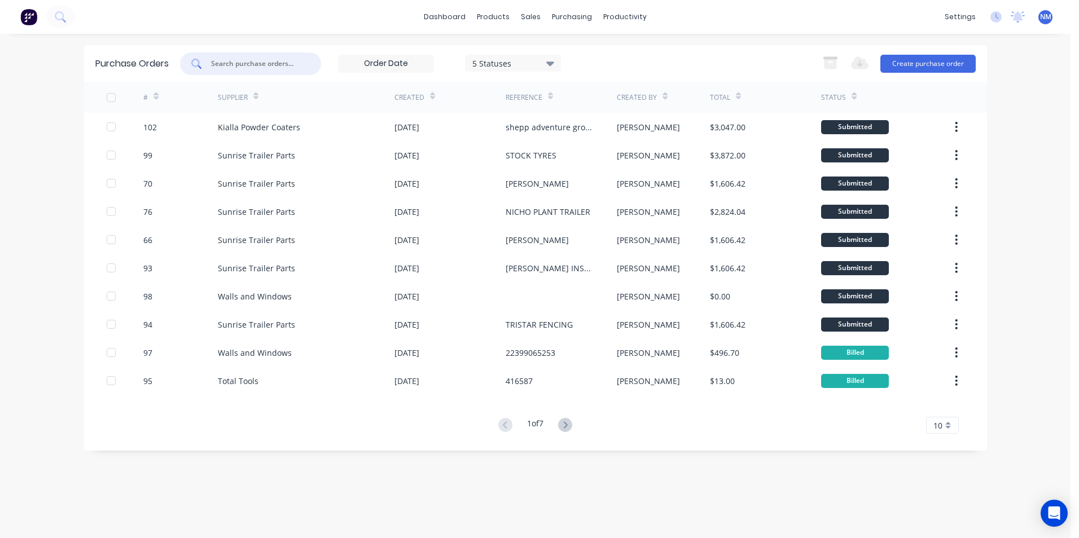
drag, startPoint x: 249, startPoint y: 63, endPoint x: 111, endPoint y: 80, distance: 139.2
click at [95, 85] on div "Purchase Orders 5 Statuses 5 Statuses Export to Excel (XLSX) Create purchase or…" at bounding box center [535, 248] width 903 height 406
click at [244, 48] on div "Purchase Orders 5 Statuses 5 Statuses Export to Excel (XLSX) Create purchase or…" at bounding box center [535, 63] width 903 height 37
drag, startPoint x: 244, startPoint y: 48, endPoint x: 220, endPoint y: 64, distance: 29.3
click at [220, 64] on input "text" at bounding box center [257, 63] width 94 height 11
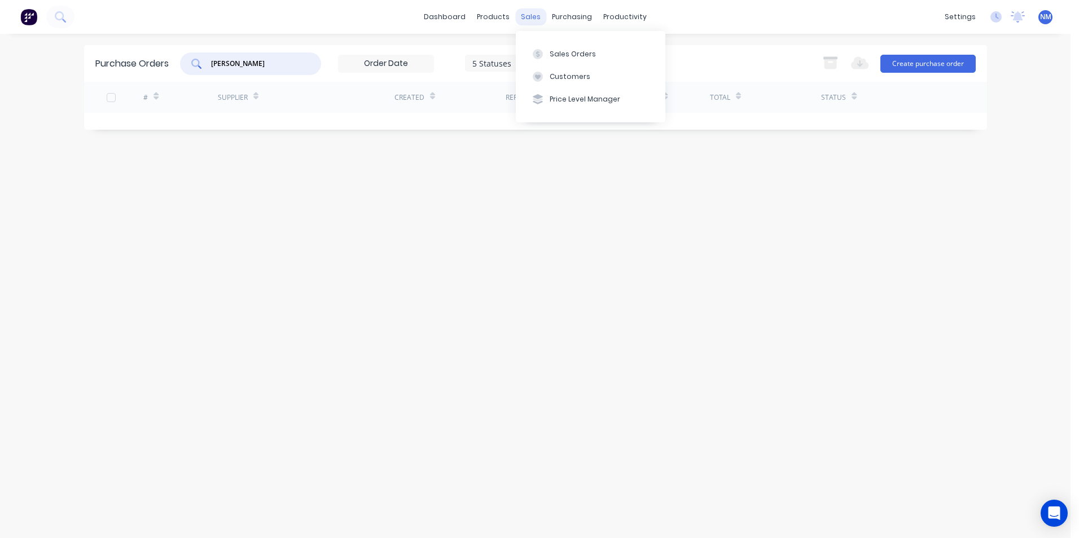
type input "[PERSON_NAME]"
click at [530, 19] on div "sales" at bounding box center [530, 16] width 31 height 17
click at [565, 53] on div "Sales Orders" at bounding box center [572, 54] width 46 height 10
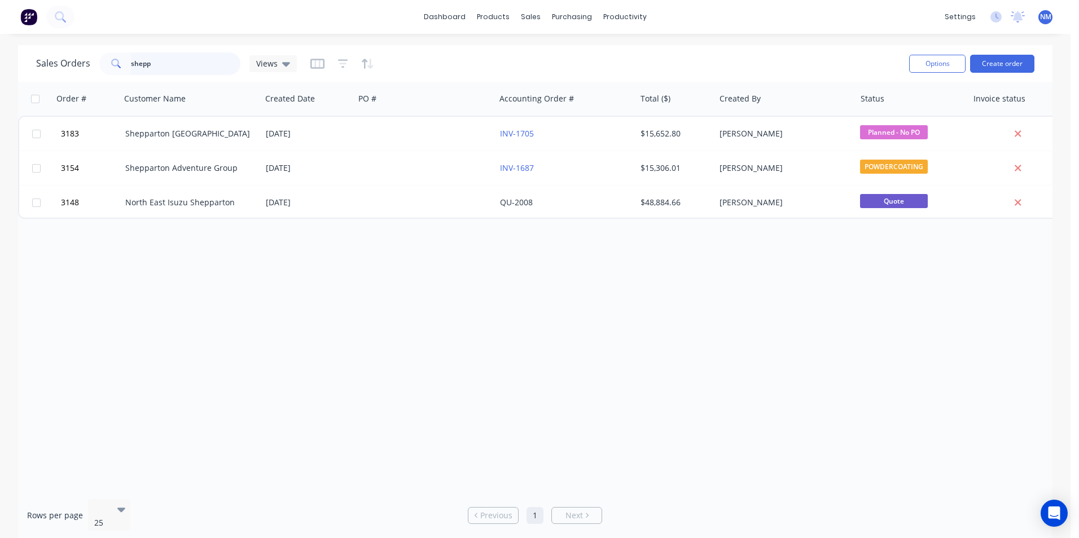
drag, startPoint x: 148, startPoint y: 72, endPoint x: 0, endPoint y: 89, distance: 149.3
click at [0, 89] on html "dashboard products sales purchasing productivity dashboard products Product Cat…" at bounding box center [539, 269] width 1079 height 538
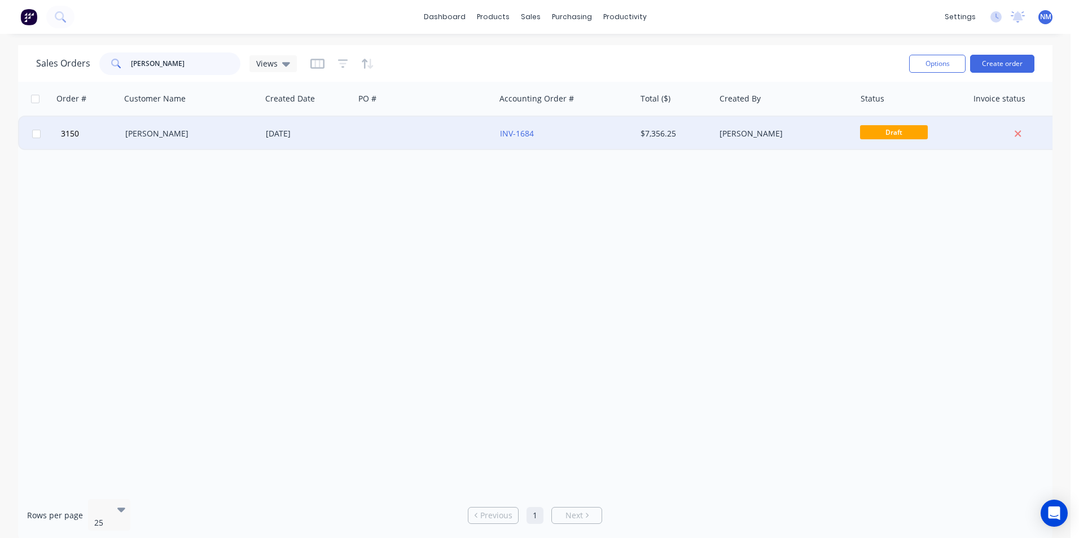
type input "[PERSON_NAME]"
click at [151, 126] on div "[PERSON_NAME]" at bounding box center [191, 134] width 140 height 34
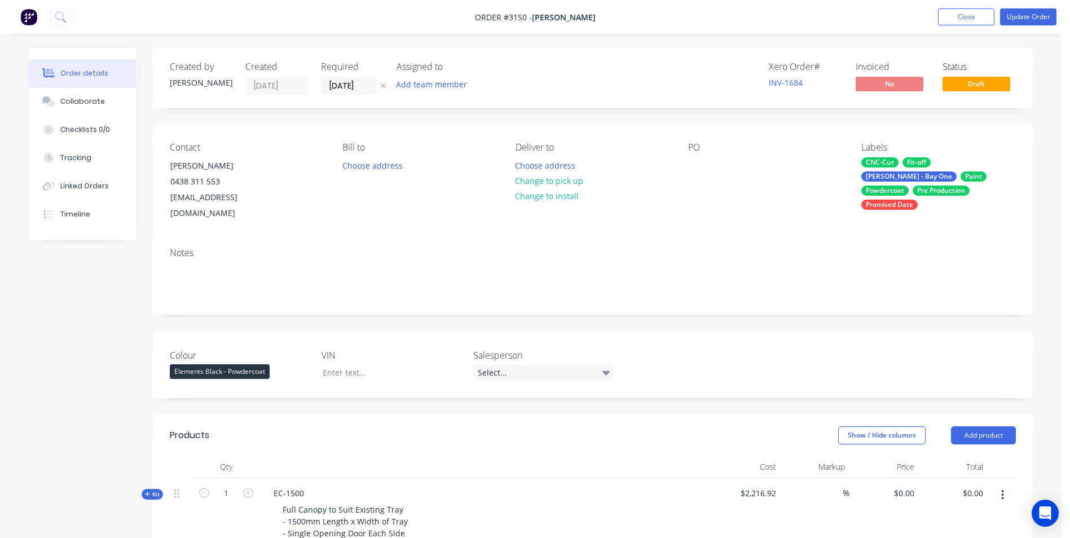
type input "84.26"
type input "$4,085.00"
type input "100.67"
type input "$1,200.00"
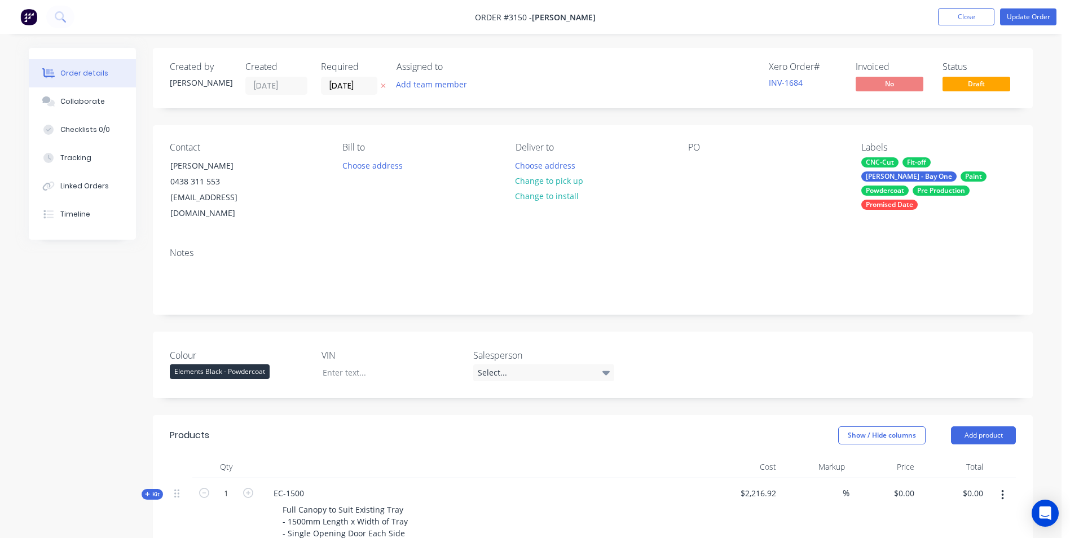
type input "$1,200.00"
type input "55.52"
type input "$690.00"
type input "25.6"
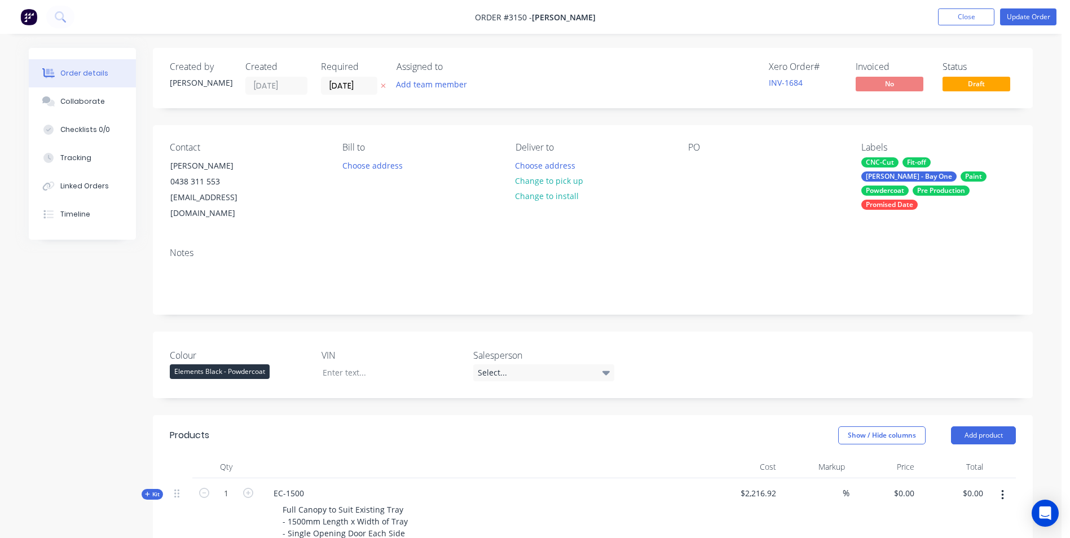
type input "$712.50"
click at [107, 187] on button "Linked Orders" at bounding box center [82, 186] width 107 height 28
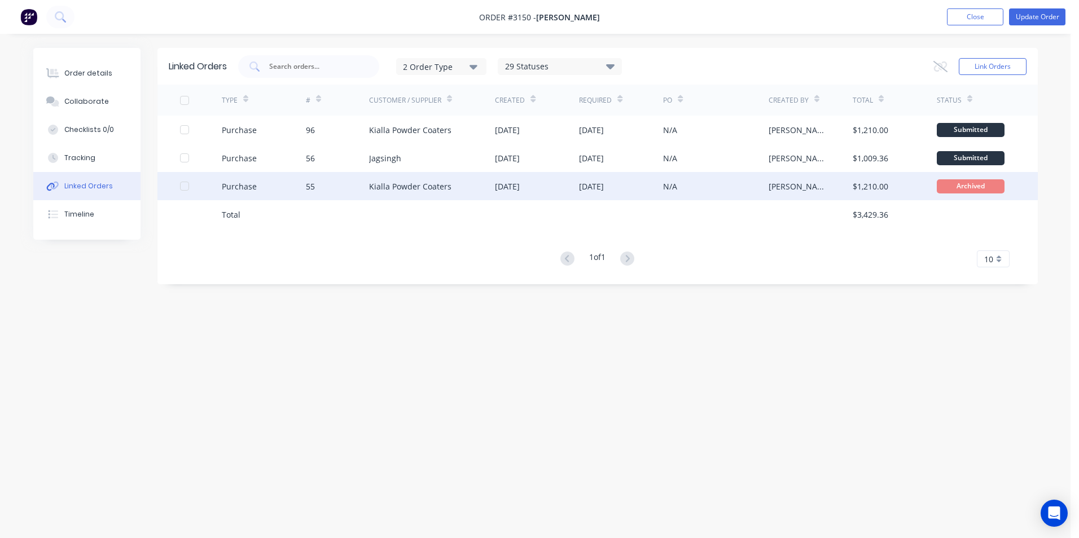
click at [402, 190] on div "Kialla Powder Coaters" at bounding box center [410, 187] width 82 height 12
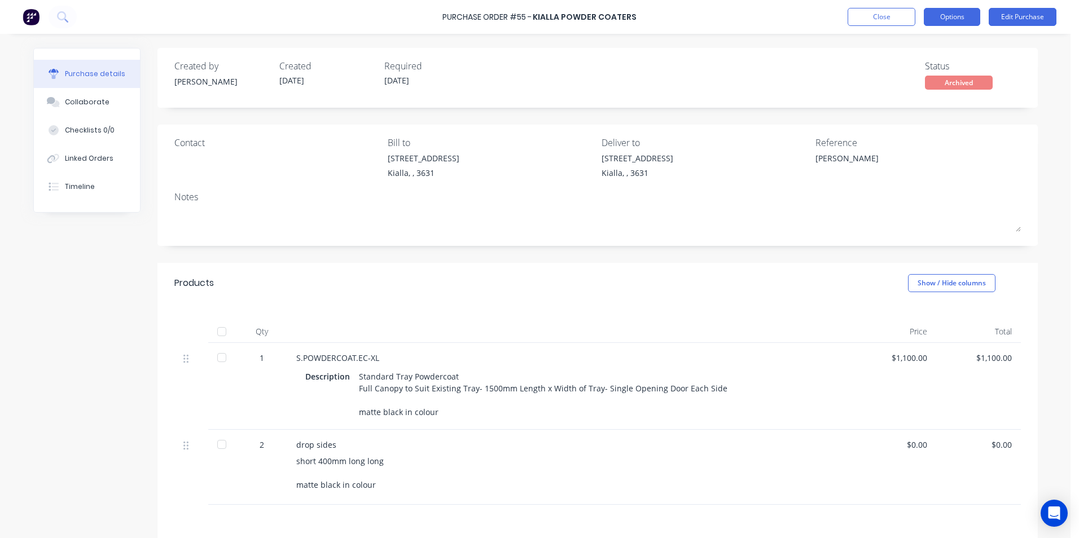
click at [938, 15] on button "Options" at bounding box center [951, 17] width 56 height 18
click at [931, 157] on div "Unarchive" at bounding box center [926, 159] width 87 height 16
click at [958, 17] on button "Options" at bounding box center [951, 17] width 56 height 18
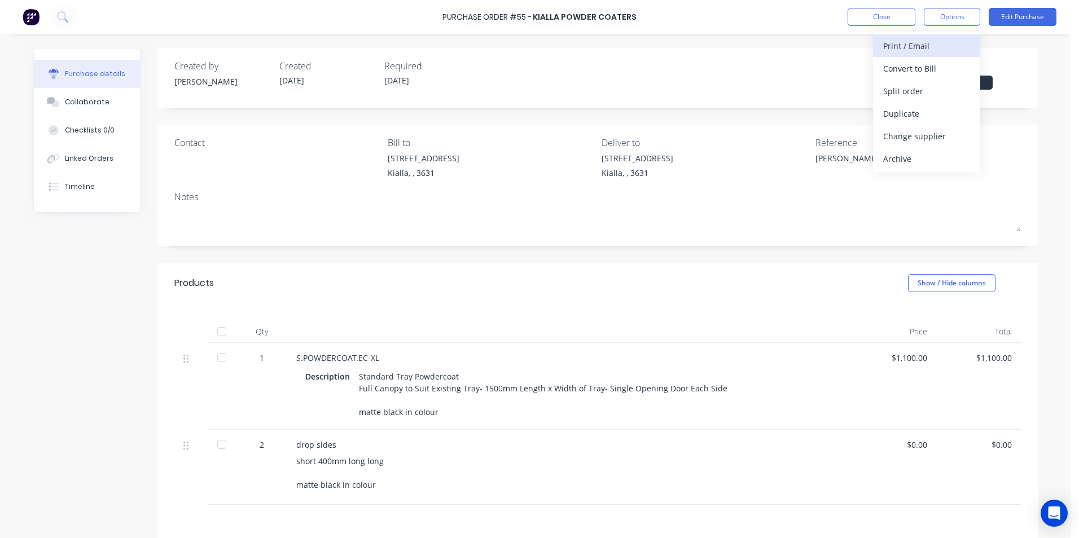
click at [953, 52] on div "Print / Email" at bounding box center [926, 46] width 87 height 16
click at [942, 93] on div "Without pricing" at bounding box center [926, 91] width 87 height 16
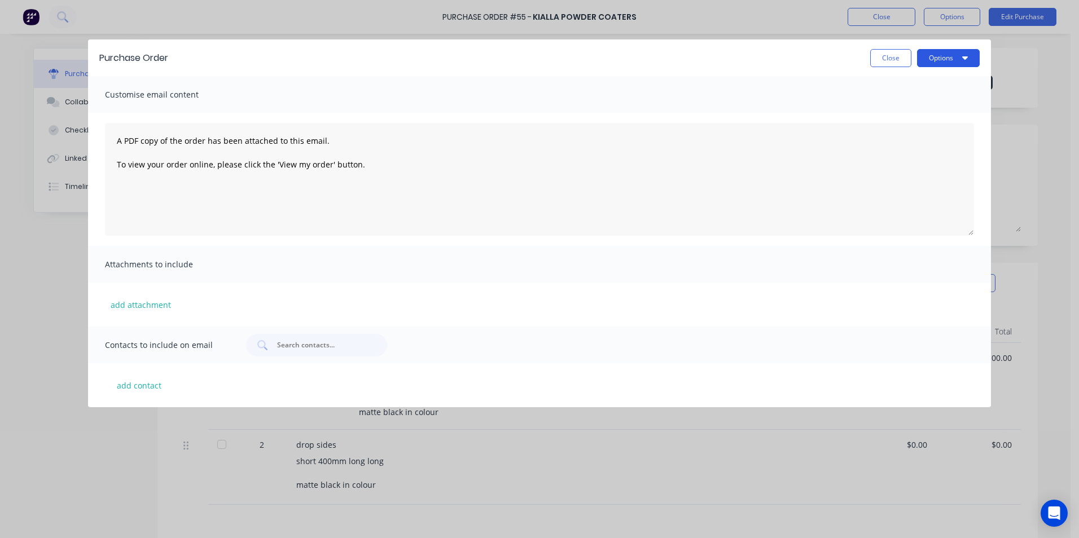
click at [956, 58] on button "Options" at bounding box center [948, 58] width 63 height 18
click at [948, 84] on div "Print" at bounding box center [925, 86] width 87 height 16
